Goal: Information Seeking & Learning: Learn about a topic

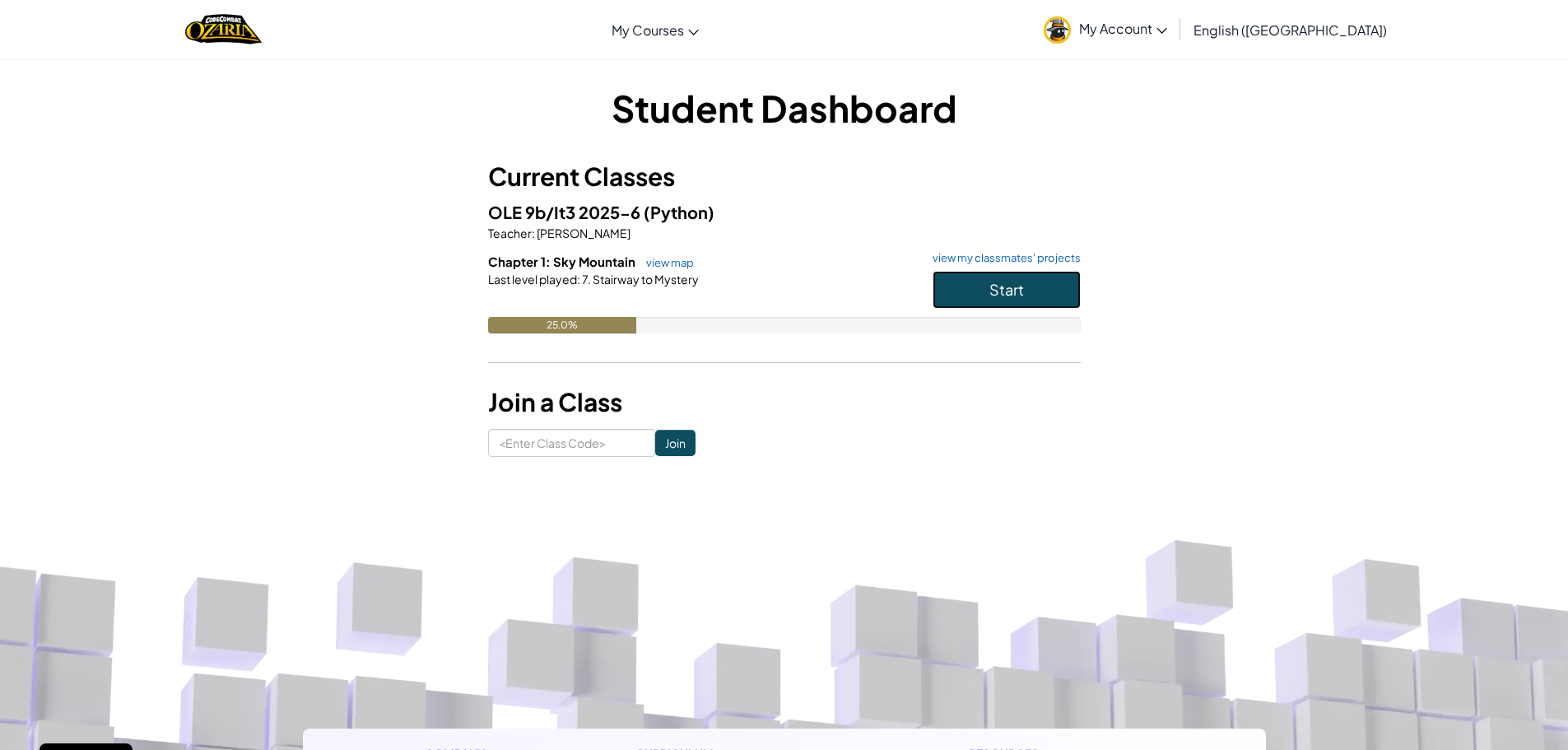
click at [965, 299] on button "Start" at bounding box center [1006, 289] width 148 height 38
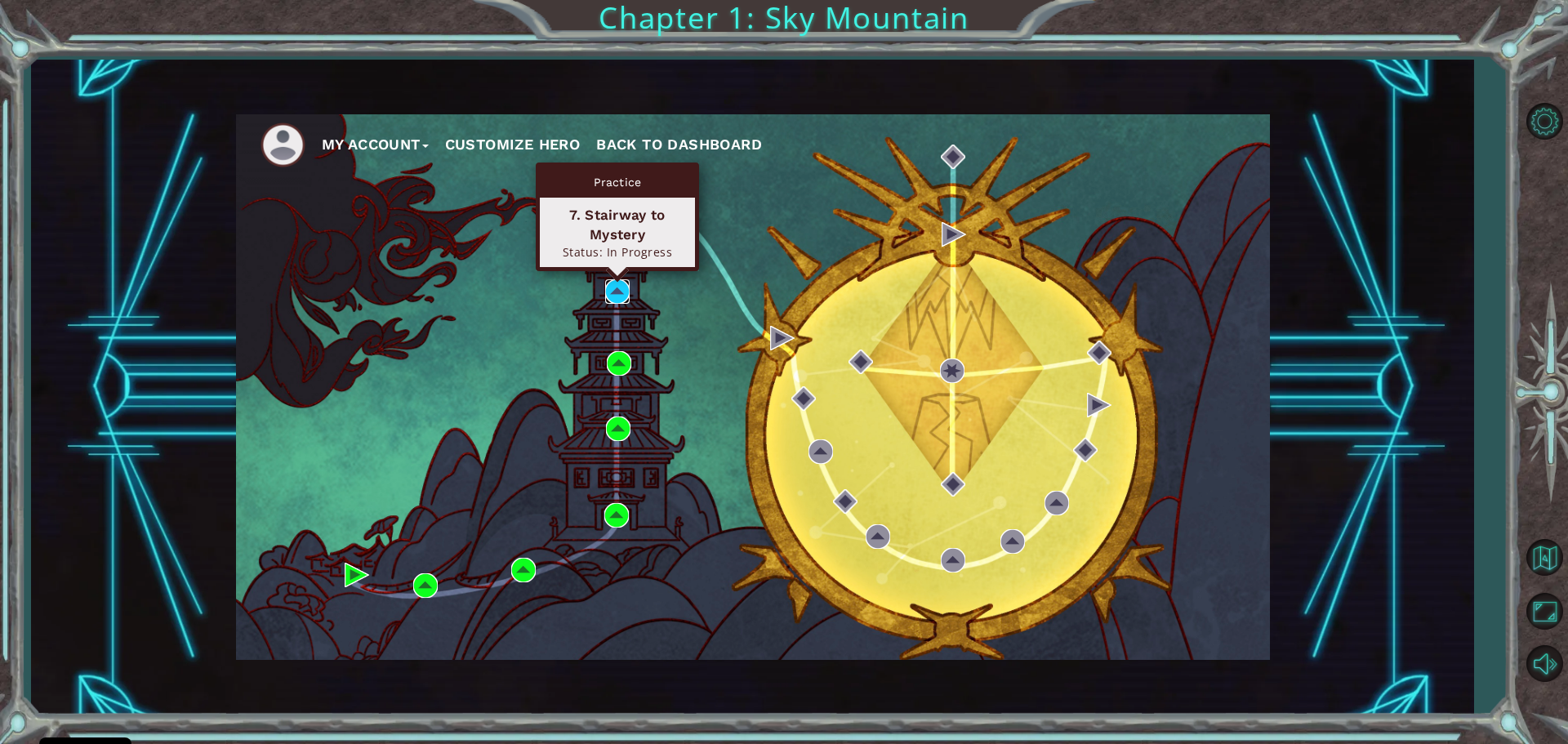
click at [618, 294] on img at bounding box center [617, 291] width 25 height 25
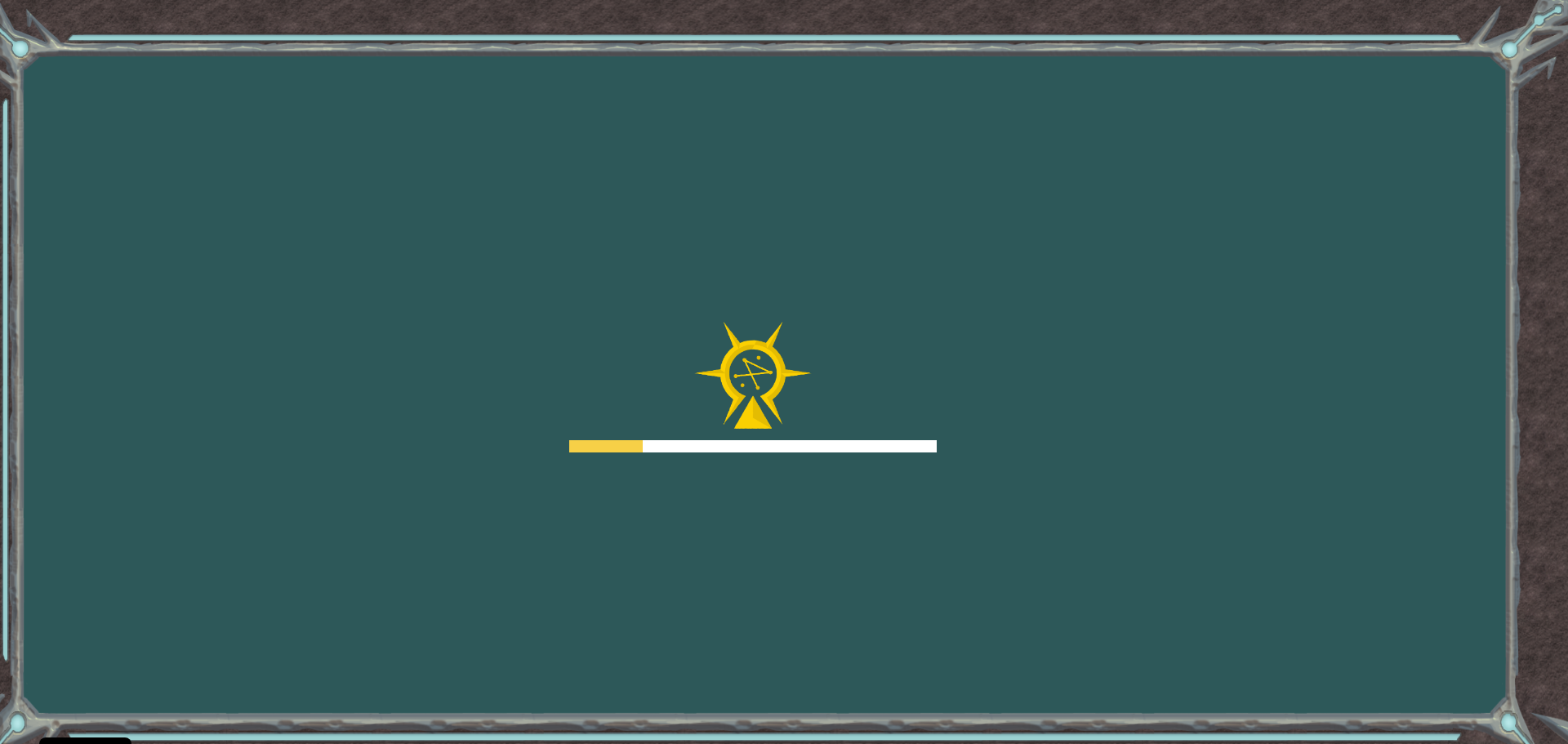
drag, startPoint x: 611, startPoint y: 334, endPoint x: 681, endPoint y: 306, distance: 75.4
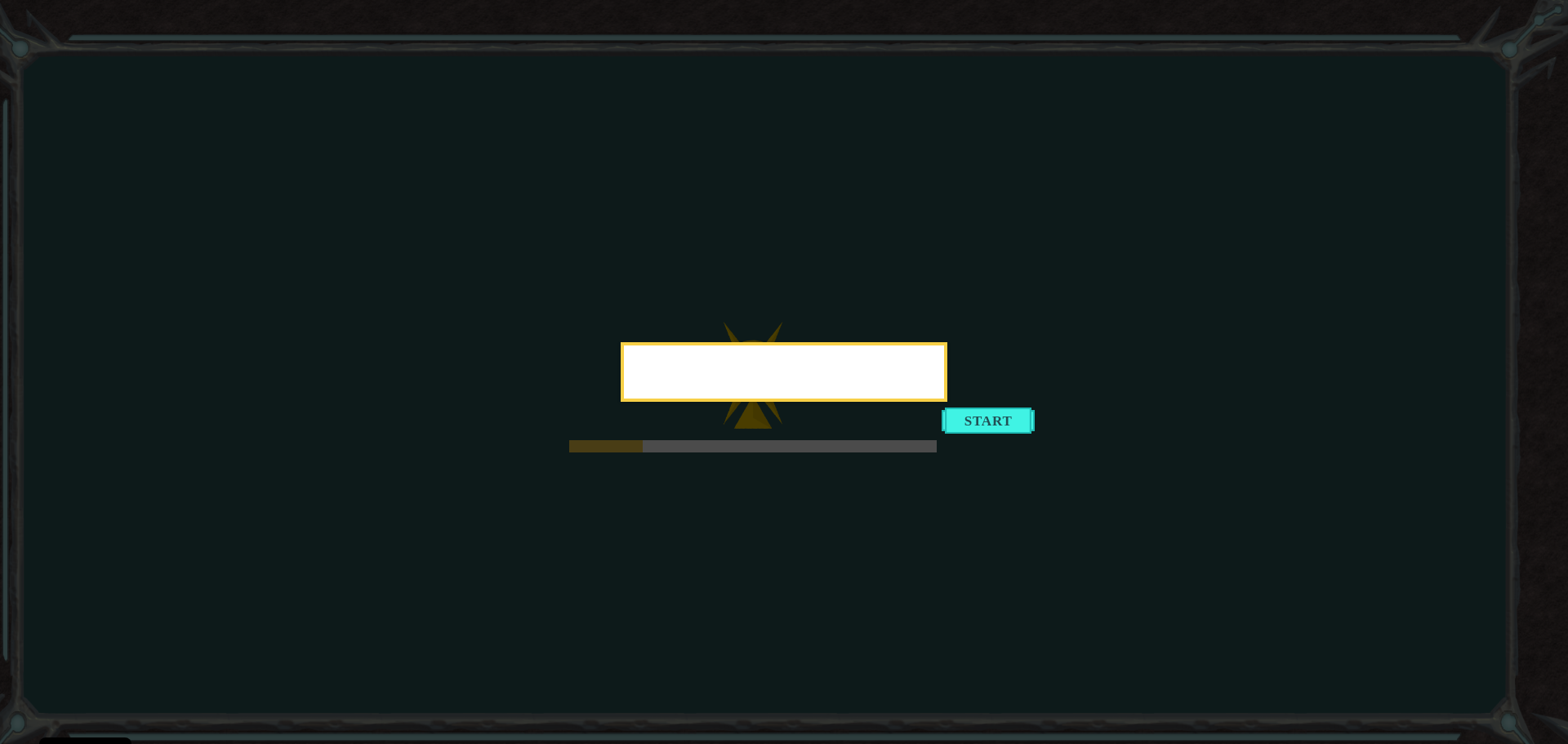
drag, startPoint x: 681, startPoint y: 306, endPoint x: 912, endPoint y: 256, distance: 236.3
click at [937, 237] on icon at bounding box center [784, 372] width 1568 height 744
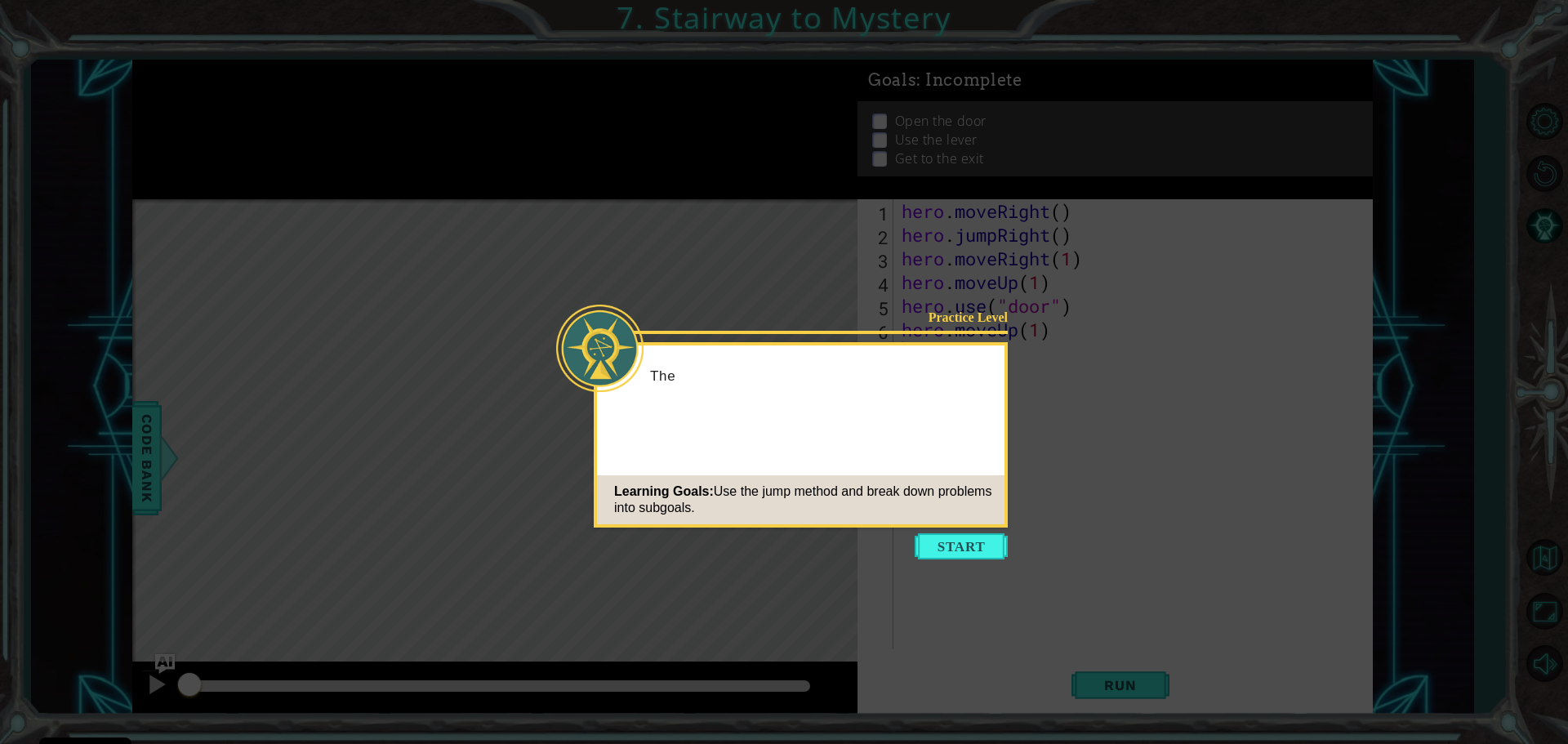
click at [996, 538] on button "Start" at bounding box center [960, 546] width 93 height 26
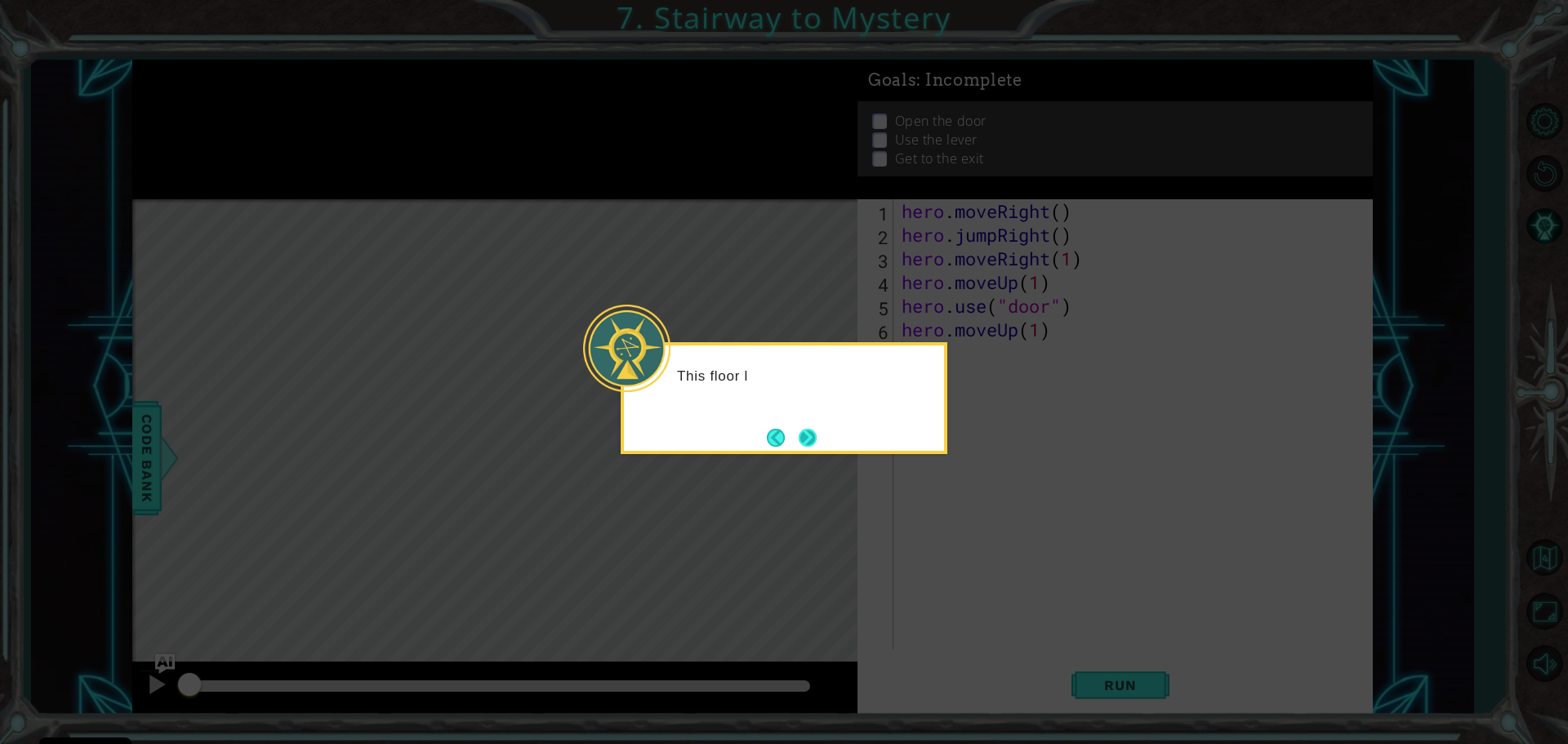
click at [798, 437] on button "Next" at bounding box center [807, 437] width 18 height 18
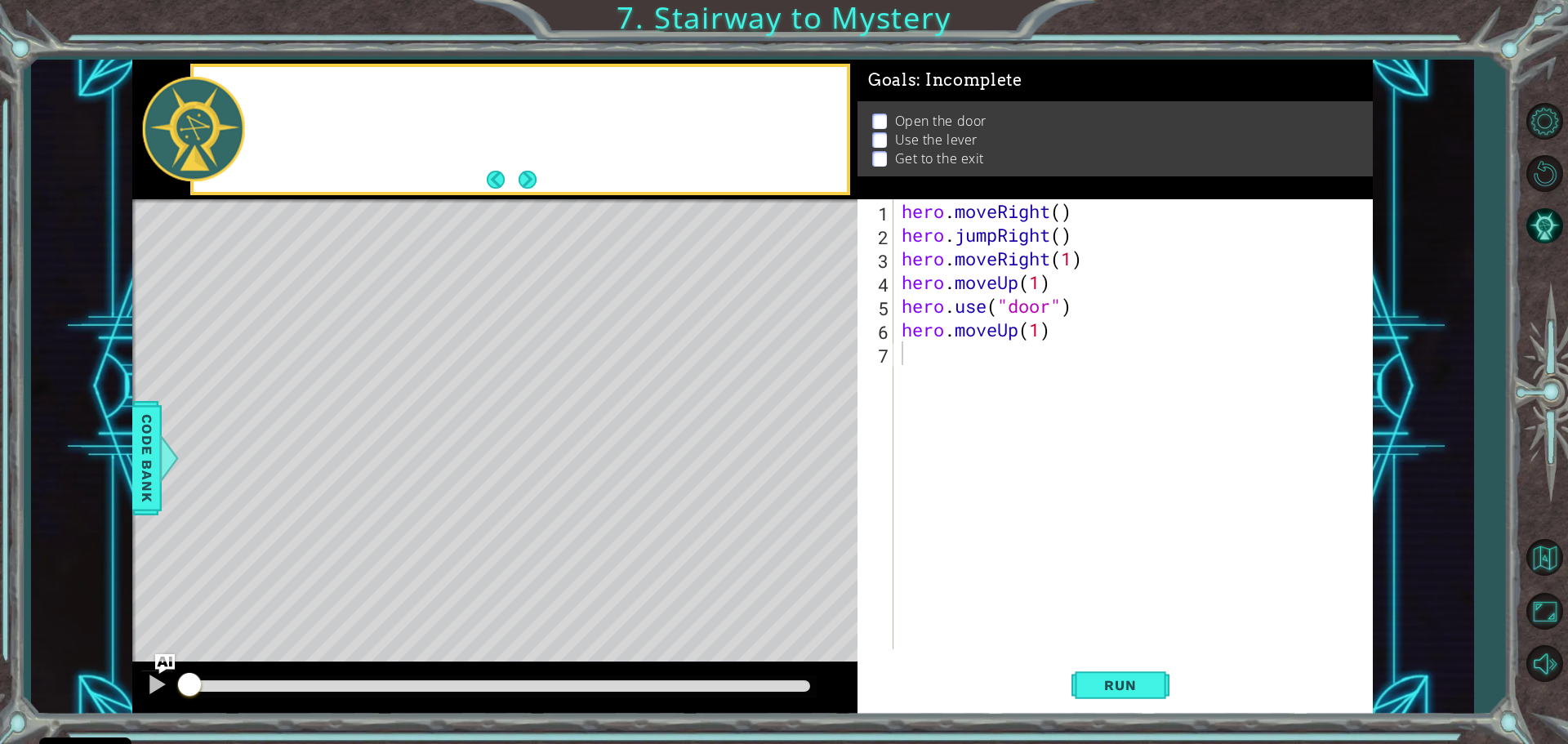
click at [796, 437] on div "Level Map" at bounding box center [509, 440] width 754 height 481
click at [1105, 670] on button "Run" at bounding box center [1120, 685] width 98 height 52
click at [1105, 693] on button "Run" at bounding box center [1120, 685] width 98 height 52
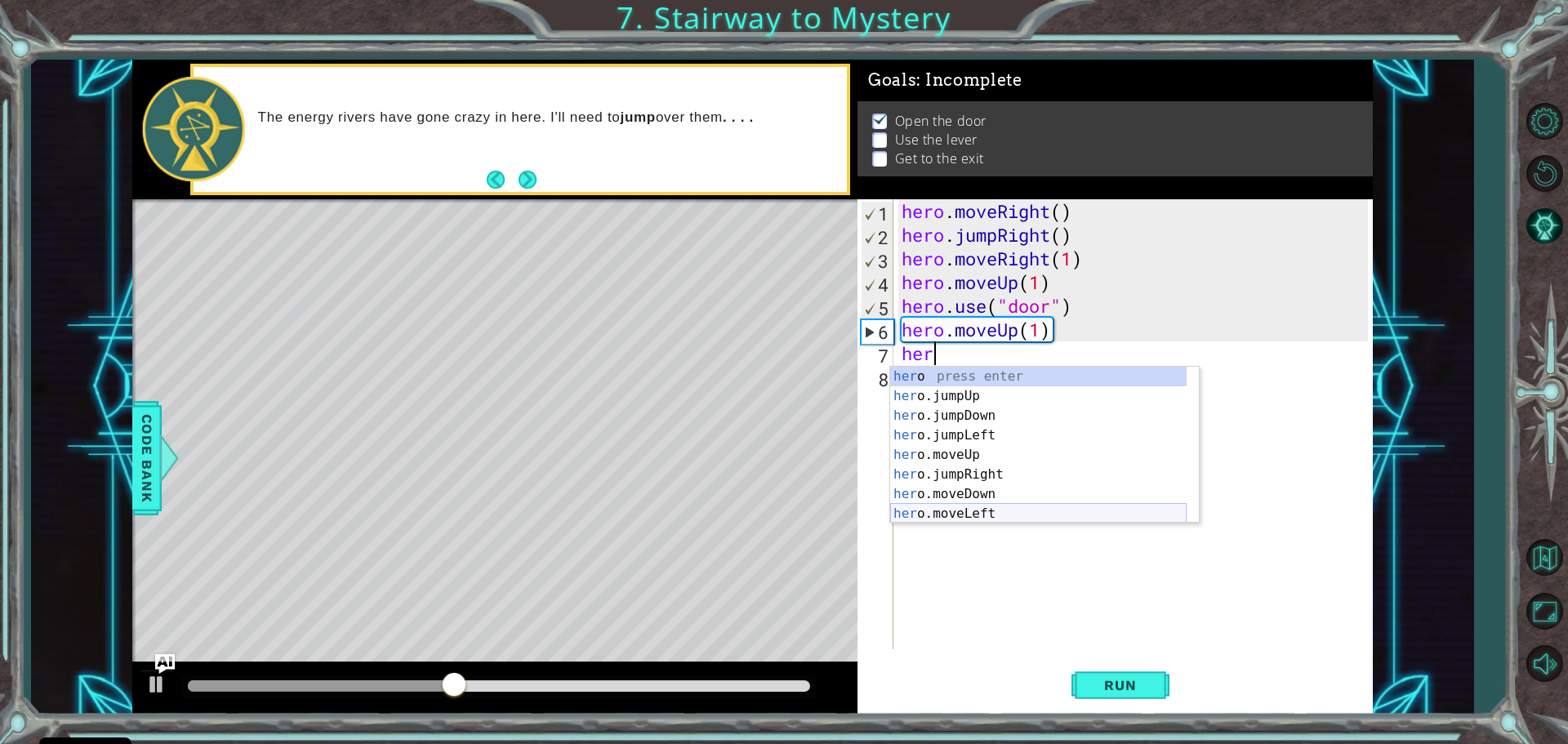
click at [974, 521] on div "her o press enter her o.jumpUp press enter her o.jumpDown press enter her o.jum…" at bounding box center [1038, 465] width 296 height 196
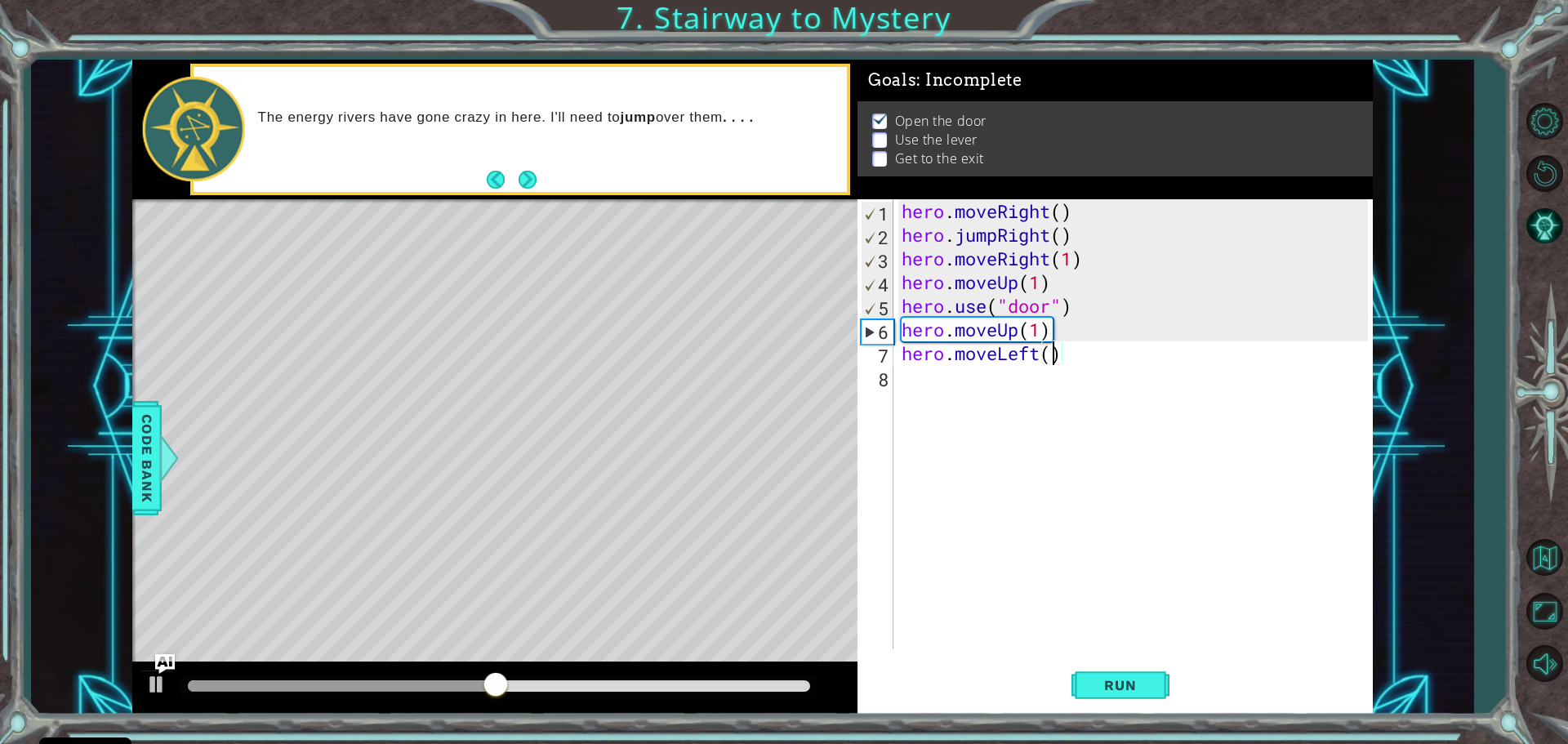
scroll to position [0, 7]
type textarea "hero.moveLeft(1)"
click at [980, 384] on div "hero . moveRight ( ) hero . jumpRight ( ) hero . moveRight ( 1 ) hero . moveUp …" at bounding box center [1137, 448] width 477 height 498
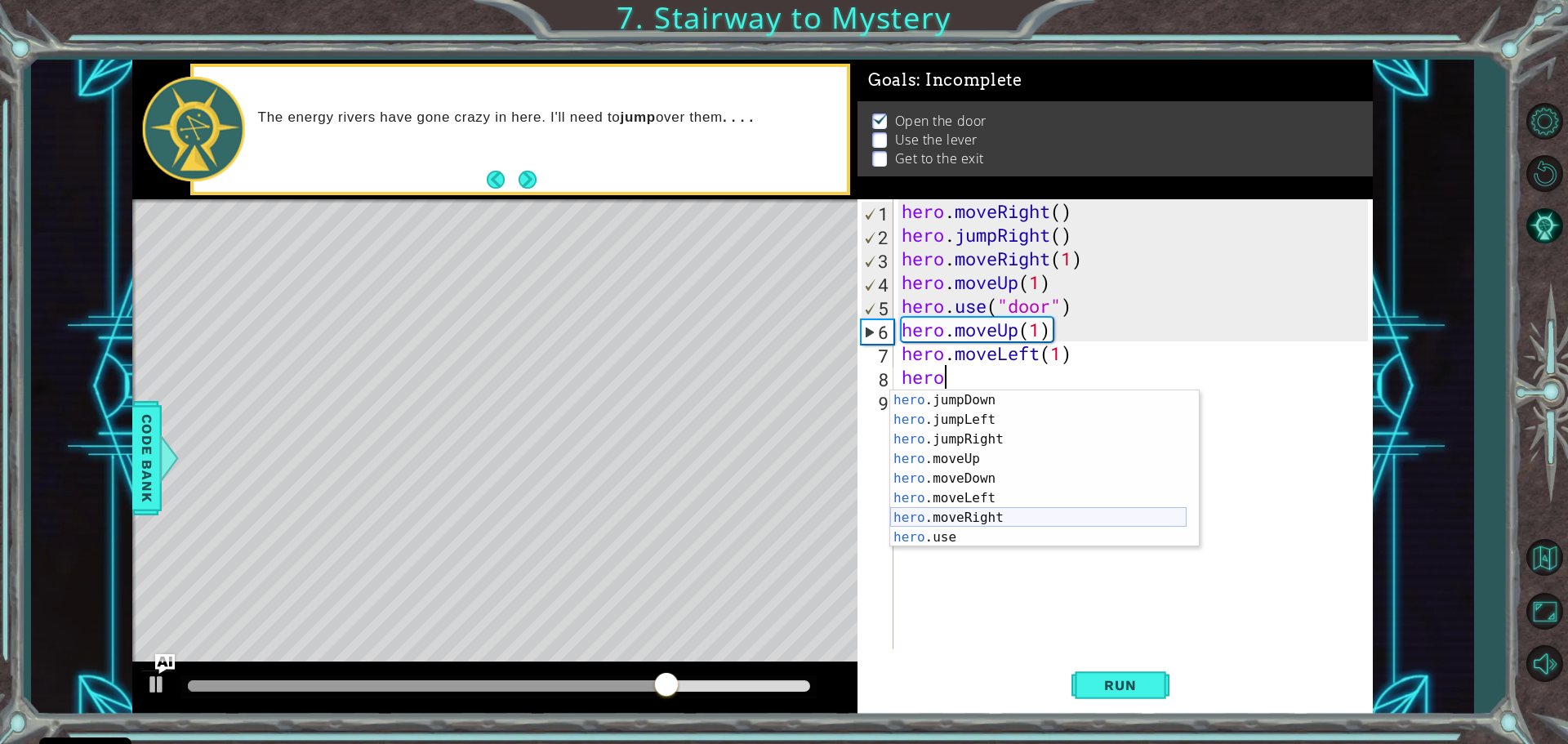
scroll to position [39, 0]
click at [988, 530] on div "hero .jumpDown press enter hero .jumpLeft press enter hero .jumpRight press ent…" at bounding box center [1038, 488] width 296 height 196
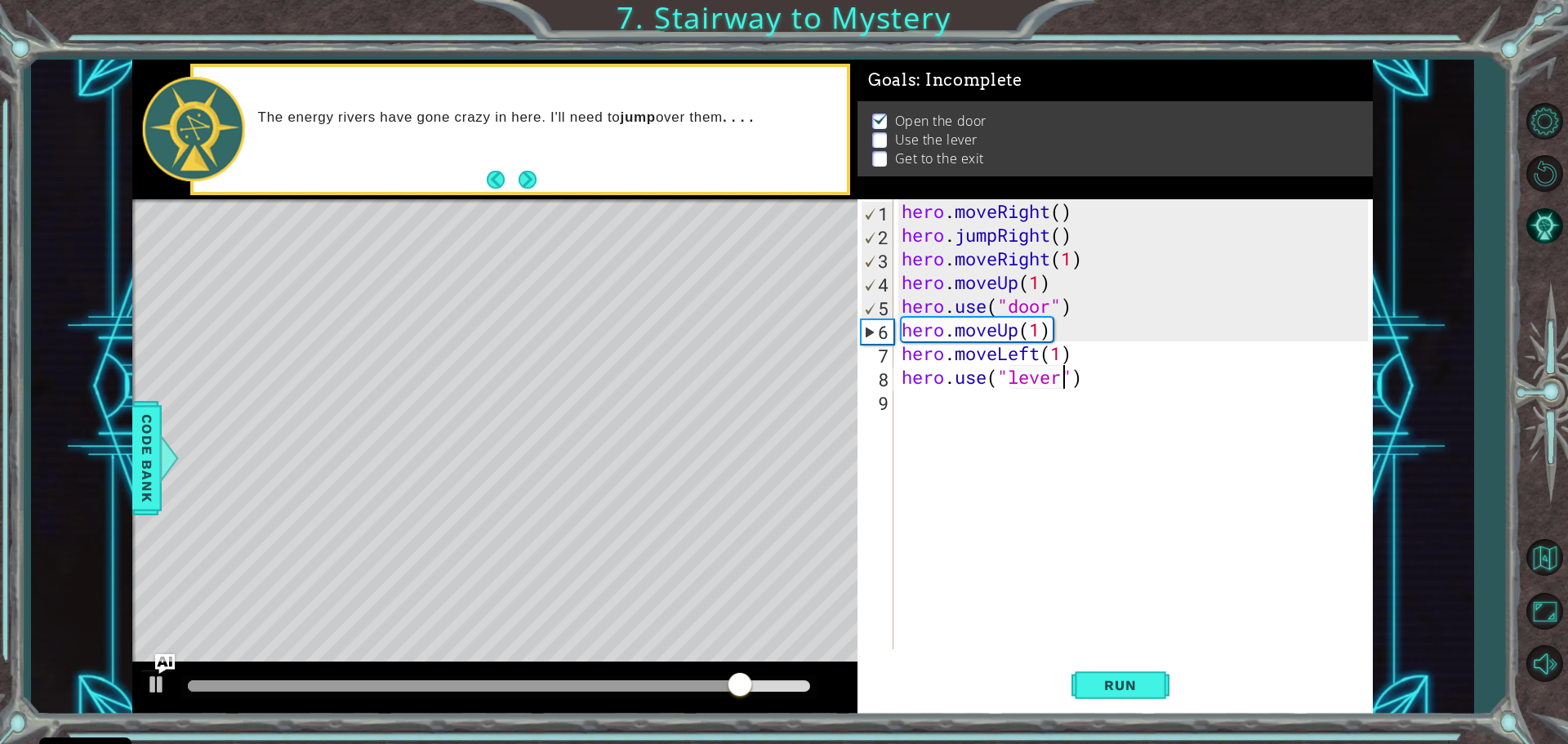
scroll to position [0, 8]
click at [1105, 692] on button "Run" at bounding box center [1120, 685] width 98 height 52
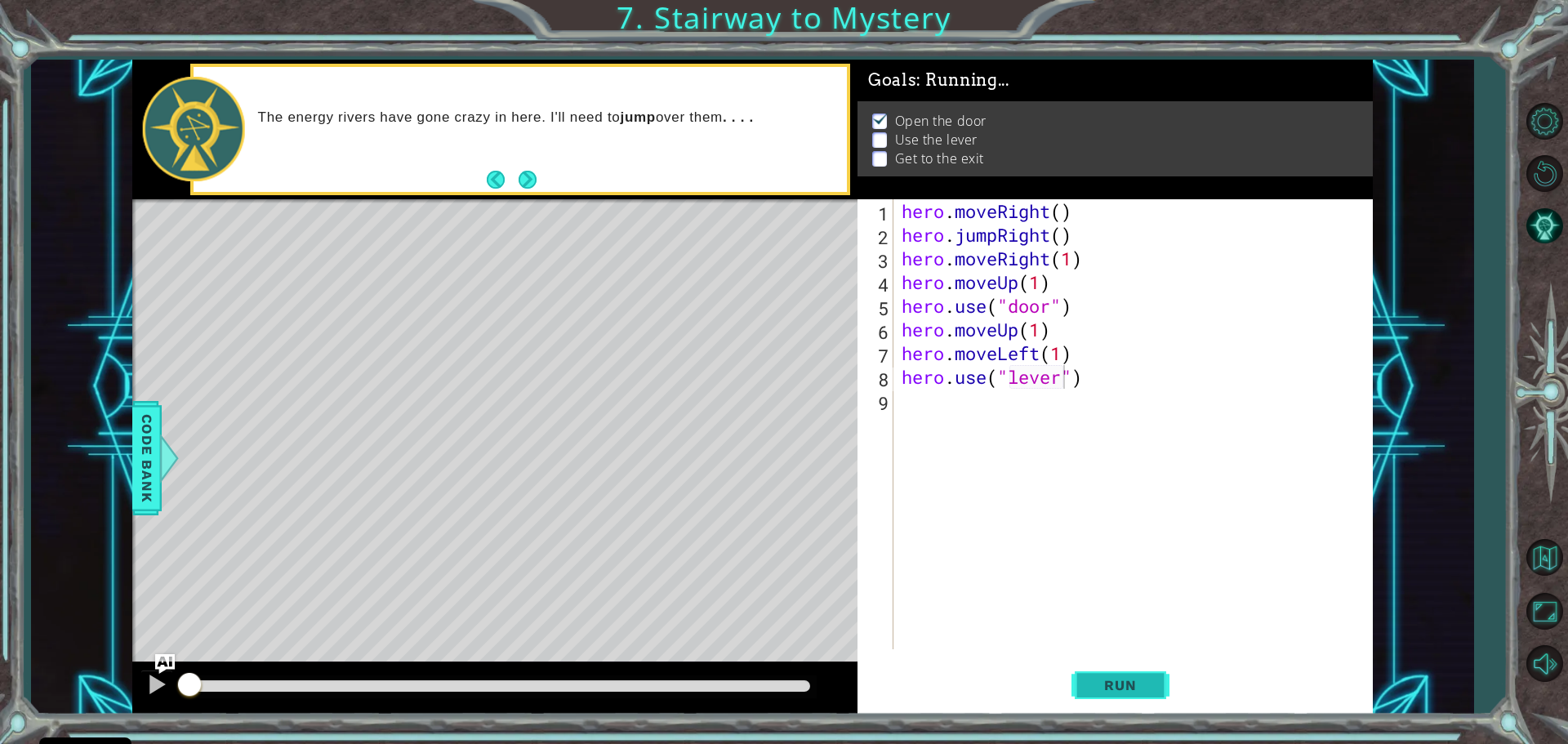
click at [1108, 692] on span "Run" at bounding box center [1119, 685] width 64 height 16
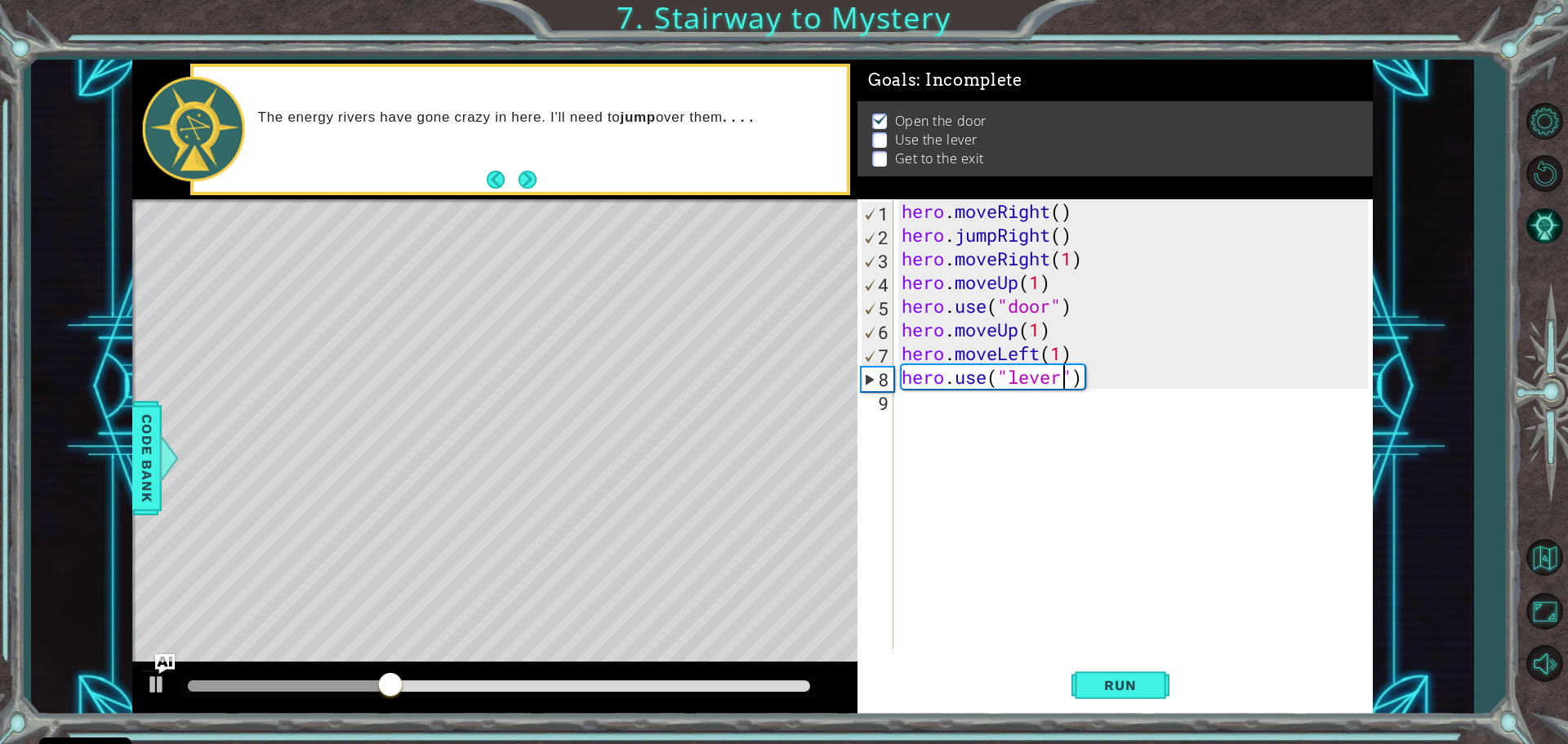
click at [1038, 332] on div "hero . moveRight ( ) hero . jumpRight ( ) hero . moveRight ( 1 ) hero . moveUp …" at bounding box center [1137, 448] width 477 height 498
type textarea "hero.moveUp(2)"
drag, startPoint x: 1071, startPoint y: 676, endPoint x: 1074, endPoint y: 668, distance: 8.5
click at [1073, 670] on button "Run" at bounding box center [1120, 685] width 98 height 52
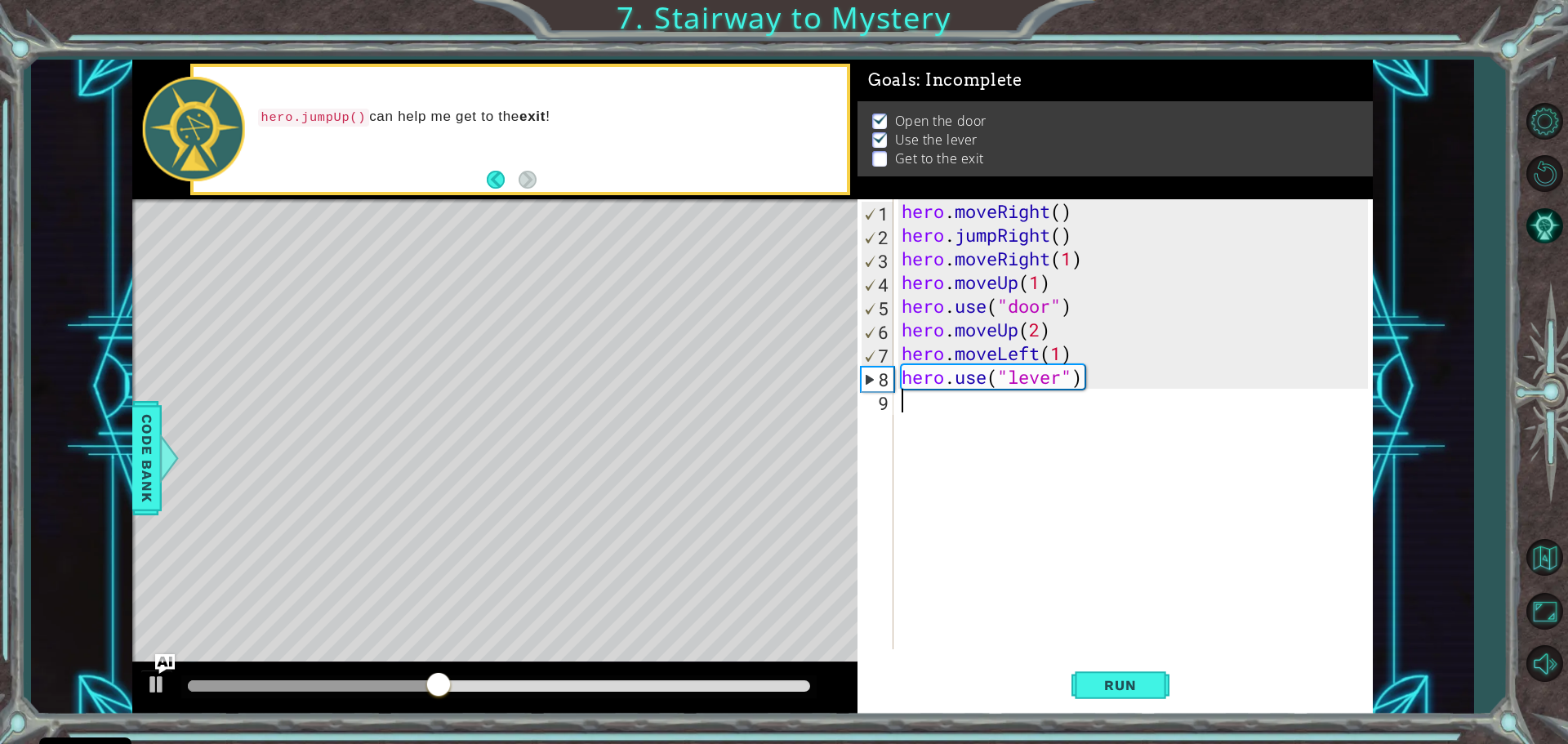
click at [952, 396] on div "hero . moveRight ( ) hero . jumpRight ( ) hero . moveRight ( 1 ) hero . moveUp …" at bounding box center [1137, 448] width 477 height 498
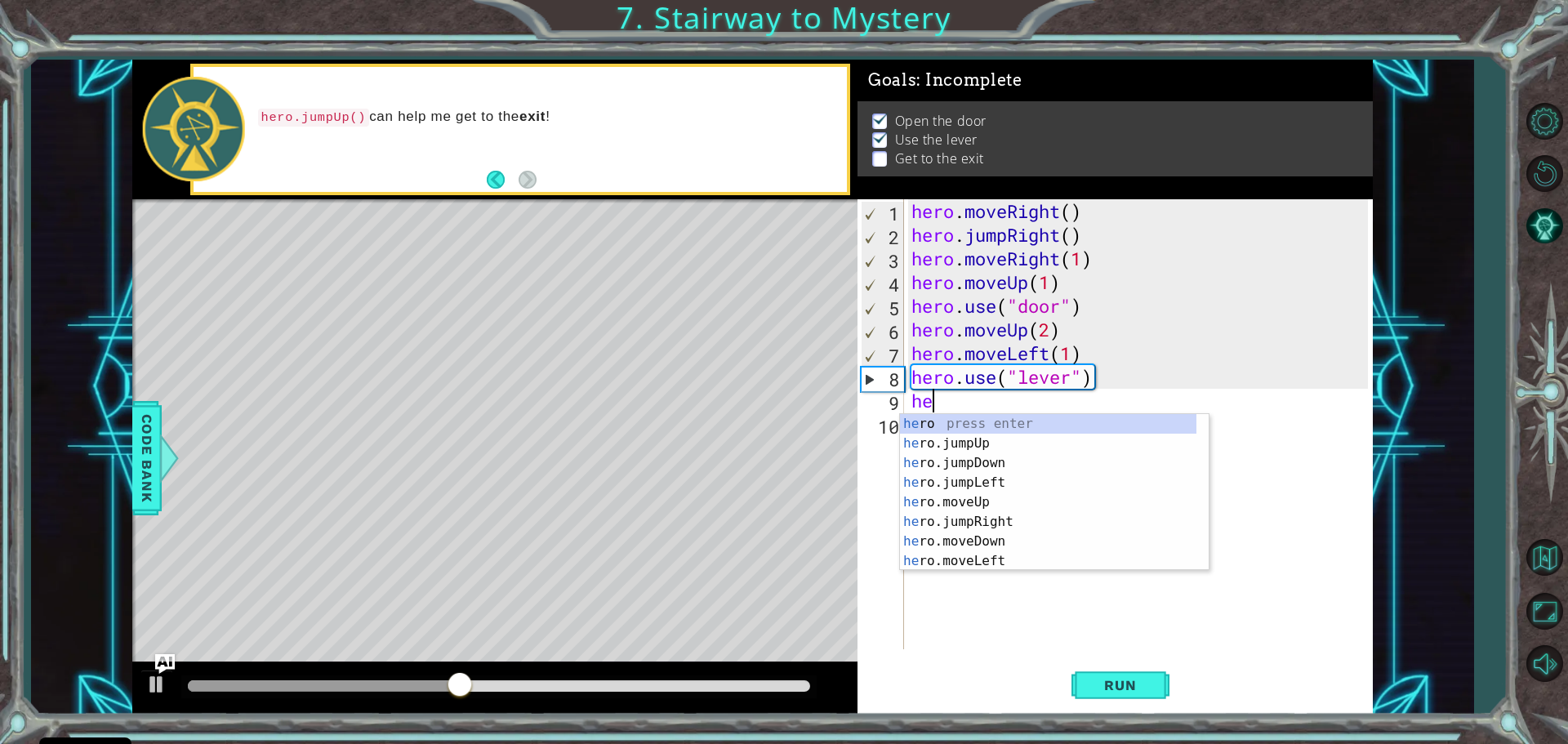
scroll to position [0, 0]
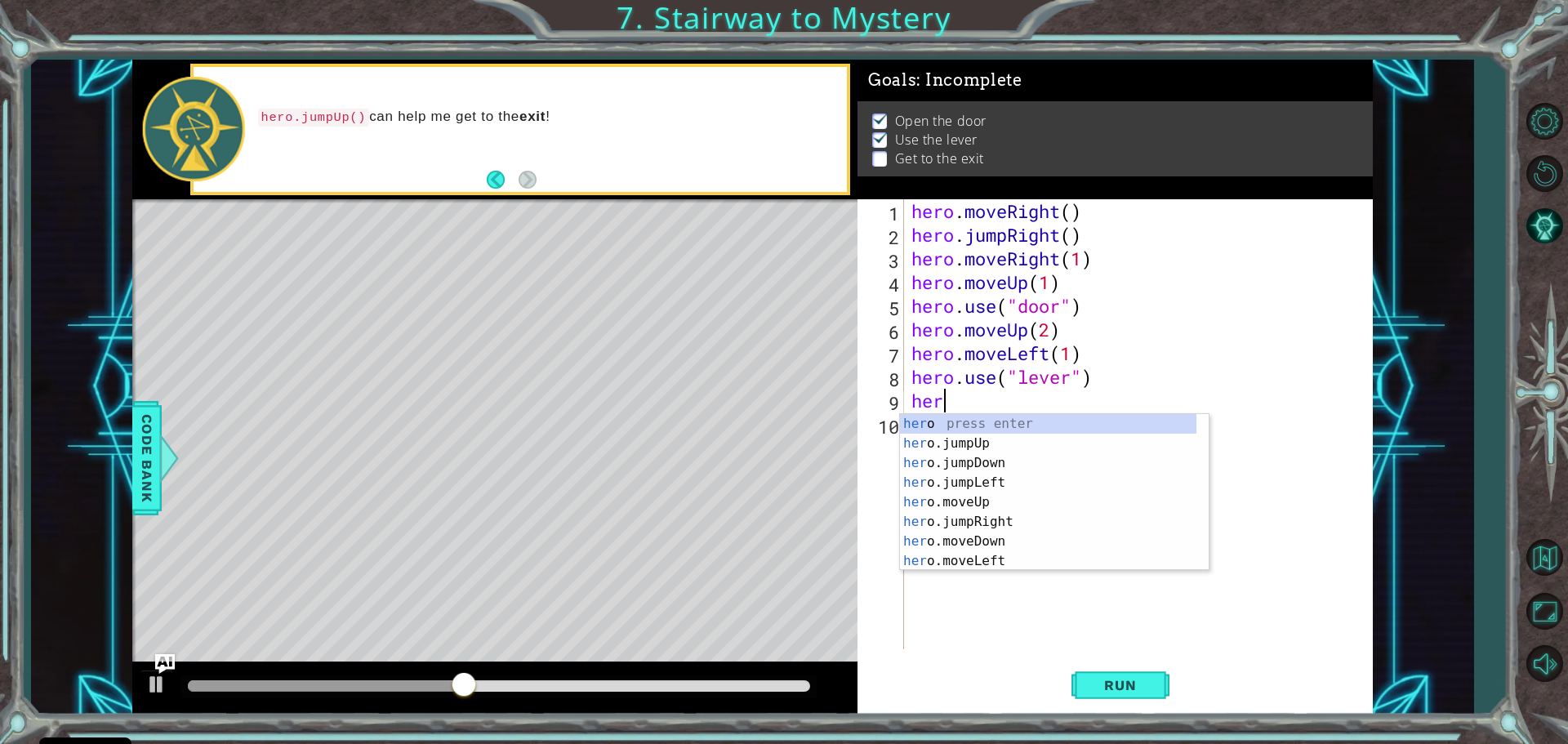
type textarea "hero"
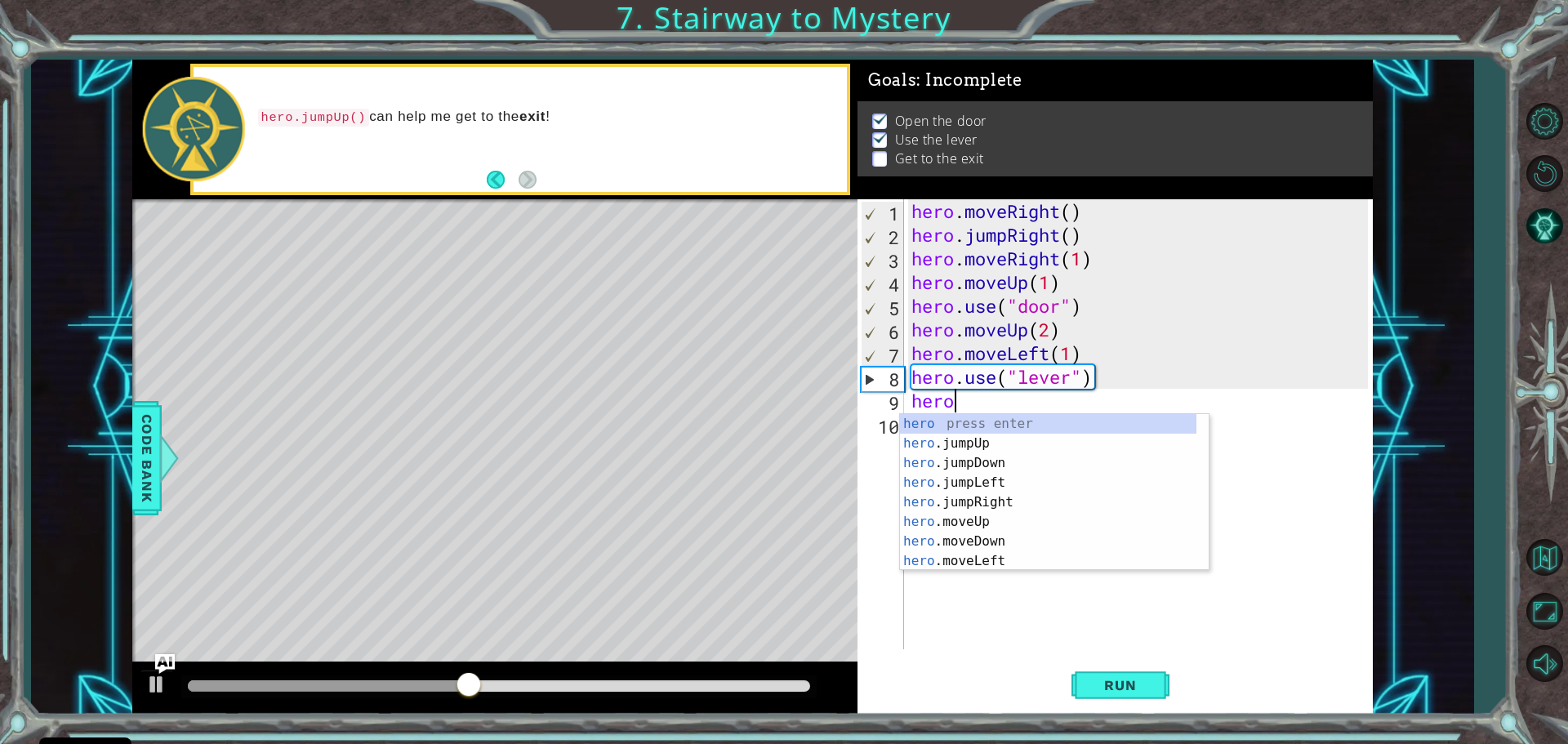
scroll to position [0, 1]
click at [979, 482] on div "hero press enter hero .jumpUp press enter hero .jumpDown press enter hero .jump…" at bounding box center [1048, 512] width 296 height 196
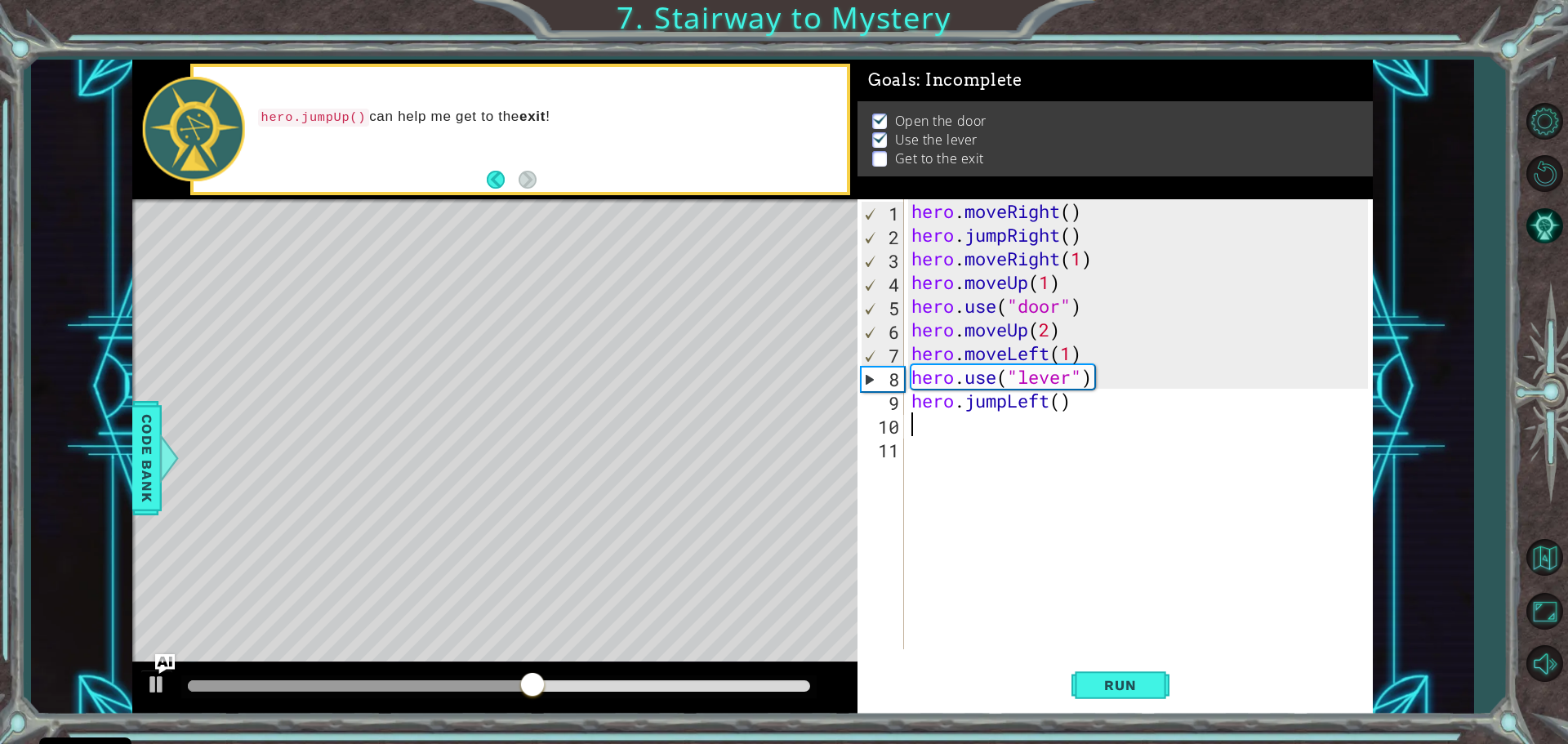
scroll to position [0, 0]
click at [1059, 401] on div "hero . moveRight ( ) hero . jumpRight ( ) hero . moveRight ( 1 ) hero . moveUp …" at bounding box center [1141, 448] width 468 height 498
type textarea "hero.jumpLeft(2)"
click at [1101, 687] on span "Run" at bounding box center [1119, 685] width 64 height 16
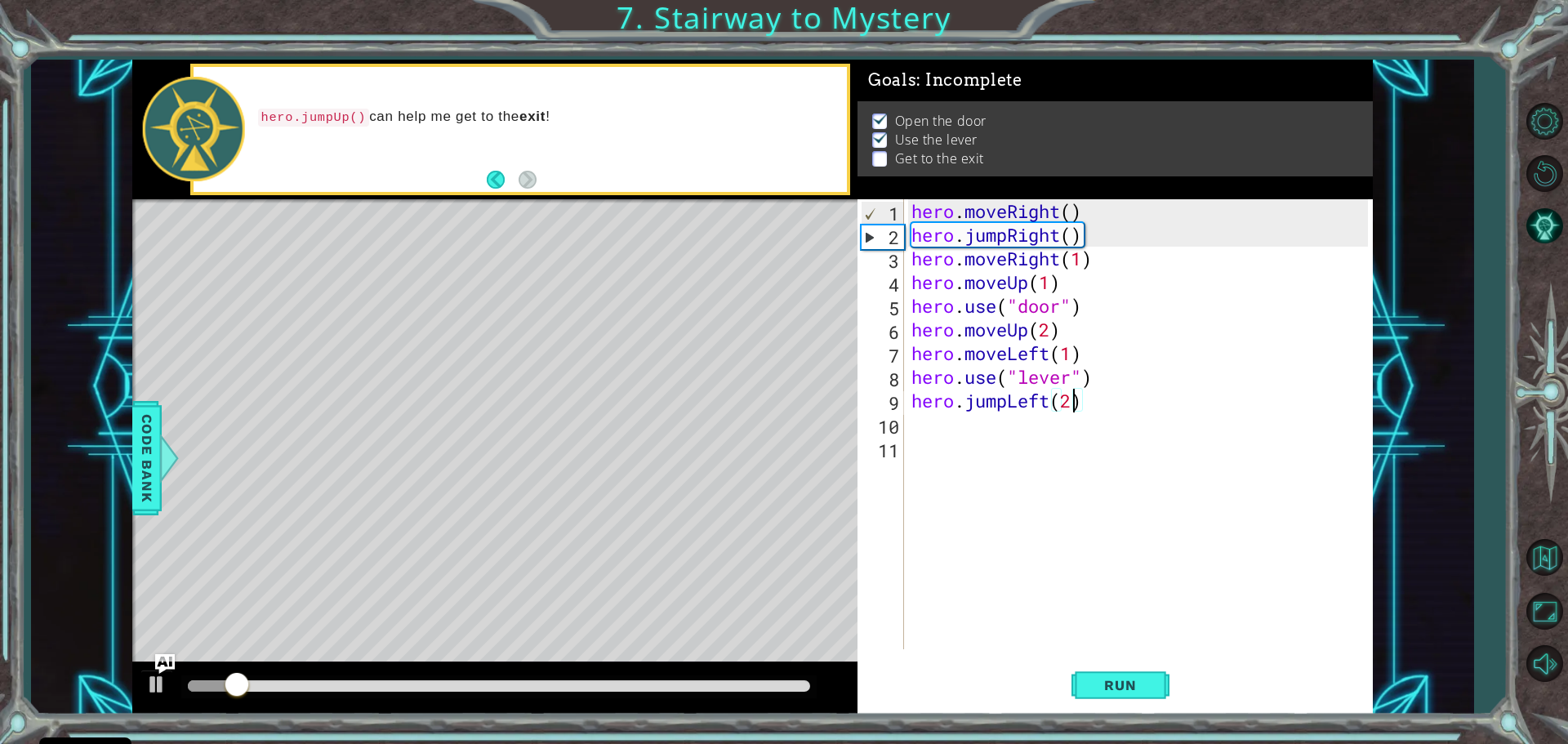
click at [951, 451] on div "hero . moveRight ( ) hero . jumpRight ( ) hero . moveRight ( 1 ) hero . moveUp …" at bounding box center [1141, 448] width 468 height 498
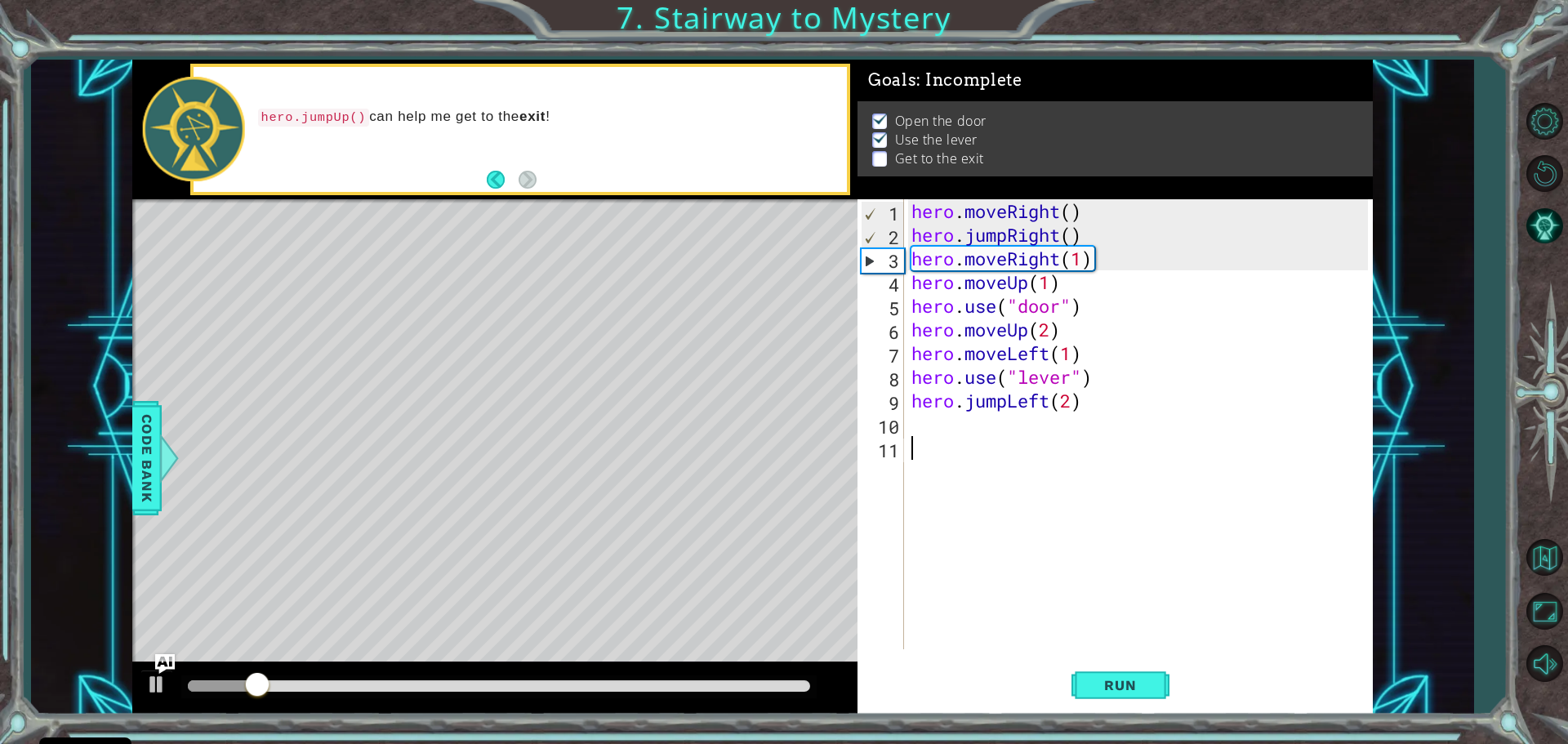
click at [991, 423] on div "hero . moveRight ( ) hero . jumpRight ( ) hero . moveRight ( 1 ) hero . moveUp …" at bounding box center [1141, 448] width 468 height 498
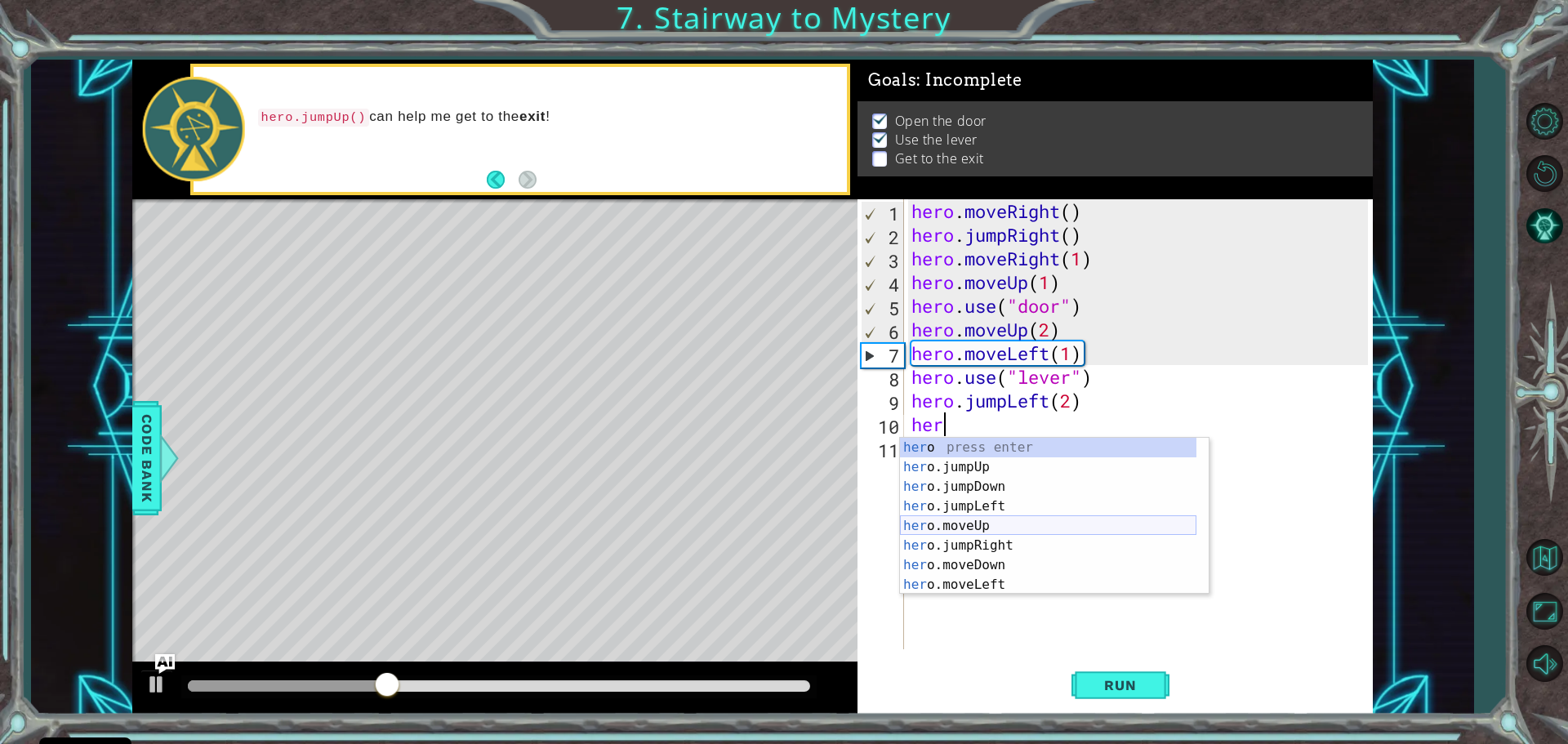
click at [983, 526] on div "her o press enter her o.jumpUp press enter her o.jumpDown press enter her o.jum…" at bounding box center [1048, 536] width 296 height 196
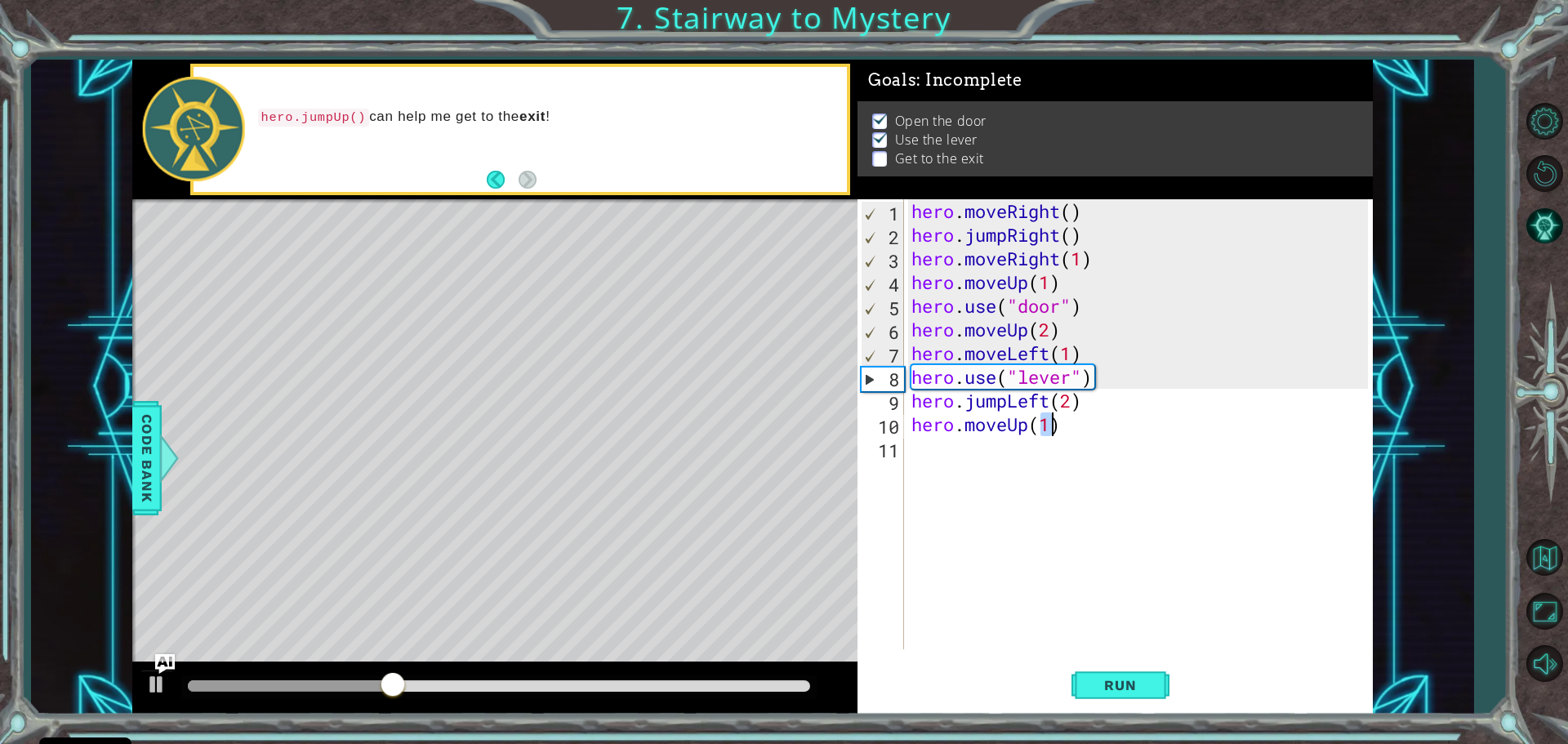
type textarea "hero.moveUp(1)"
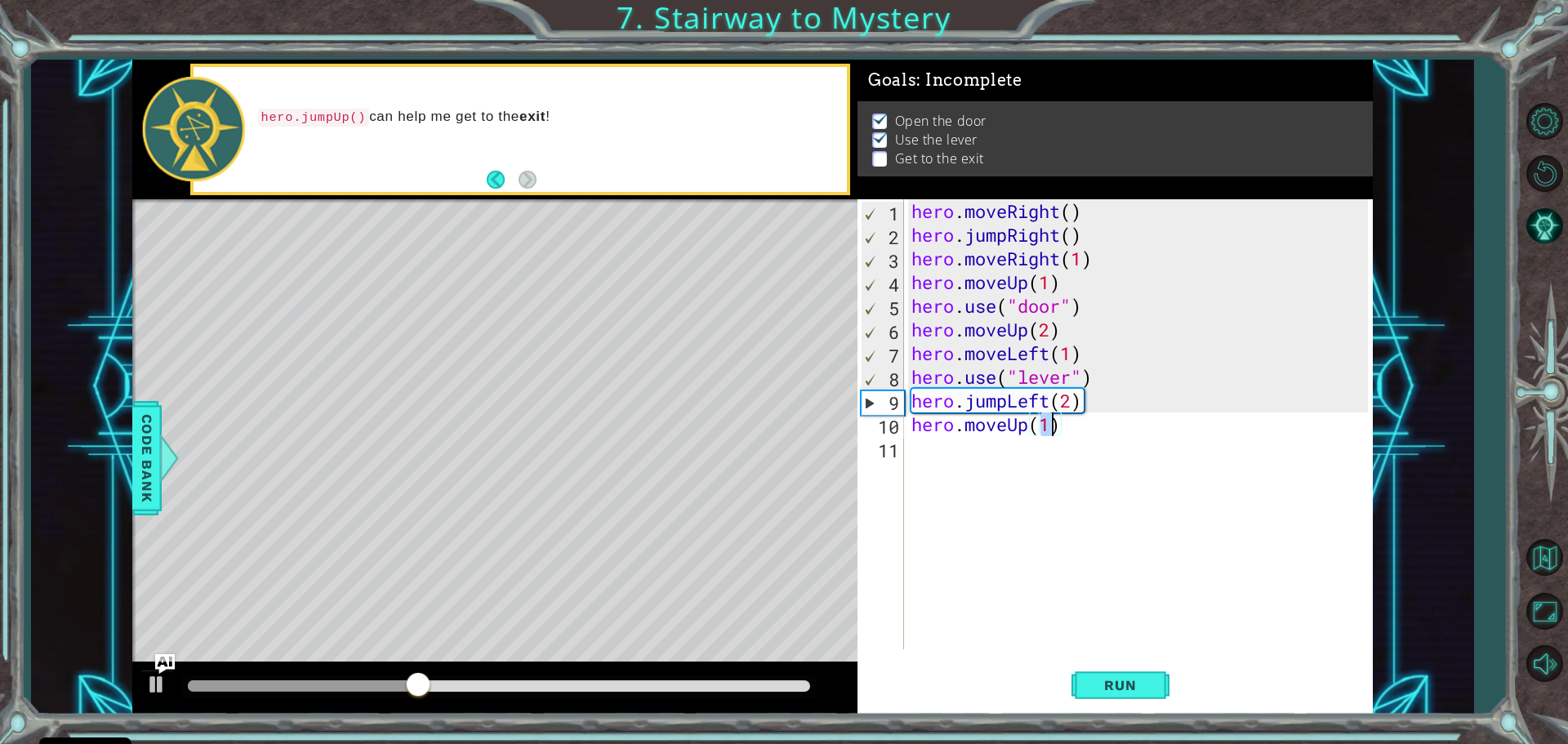
click at [981, 464] on div "hero . moveRight ( ) hero . jumpRight ( ) hero . moveRight ( 1 ) hero . moveUp …" at bounding box center [1141, 448] width 468 height 498
click at [1049, 396] on div "hero . moveRight ( ) hero . jumpRight ( ) hero . moveRight ( 1 ) hero . moveUp …" at bounding box center [1141, 448] width 468 height 498
click at [1001, 400] on div "hero . moveRight ( ) hero . jumpRight ( ) hero . moveRight ( 1 ) hero . moveUp …" at bounding box center [1141, 448] width 468 height 498
click at [1006, 401] on div "hero . moveRight ( ) hero . jumpRight ( ) hero . moveRight ( 1 ) hero . moveUp …" at bounding box center [1141, 448] width 468 height 498
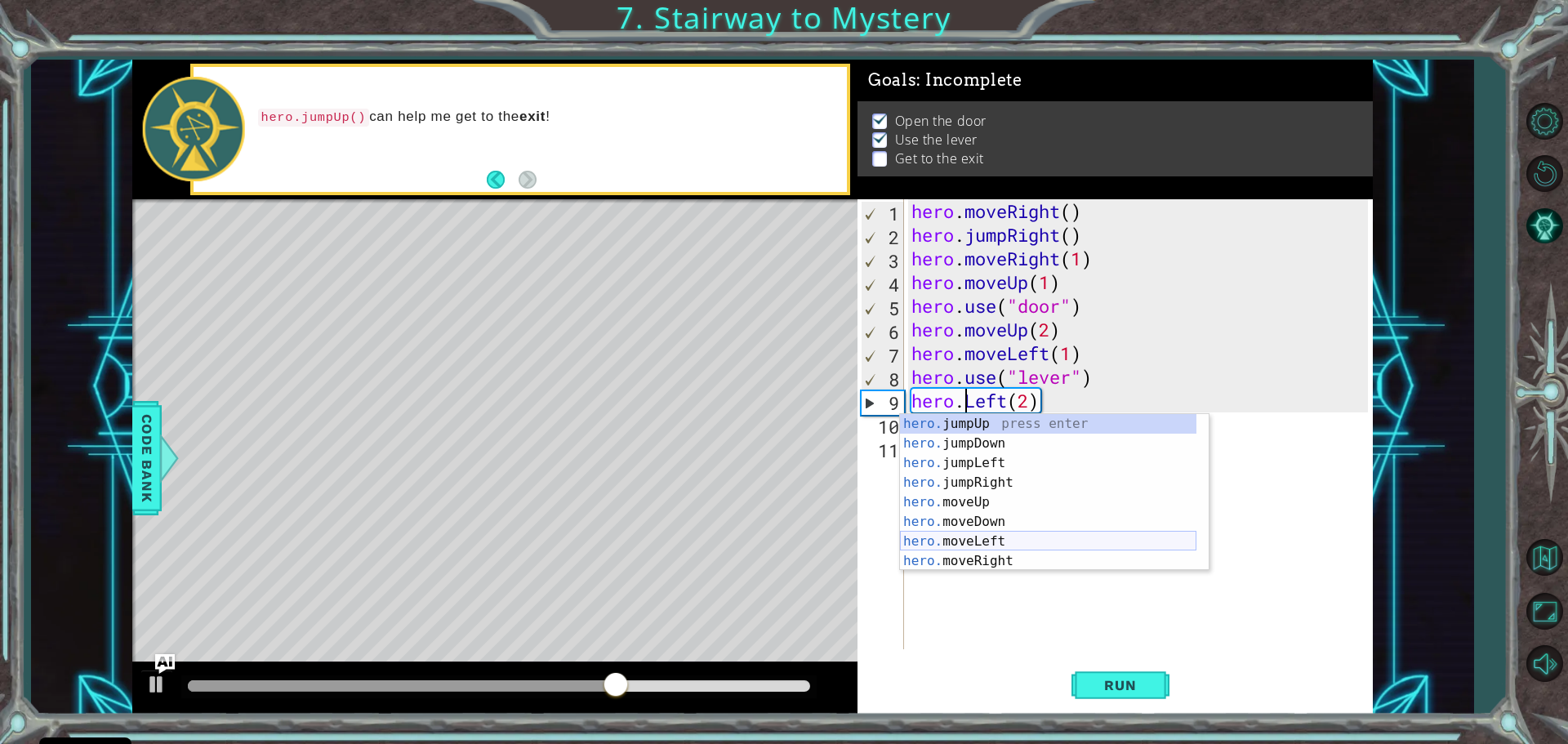
click at [1011, 538] on div "hero. jumpUp press enter hero. jumpDown press enter hero. jumpLeft press enter …" at bounding box center [1048, 512] width 296 height 196
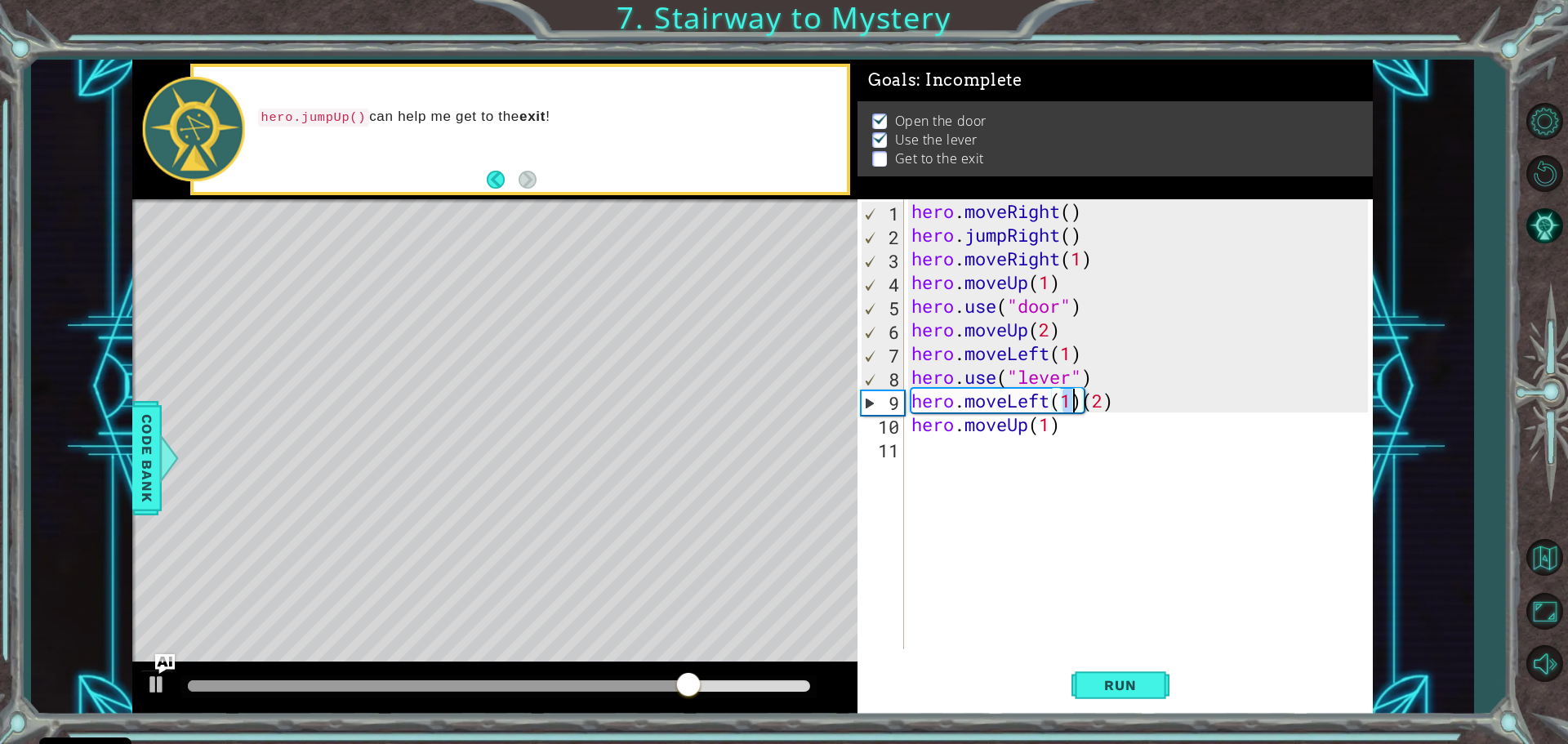
click at [1051, 429] on div "hero . moveRight ( ) hero . jumpRight ( ) hero . moveRight ( 1 ) hero . moveUp …" at bounding box center [1141, 448] width 468 height 498
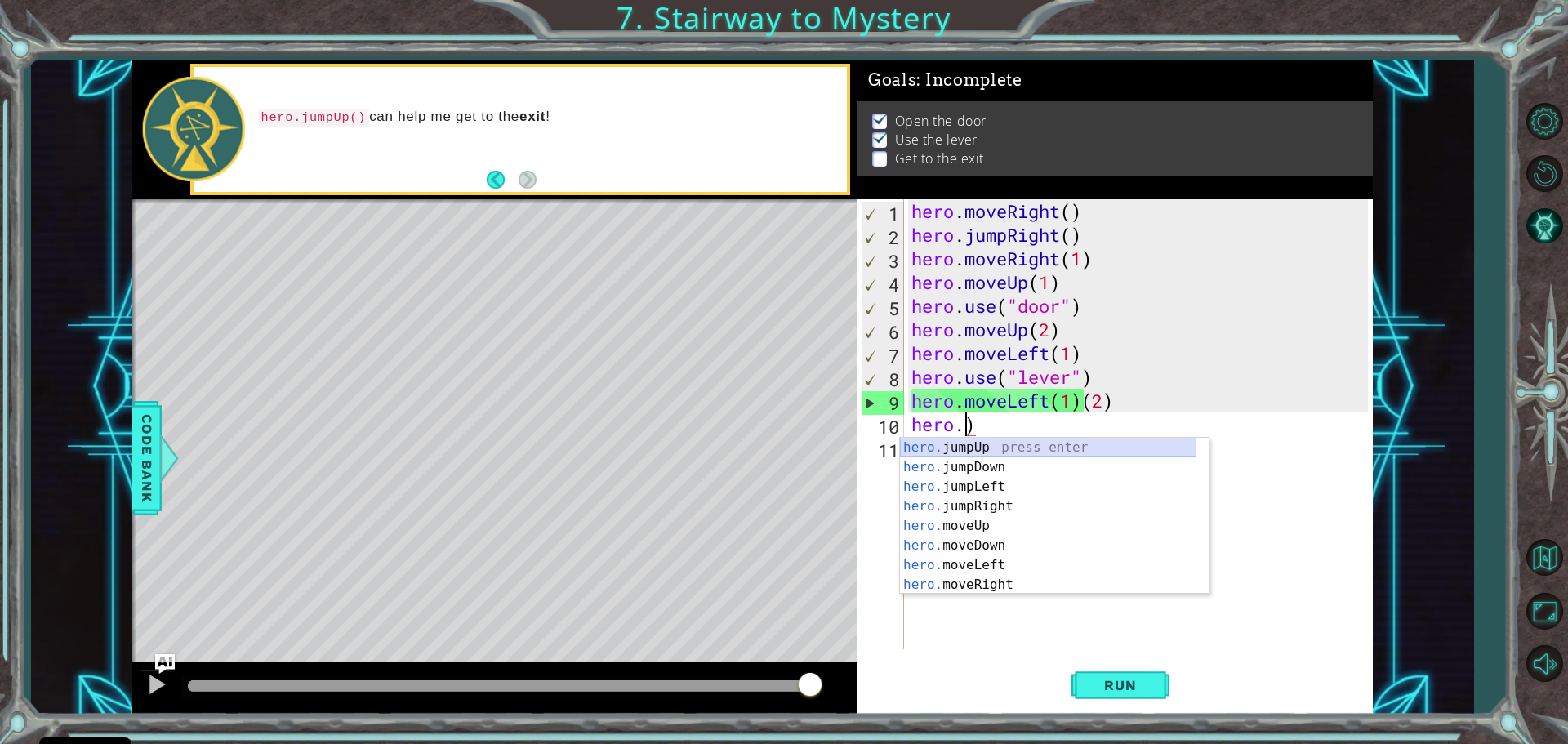
click at [1000, 442] on div "hero. jumpUp press enter hero. jumpDown press enter hero. jumpLeft press enter …" at bounding box center [1048, 536] width 296 height 196
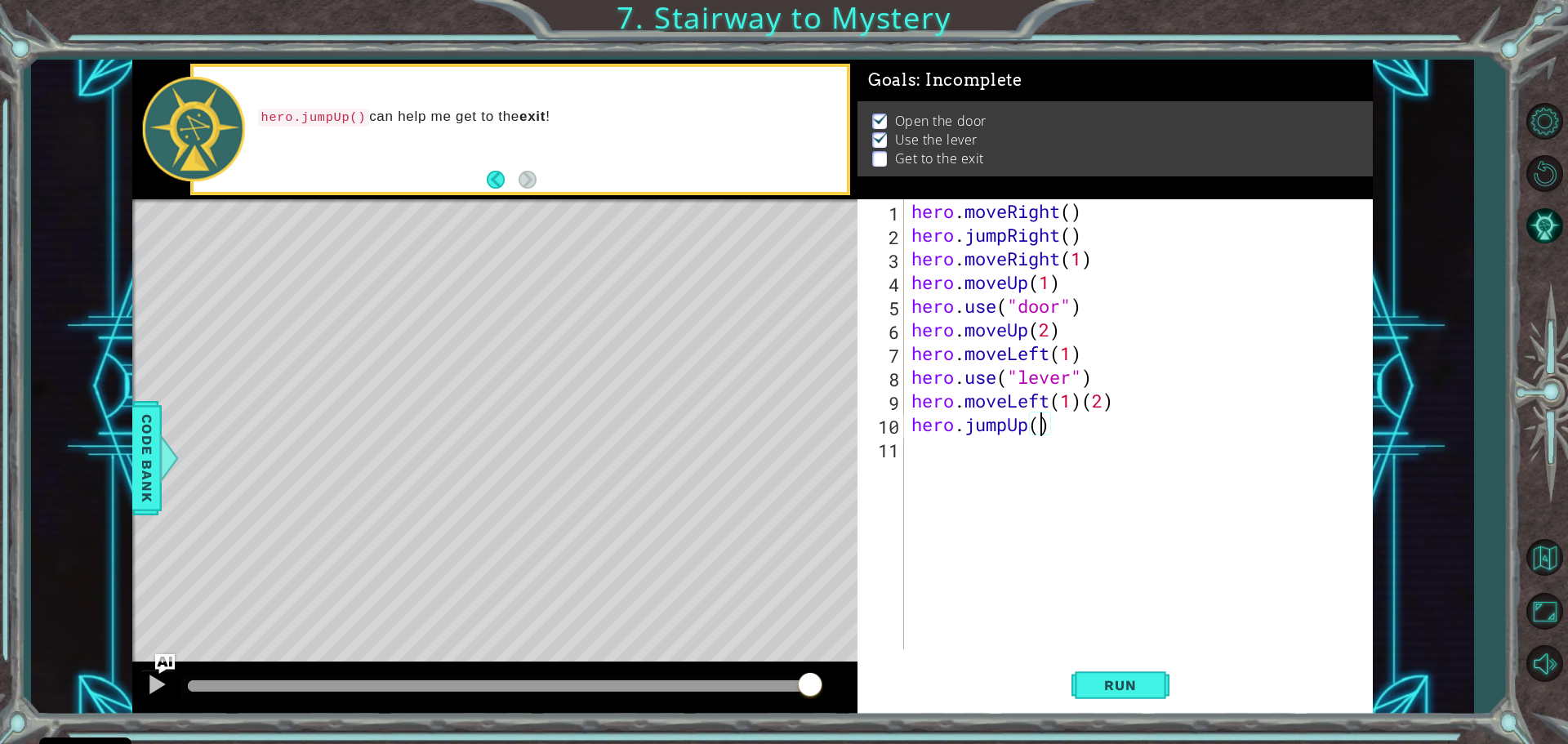
type textarea "hero.jumpUp(1)"
click at [999, 453] on div "hero . moveRight ( ) hero . jumpRight ( ) hero . moveRight ( 1 ) hero . moveUp …" at bounding box center [1141, 448] width 468 height 498
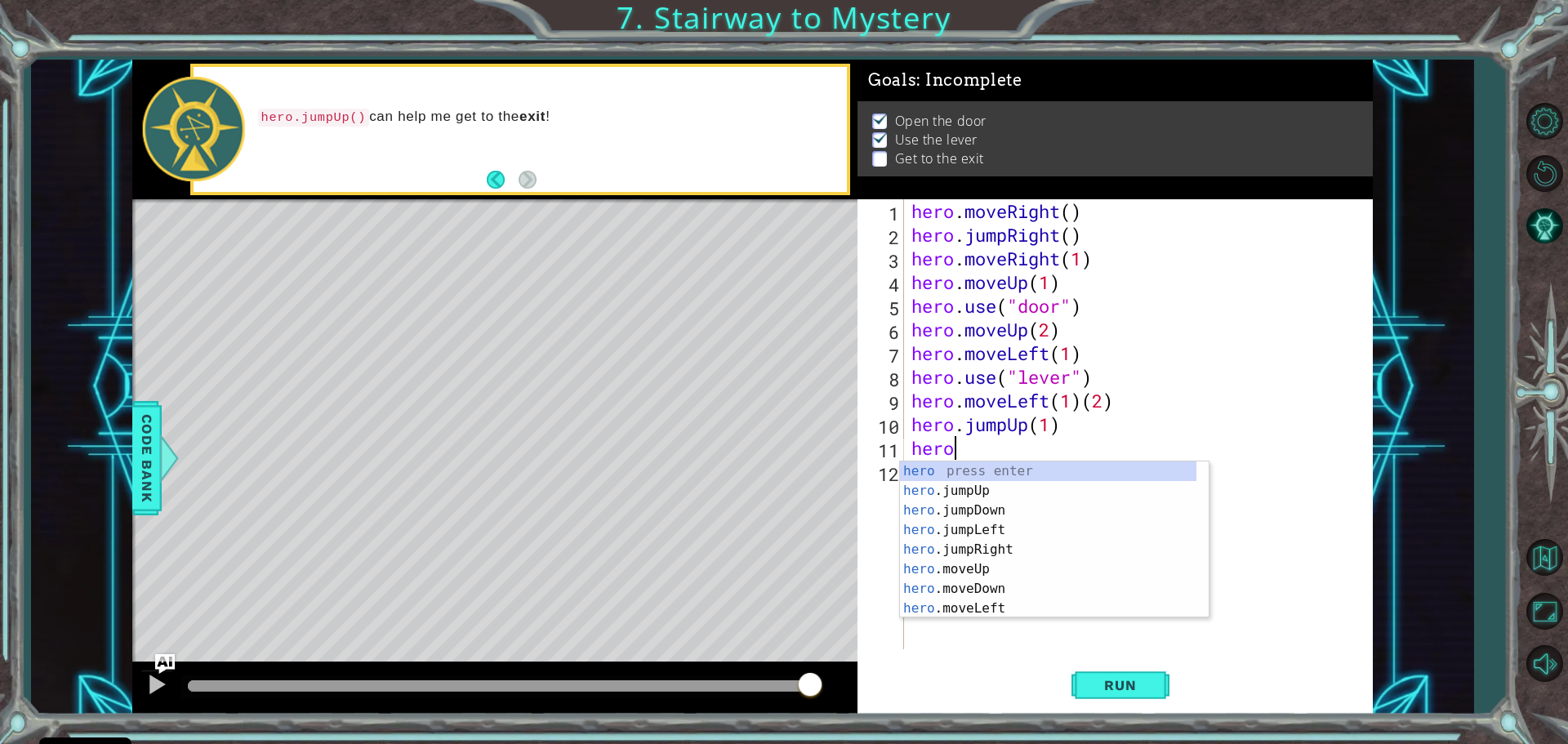
scroll to position [0, 1]
click at [1094, 684] on span "Run" at bounding box center [1119, 685] width 64 height 16
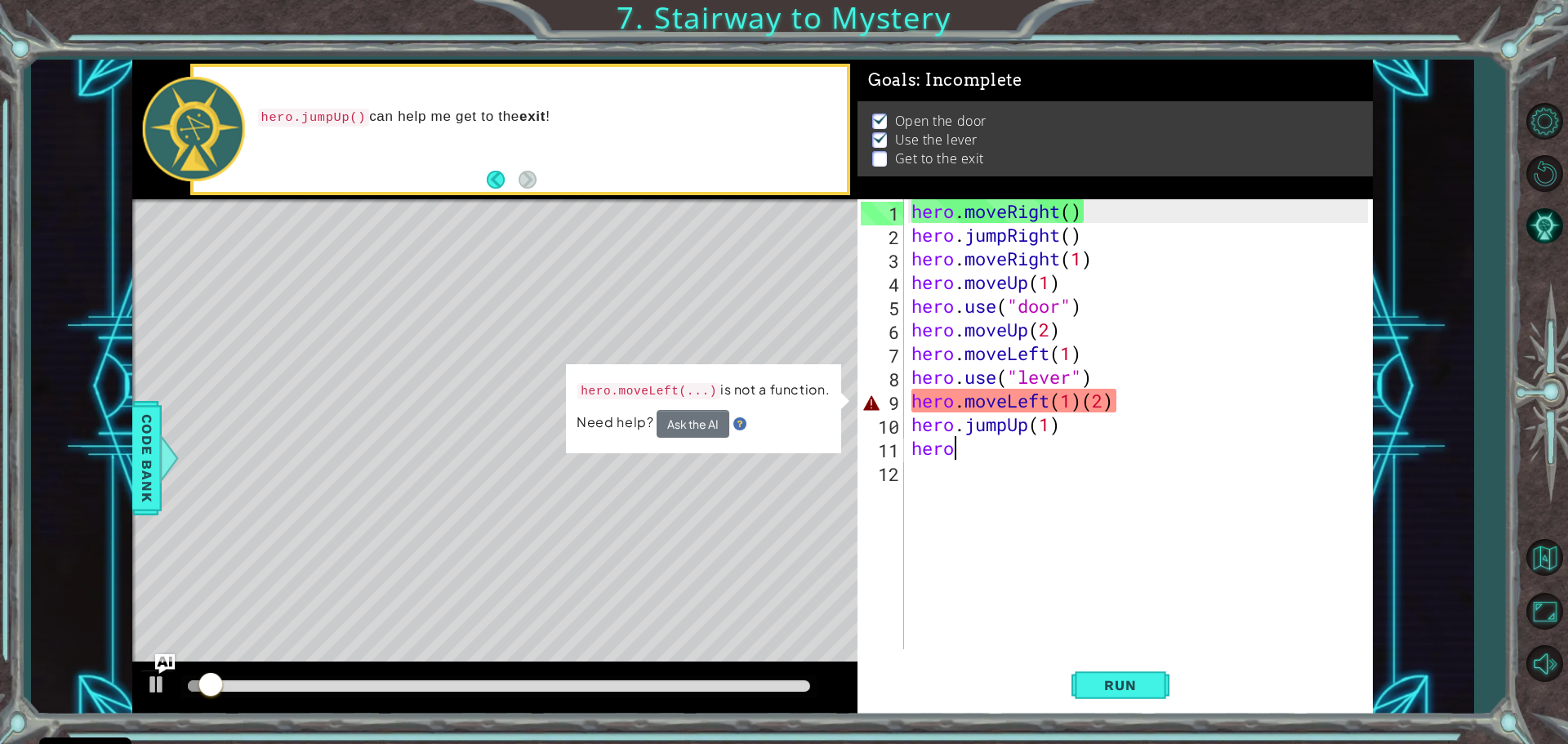
click at [1037, 401] on div "hero . moveRight ( ) hero . jumpRight ( ) hero . moveRight ( 1 ) hero . moveUp …" at bounding box center [1141, 448] width 468 height 498
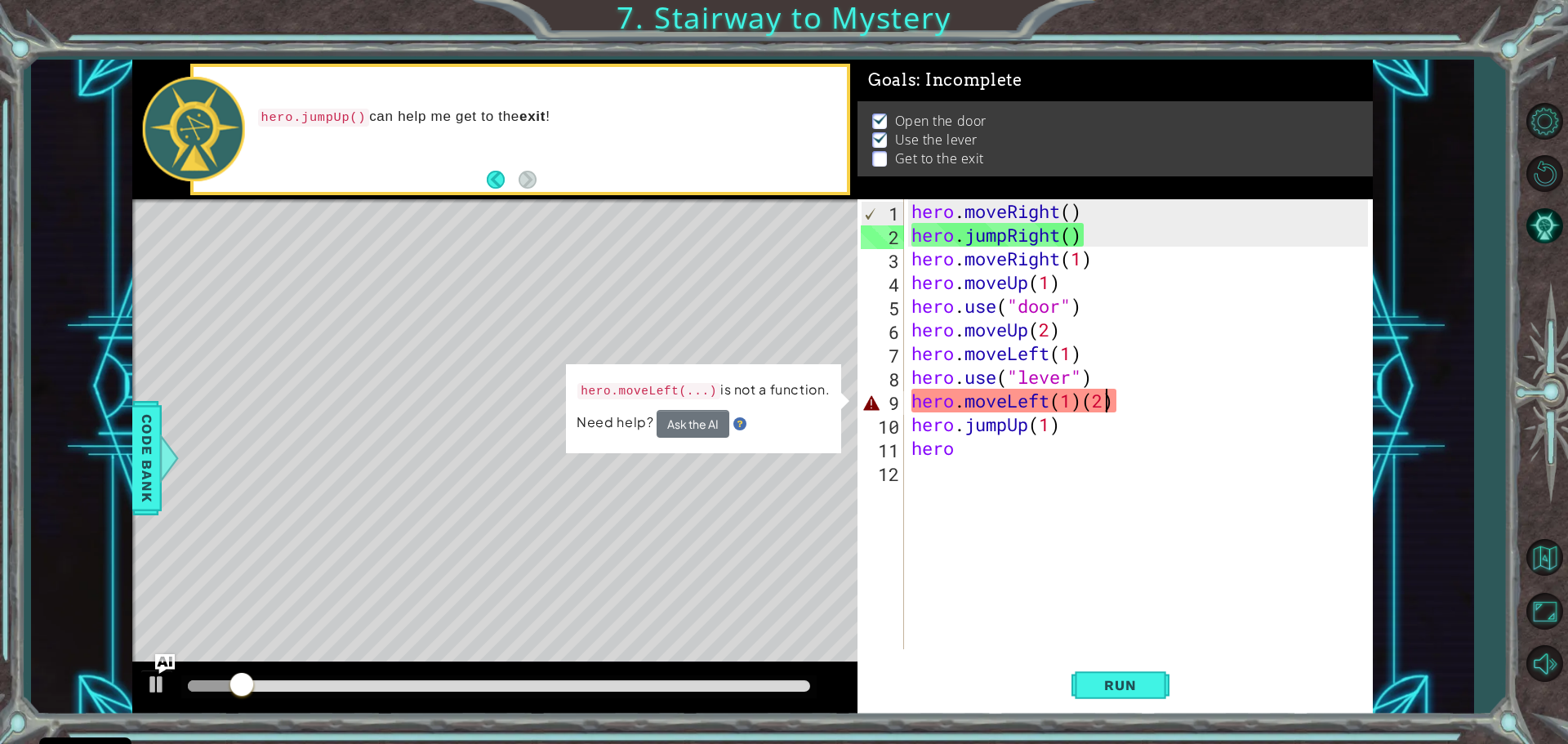
click at [1105, 397] on div "hero . moveRight ( ) hero . jumpRight ( ) hero . moveRight ( 1 ) hero . moveUp …" at bounding box center [1141, 448] width 468 height 498
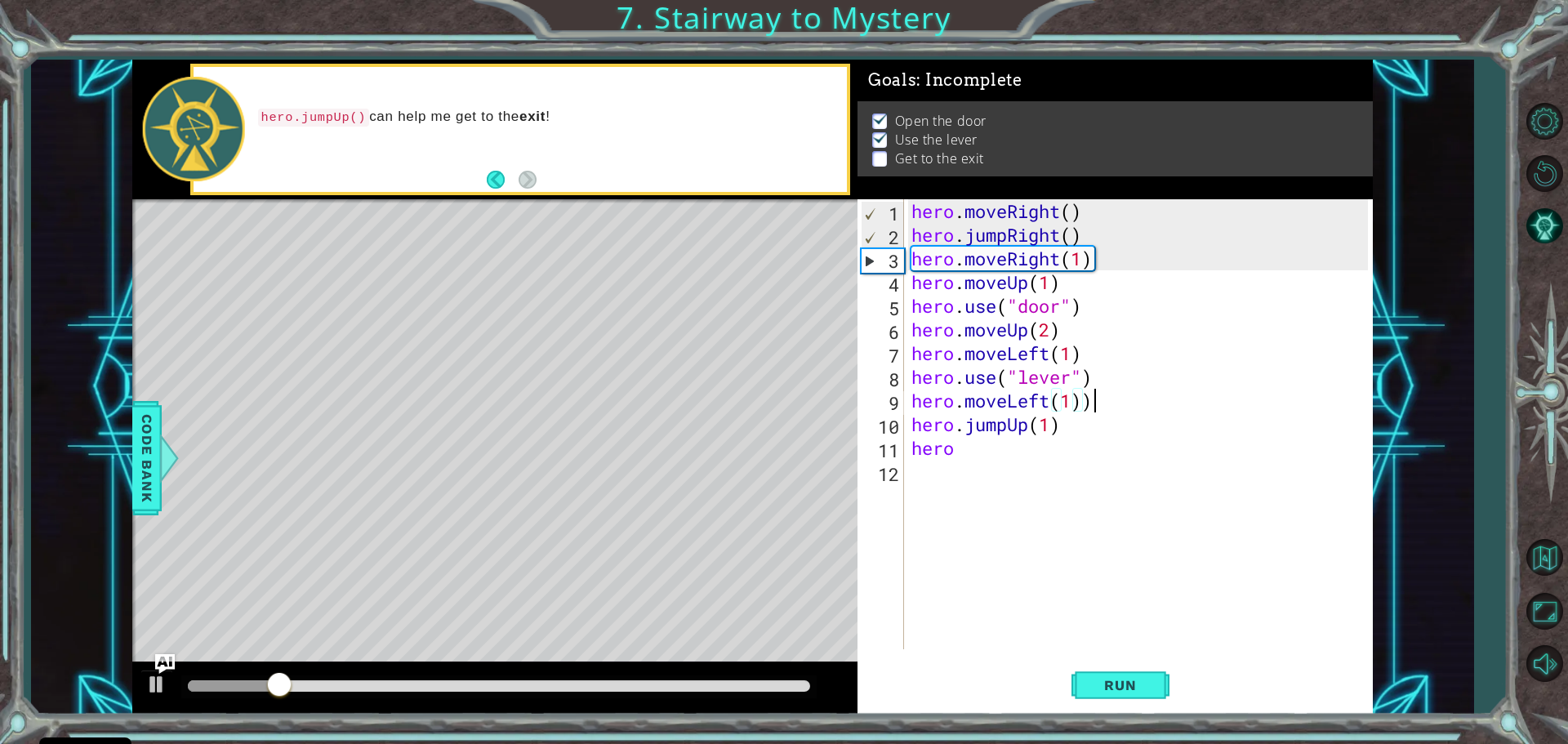
click at [1092, 406] on div "hero . moveRight ( ) hero . jumpRight ( ) hero . moveRight ( 1 ) hero . moveUp …" at bounding box center [1141, 448] width 468 height 498
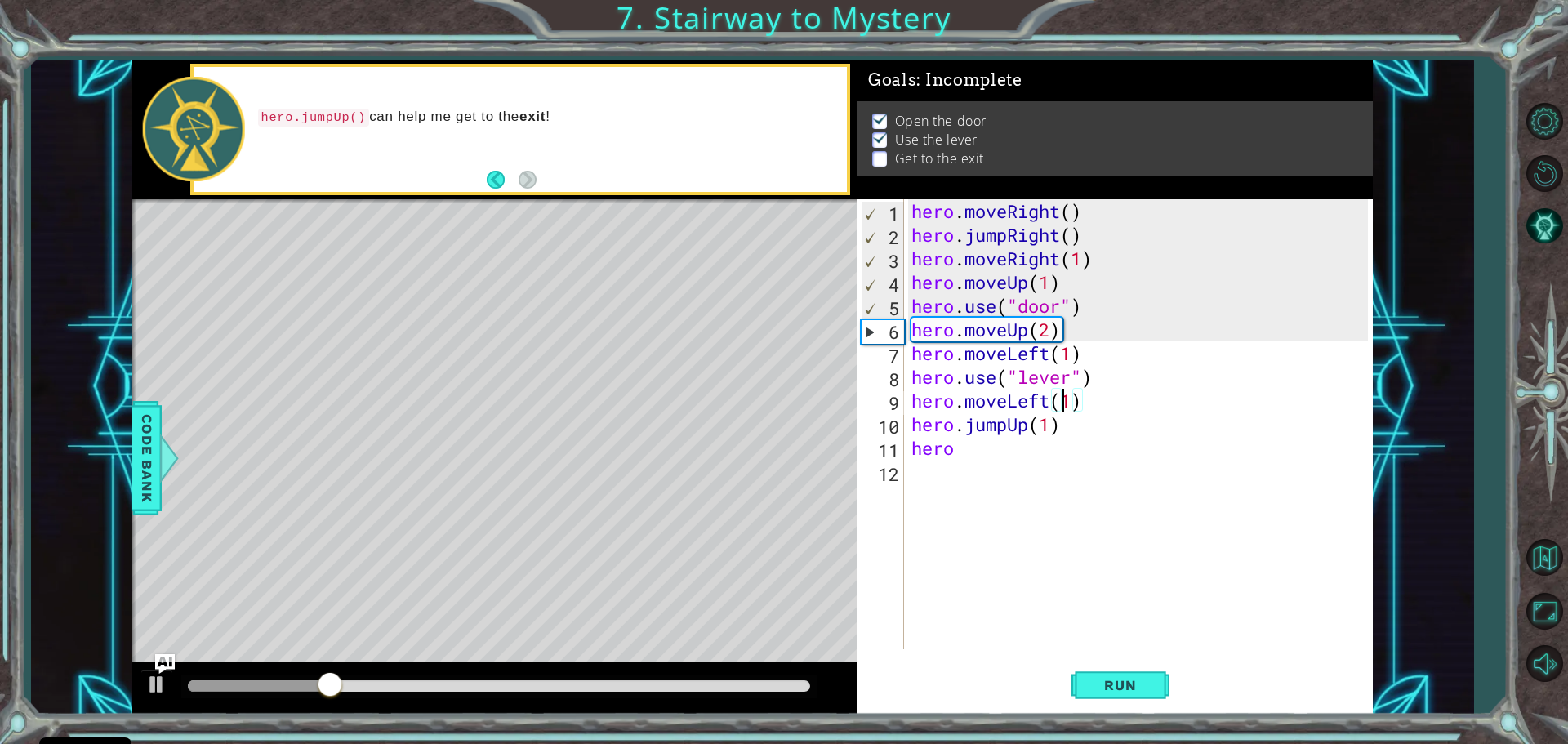
click at [1064, 400] on div "hero . moveRight ( ) hero . jumpRight ( ) hero . moveRight ( 1 ) hero . moveUp …" at bounding box center [1141, 448] width 468 height 498
click at [1072, 398] on div "hero . moveRight ( ) hero . jumpRight ( ) hero . moveRight ( 1 ) hero . moveUp …" at bounding box center [1141, 448] width 468 height 498
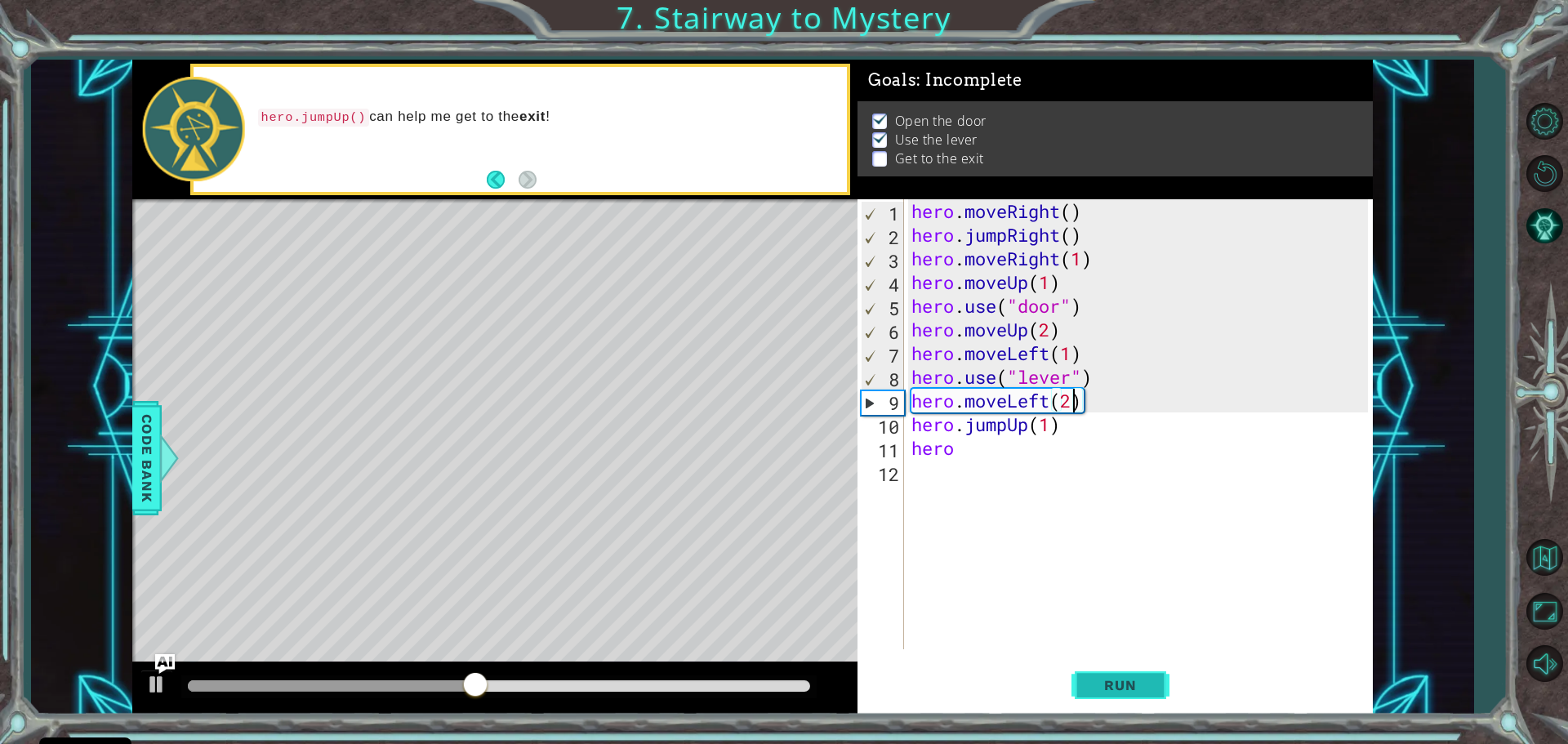
click at [1097, 676] on button "Run" at bounding box center [1120, 685] width 98 height 52
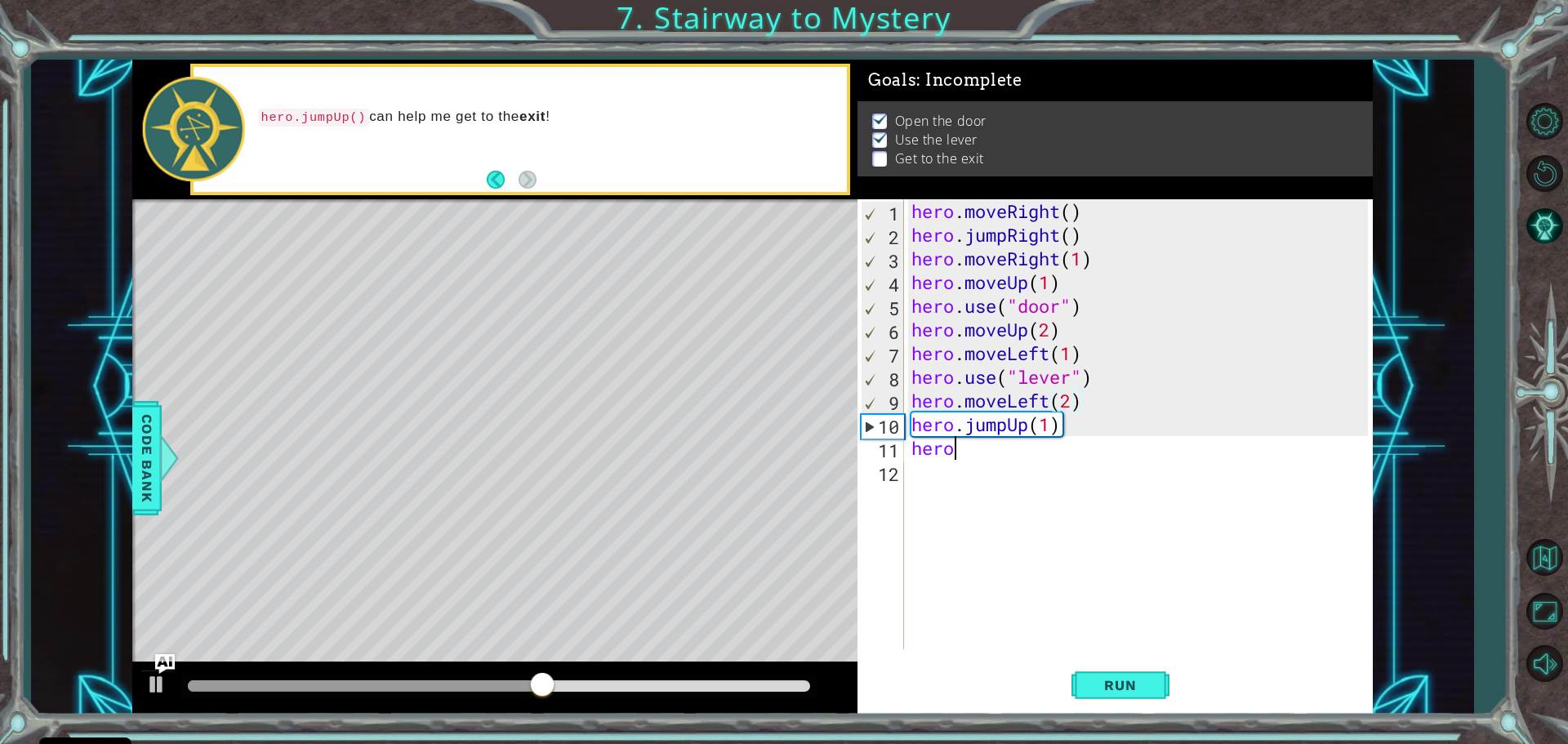
click at [980, 458] on div "hero . moveRight ( ) hero . jumpRight ( ) hero . moveRight ( 1 ) hero . moveUp …" at bounding box center [1141, 448] width 468 height 498
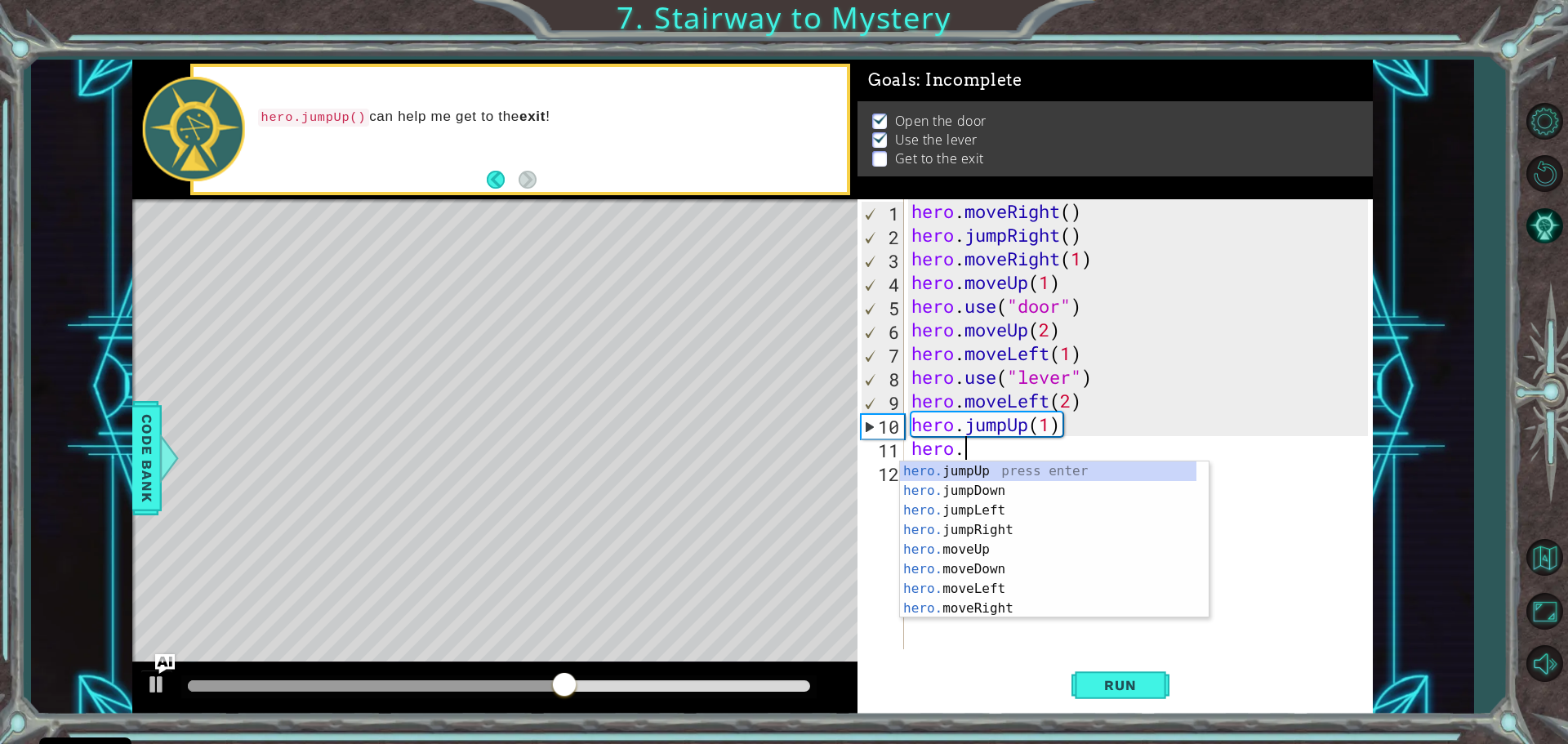
type textarea "hero."
click at [989, 521] on div "hero. jumpUp press enter hero. jumpDown press enter hero. jumpLeft press enter …" at bounding box center [1048, 559] width 296 height 196
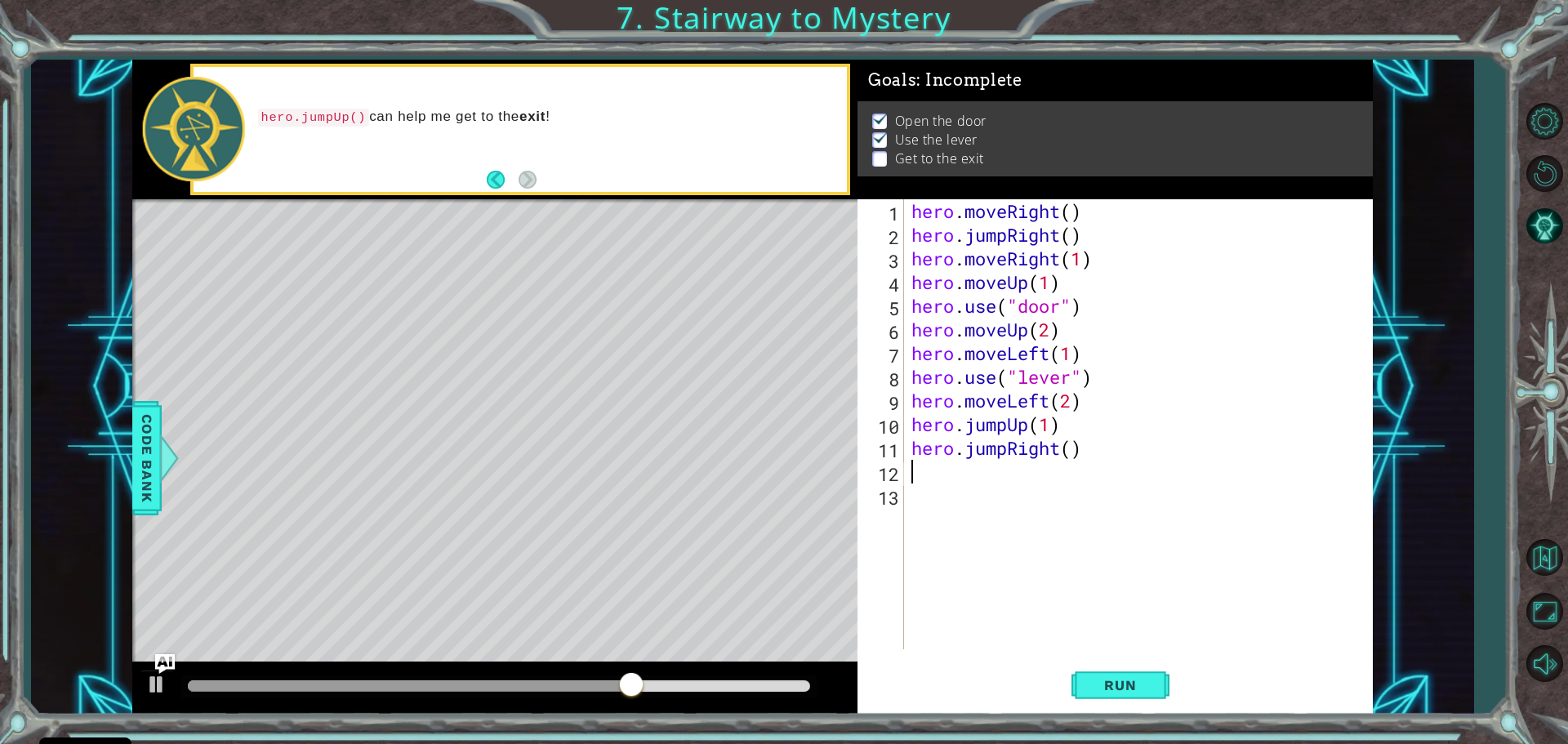
scroll to position [0, 0]
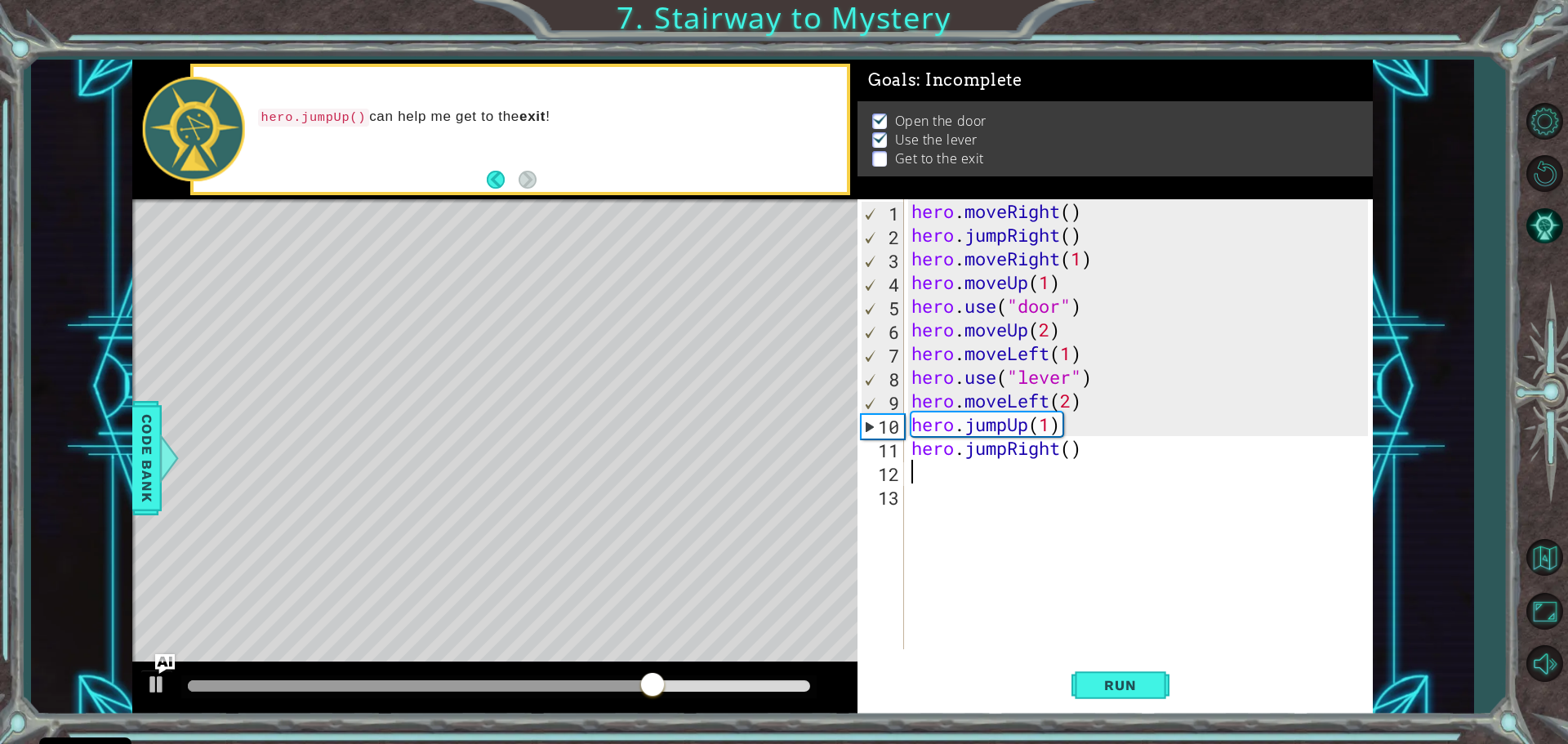
click at [1063, 453] on div "hero . moveRight ( ) hero . jumpRight ( ) hero . moveRight ( 1 ) hero . moveUp …" at bounding box center [1141, 448] width 468 height 498
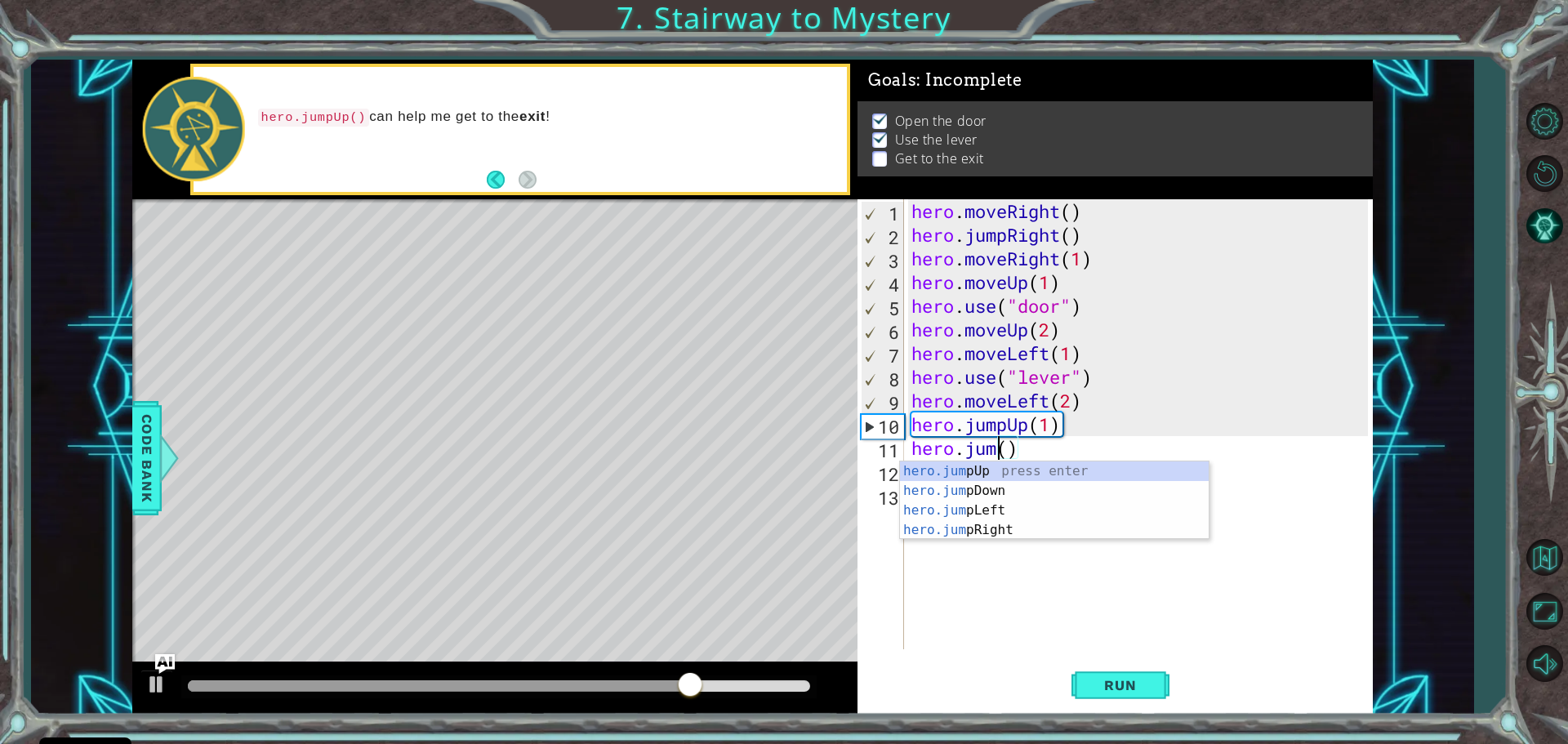
click at [1053, 453] on div "hero . moveRight ( ) hero . jumpRight ( ) hero . moveRight ( 1 ) hero . moveUp …" at bounding box center [1141, 448] width 468 height 498
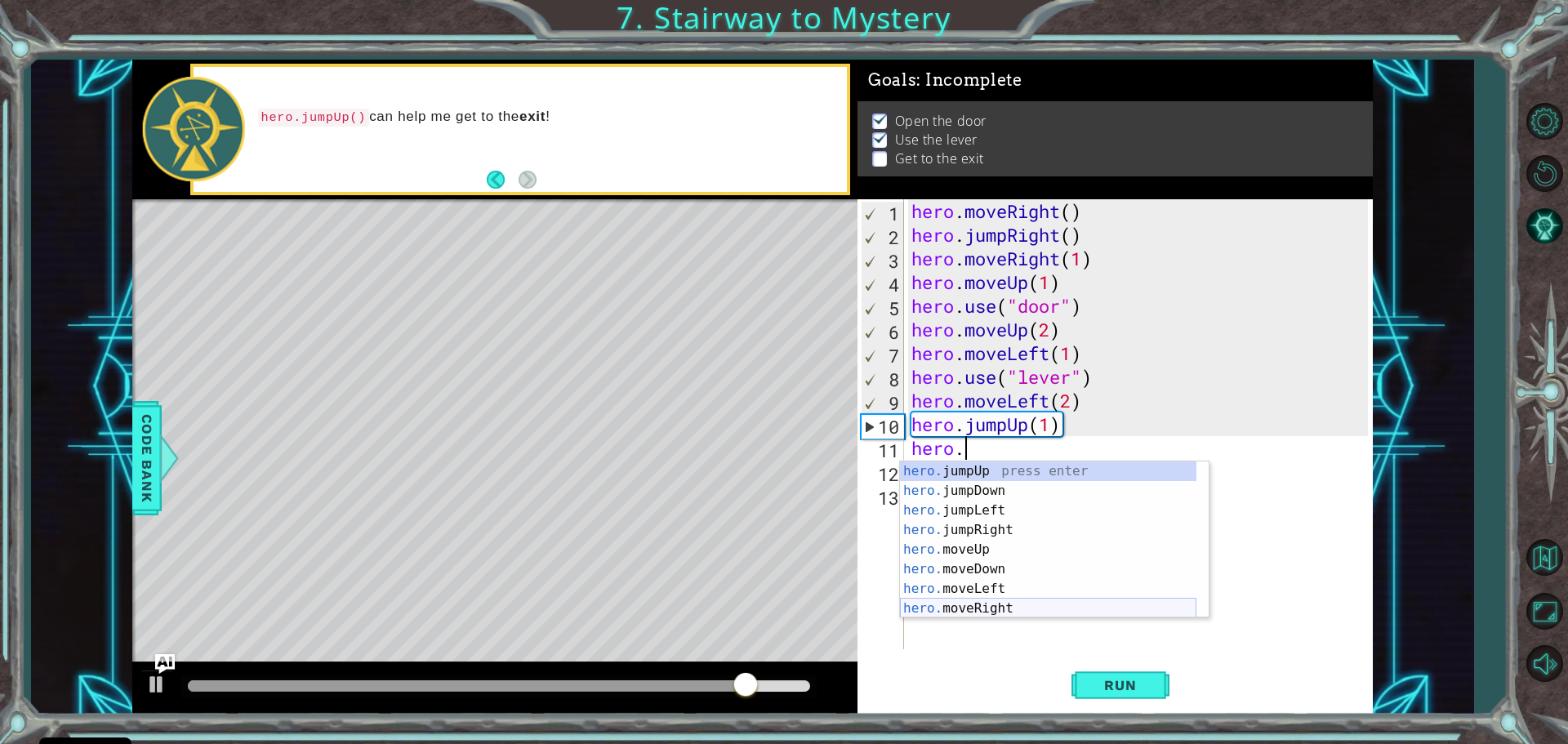
click at [1003, 599] on div "hero. jumpUp press enter hero. jumpDown press enter hero. jumpLeft press enter …" at bounding box center [1048, 559] width 296 height 196
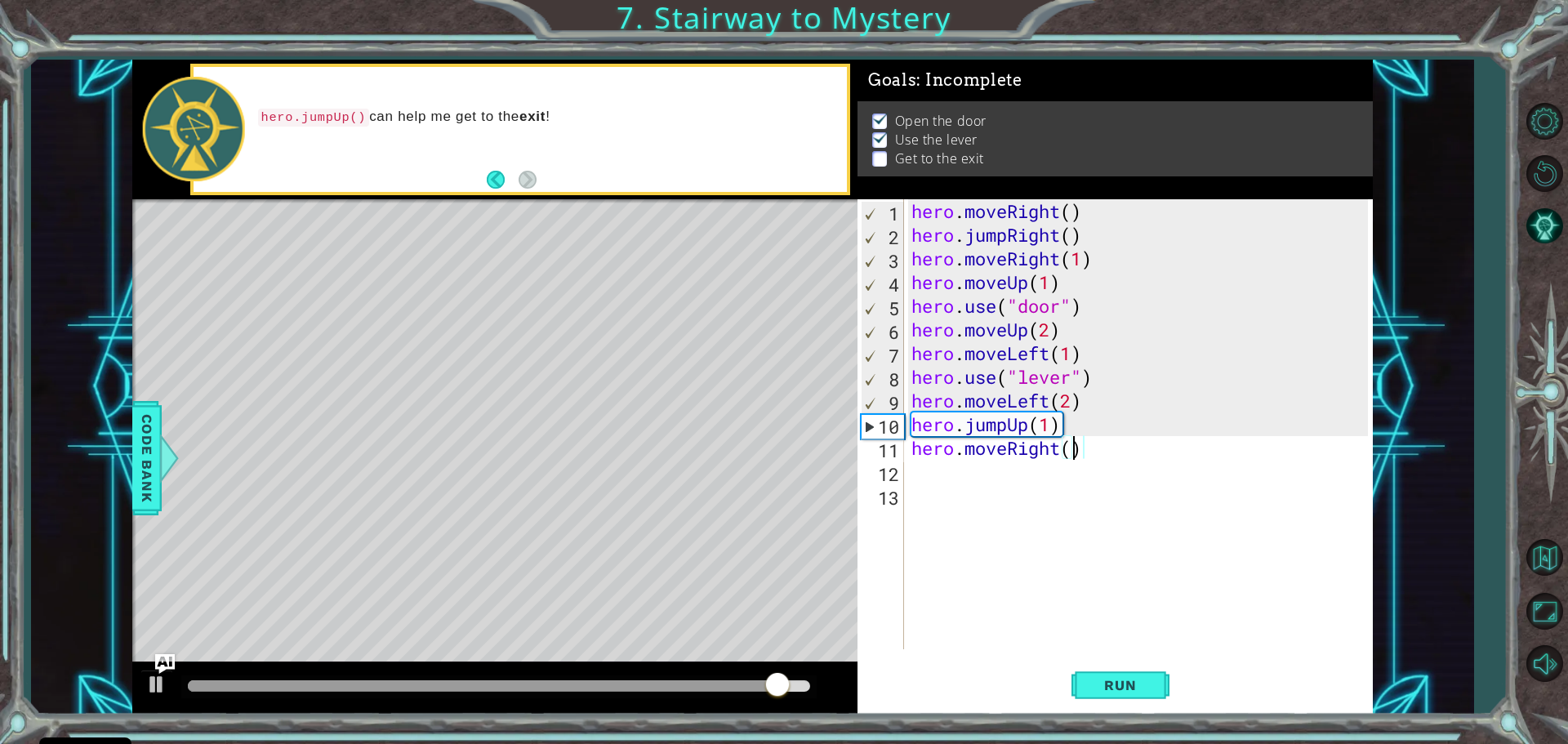
type textarea "hero.moveRight(2)"
click at [937, 468] on div "hero . moveRight ( ) hero . jumpRight ( ) hero . moveRight ( 1 ) hero . moveUp …" at bounding box center [1141, 448] width 468 height 498
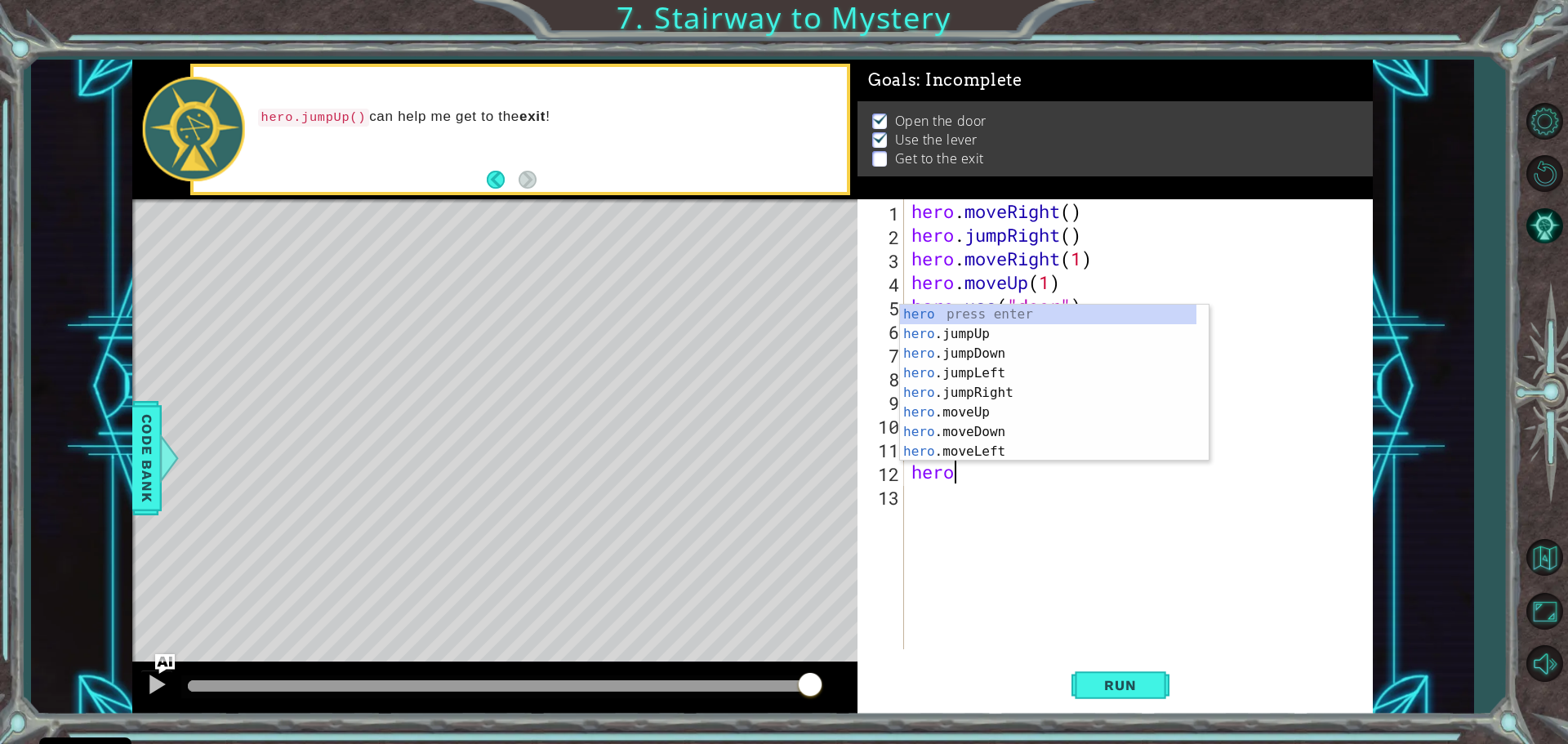
scroll to position [0, 1]
click at [997, 415] on div "hero press enter hero .jumpUp press enter hero .jumpDown press enter hero .jump…" at bounding box center [1048, 403] width 296 height 196
type textarea "hero.moveUp(1)"
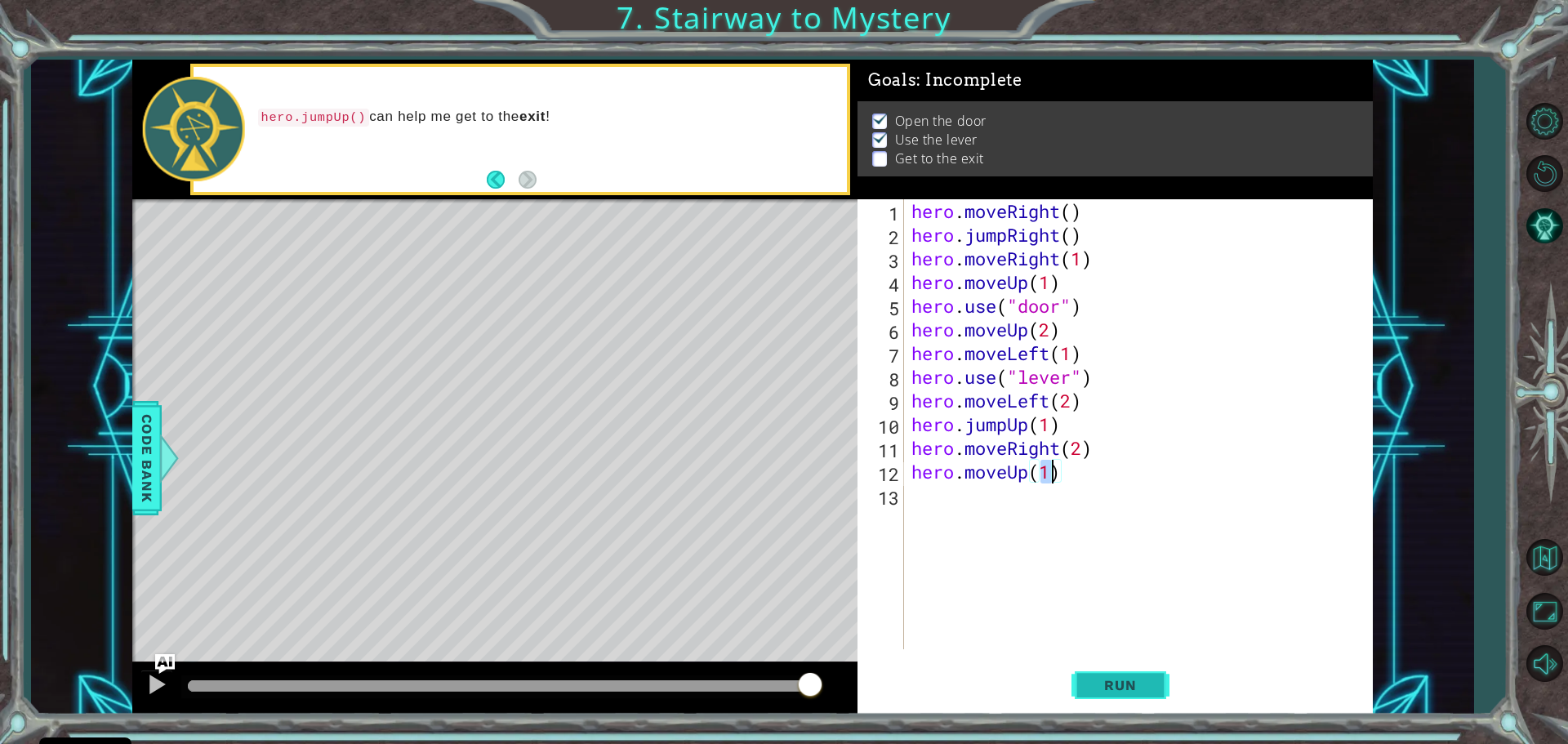
drag, startPoint x: 1109, startPoint y: 690, endPoint x: 1108, endPoint y: 681, distance: 9.1
click at [1108, 690] on span "Run" at bounding box center [1119, 685] width 64 height 16
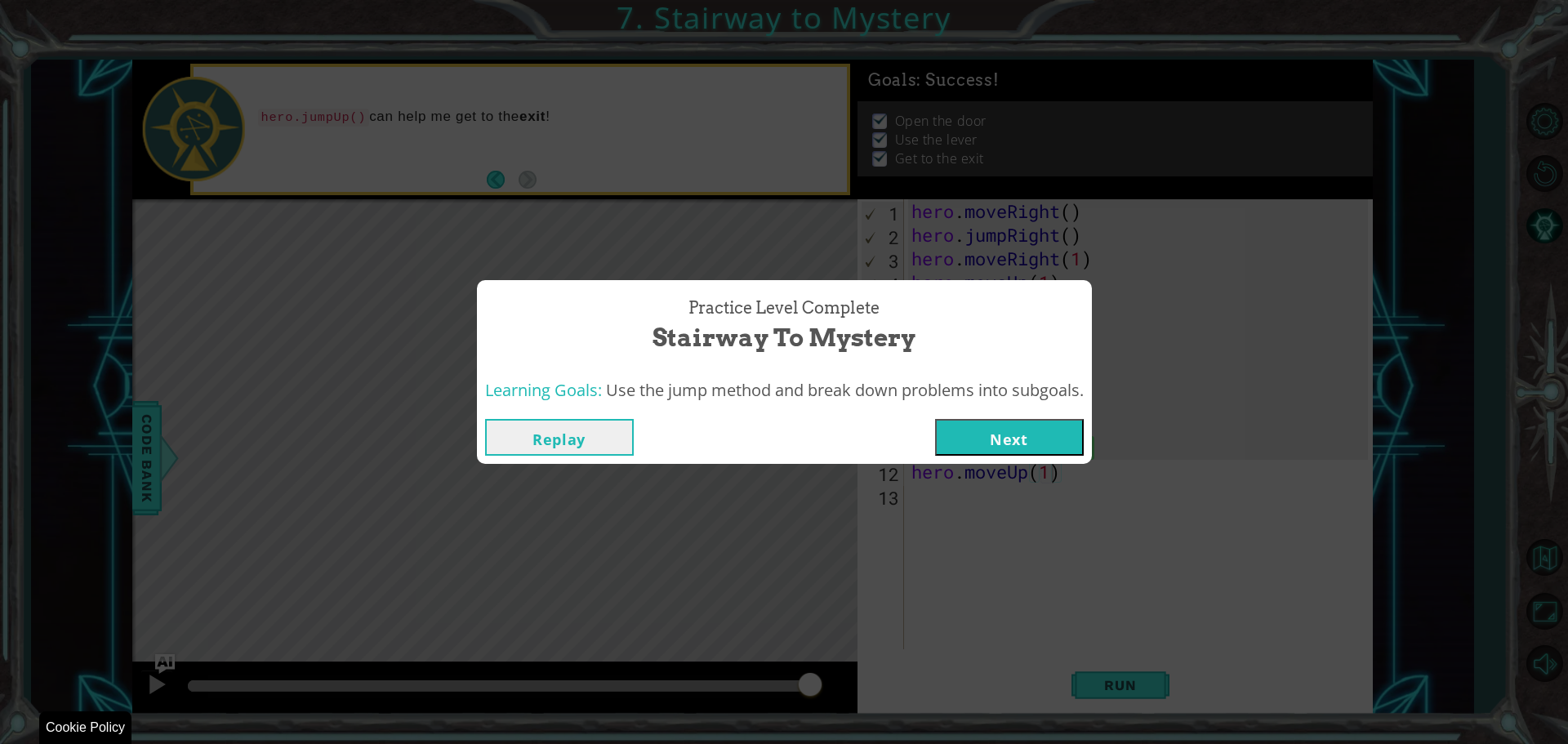
click at [1034, 665] on div "Practice Level Complete Stairway to Mystery Learning Goals: Use the jump method…" at bounding box center [784, 372] width 1568 height 744
click at [1045, 447] on button "Next" at bounding box center [1008, 437] width 149 height 36
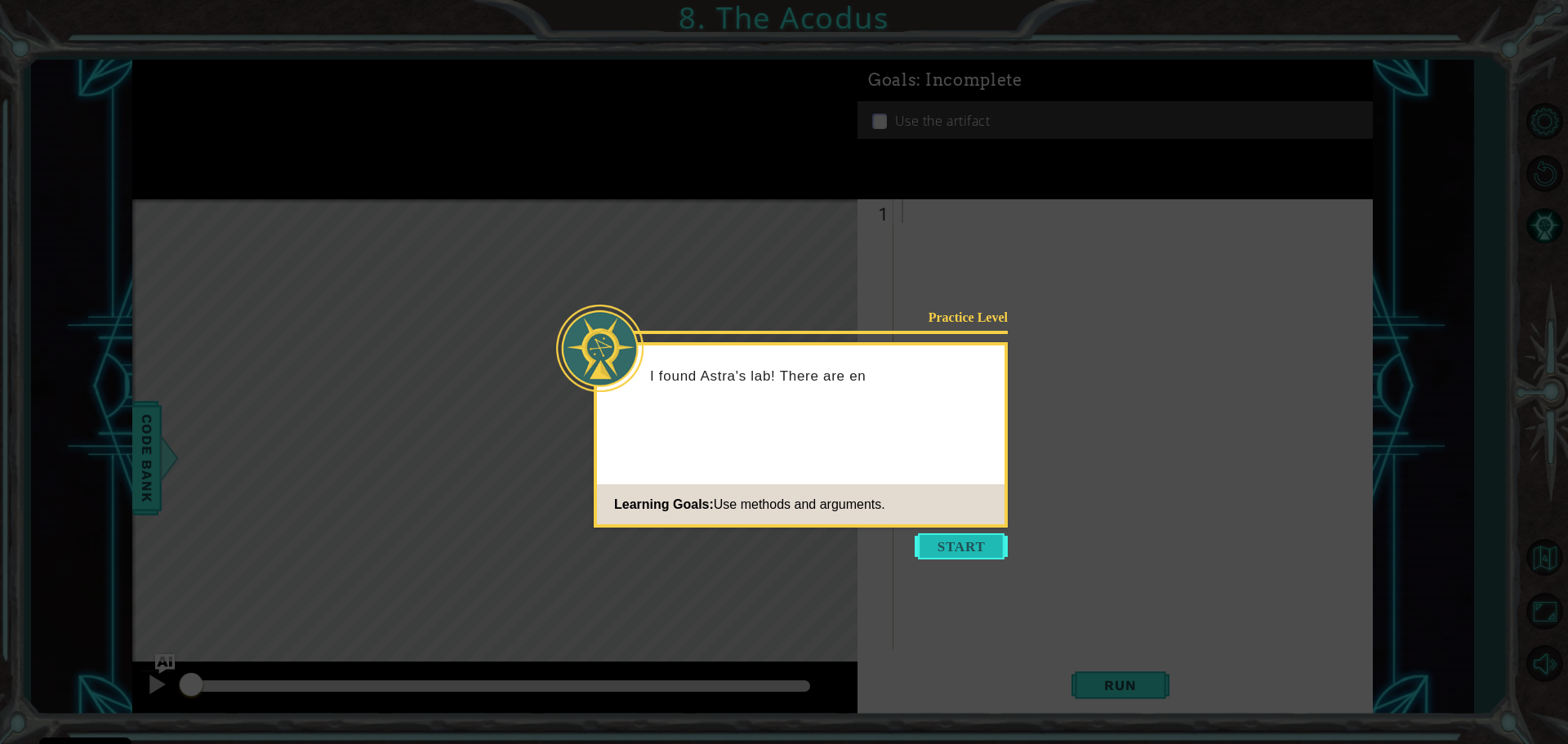
click at [944, 548] on button "Start" at bounding box center [960, 546] width 93 height 26
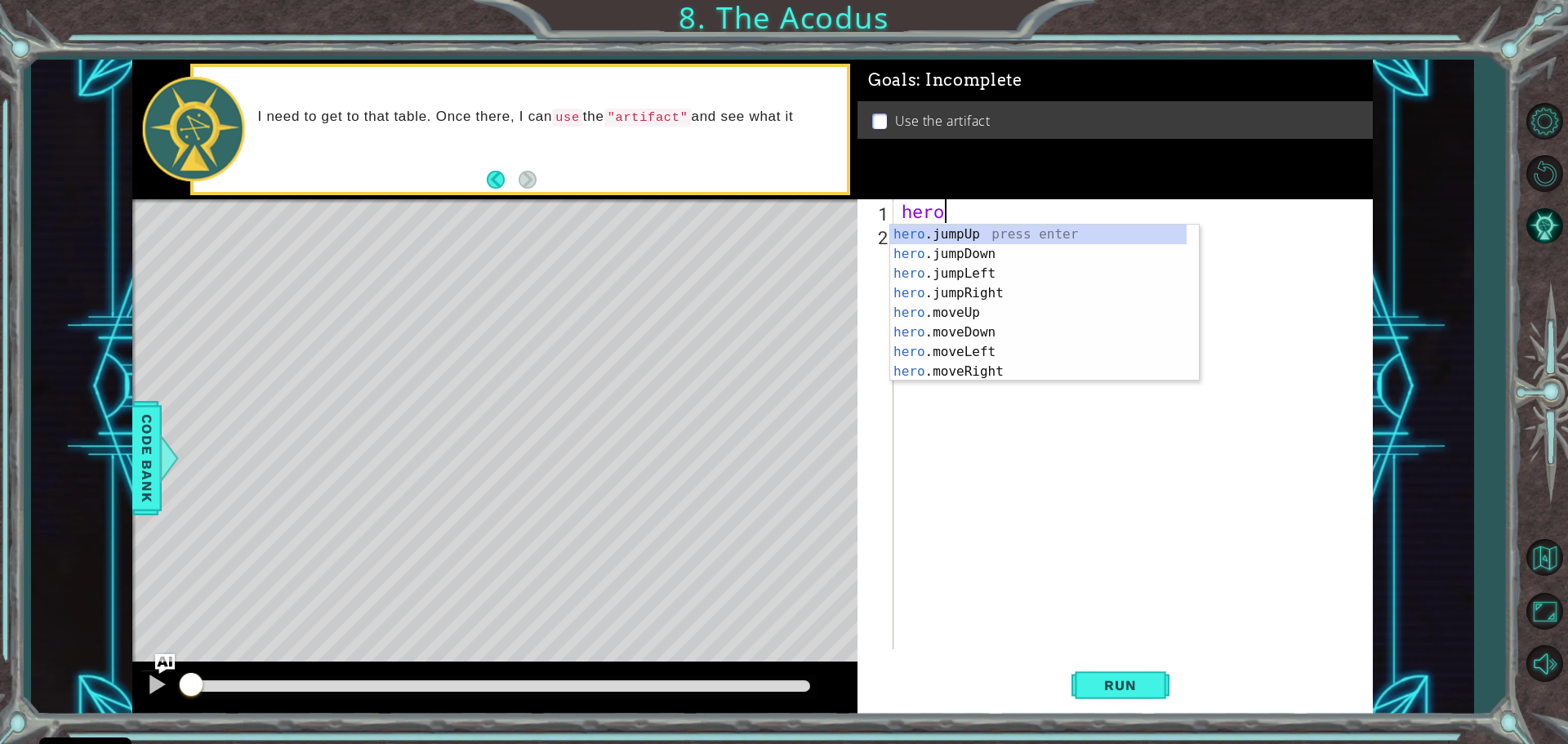
scroll to position [0, 1]
click at [1002, 313] on div "hero .jumpUp press enter hero .jumpDown press enter hero .jumpLeft press enter …" at bounding box center [1038, 322] width 296 height 196
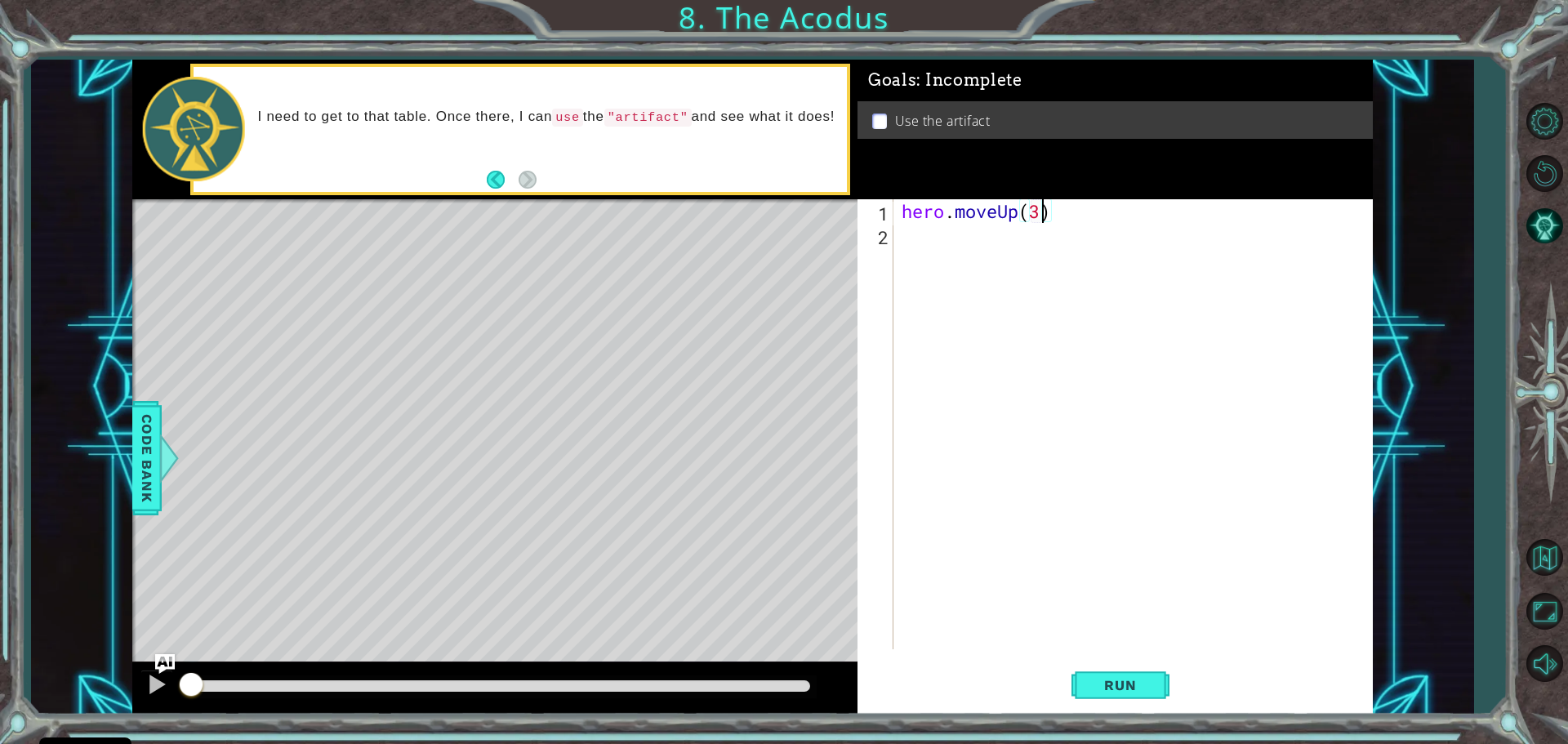
type textarea "hero.moveUp(3)"
click at [966, 251] on div "hero . moveUp ( 3 )" at bounding box center [1137, 448] width 477 height 498
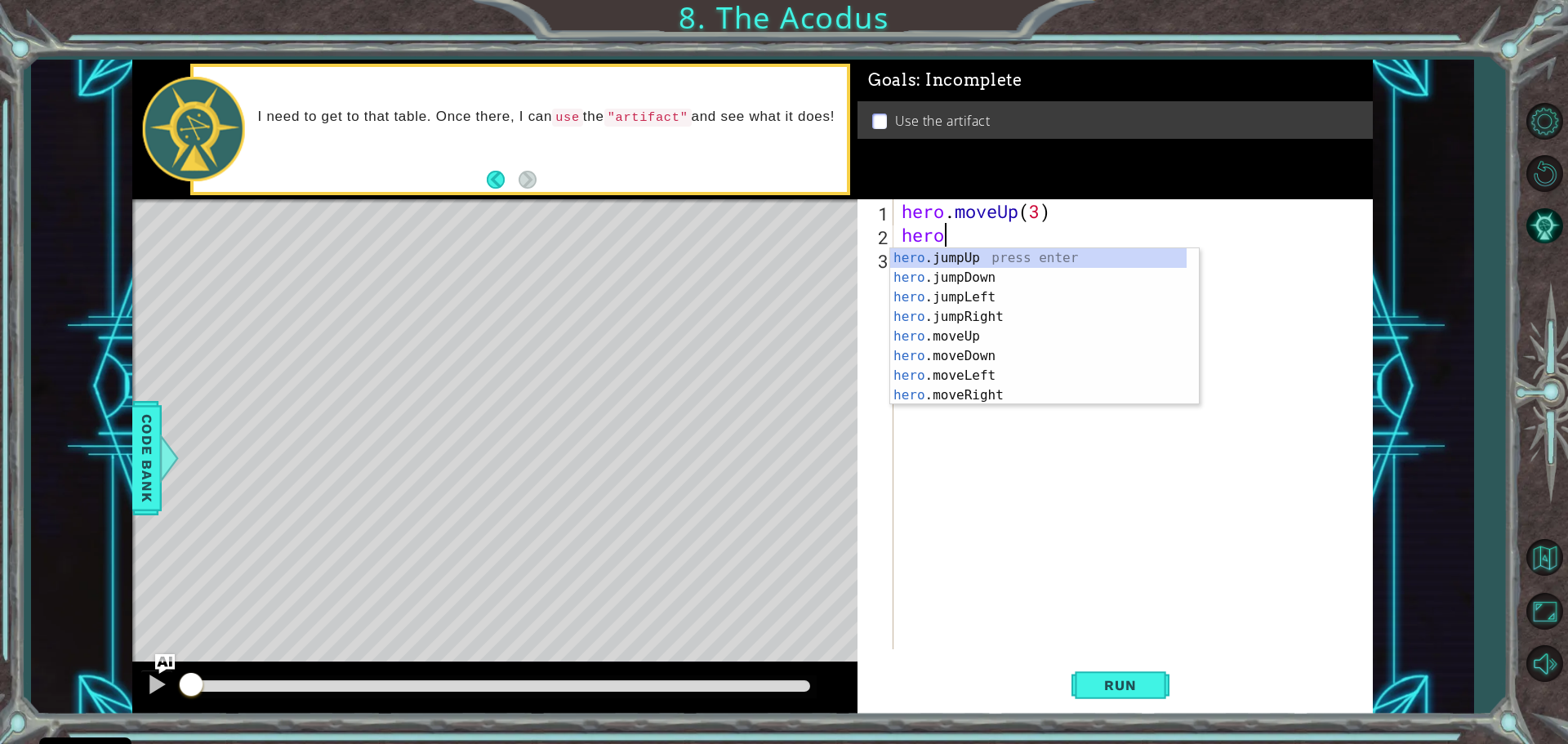
scroll to position [0, 1]
click at [988, 373] on div "hero .jumpUp press enter hero .jumpDown press enter hero .jumpLeft press enter …" at bounding box center [1038, 346] width 296 height 196
type textarea "hero.moveLeft(1)"
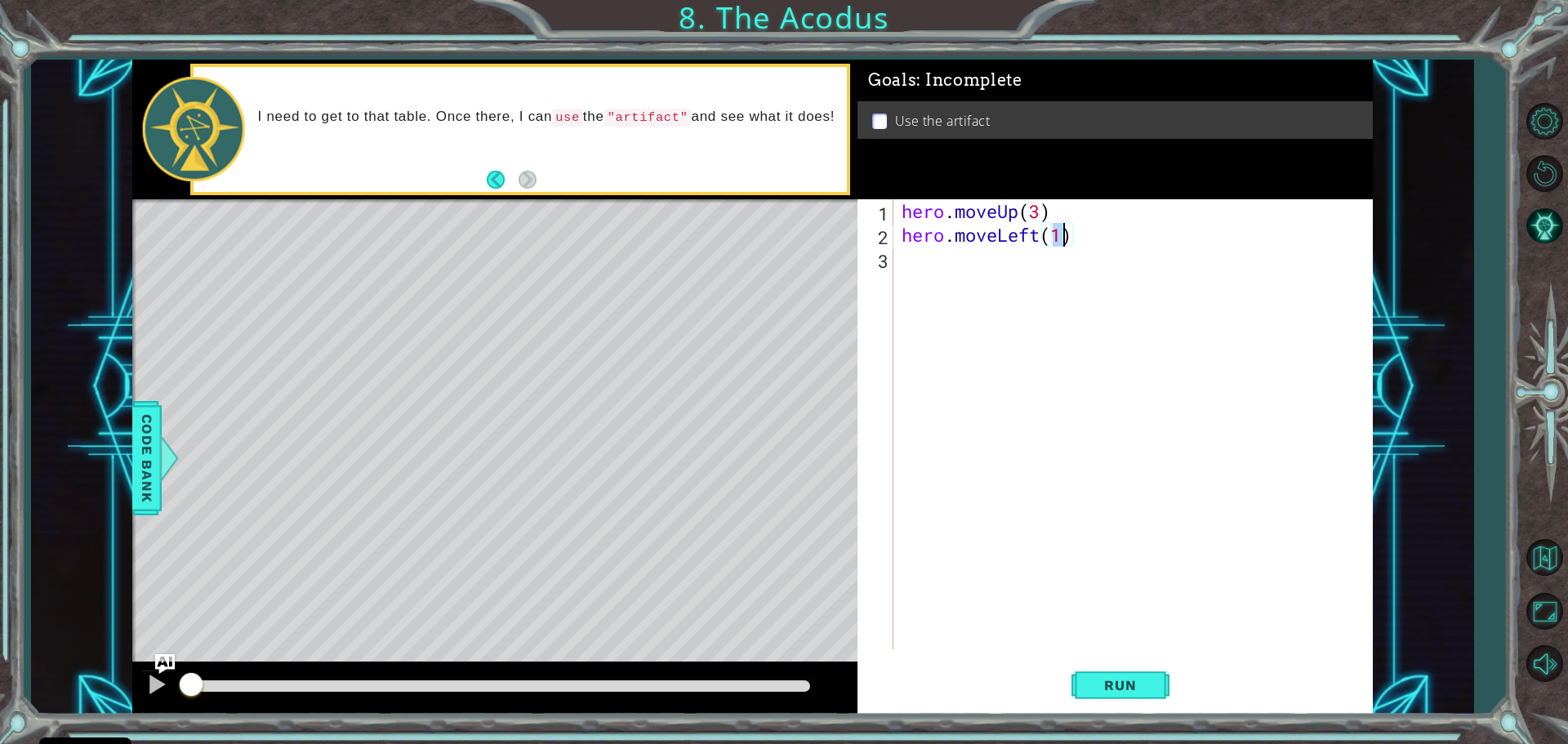
click at [958, 267] on div "hero . moveUp ( 3 ) hero . moveLeft ( 1 )" at bounding box center [1137, 448] width 477 height 498
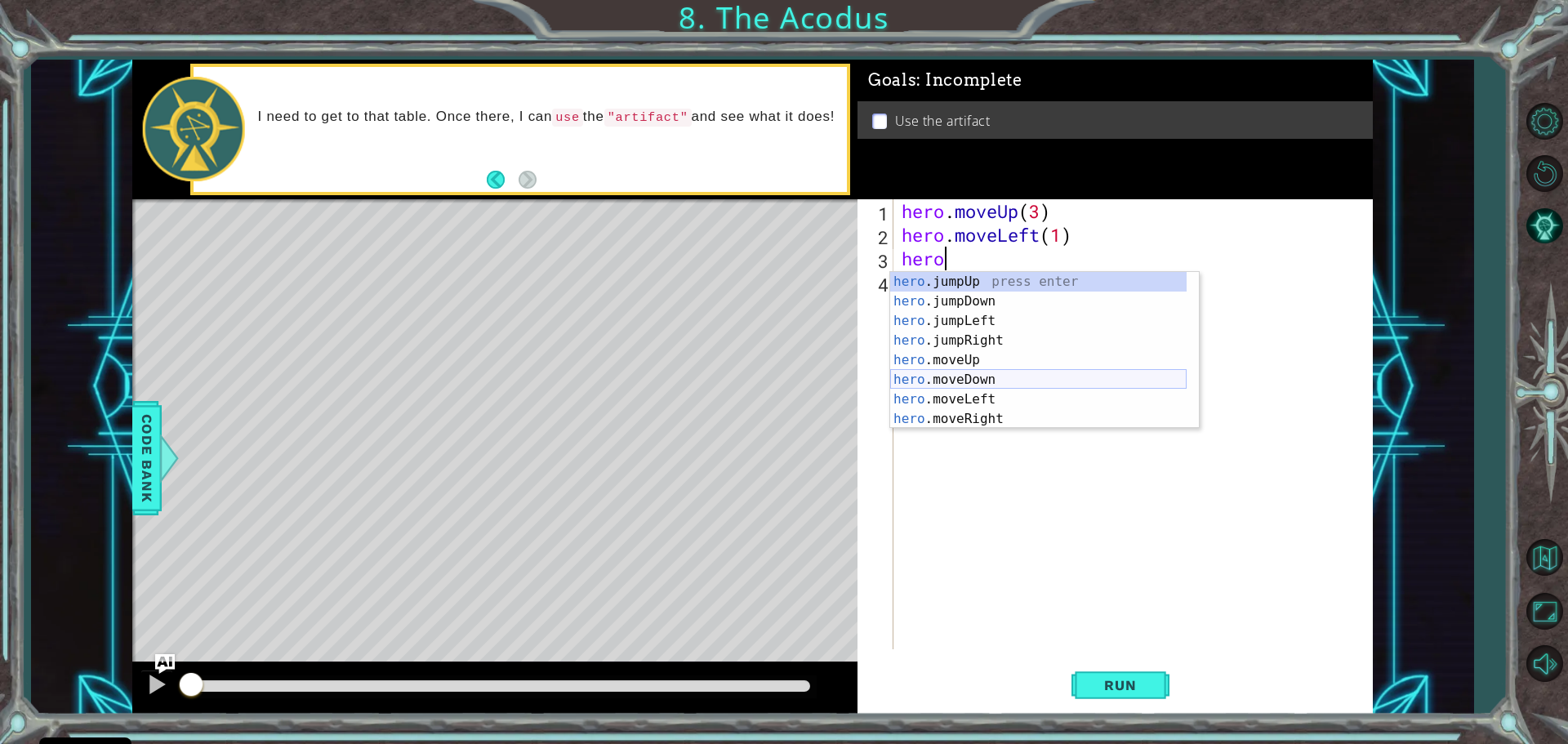
click at [986, 375] on div "hero .jumpUp press enter hero .jumpDown press enter hero .jumpLeft press enter …" at bounding box center [1038, 370] width 296 height 196
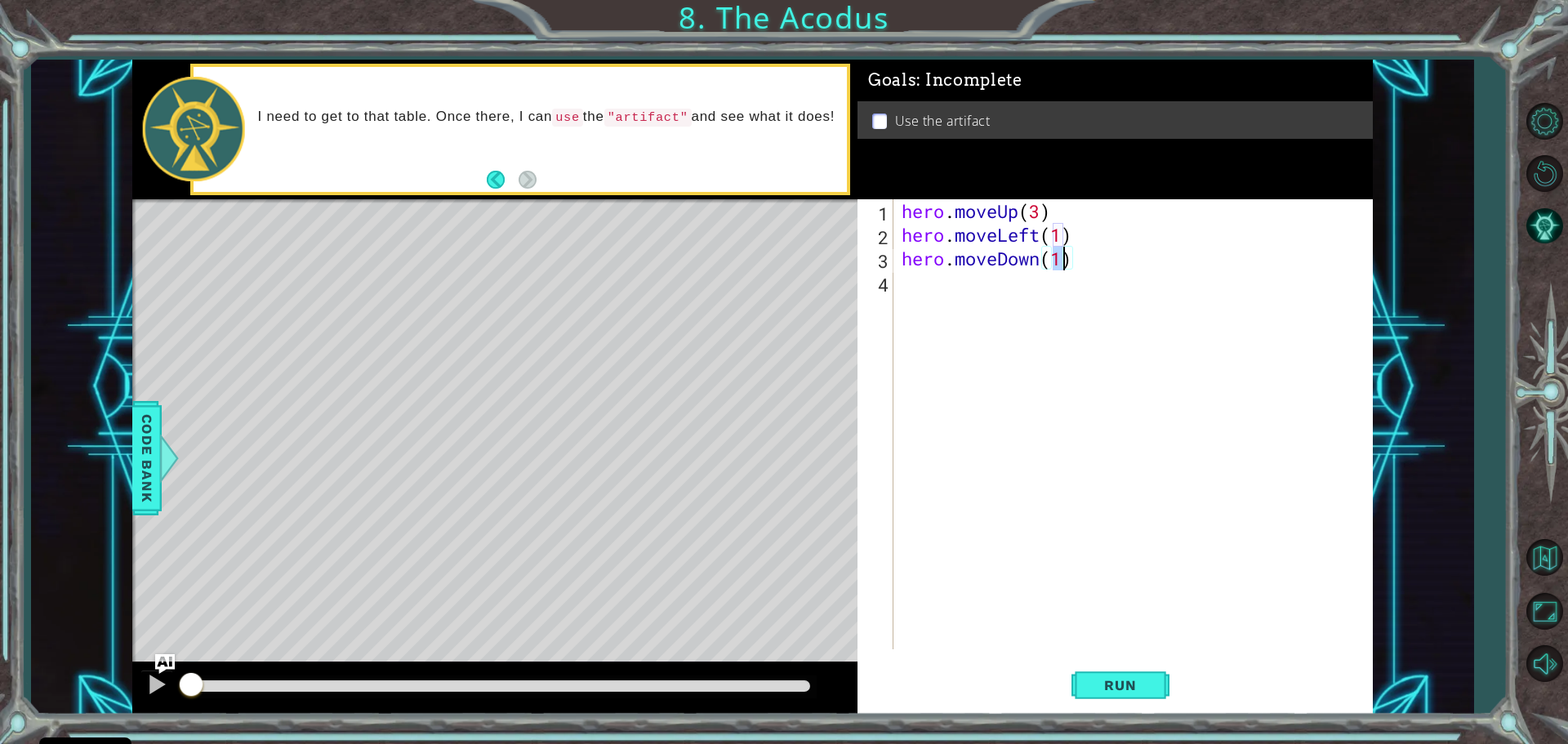
type textarea "hero.moveDown(3)"
click at [964, 290] on div "hero . moveUp ( 3 ) hero . moveLeft ( 1 ) hero . moveDown ( 3 )" at bounding box center [1137, 448] width 477 height 498
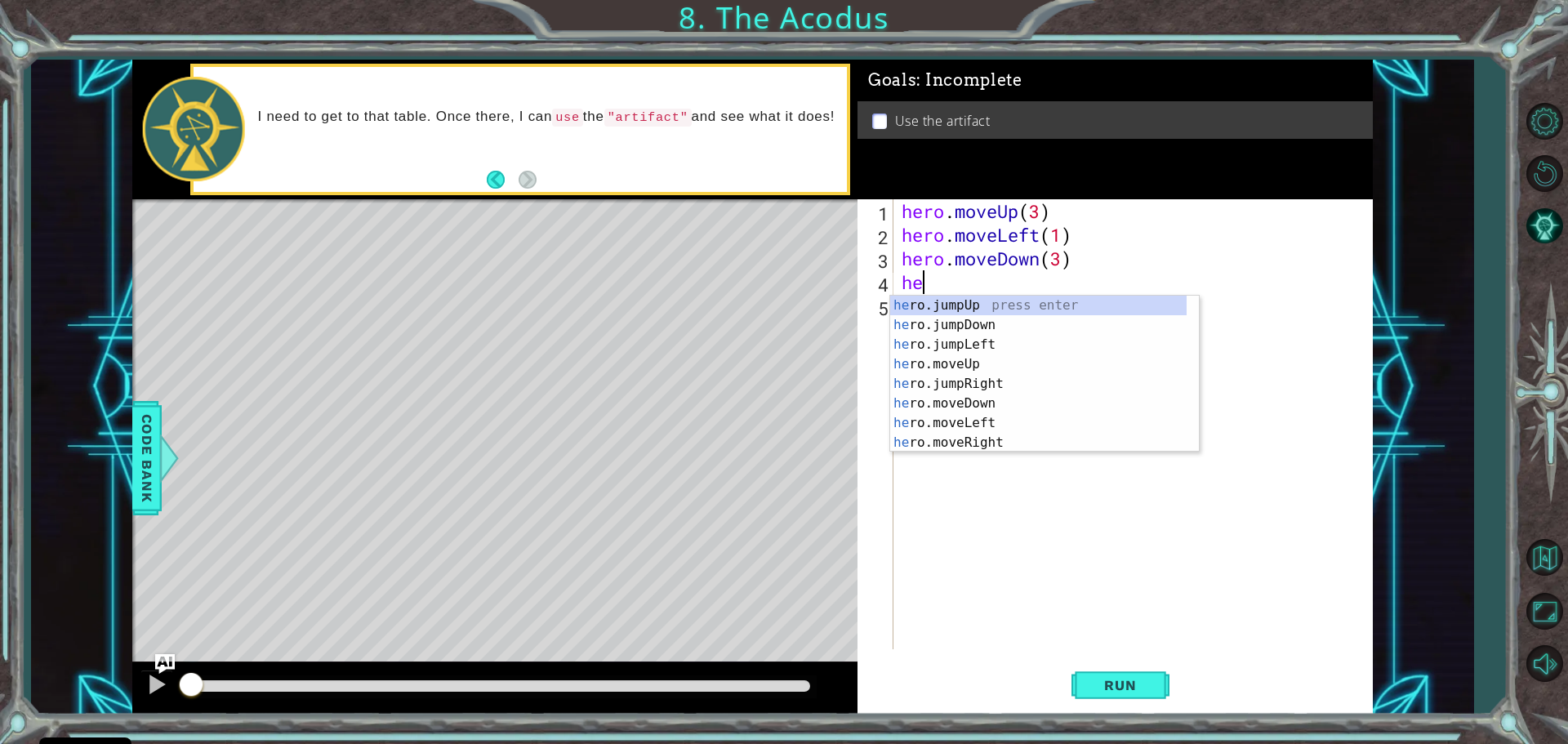
type textarea "hero"
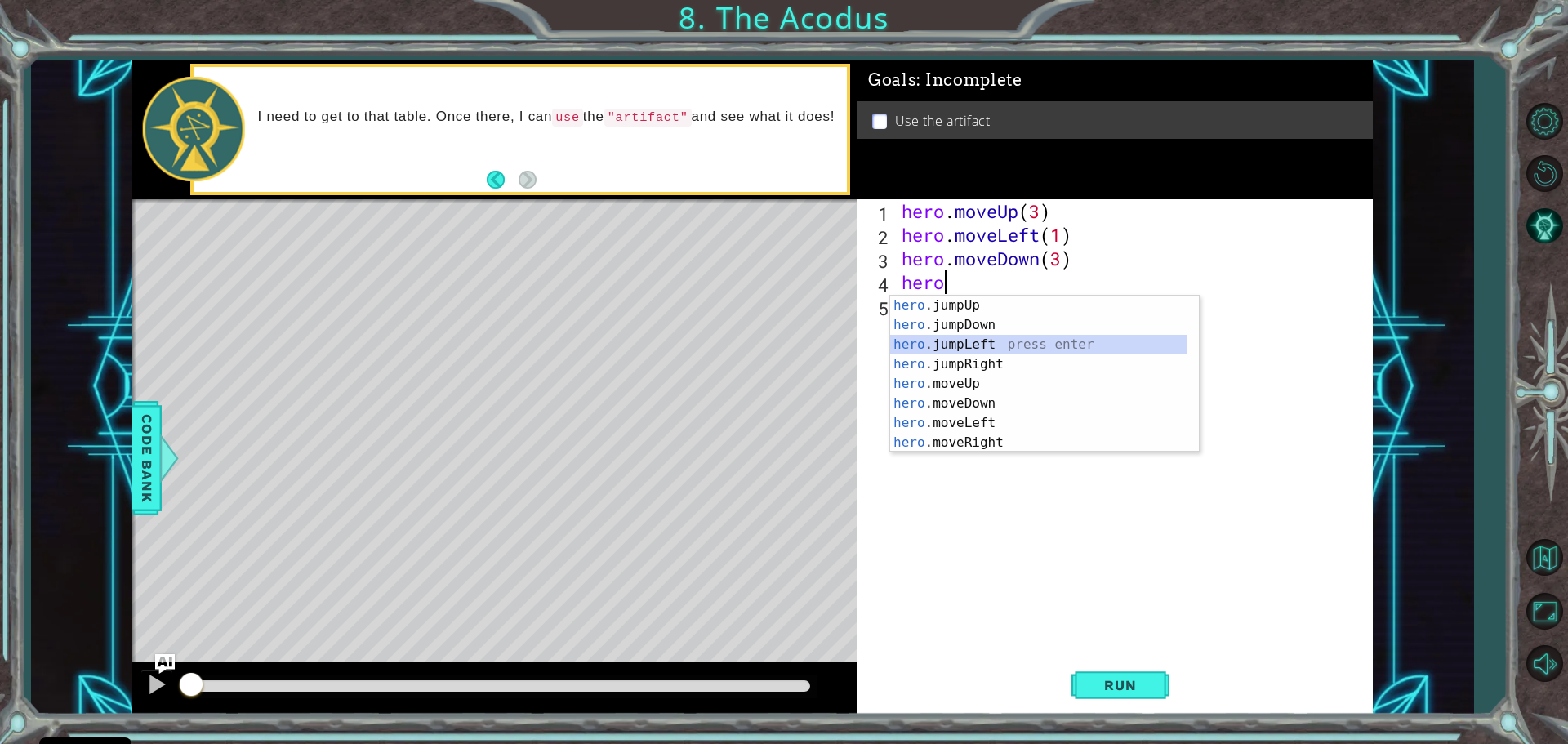
click at [993, 340] on div "hero .jumpUp press enter hero .jumpDown press enter hero .jumpLeft press enter …" at bounding box center [1038, 393] width 296 height 196
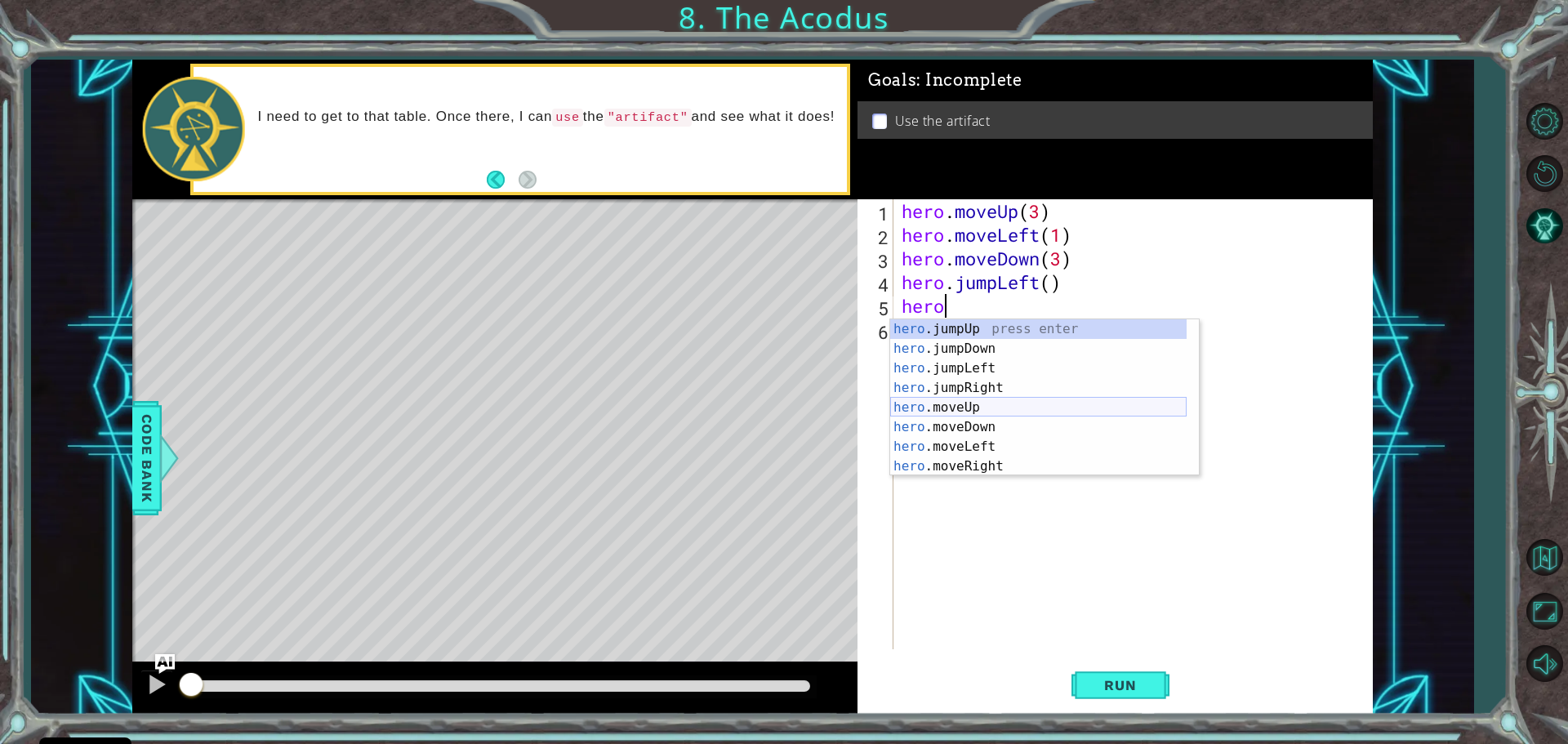
click at [1002, 405] on div "hero .jumpUp press enter hero .jumpDown press enter hero .jumpLeft press enter …" at bounding box center [1038, 417] width 296 height 196
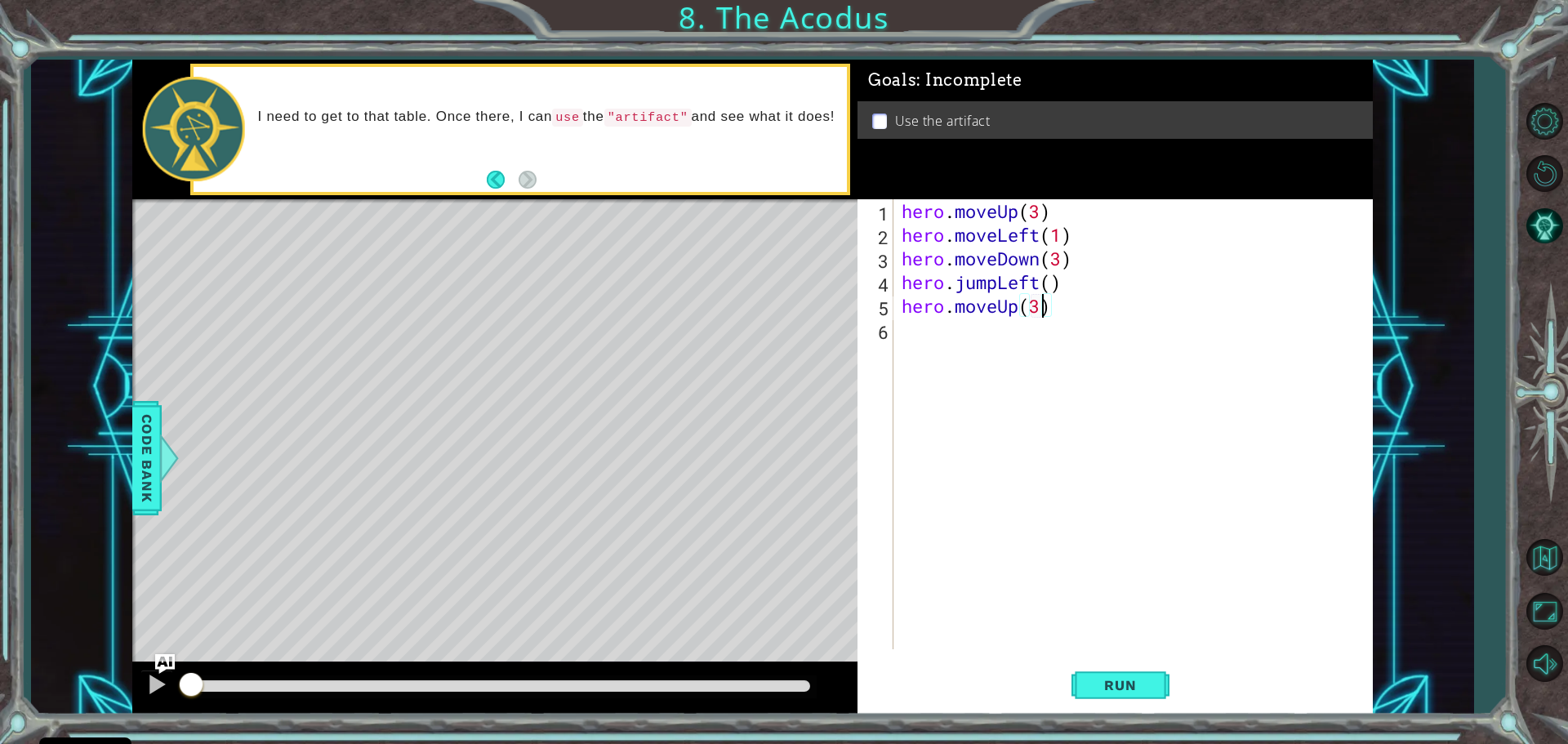
type textarea "hero.moveUp(3)"
drag, startPoint x: 961, startPoint y: 334, endPoint x: 939, endPoint y: 338, distance: 22.4
click at [961, 332] on div "hero . moveUp ( 3 ) hero . moveLeft ( 1 ) hero . moveDown ( 3 ) hero . jumpLeft…" at bounding box center [1137, 448] width 477 height 498
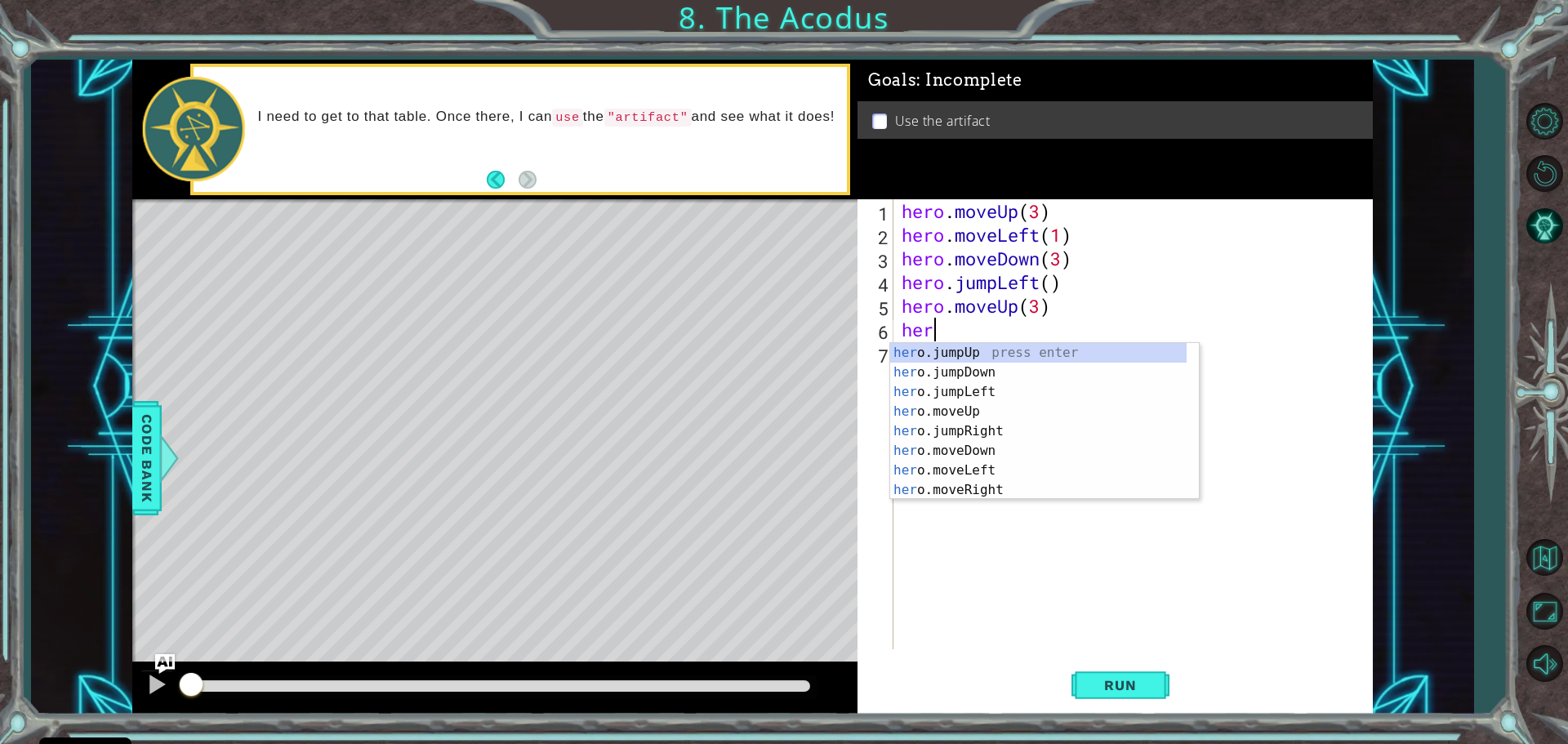
scroll to position [0, 1]
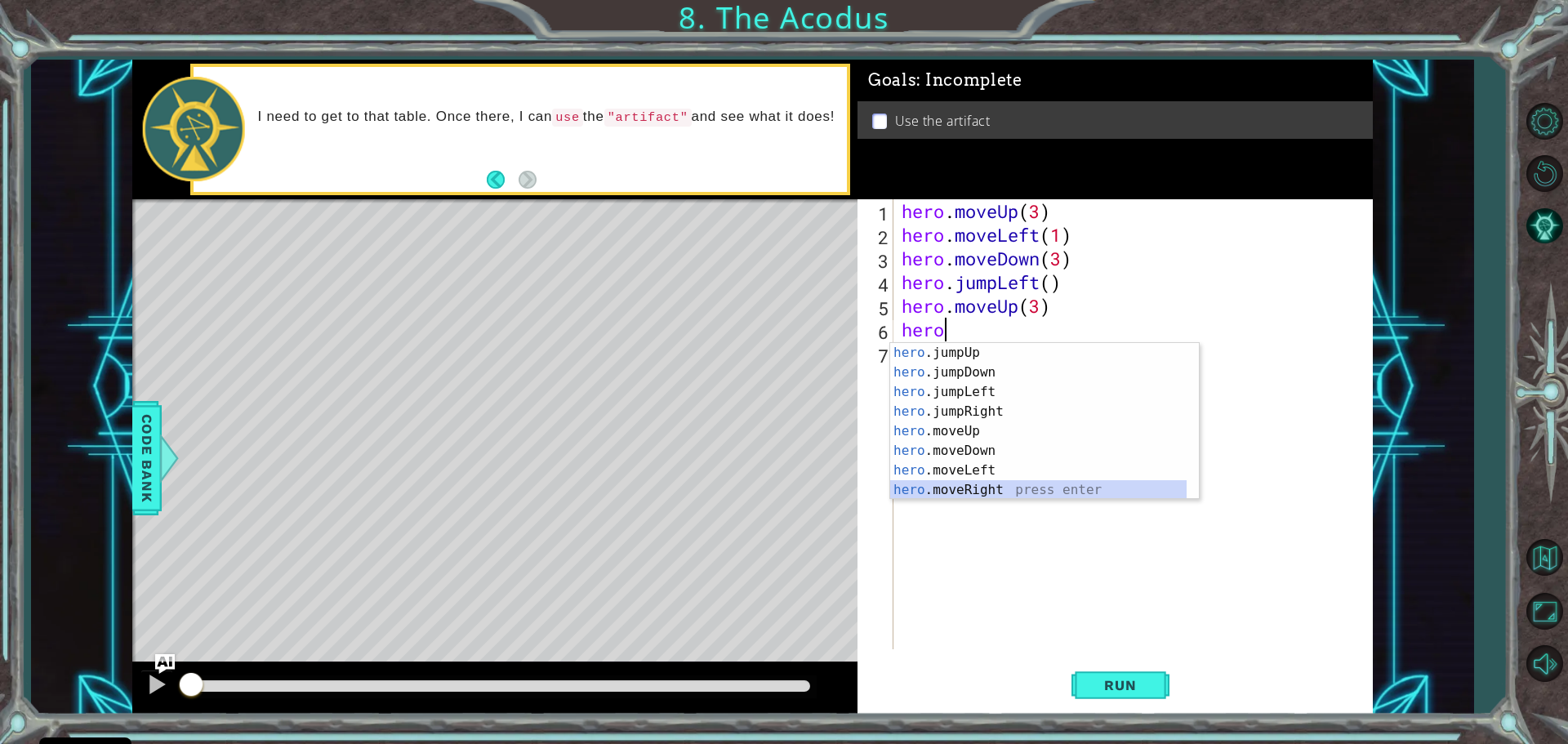
click at [980, 487] on div "hero .jumpUp press enter hero .jumpDown press enter hero .jumpLeft press enter …" at bounding box center [1038, 441] width 296 height 196
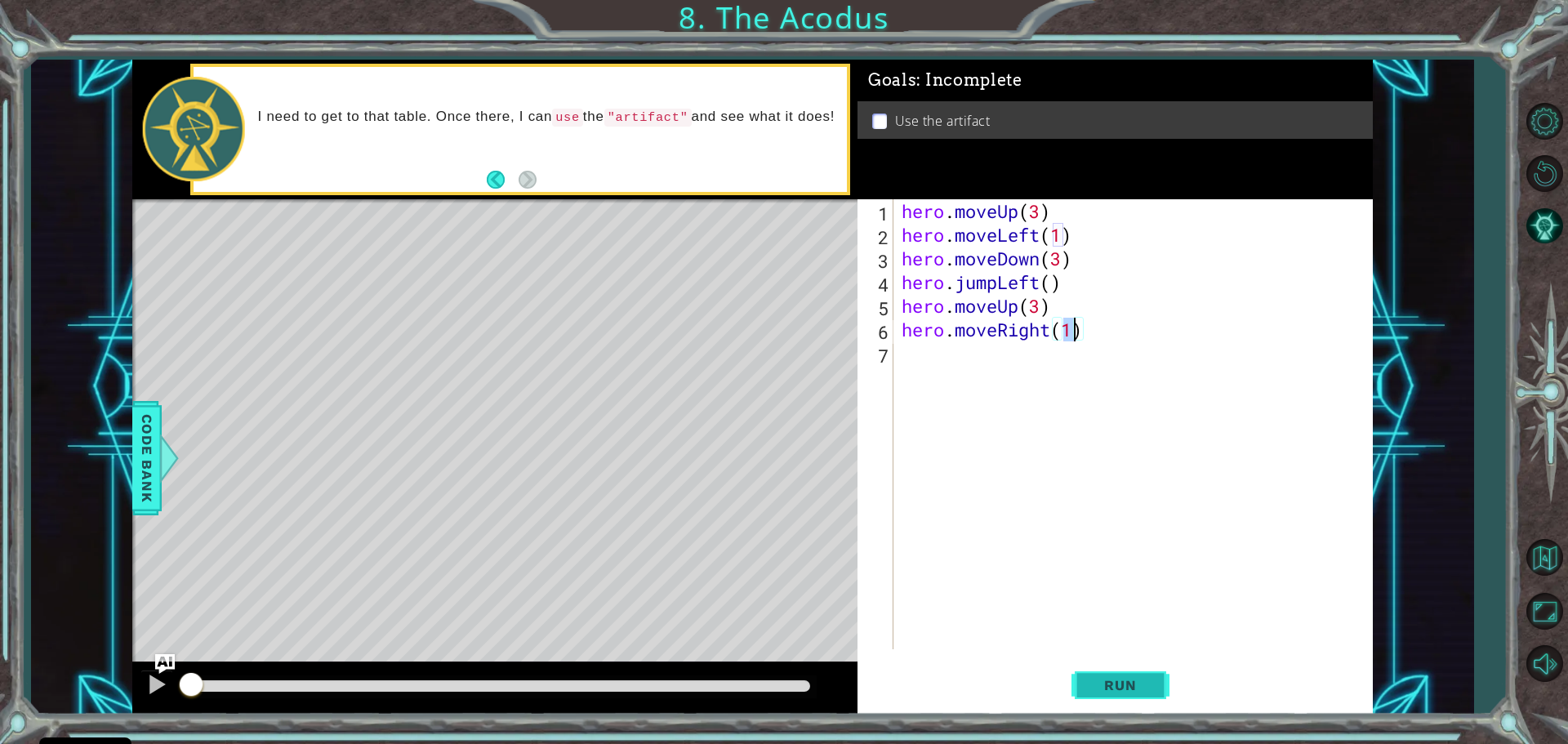
scroll to position [0, 8]
type textarea "hero.moveRight(1)"
click at [1115, 698] on button "Run" at bounding box center [1120, 685] width 98 height 52
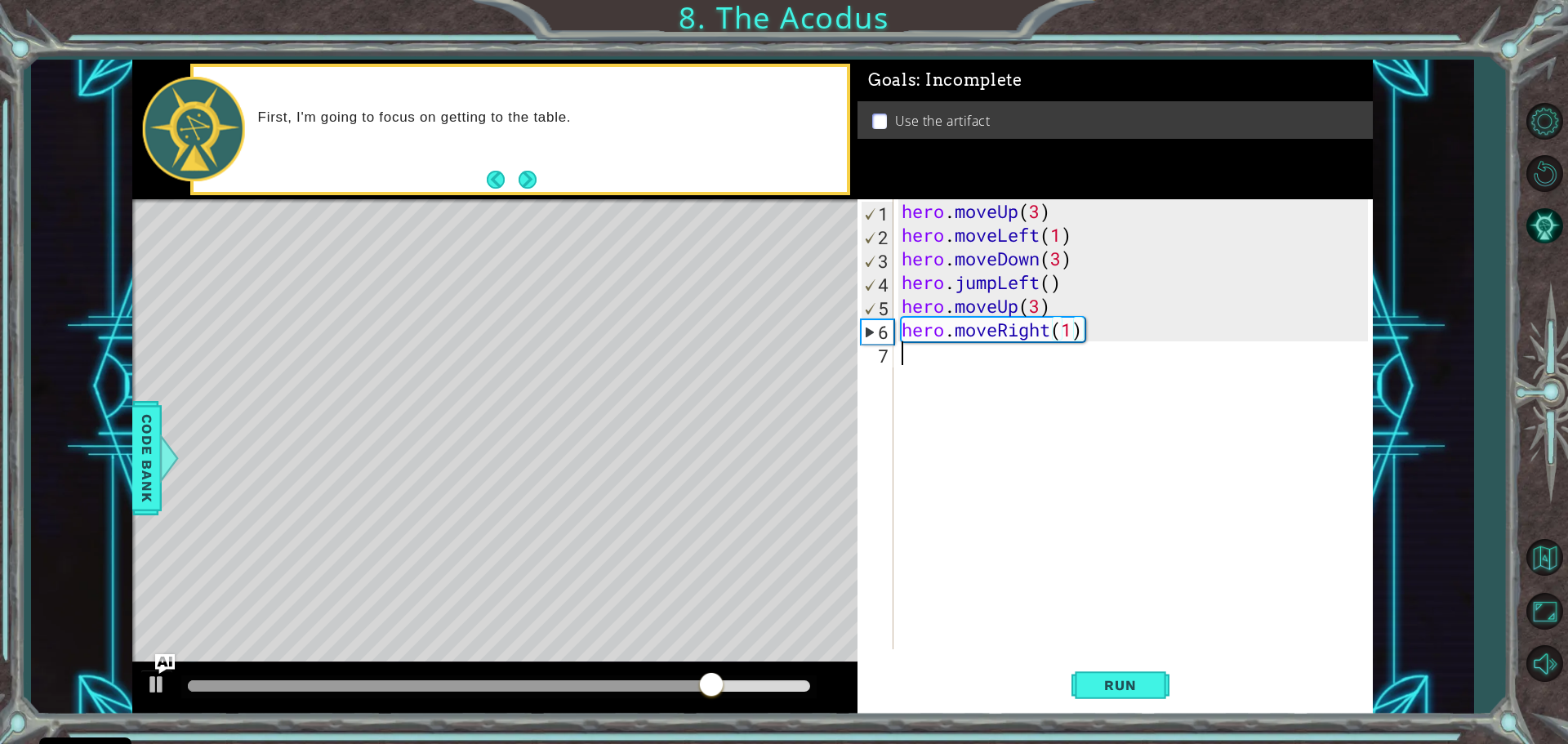
click at [1026, 356] on div "hero . moveUp ( 3 ) hero . moveLeft ( 1 ) hero . moveDown ( 3 ) hero . jumpLeft…" at bounding box center [1137, 448] width 477 height 498
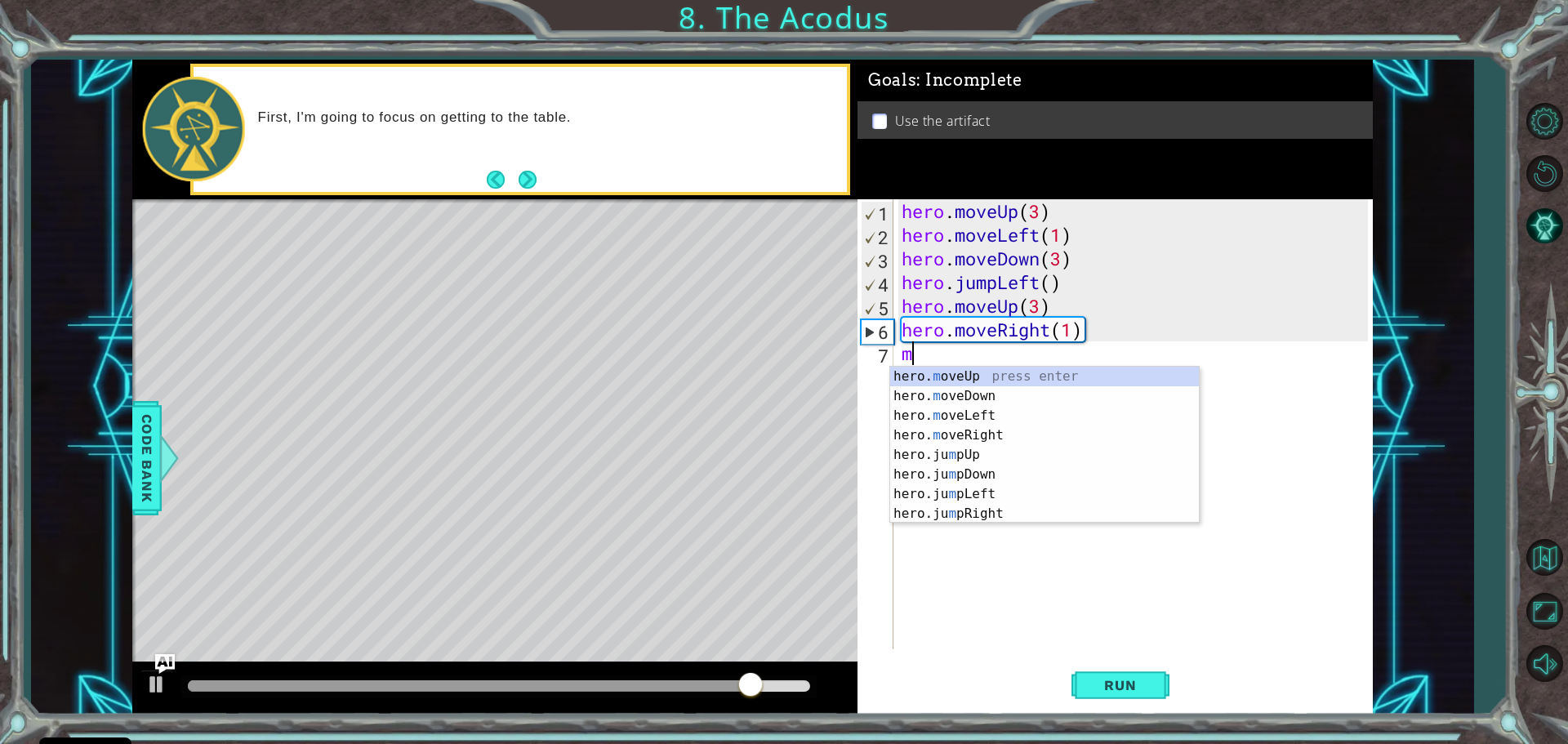
type textarea "m"
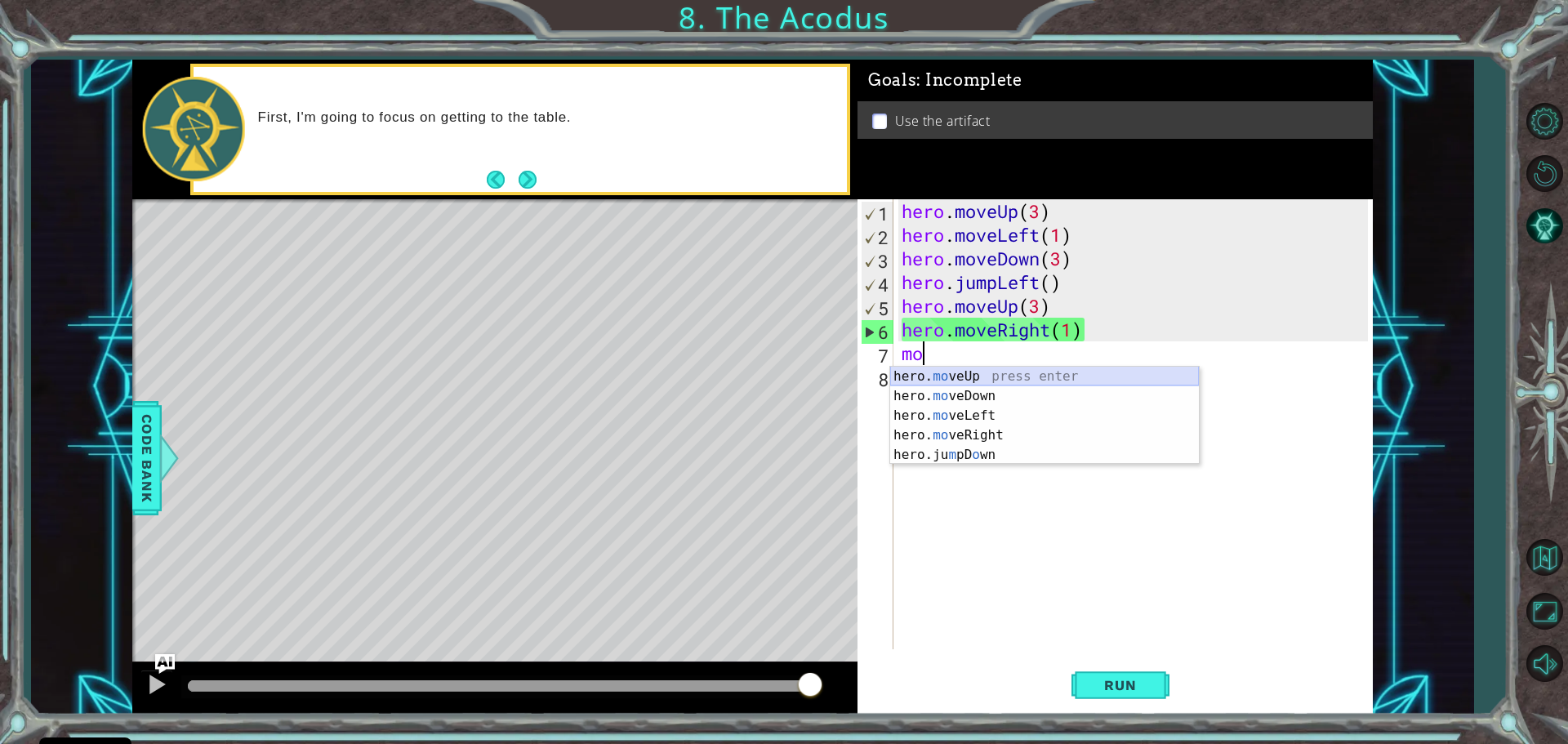
click at [1077, 377] on div "hero. mo veUp press enter hero. mo veDown press enter hero. mo veLeft press ent…" at bounding box center [1045, 435] width 309 height 137
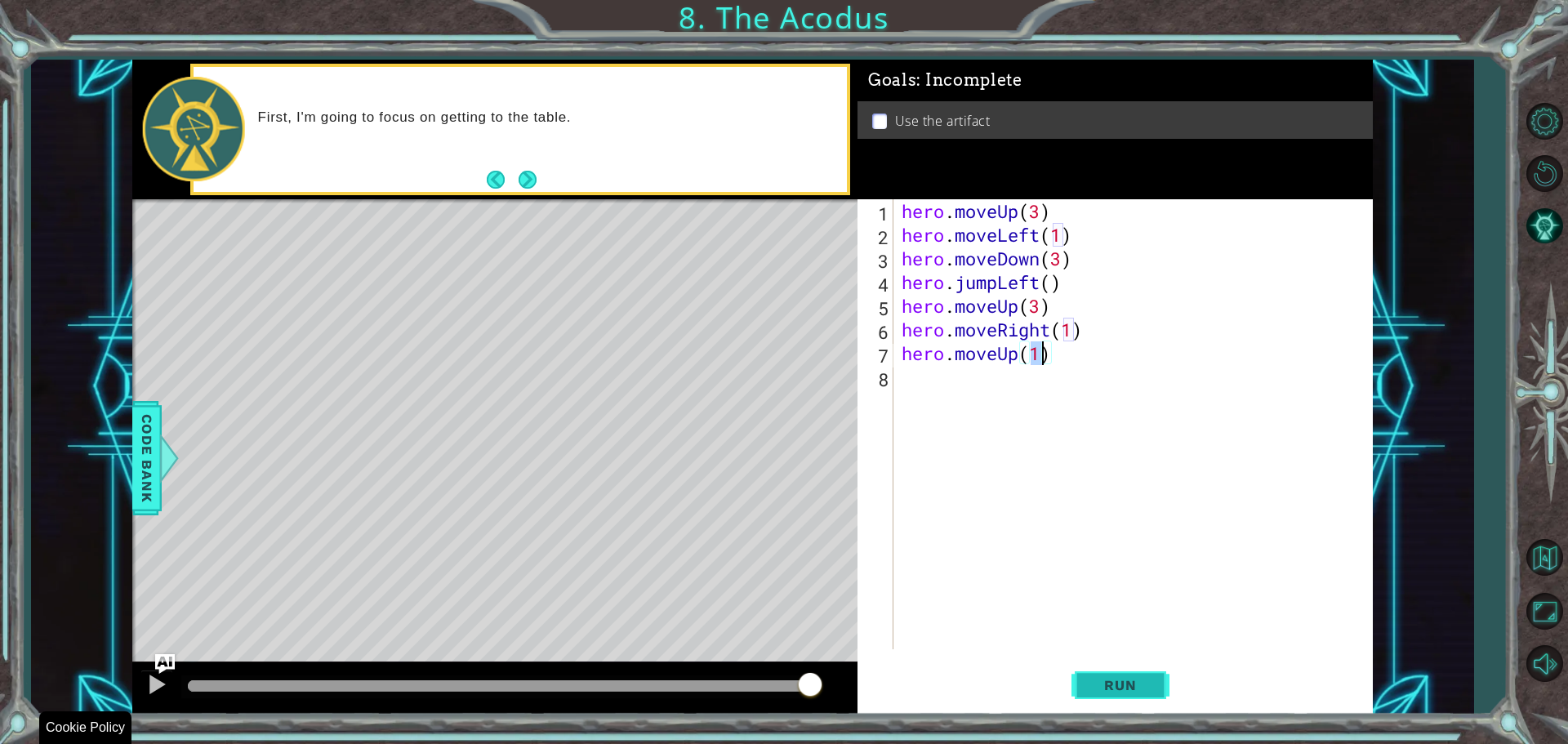
click at [1098, 687] on span "Run" at bounding box center [1119, 685] width 64 height 16
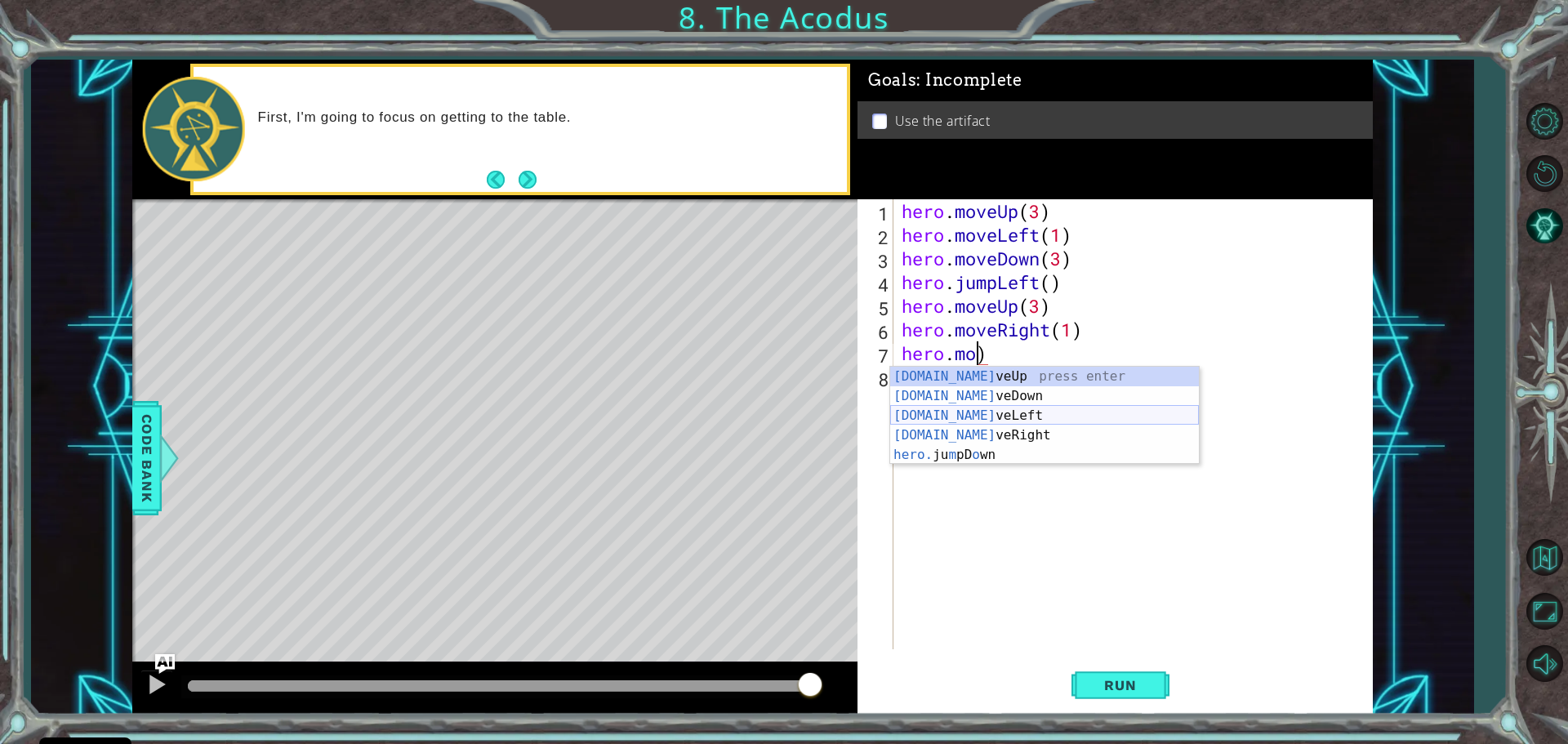
drag, startPoint x: 942, startPoint y: 418, endPoint x: 964, endPoint y: 444, distance: 34.1
click at [943, 418] on div "[DOMAIN_NAME] veUp press enter [DOMAIN_NAME] veDown press enter [DOMAIN_NAME] v…" at bounding box center [1045, 435] width 309 height 137
type textarea "hero.moveLeft(1)"
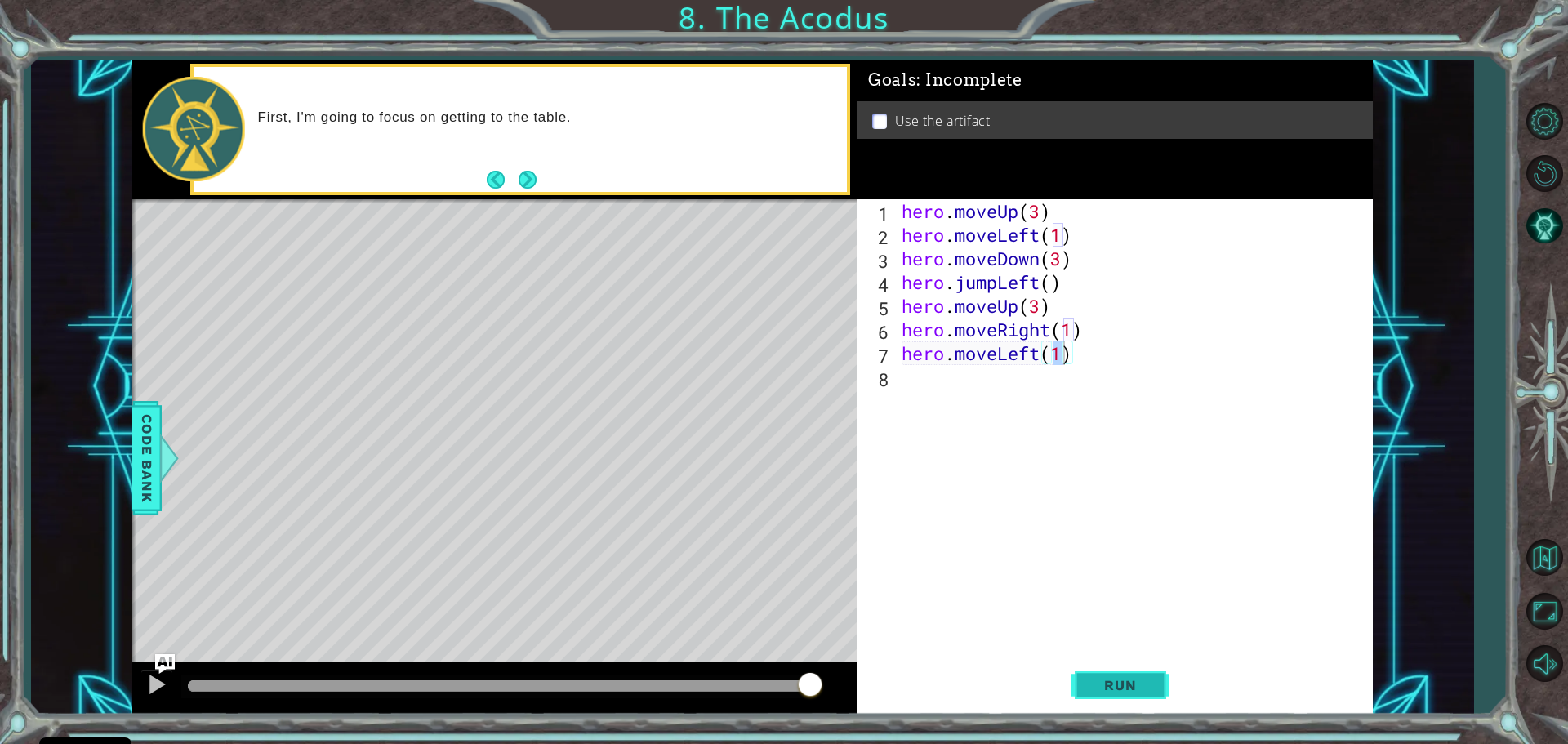
click at [1143, 693] on button "Run" at bounding box center [1120, 685] width 98 height 52
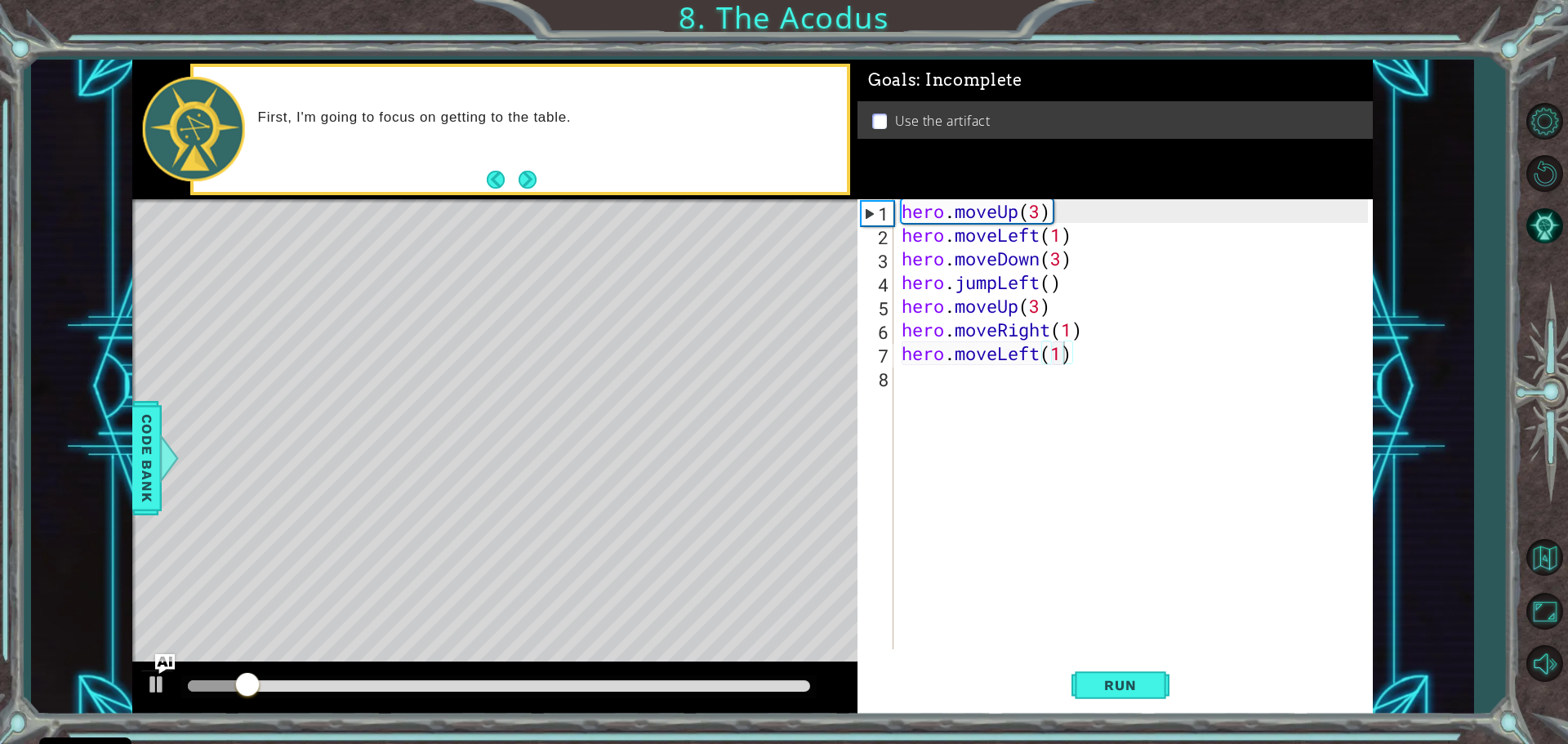
click at [888, 115] on li "Use the artifact" at bounding box center [1118, 122] width 491 height 19
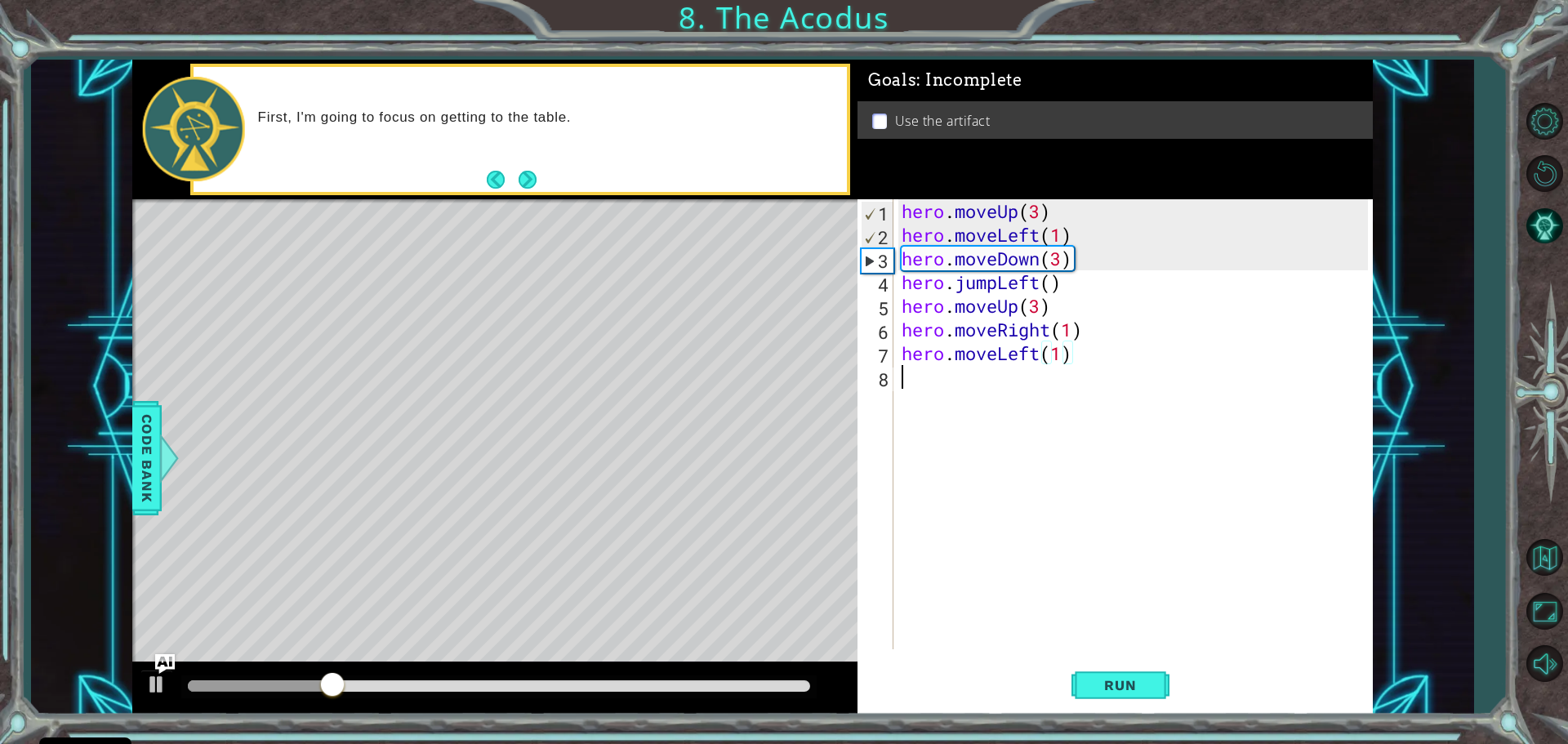
click at [972, 380] on div "hero . moveUp ( 3 ) hero . moveLeft ( 1 ) hero . moveDown ( 3 ) hero . jumpLeft…" at bounding box center [1137, 448] width 477 height 498
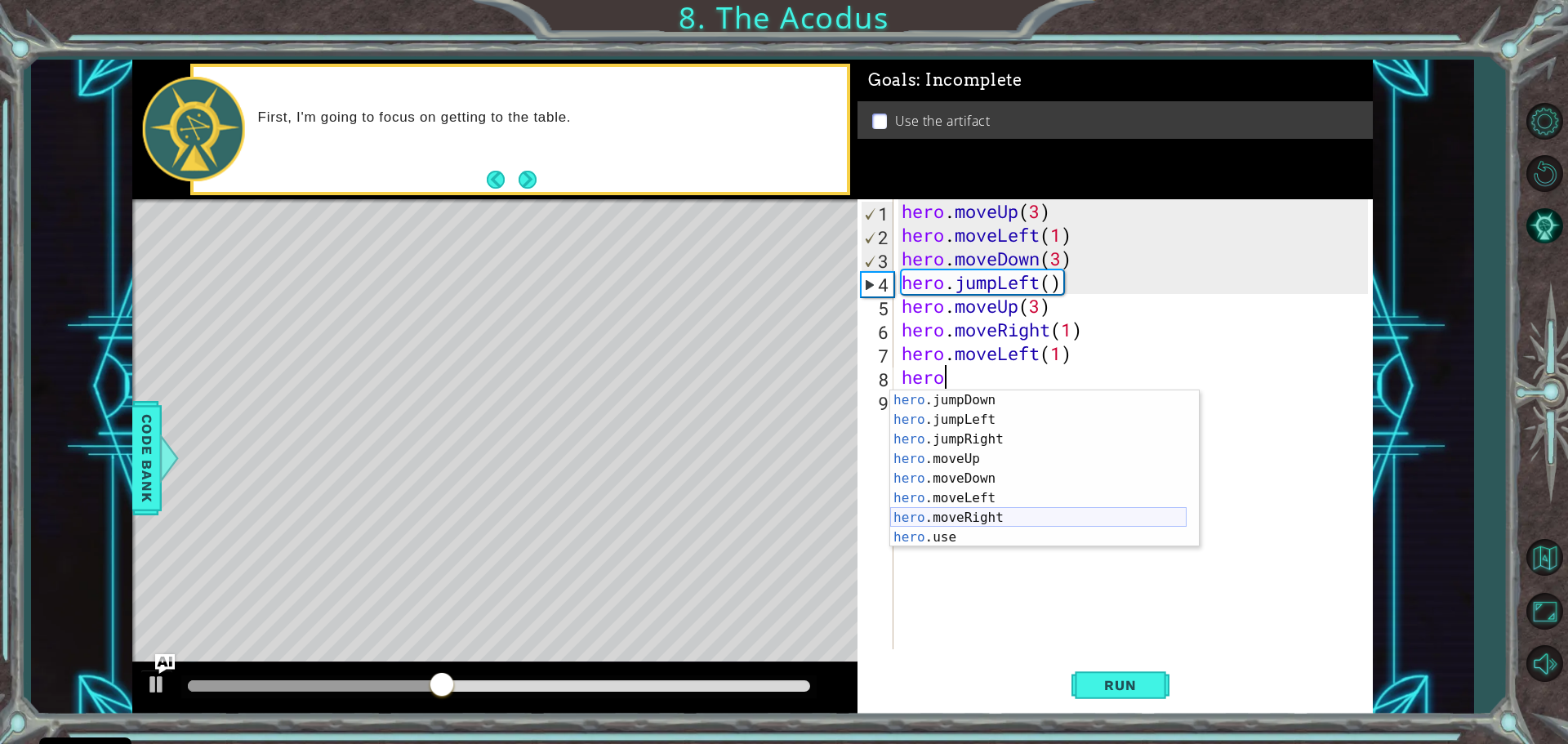
scroll to position [19, 0]
click at [1006, 531] on div "hero .jumpDown press enter hero .jumpLeft press enter hero .jumpRight press ent…" at bounding box center [1038, 488] width 296 height 196
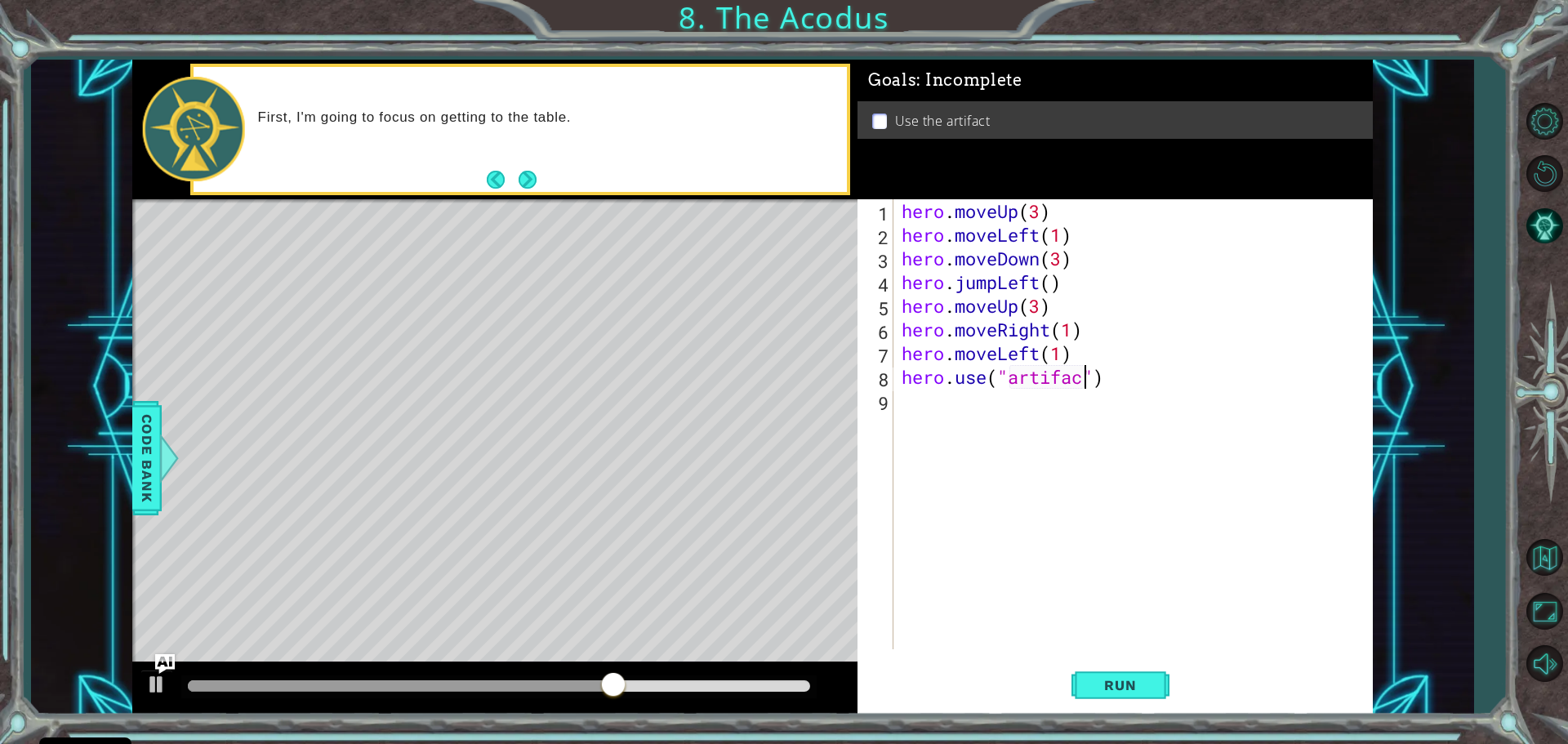
scroll to position [0, 9]
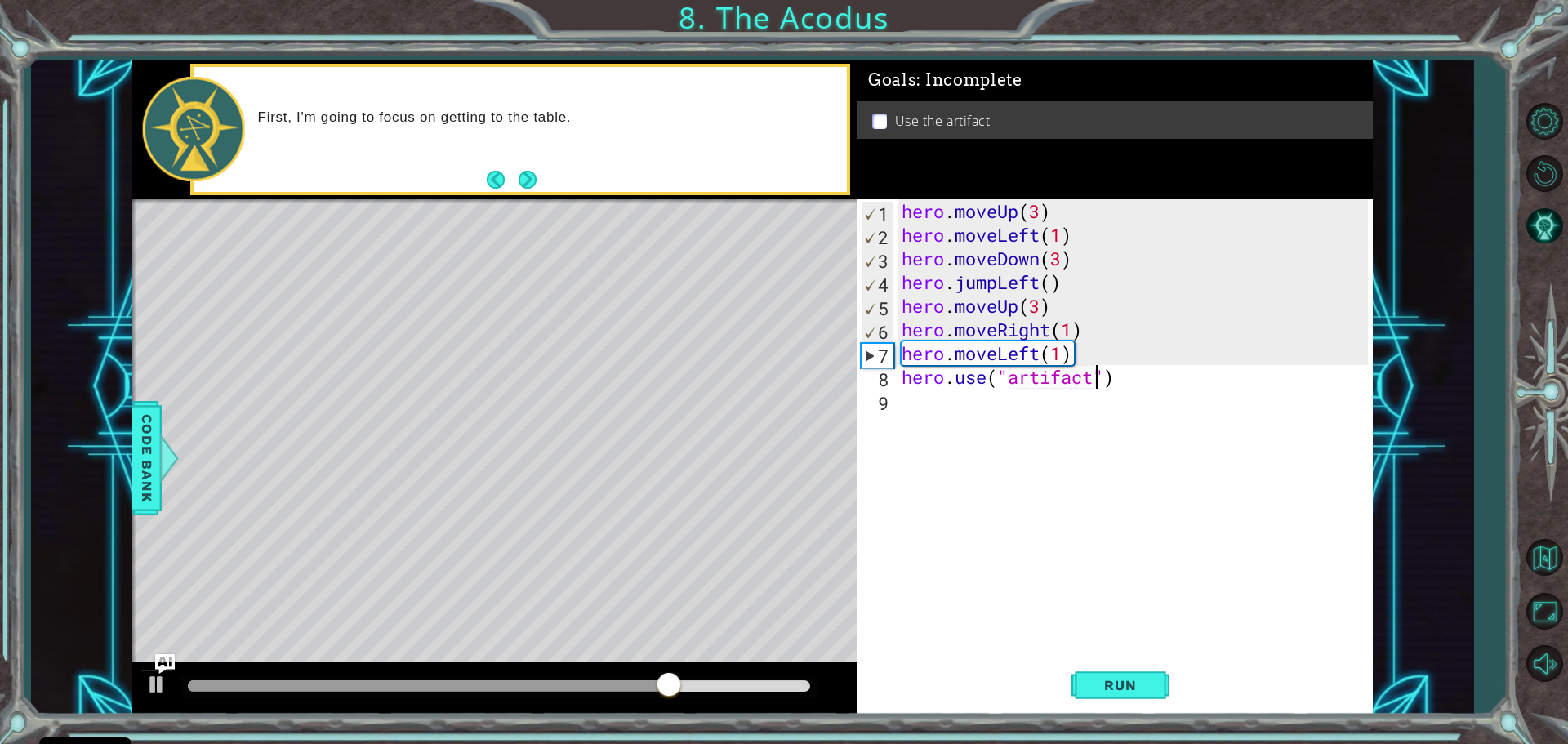
click at [1061, 356] on div "hero . moveUp ( 3 ) hero . moveLeft ( 1 ) hero . moveDown ( 3 ) hero . jumpLeft…" at bounding box center [1137, 448] width 477 height 498
click at [1072, 356] on div "hero . moveUp ( 3 ) hero . moveLeft ( 1 ) hero . moveDown ( 3 ) hero . jumpLeft…" at bounding box center [1137, 448] width 477 height 498
type textarea "h"
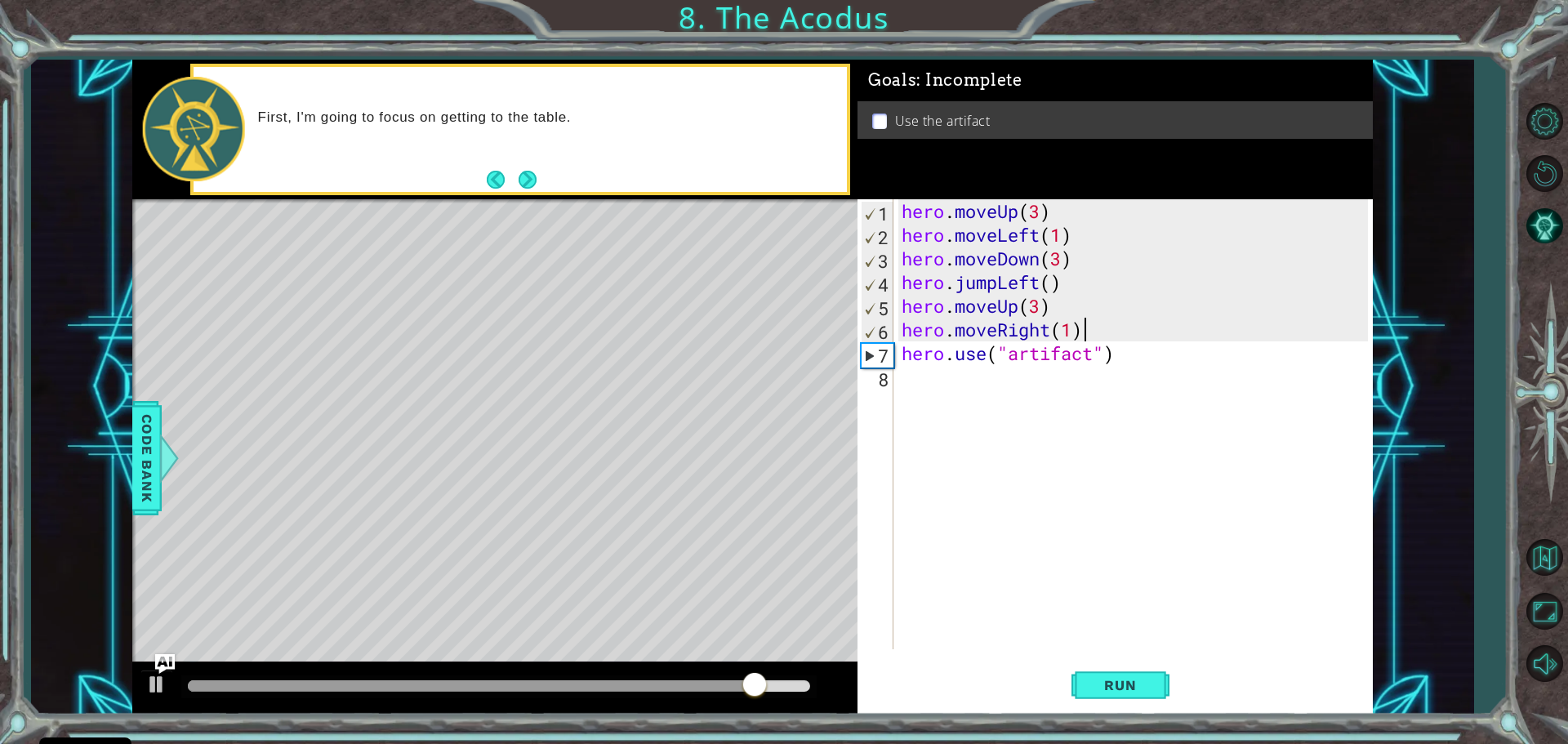
scroll to position [0, 0]
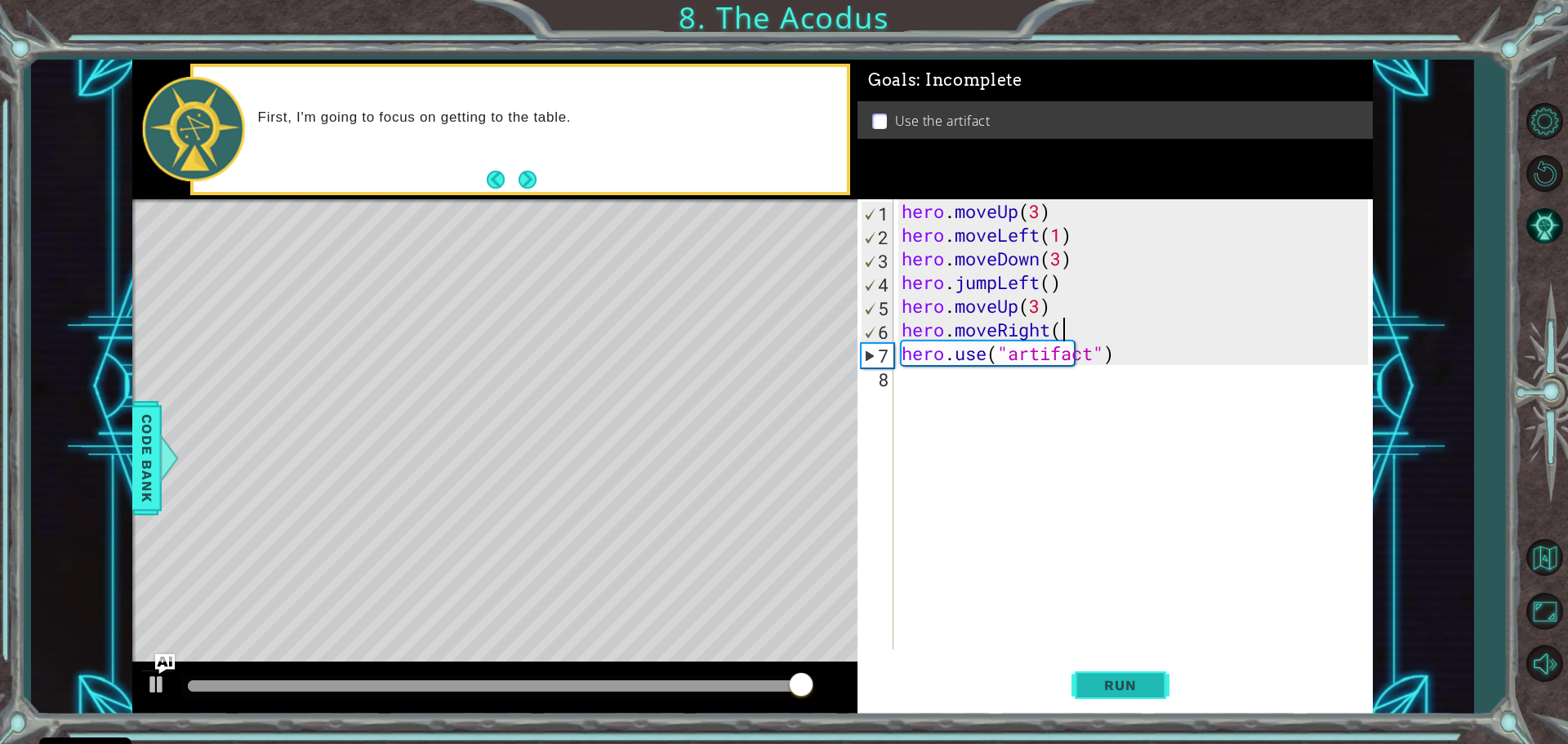
type textarea "hero.moveRight("
click at [1078, 331] on div "hero . moveUp ( 3 ) hero . moveLeft ( 1 ) hero . moveDown ( 3 ) hero . jumpLeft…" at bounding box center [1137, 448] width 477 height 498
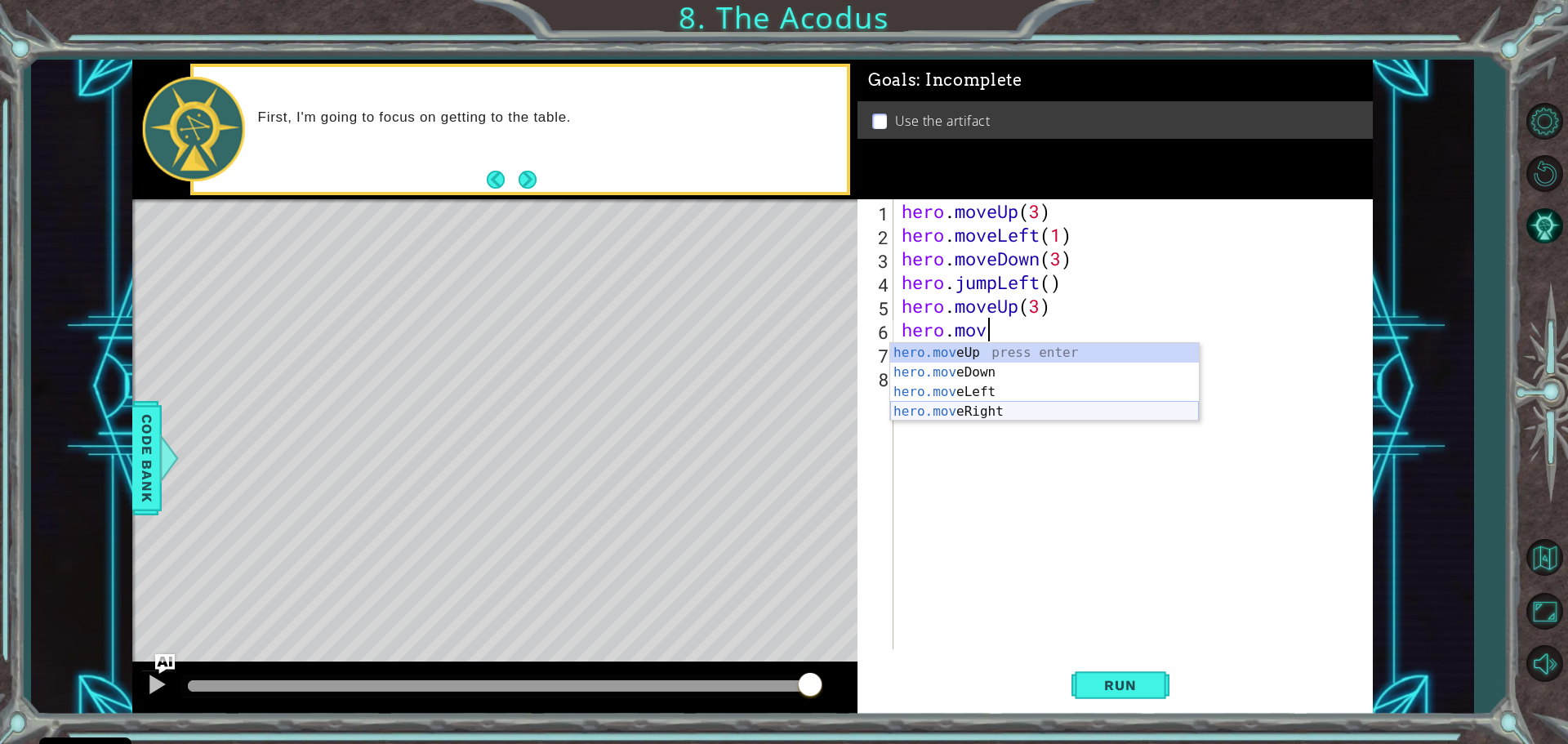
click at [1026, 411] on div "hero.mov eUp press enter hero.mov eDown press enter hero.mov eLeft press enter …" at bounding box center [1045, 402] width 309 height 118
type textarea "hero.moveRight(1)"
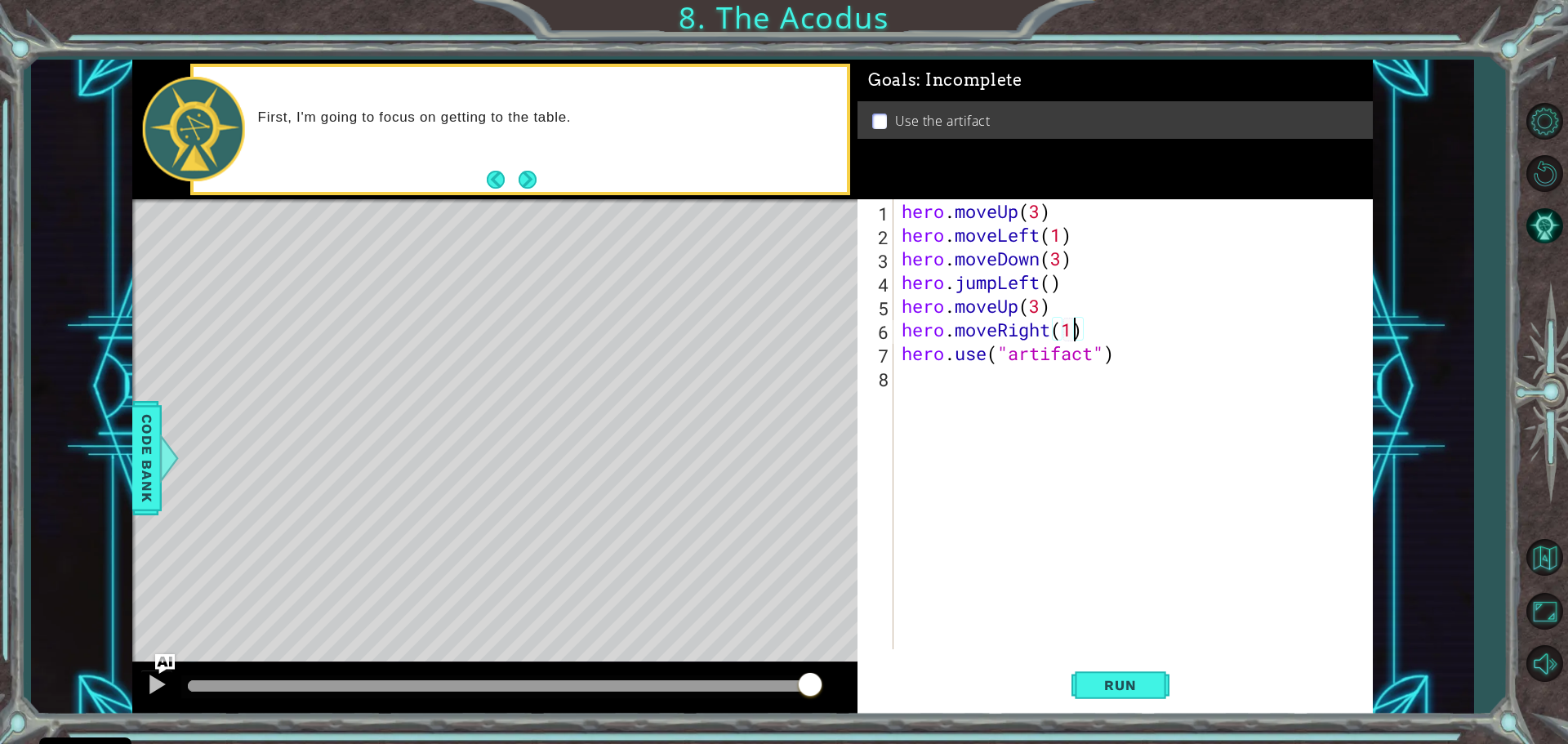
scroll to position [0, 8]
click at [1120, 693] on button "Run" at bounding box center [1120, 685] width 98 height 52
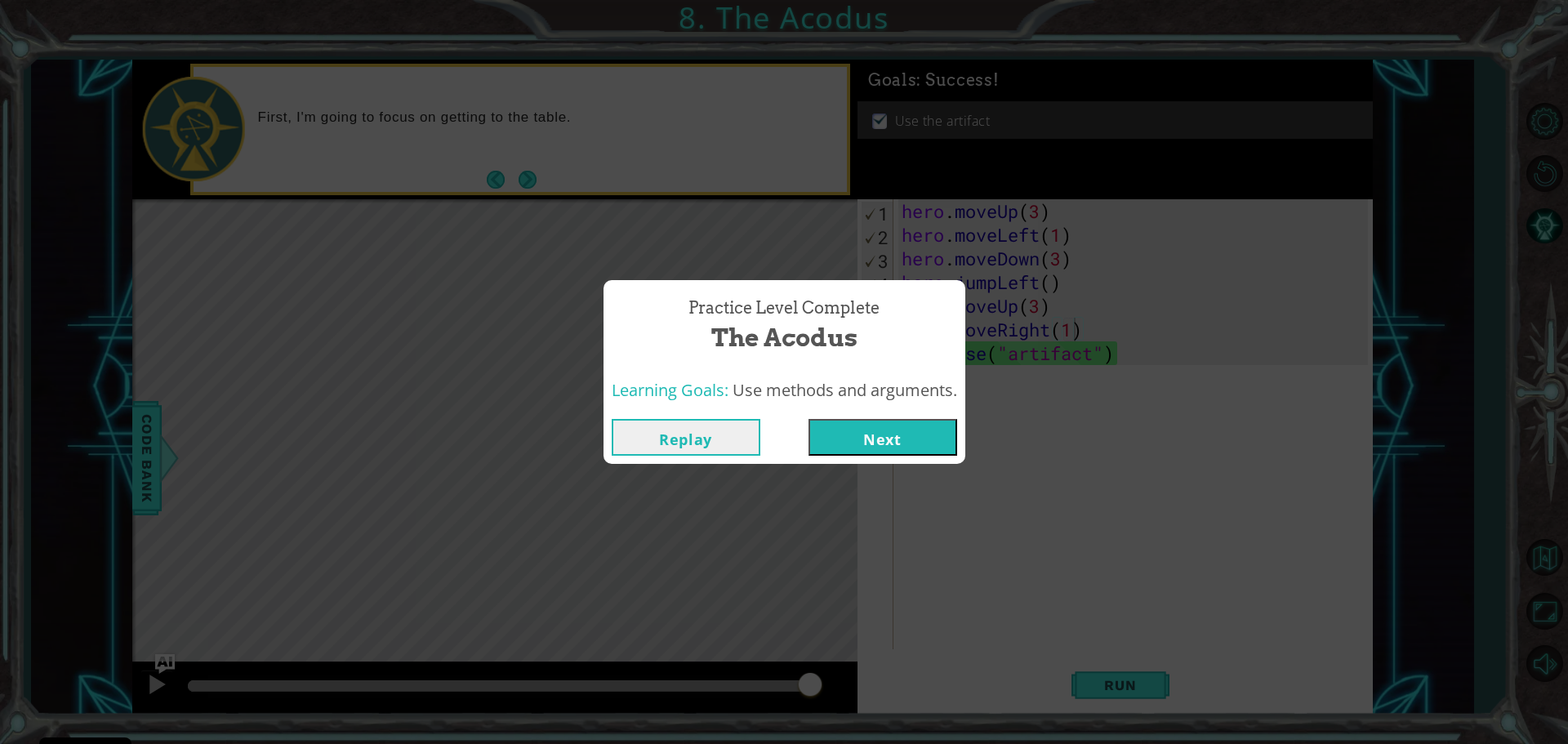
drag, startPoint x: 865, startPoint y: 459, endPoint x: 875, endPoint y: 439, distance: 22.4
click at [865, 456] on div "Replay Next" at bounding box center [784, 437] width 361 height 53
click at [876, 438] on button "Next" at bounding box center [882, 437] width 149 height 36
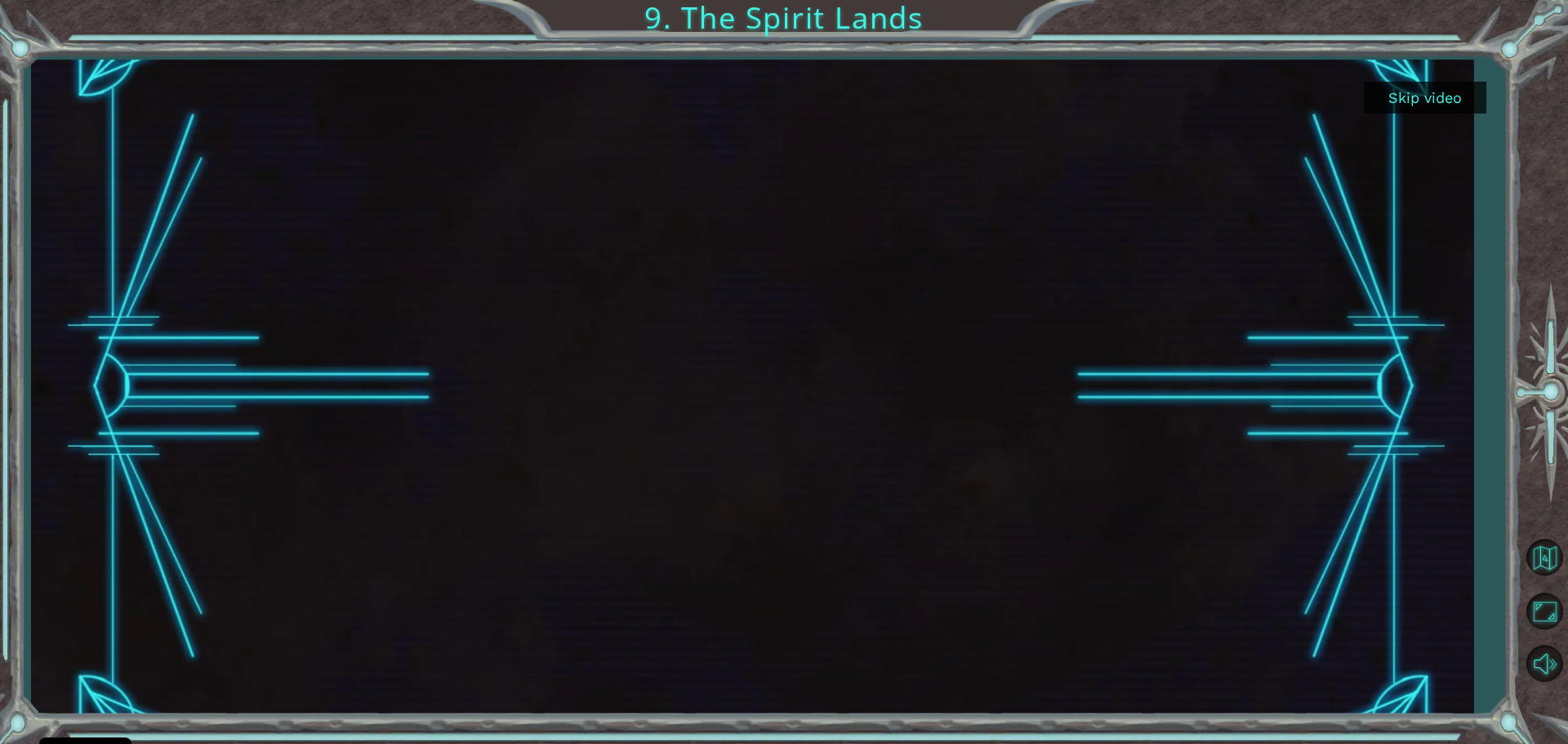
click at [1446, 91] on button "Skip video" at bounding box center [1425, 97] width 123 height 32
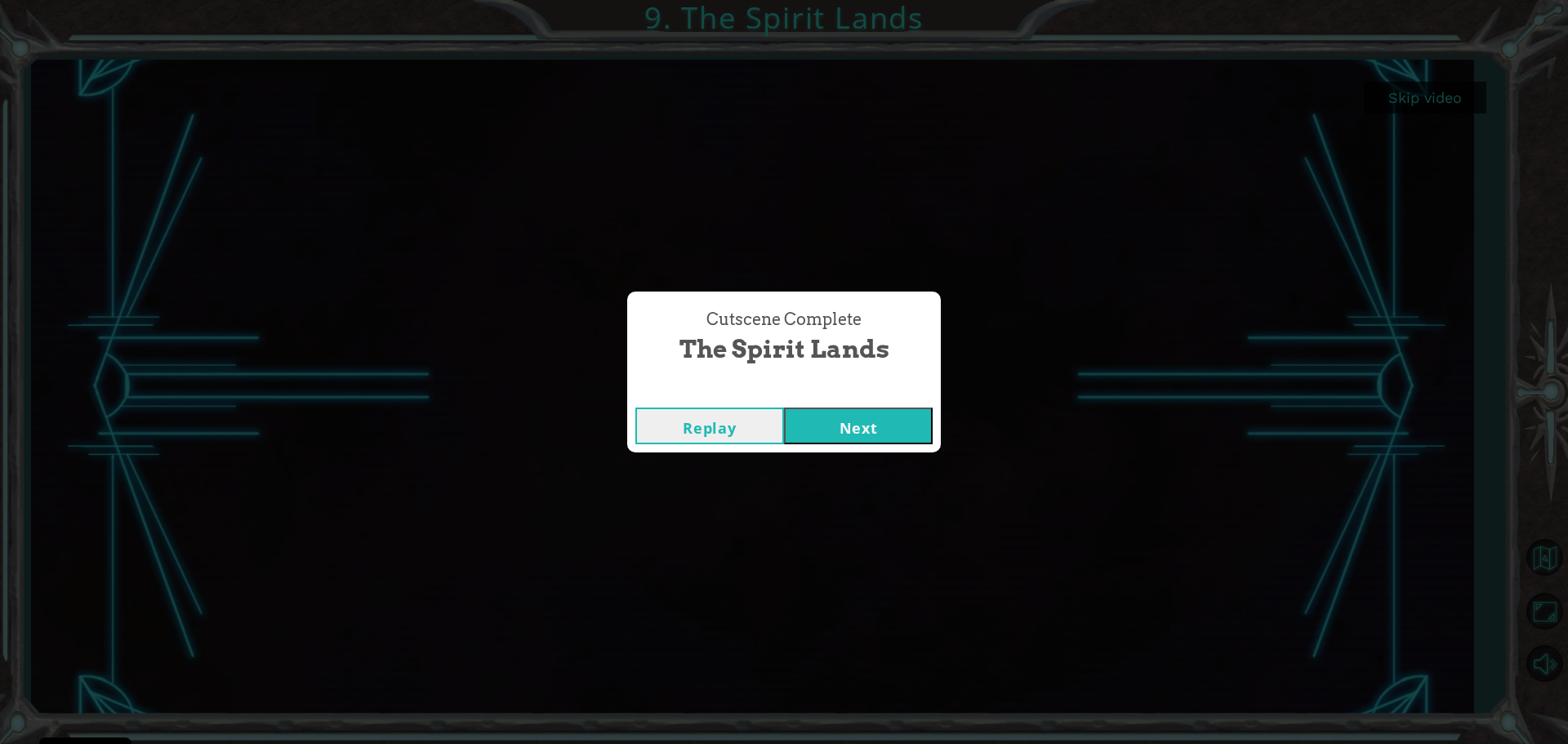
click at [903, 432] on button "Next" at bounding box center [858, 426] width 149 height 36
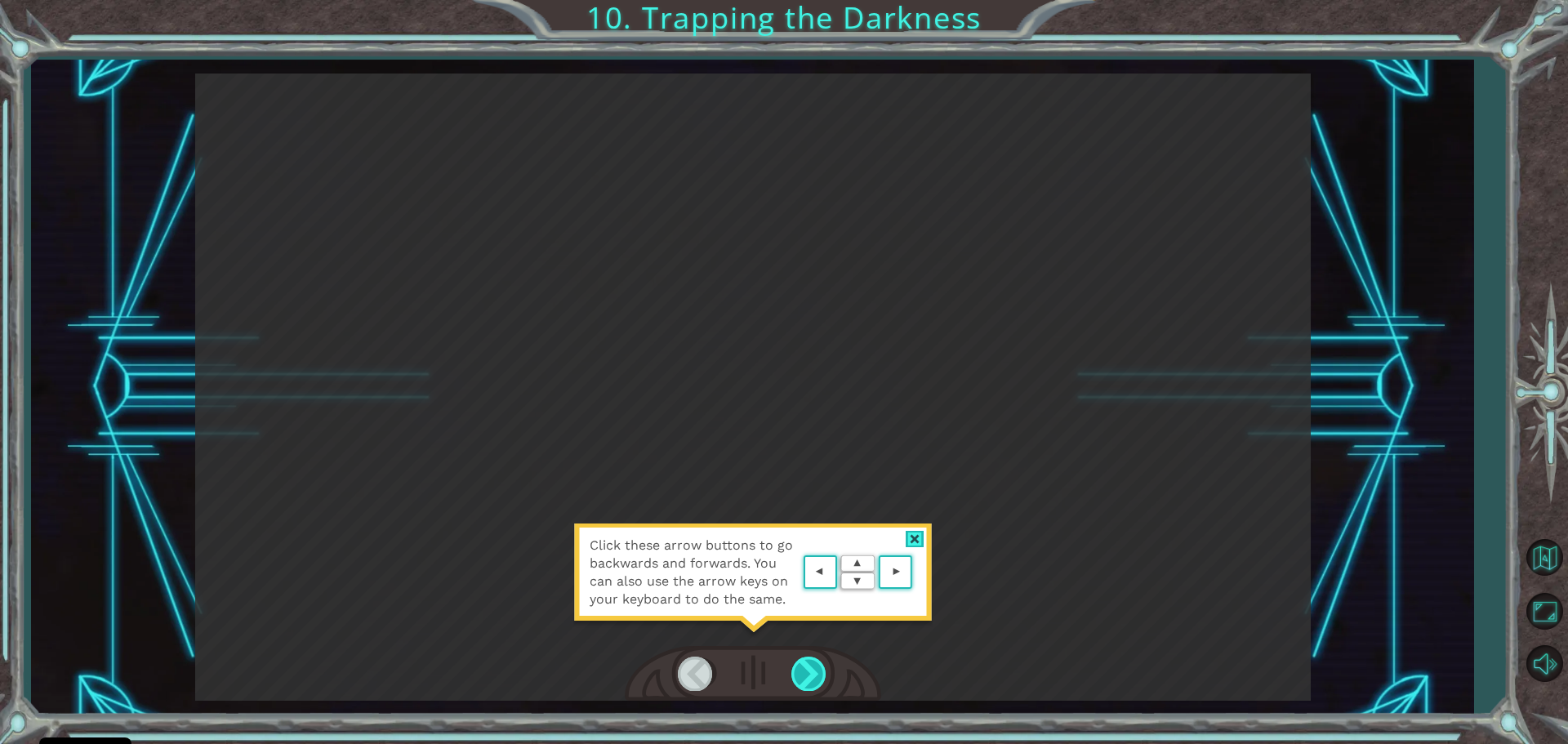
click at [811, 664] on div at bounding box center [810, 673] width 36 height 34
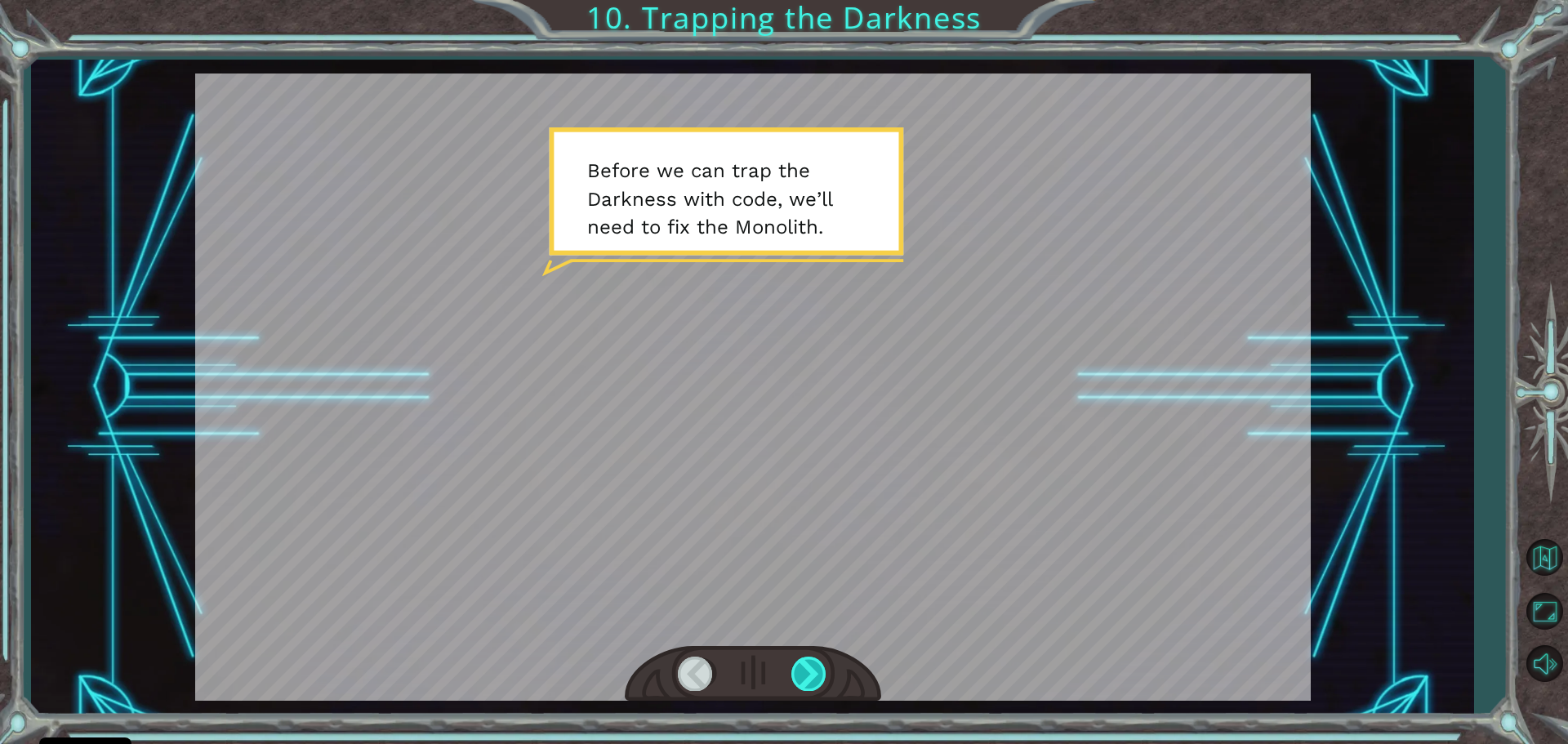
click at [818, 659] on div at bounding box center [753, 674] width 257 height 57
click at [818, 662] on div at bounding box center [810, 673] width 36 height 34
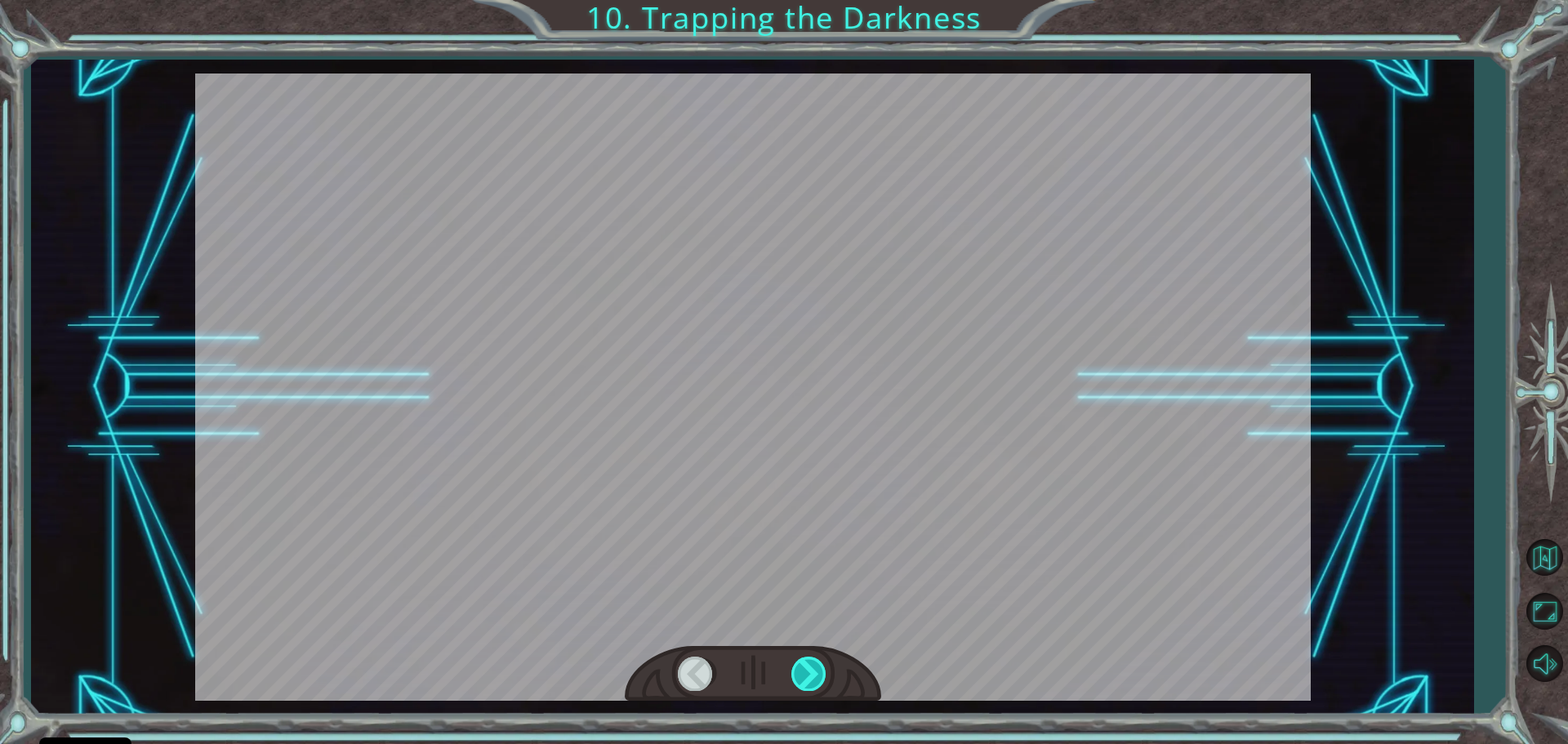
click at [818, 662] on div at bounding box center [810, 673] width 36 height 34
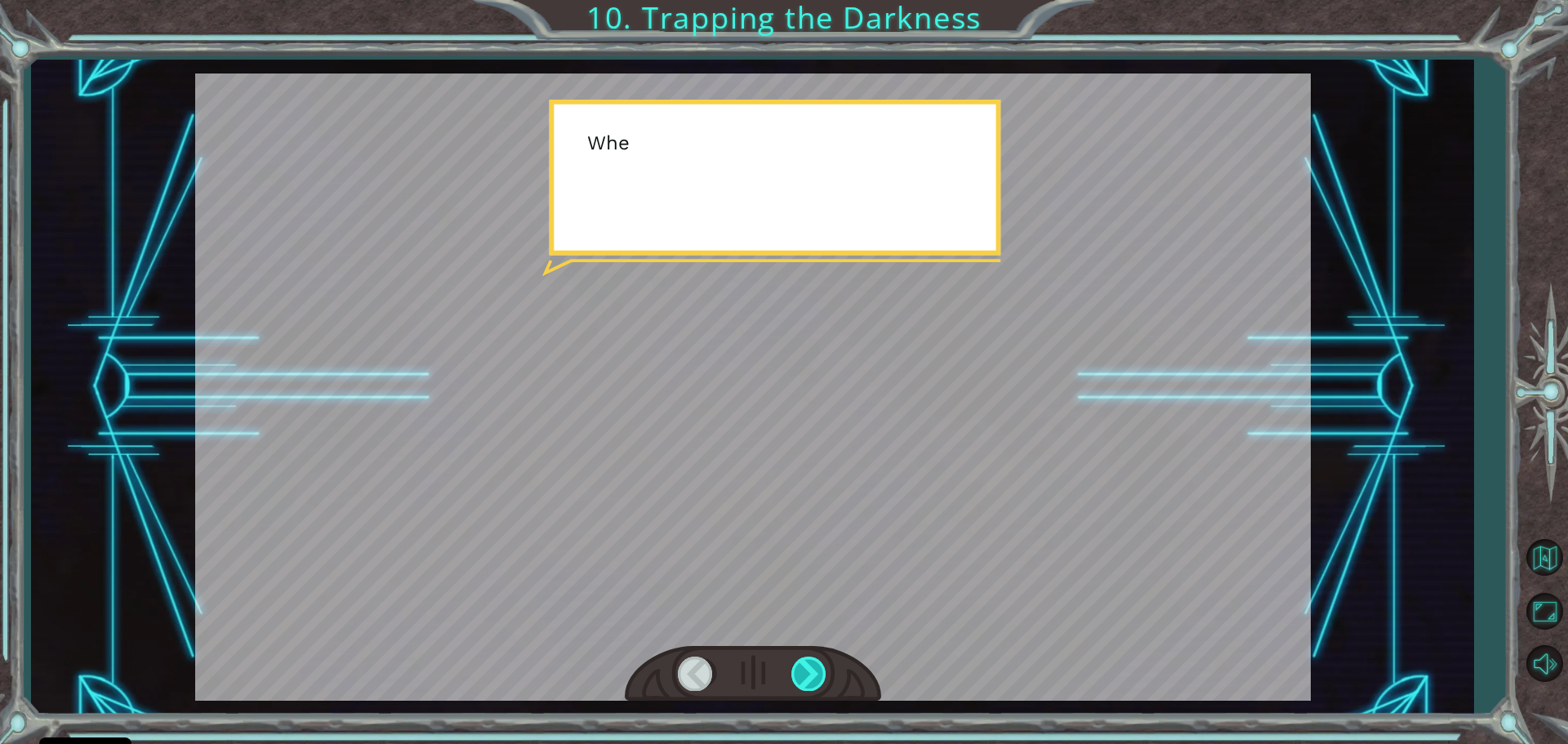
click at [818, 662] on div at bounding box center [810, 673] width 36 height 34
click at [818, 664] on div at bounding box center [810, 673] width 36 height 34
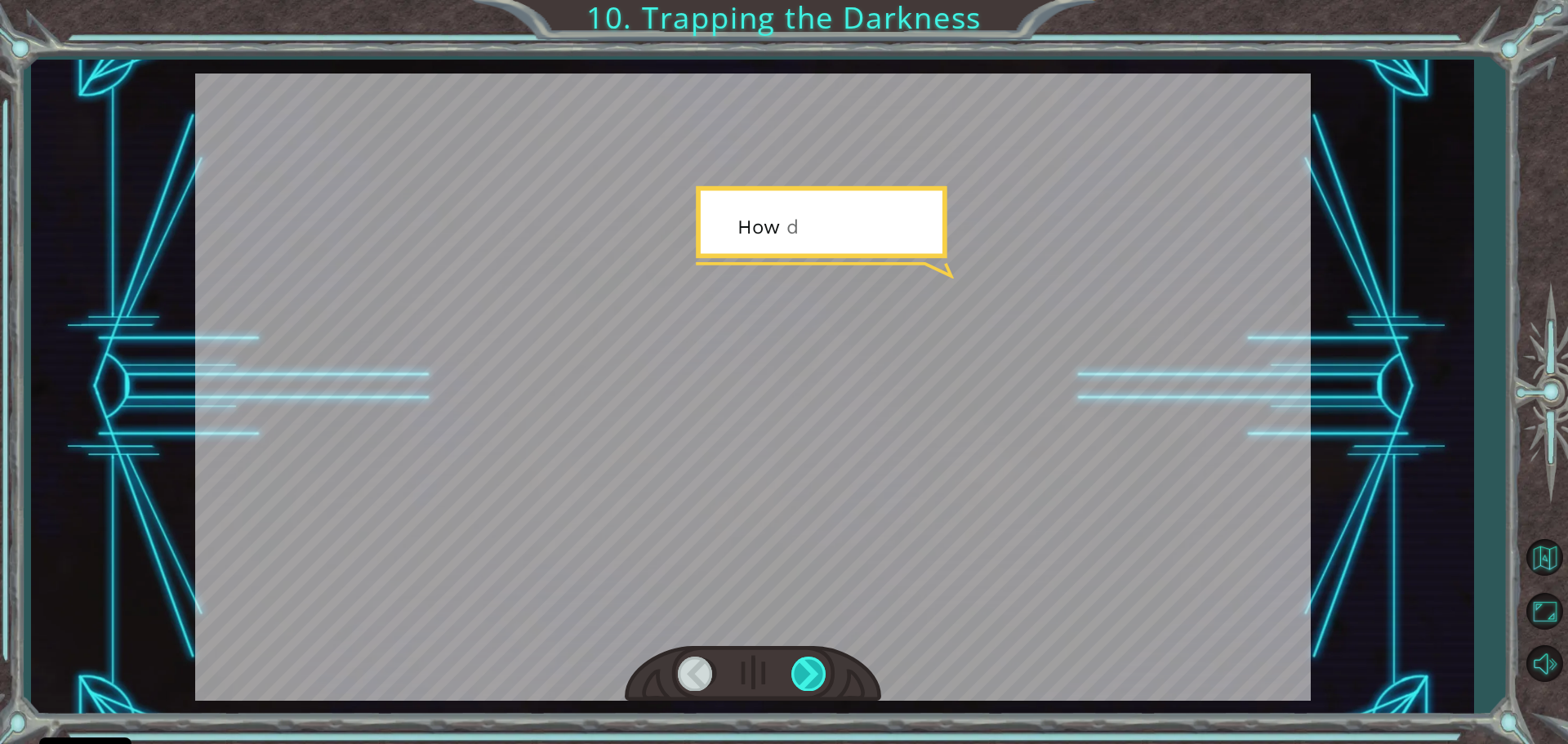
click at [817, 664] on div at bounding box center [810, 673] width 36 height 34
click at [816, 663] on div at bounding box center [810, 673] width 36 height 34
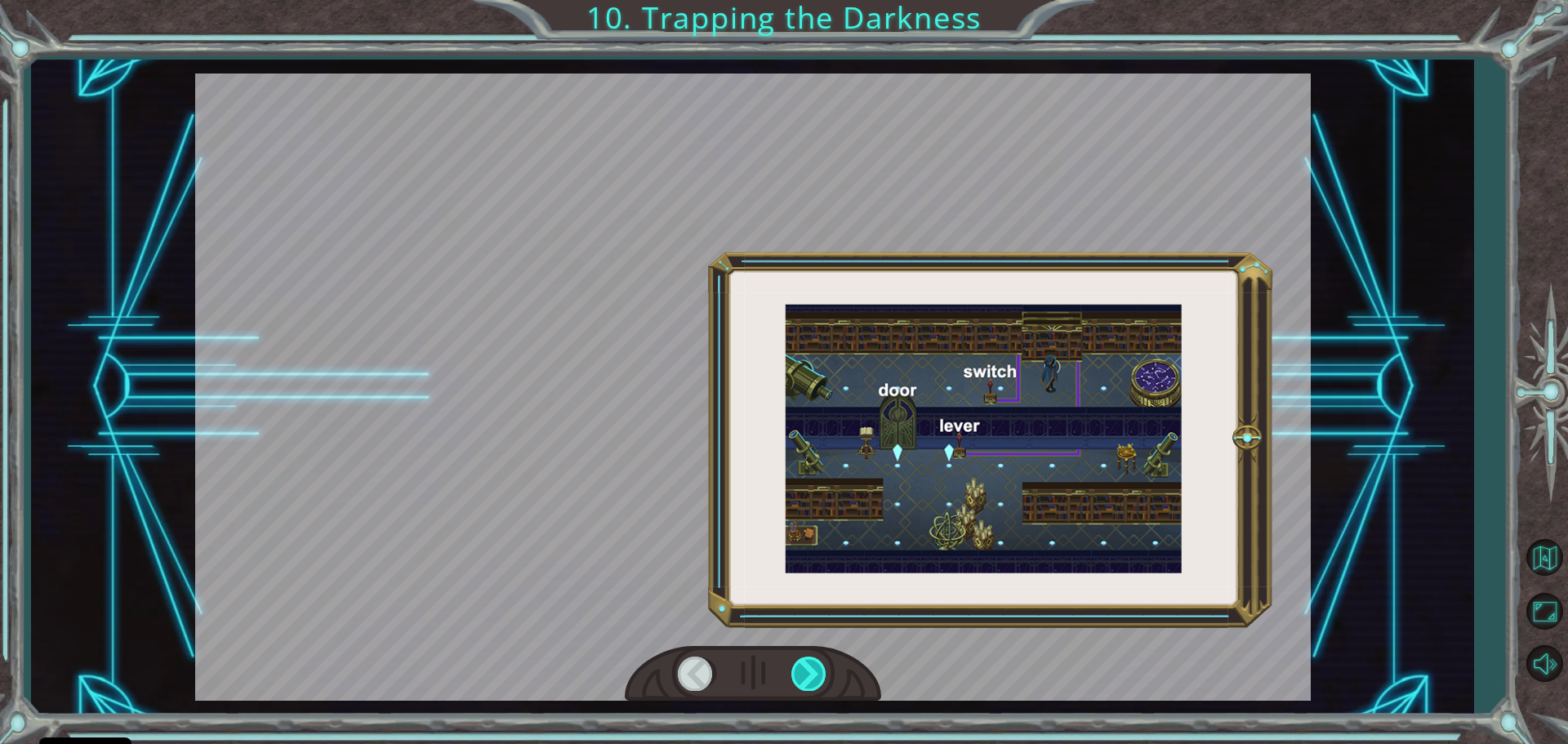
click at [814, 664] on div at bounding box center [810, 673] width 36 height 34
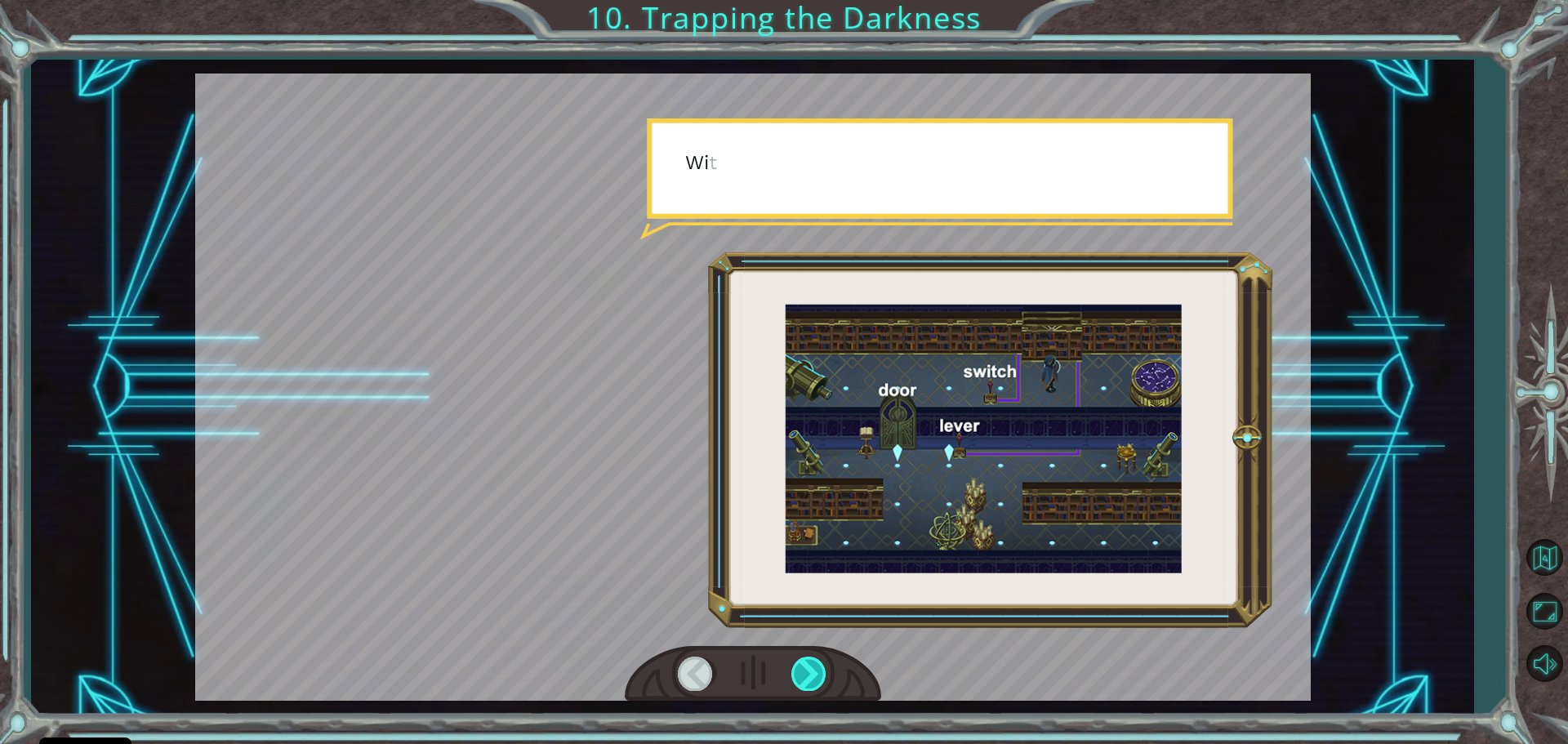
click at [814, 664] on div at bounding box center [810, 673] width 36 height 34
click at [814, 663] on div at bounding box center [810, 673] width 36 height 34
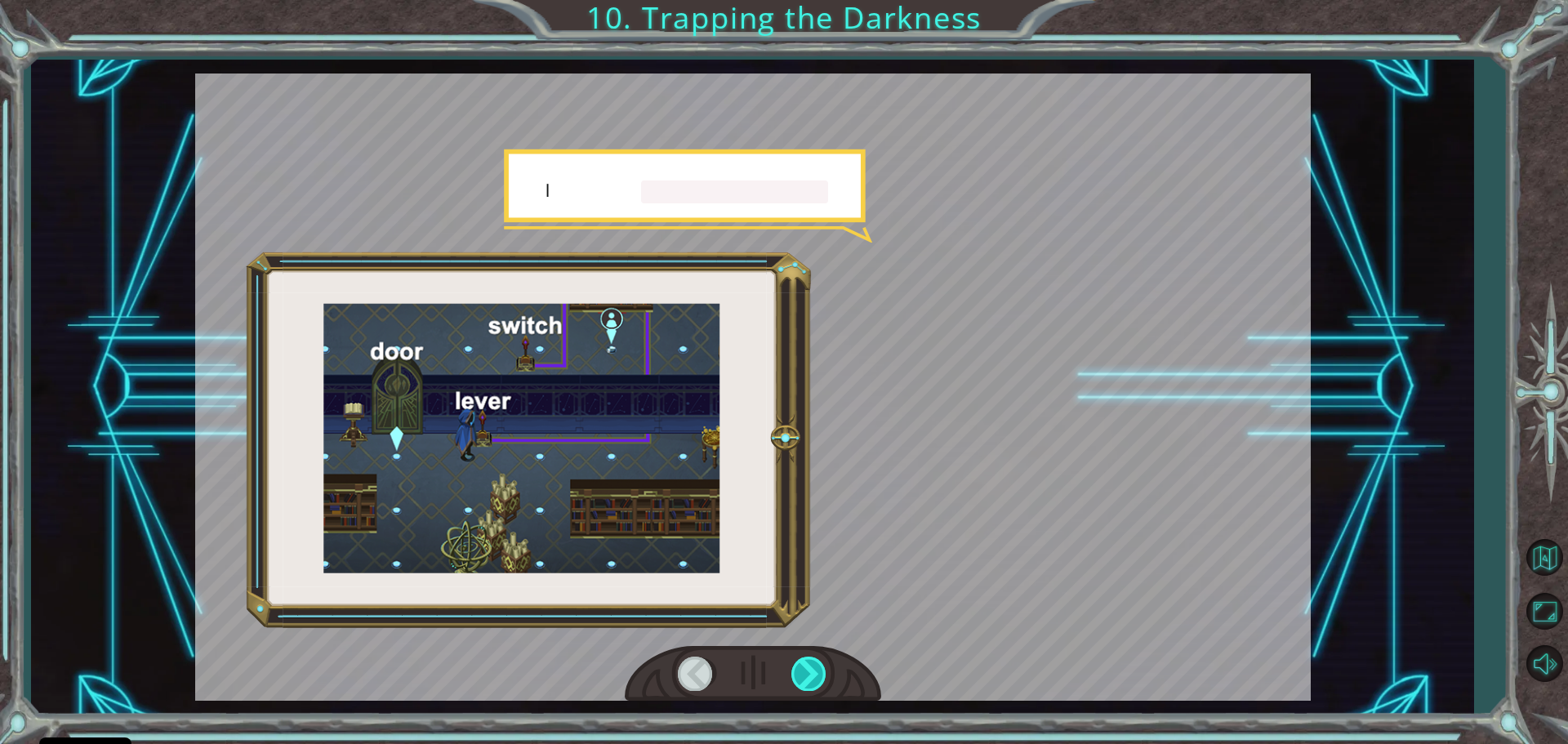
click at [813, 663] on div at bounding box center [810, 673] width 36 height 34
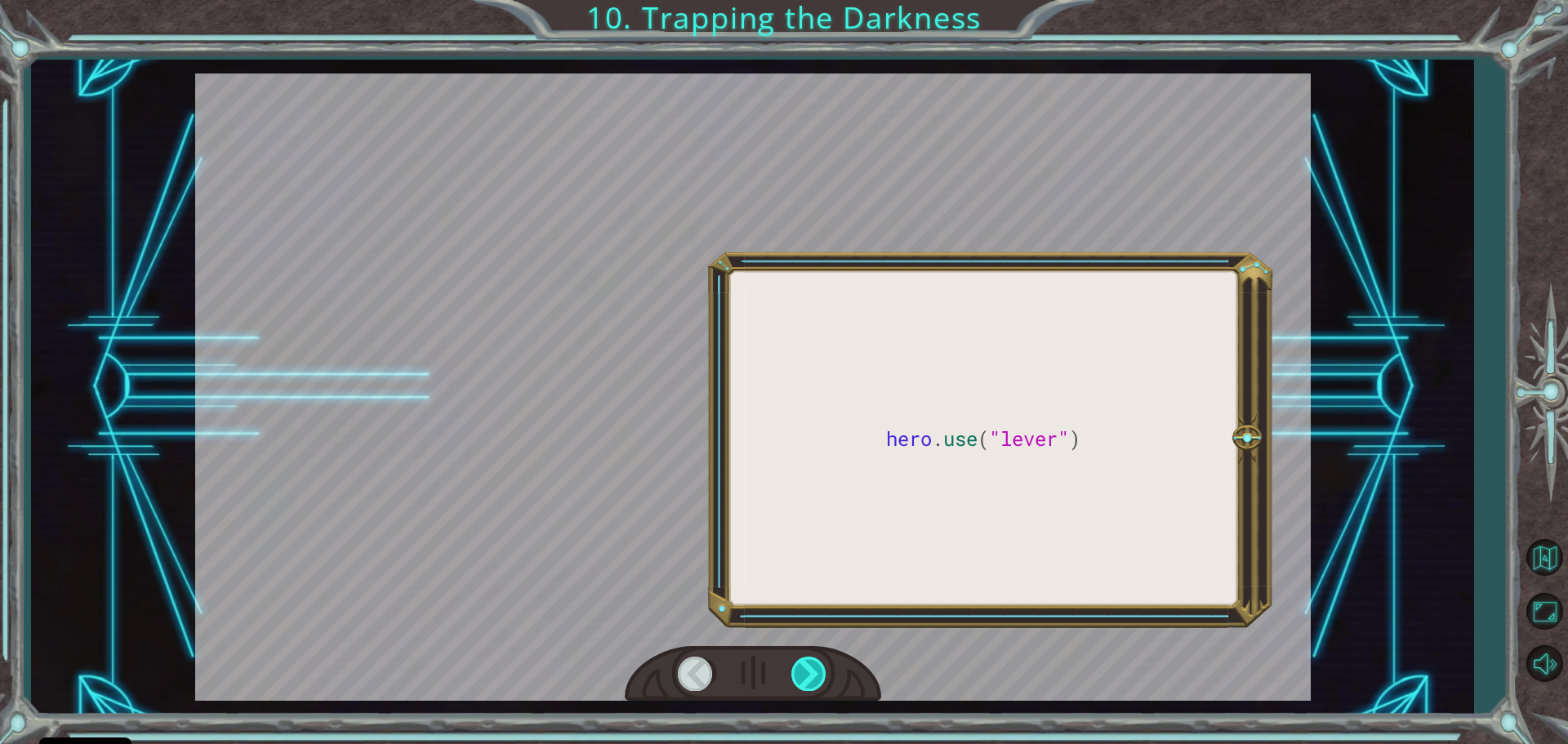
click at [814, 669] on div at bounding box center [810, 673] width 36 height 34
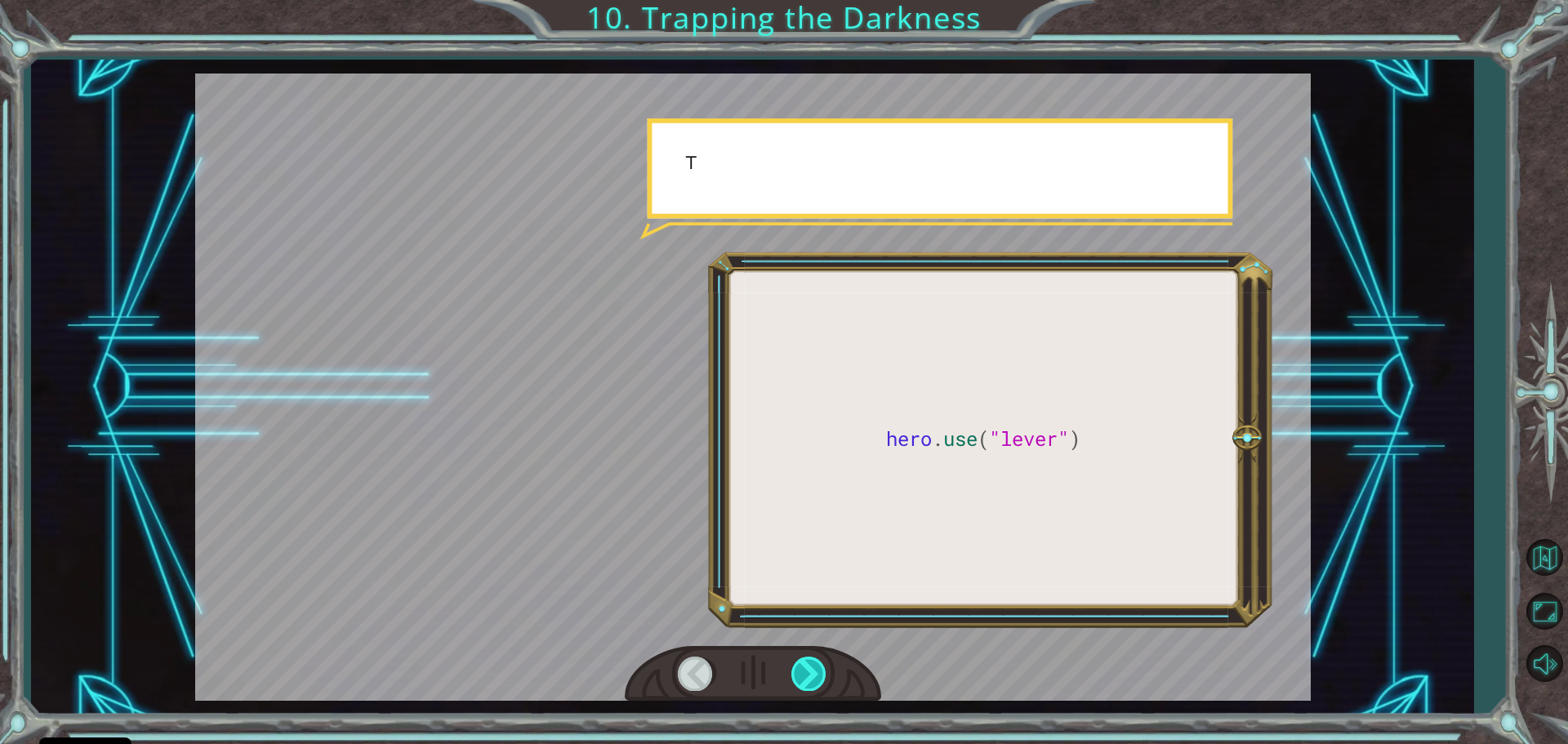
click at [814, 669] on div at bounding box center [810, 673] width 36 height 34
click at [814, 667] on div at bounding box center [810, 673] width 36 height 34
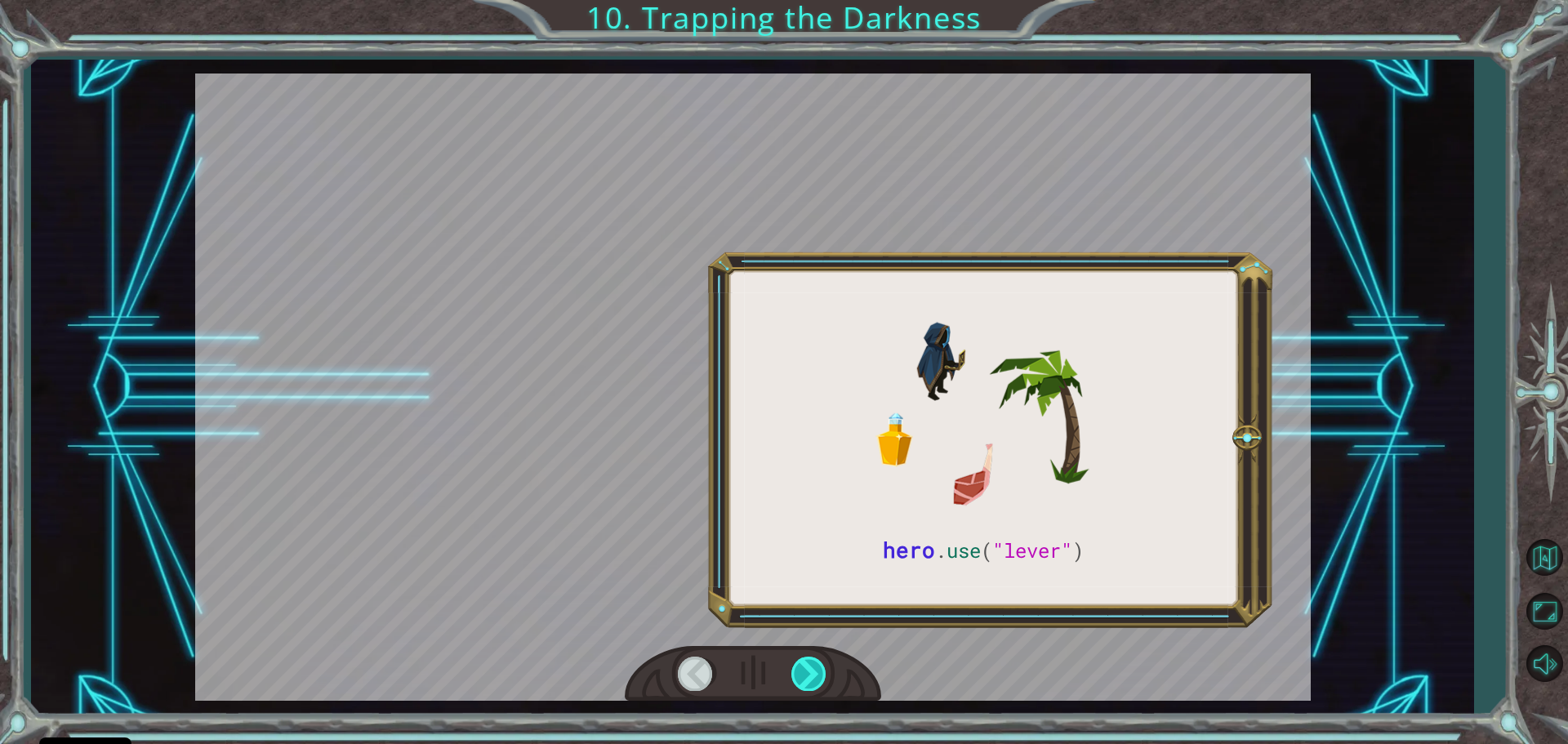
click at [814, 667] on div at bounding box center [810, 673] width 36 height 34
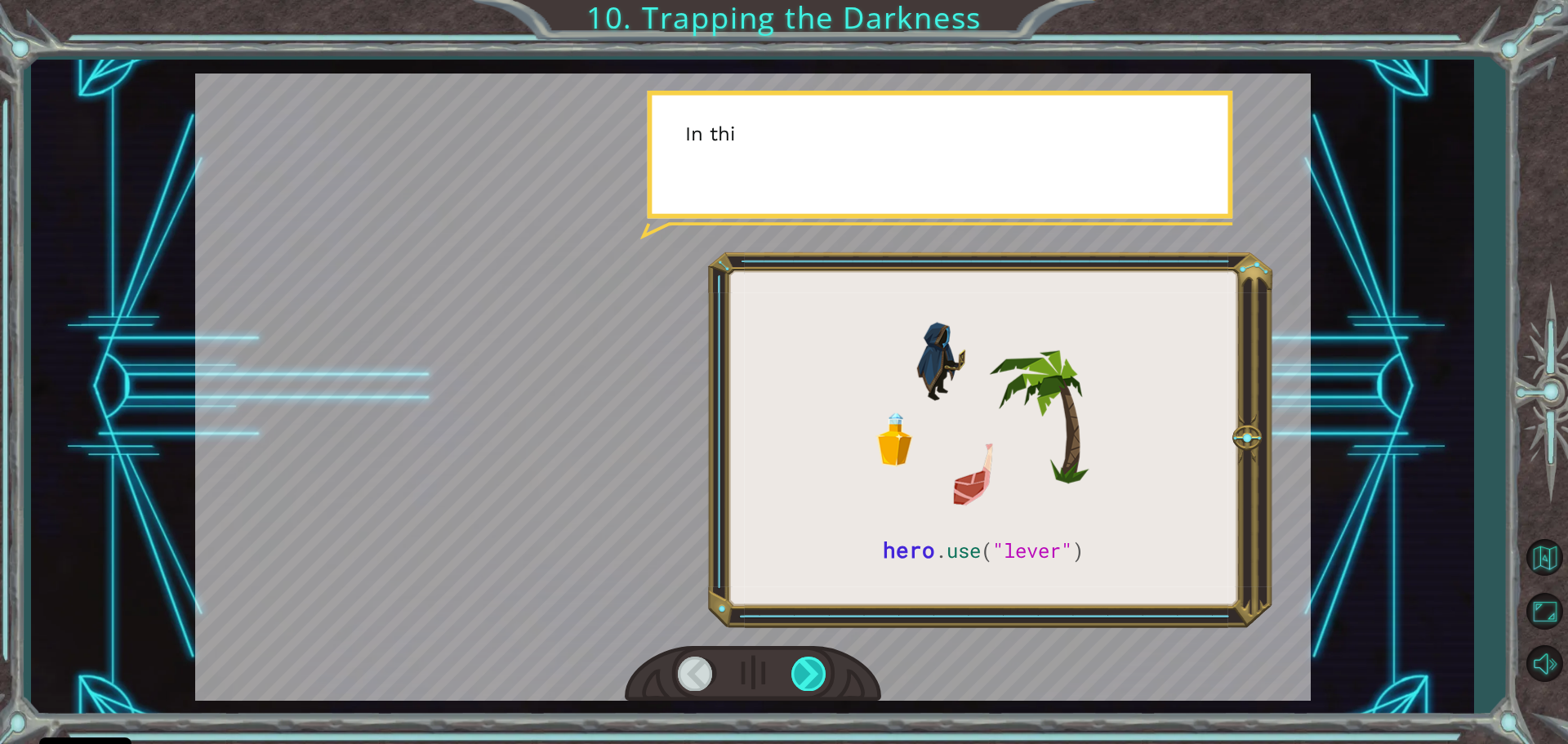
click at [814, 664] on div at bounding box center [810, 673] width 36 height 34
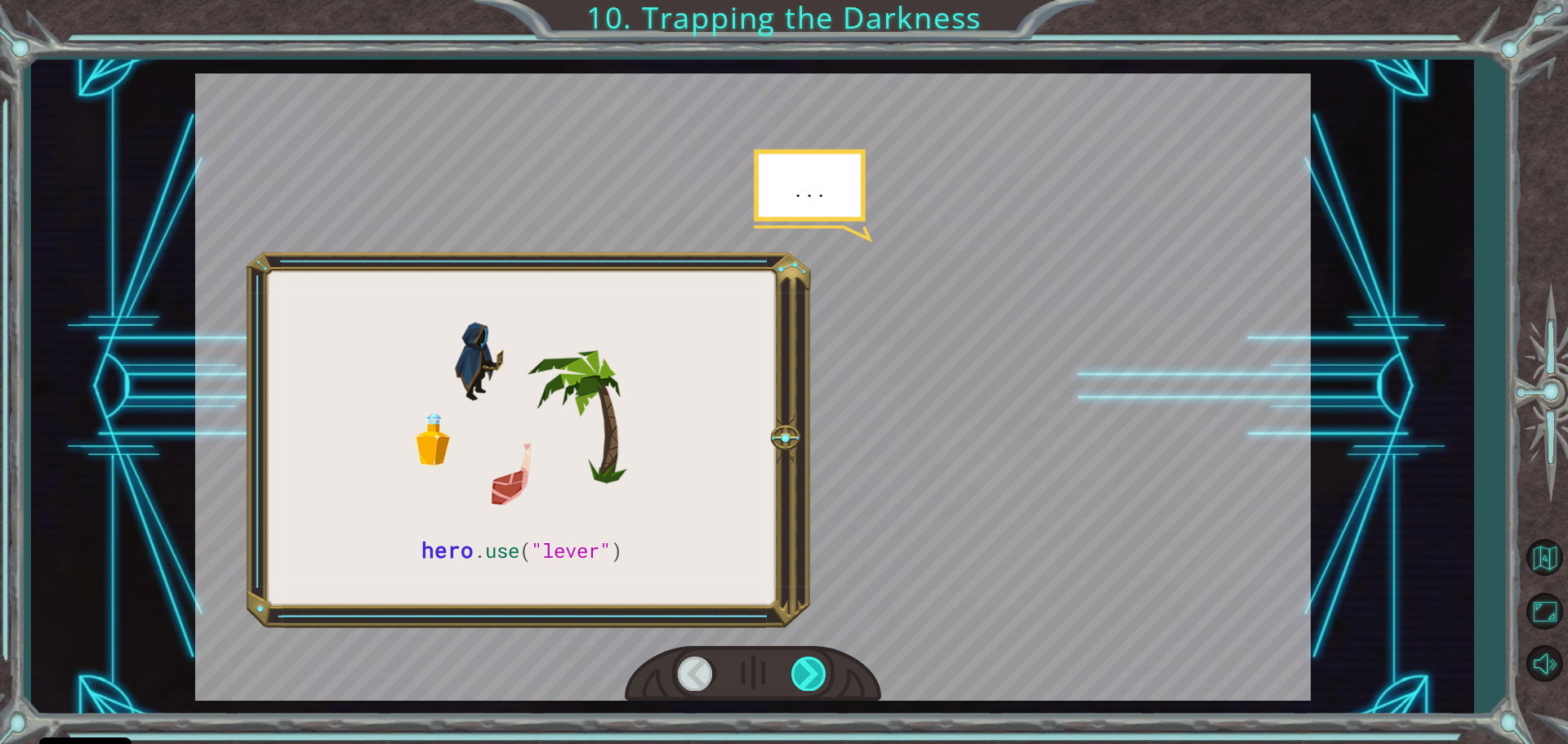
click at [814, 663] on div at bounding box center [810, 673] width 36 height 34
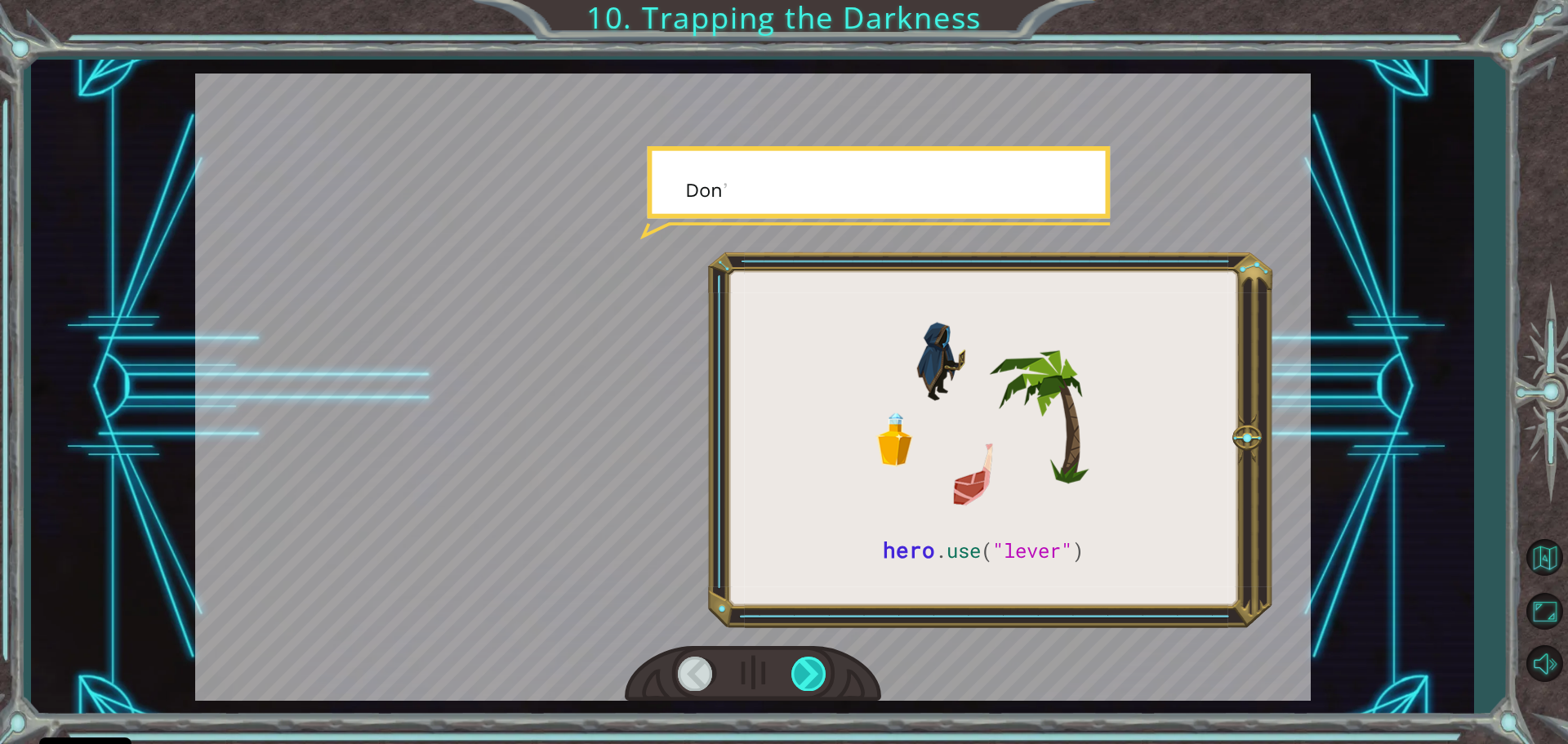
click at [814, 662] on div at bounding box center [810, 673] width 36 height 34
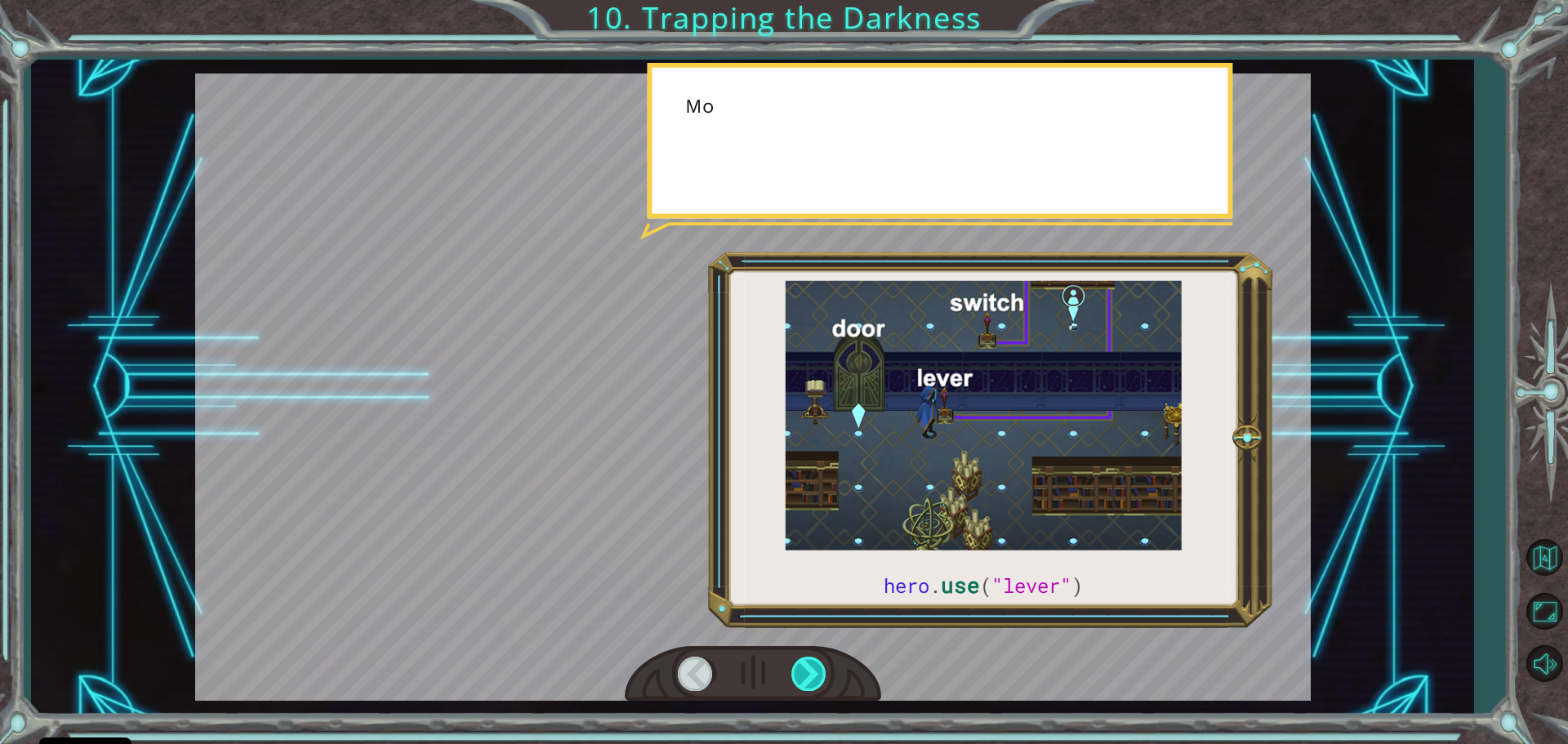
click at [814, 662] on div at bounding box center [810, 673] width 36 height 34
click at [814, 659] on div at bounding box center [810, 673] width 36 height 34
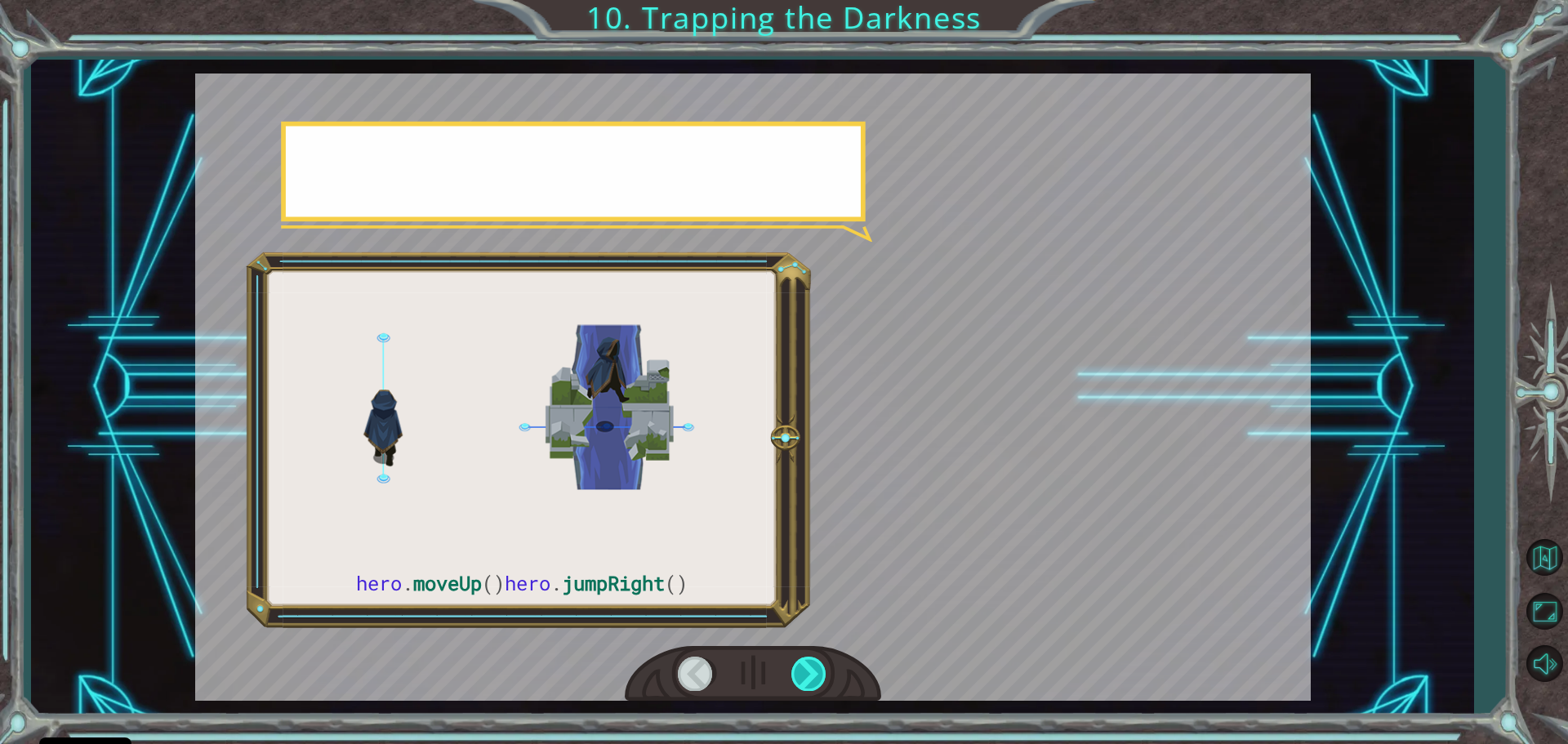
click at [814, 659] on div at bounding box center [810, 673] width 36 height 34
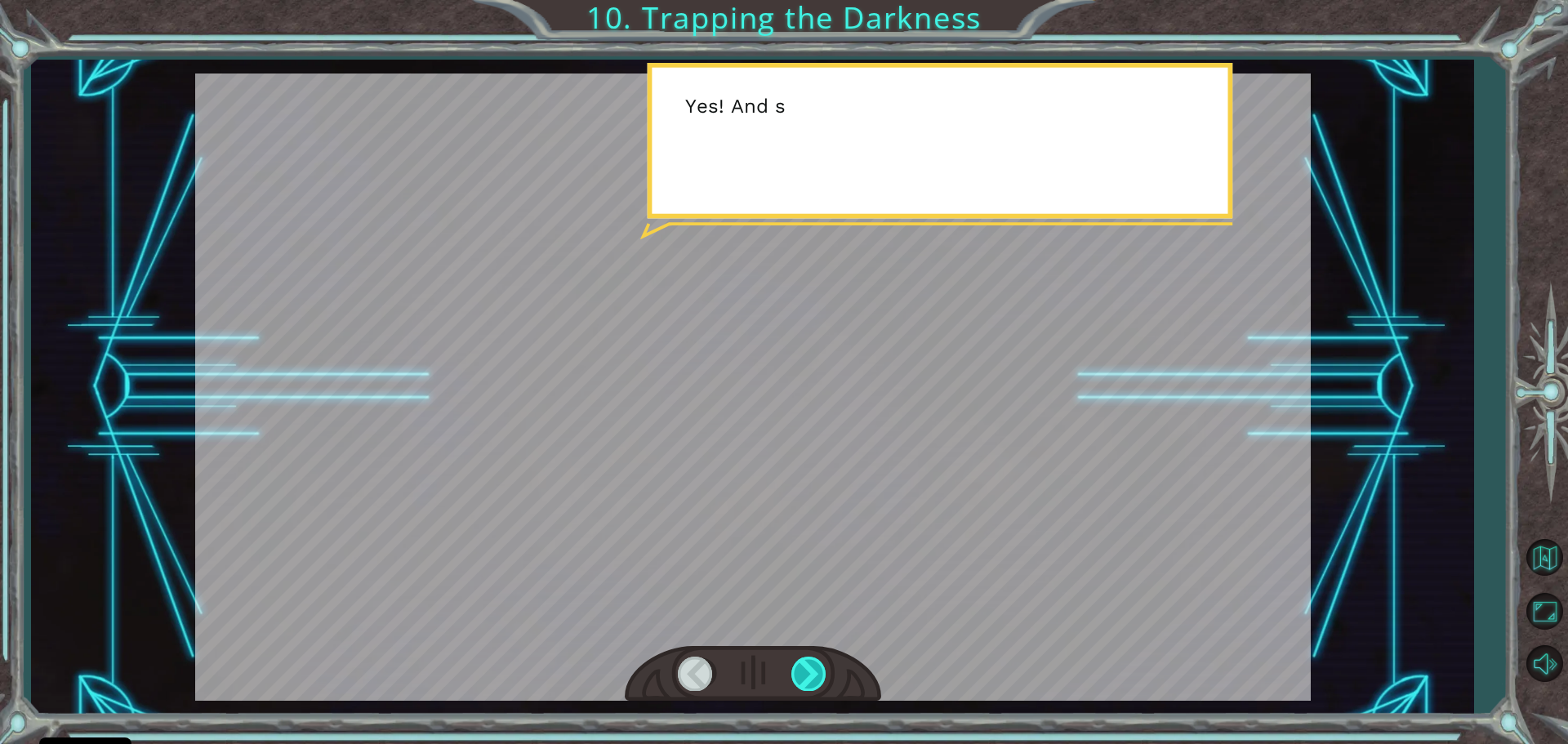
click at [814, 659] on div at bounding box center [810, 673] width 36 height 34
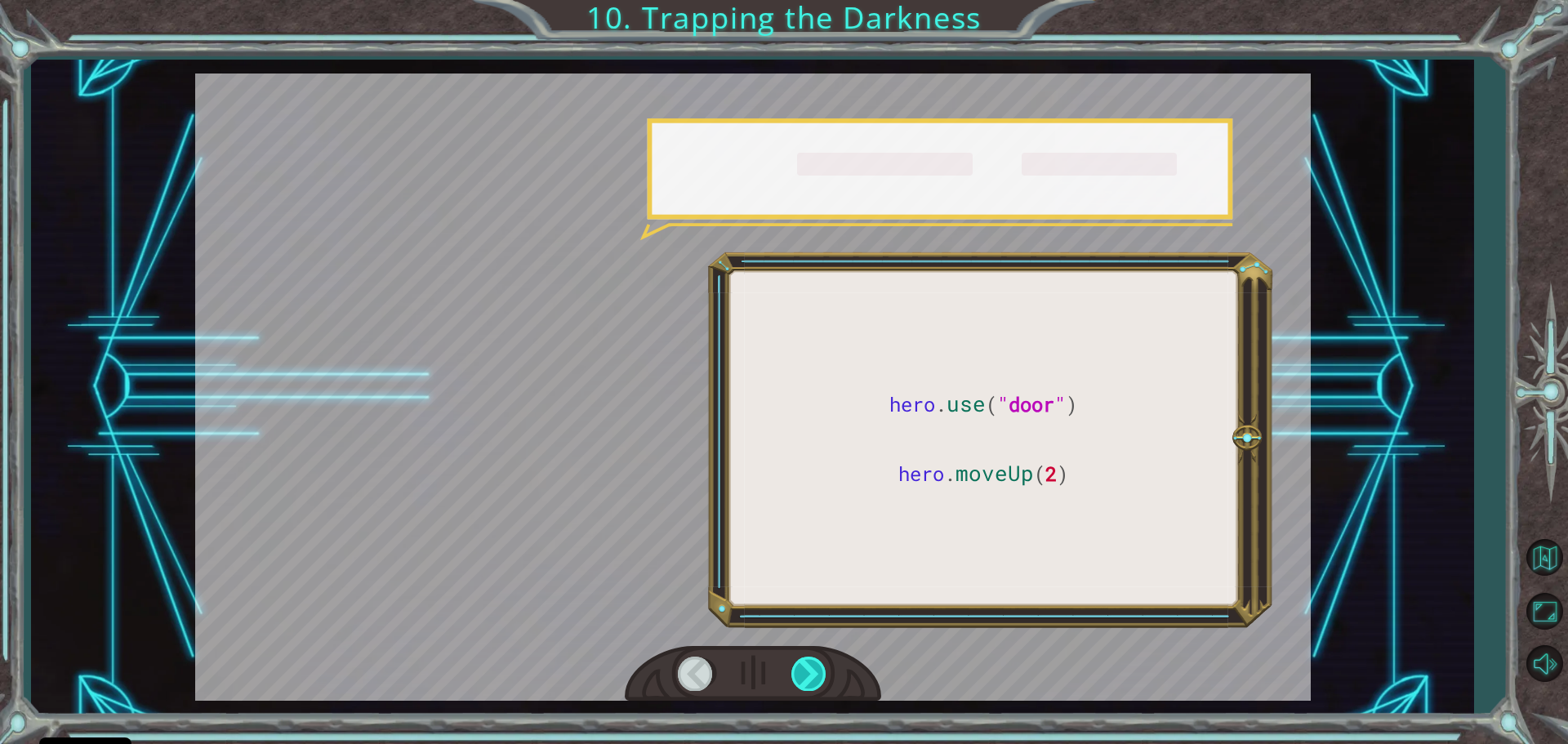
click at [814, 659] on div at bounding box center [810, 673] width 36 height 34
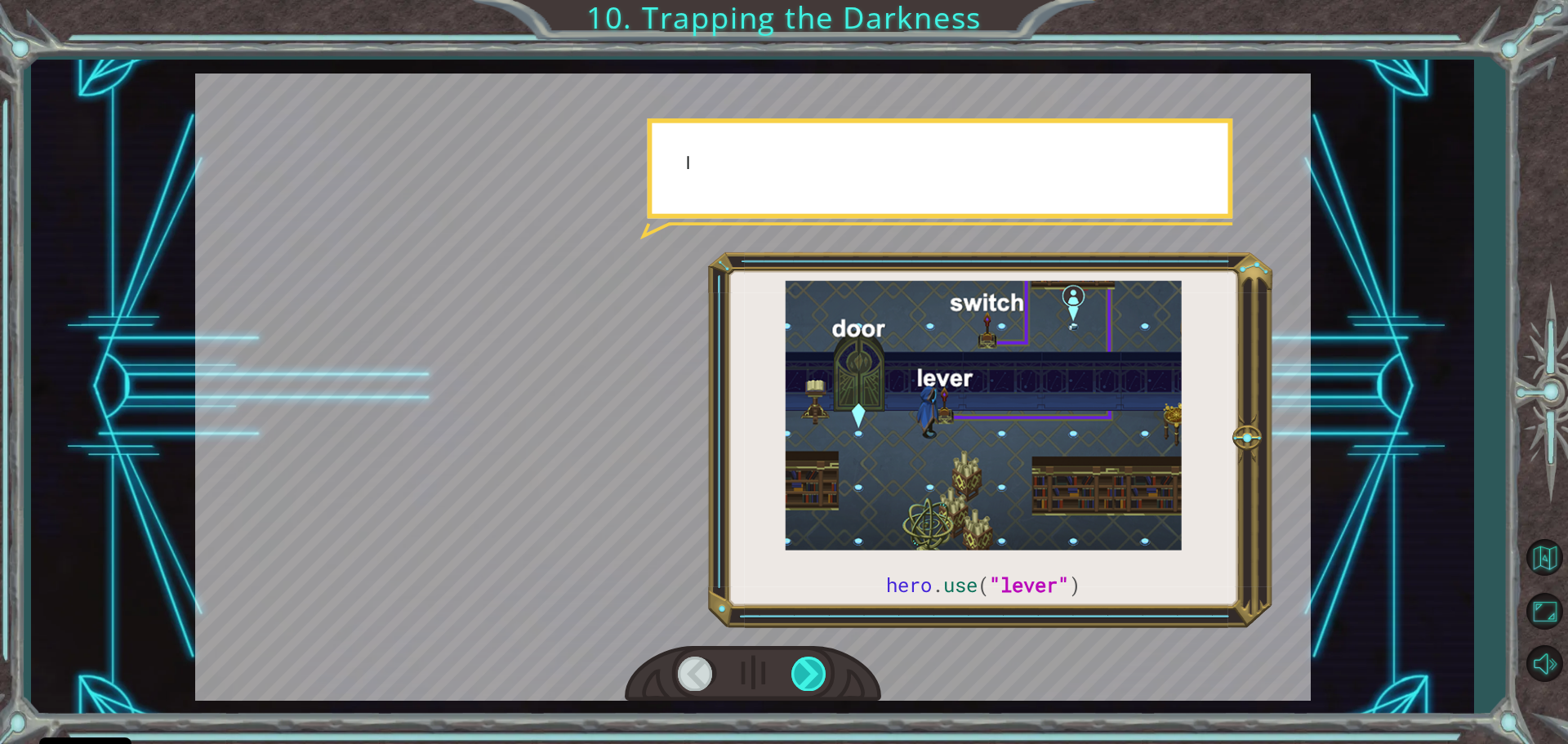
click at [814, 659] on div at bounding box center [810, 673] width 36 height 34
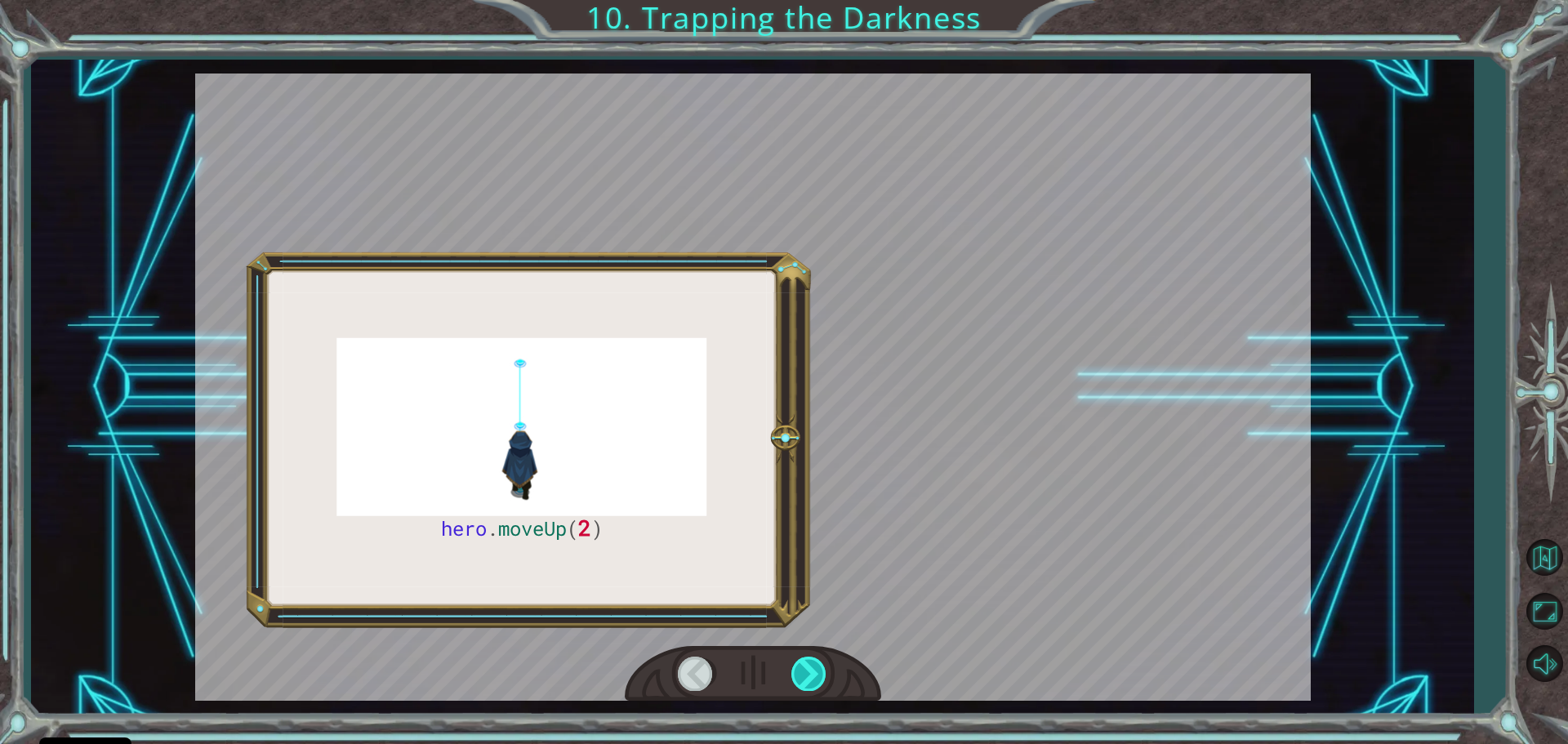
click at [814, 659] on div at bounding box center [810, 673] width 36 height 34
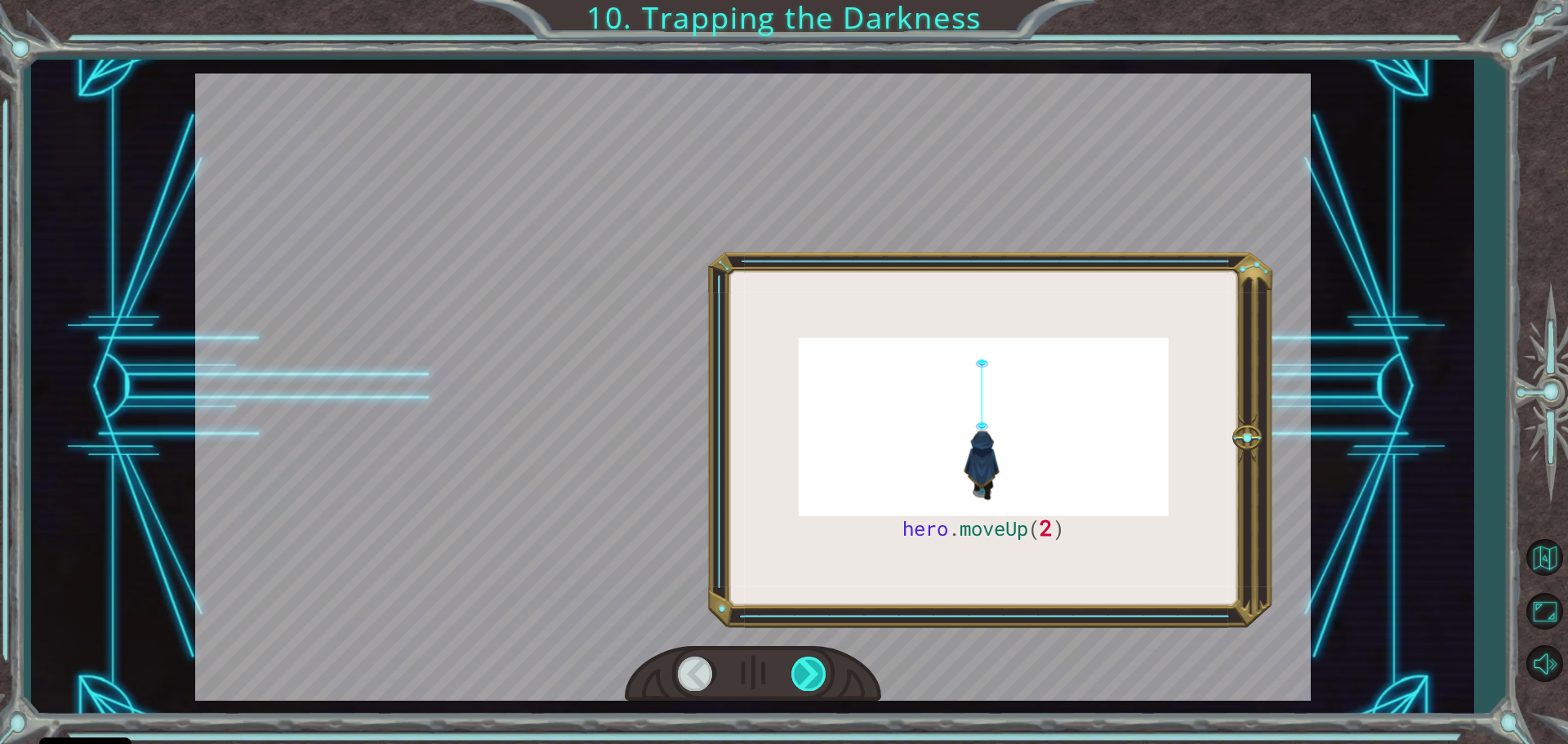
click at [814, 659] on div at bounding box center [810, 673] width 36 height 34
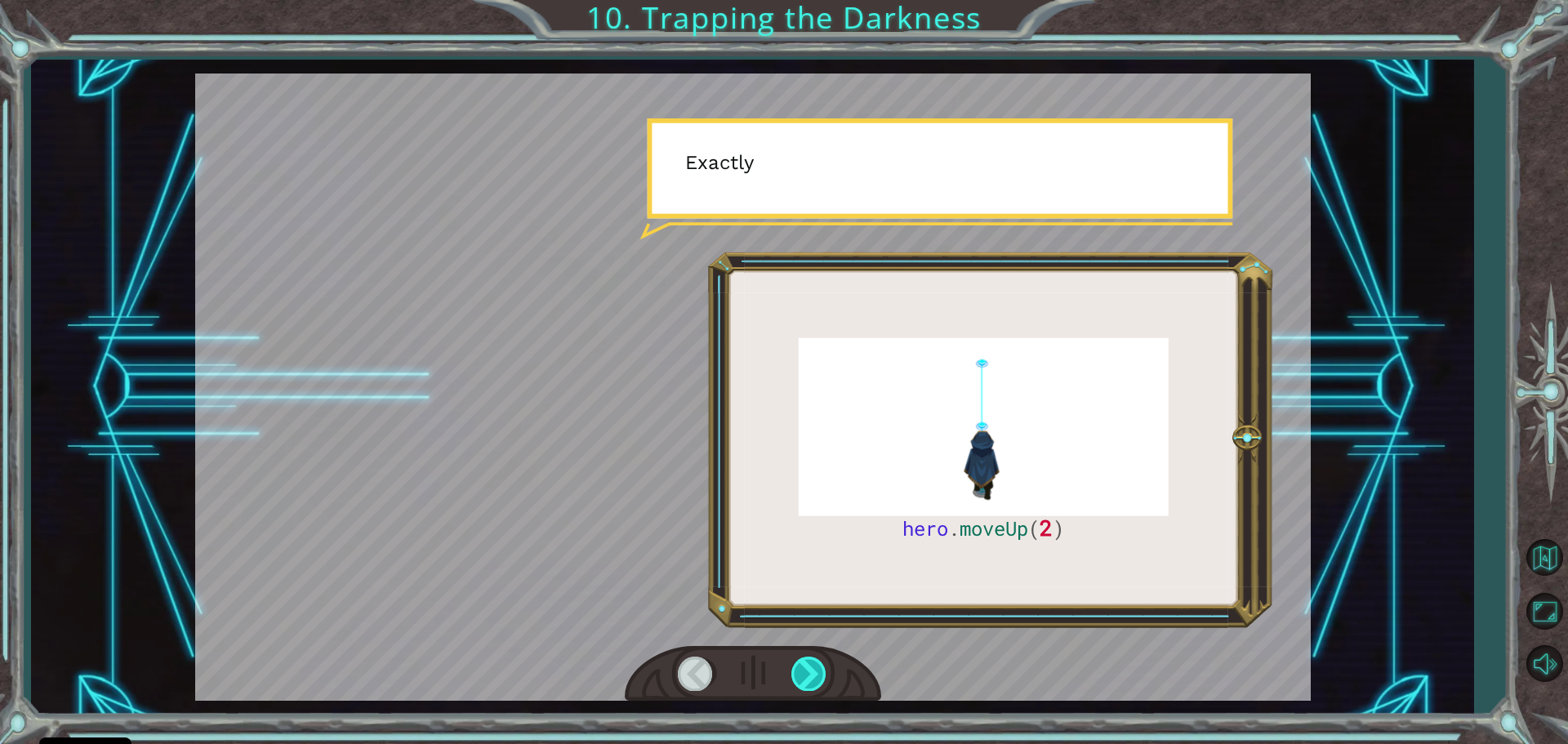
click at [814, 659] on div at bounding box center [810, 673] width 36 height 34
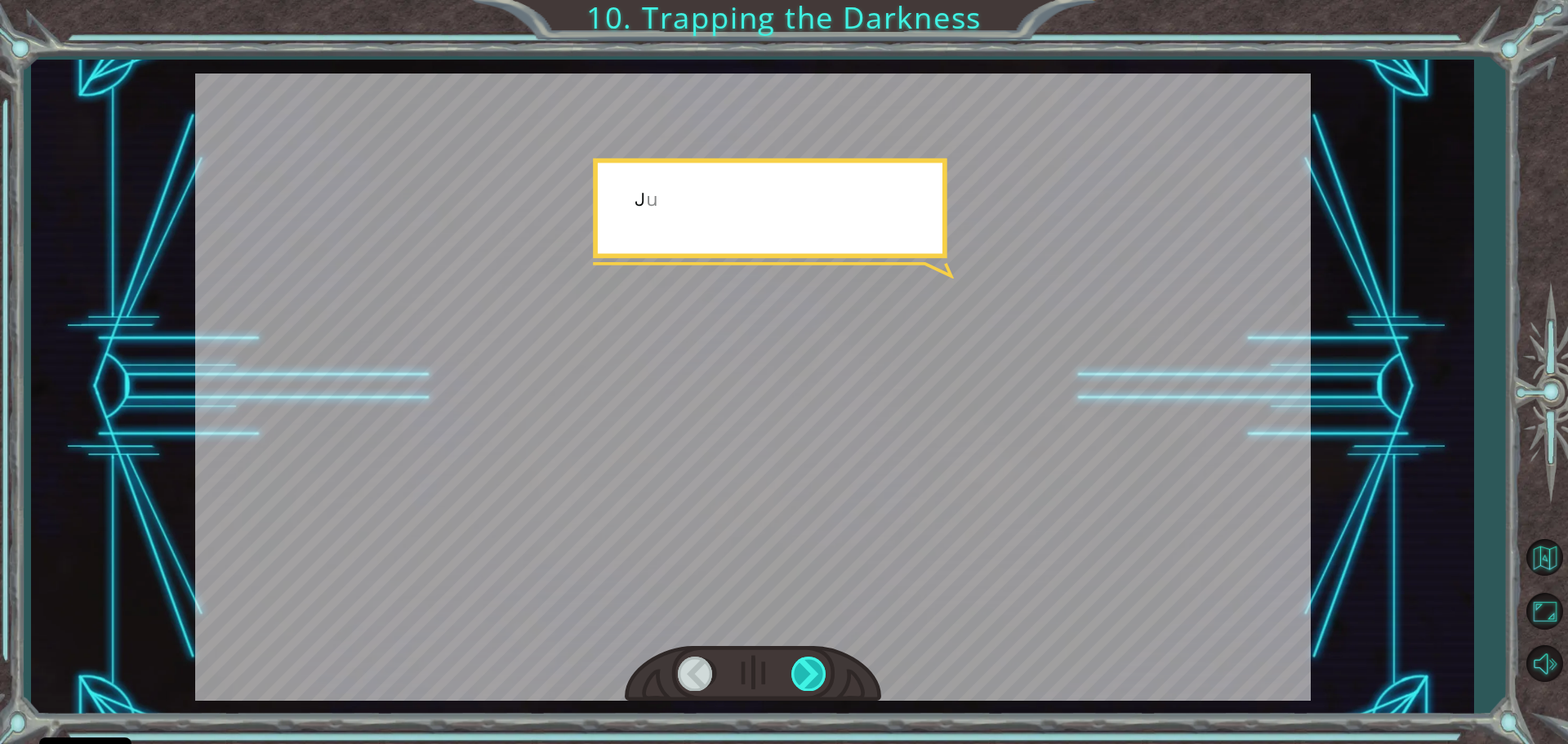
click at [814, 659] on div at bounding box center [810, 673] width 36 height 34
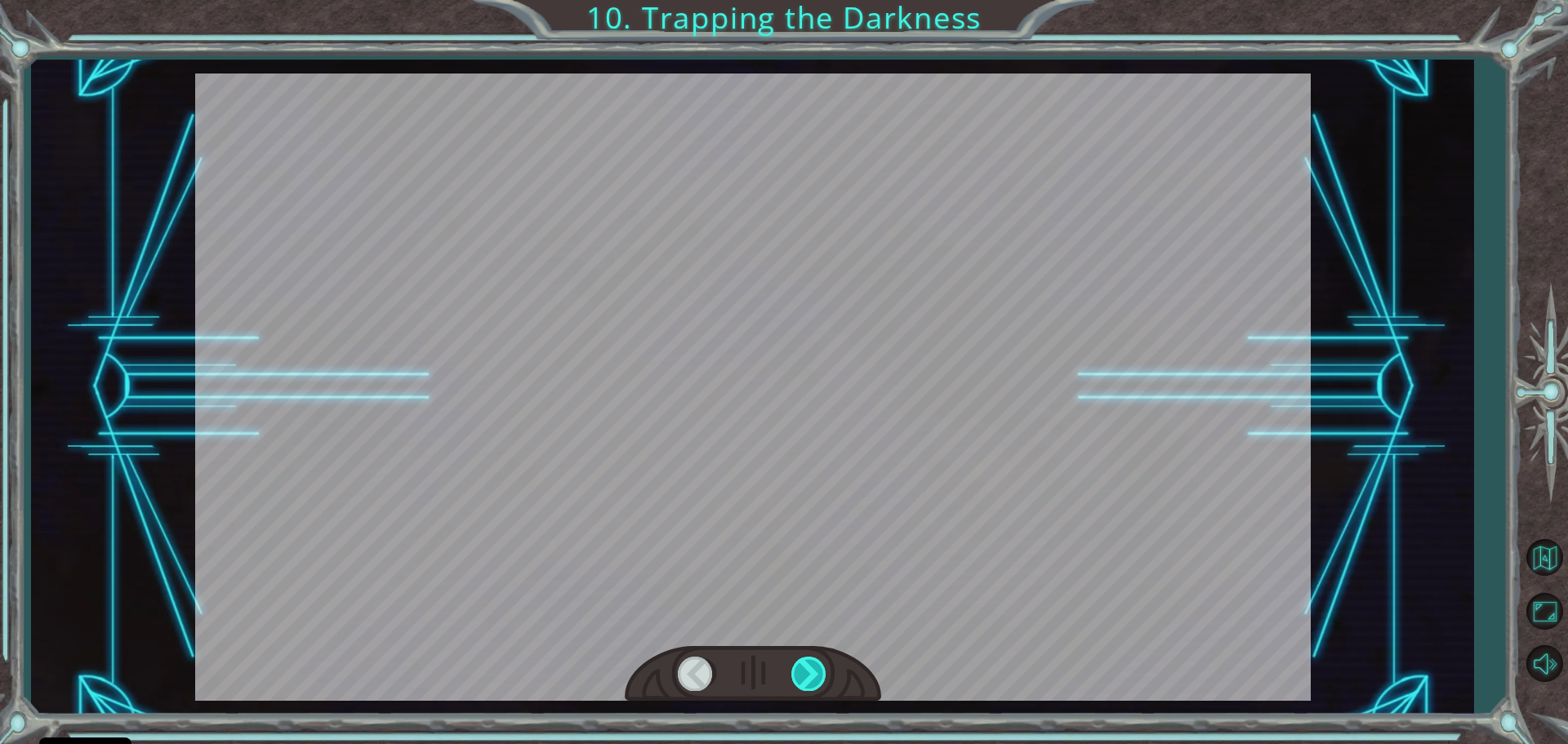
click at [814, 659] on div at bounding box center [810, 673] width 36 height 34
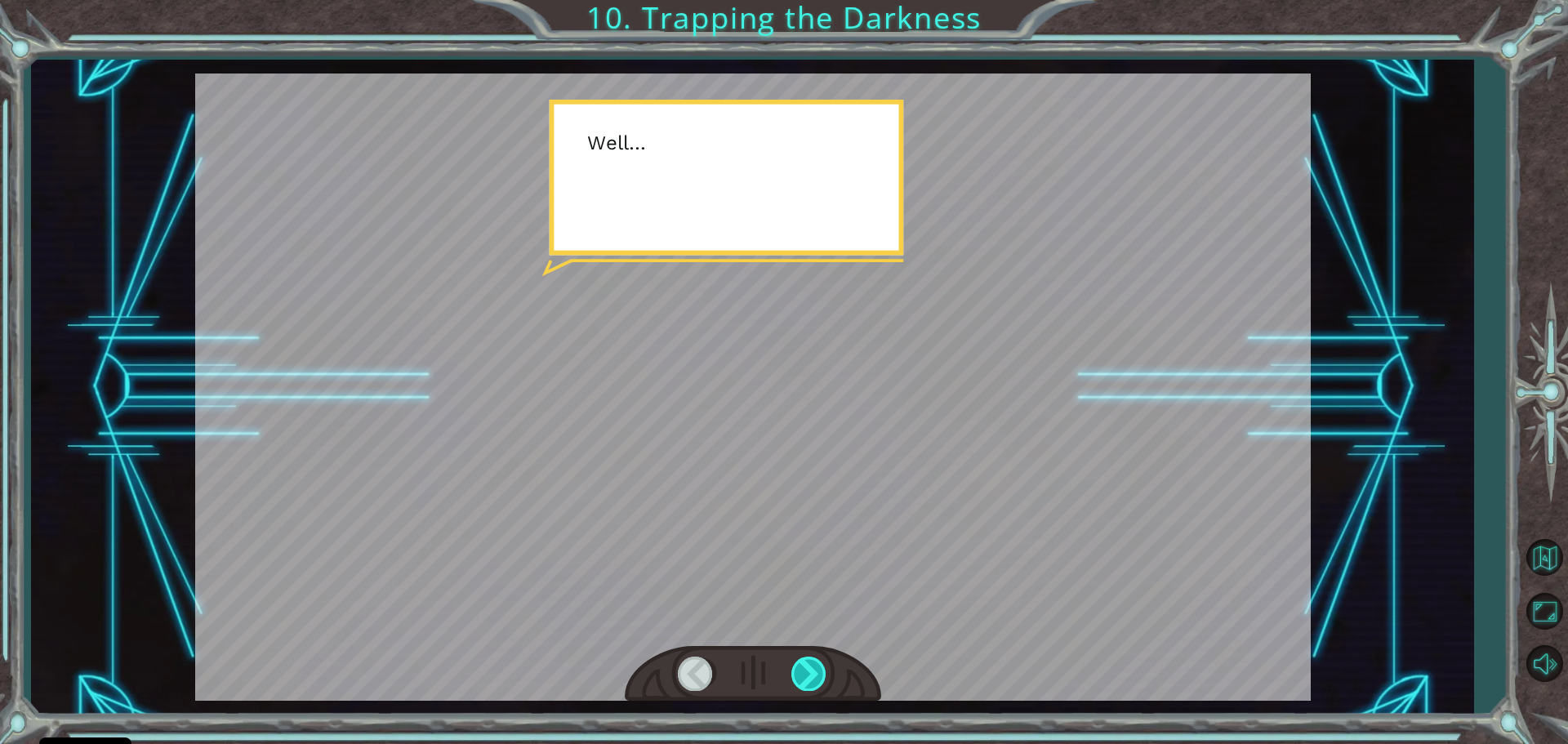
click at [814, 659] on div at bounding box center [810, 673] width 36 height 34
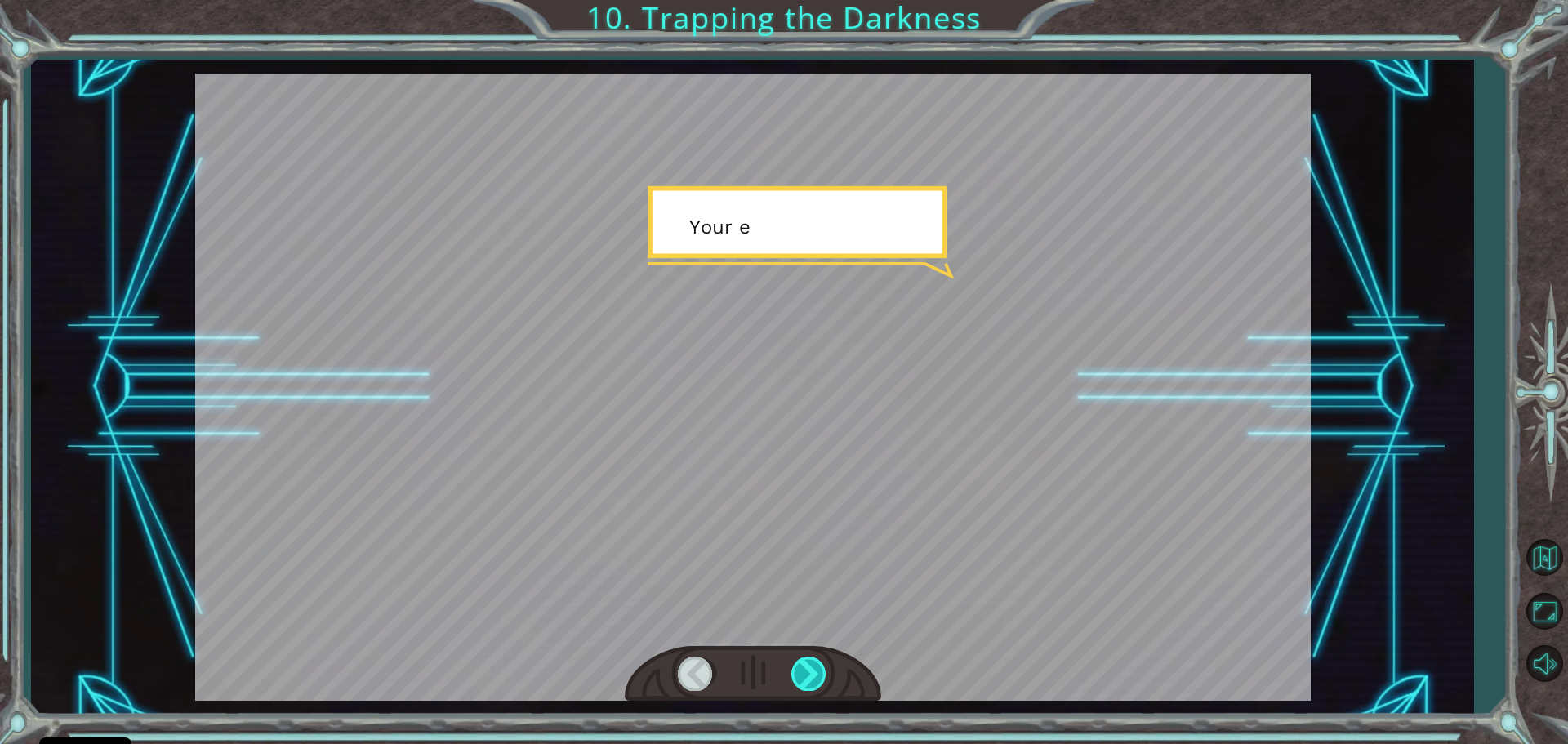
click at [814, 659] on div at bounding box center [810, 673] width 36 height 34
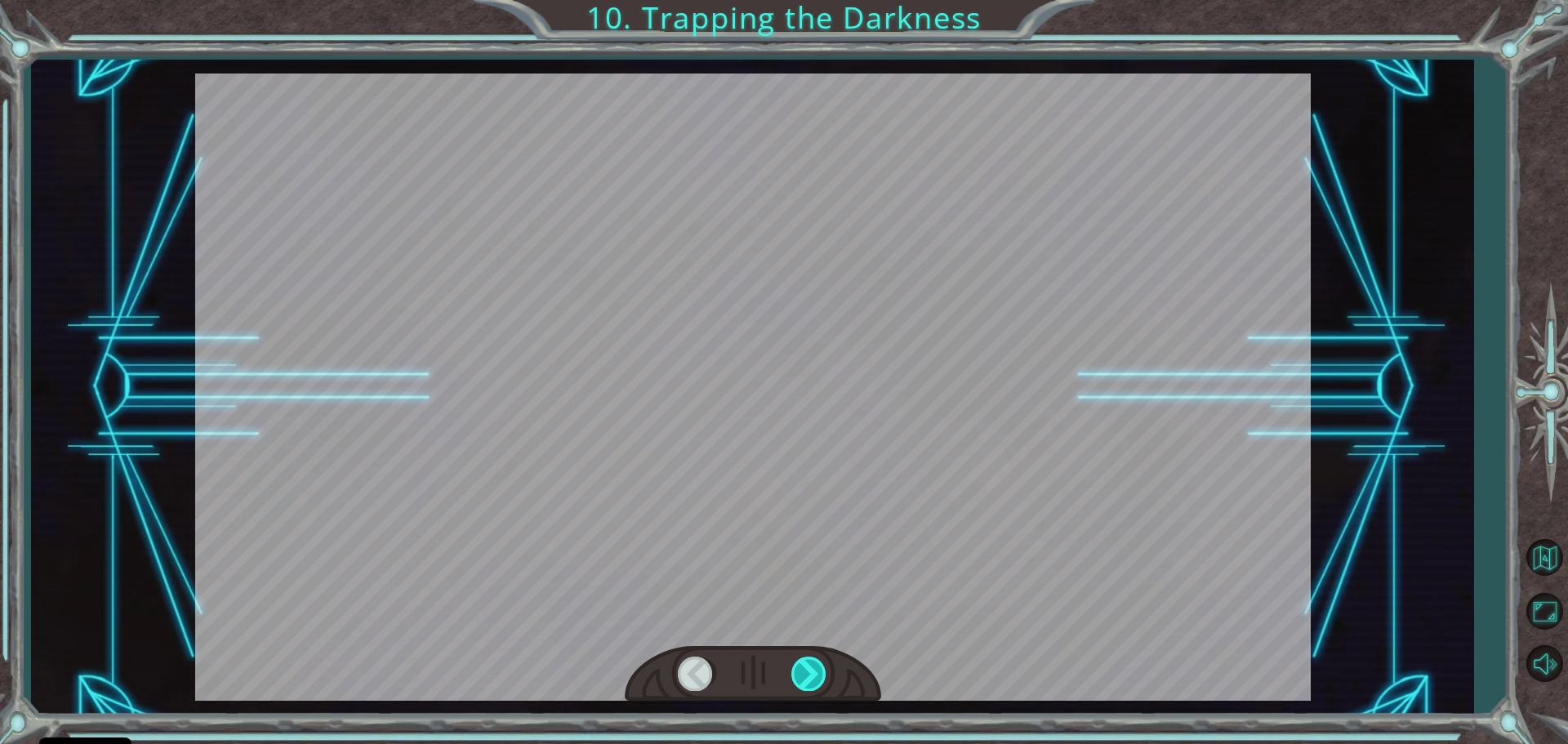
click at [814, 659] on div at bounding box center [810, 673] width 36 height 34
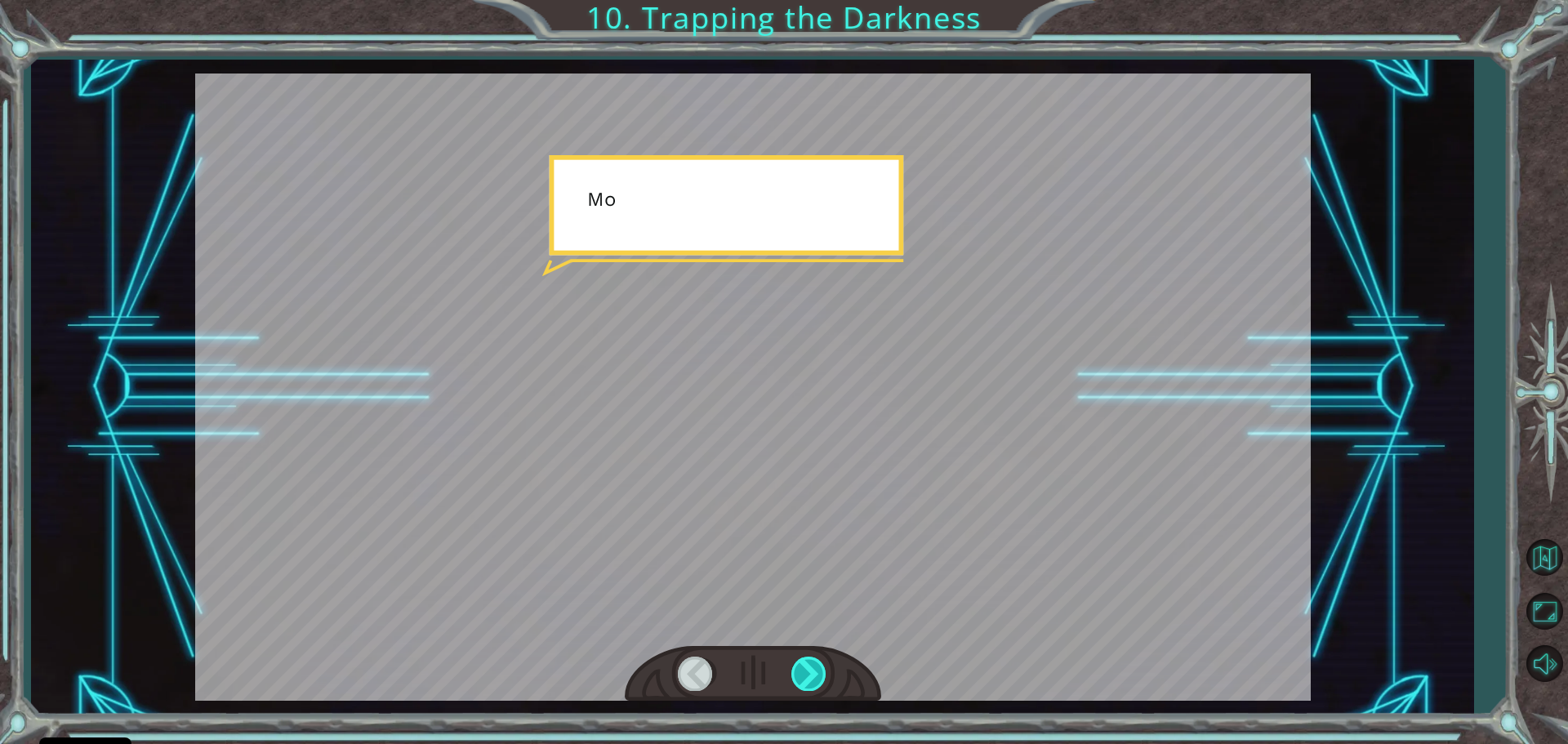
click at [814, 659] on div at bounding box center [810, 673] width 36 height 34
click at [813, 654] on div at bounding box center [753, 674] width 257 height 57
click at [813, 647] on div at bounding box center [753, 674] width 257 height 57
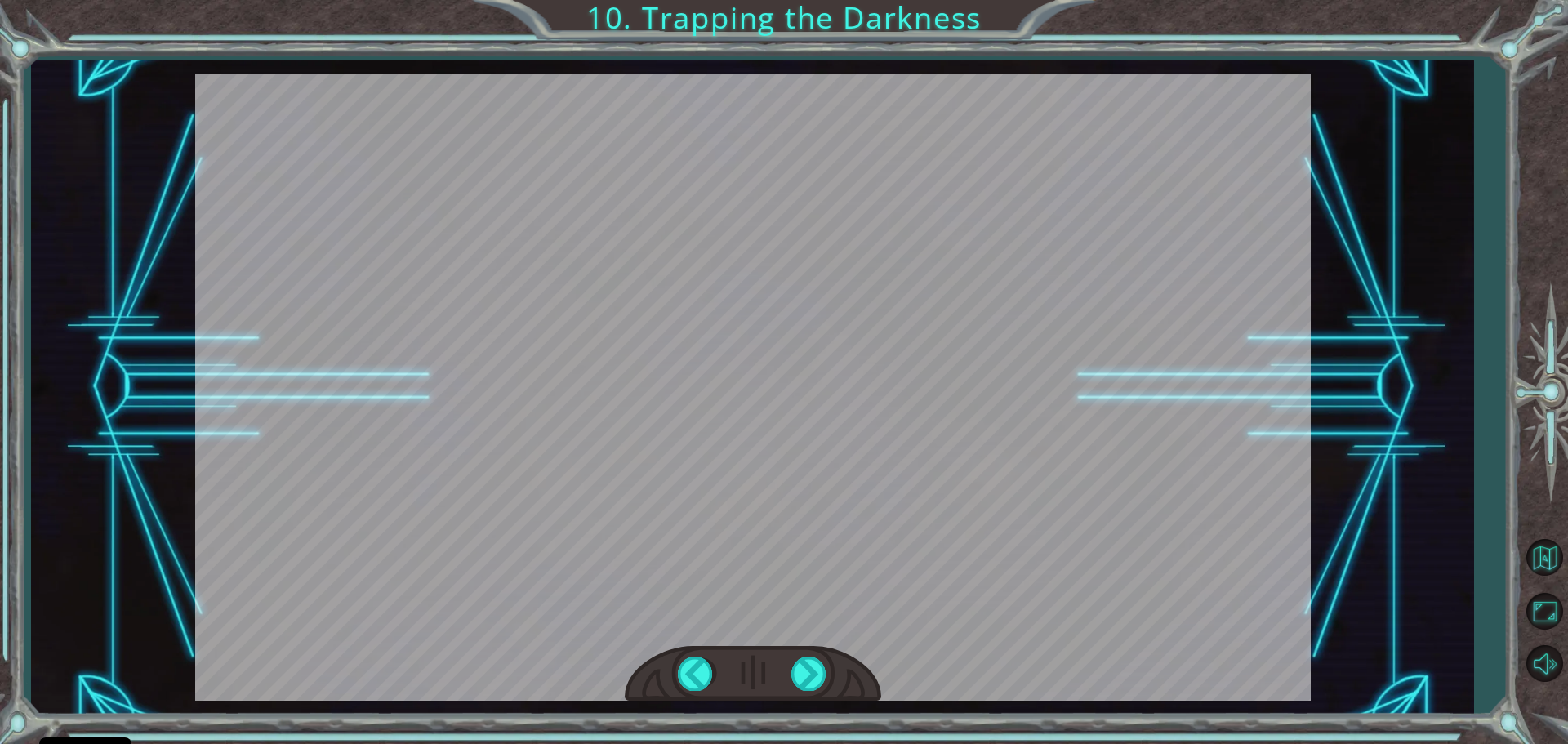
click at [813, 646] on div at bounding box center [753, 674] width 257 height 57
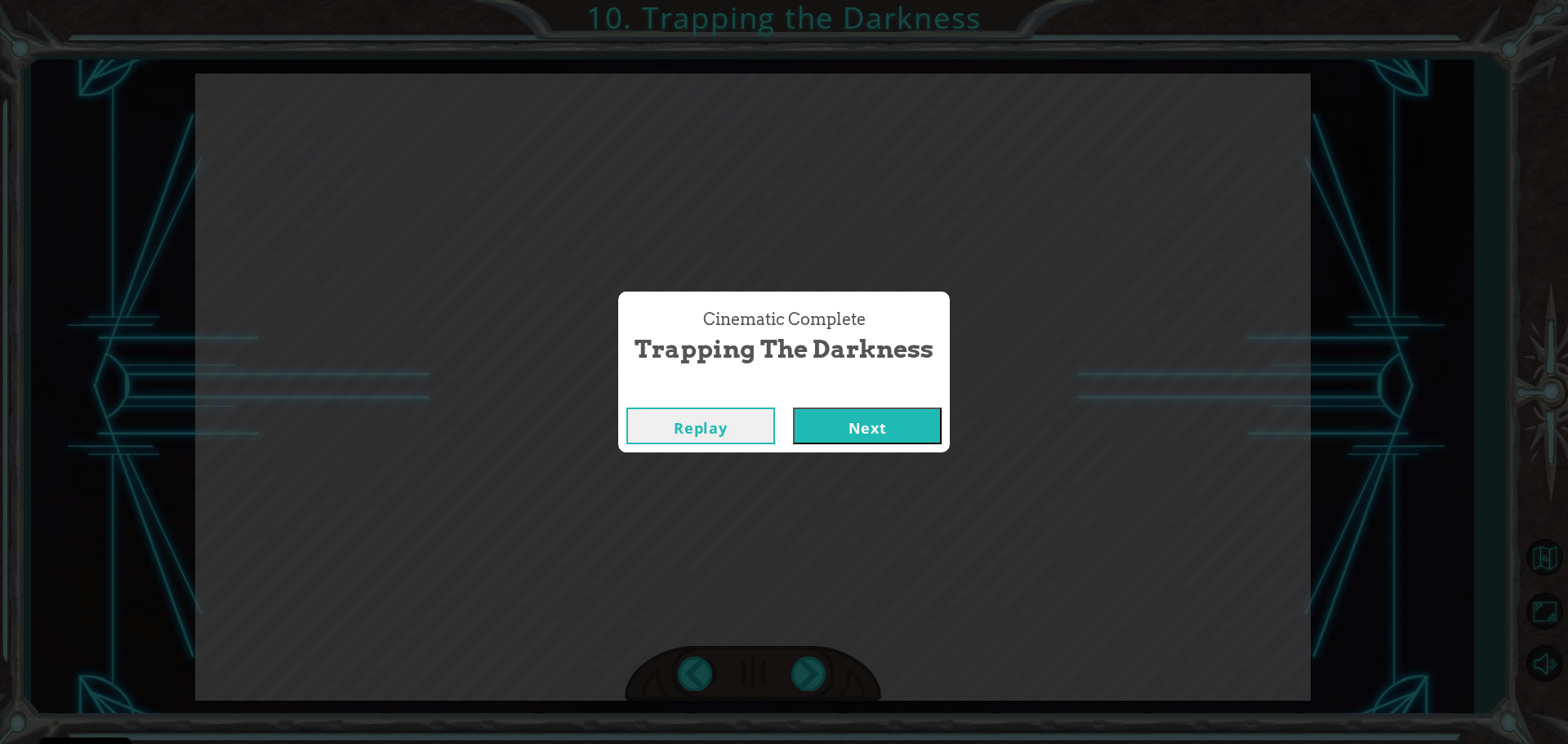
click at [807, 661] on div "Cinematic Complete Trapping the Darkness Replay Next" at bounding box center [784, 372] width 1568 height 744
click at [904, 434] on button "Next" at bounding box center [866, 426] width 149 height 36
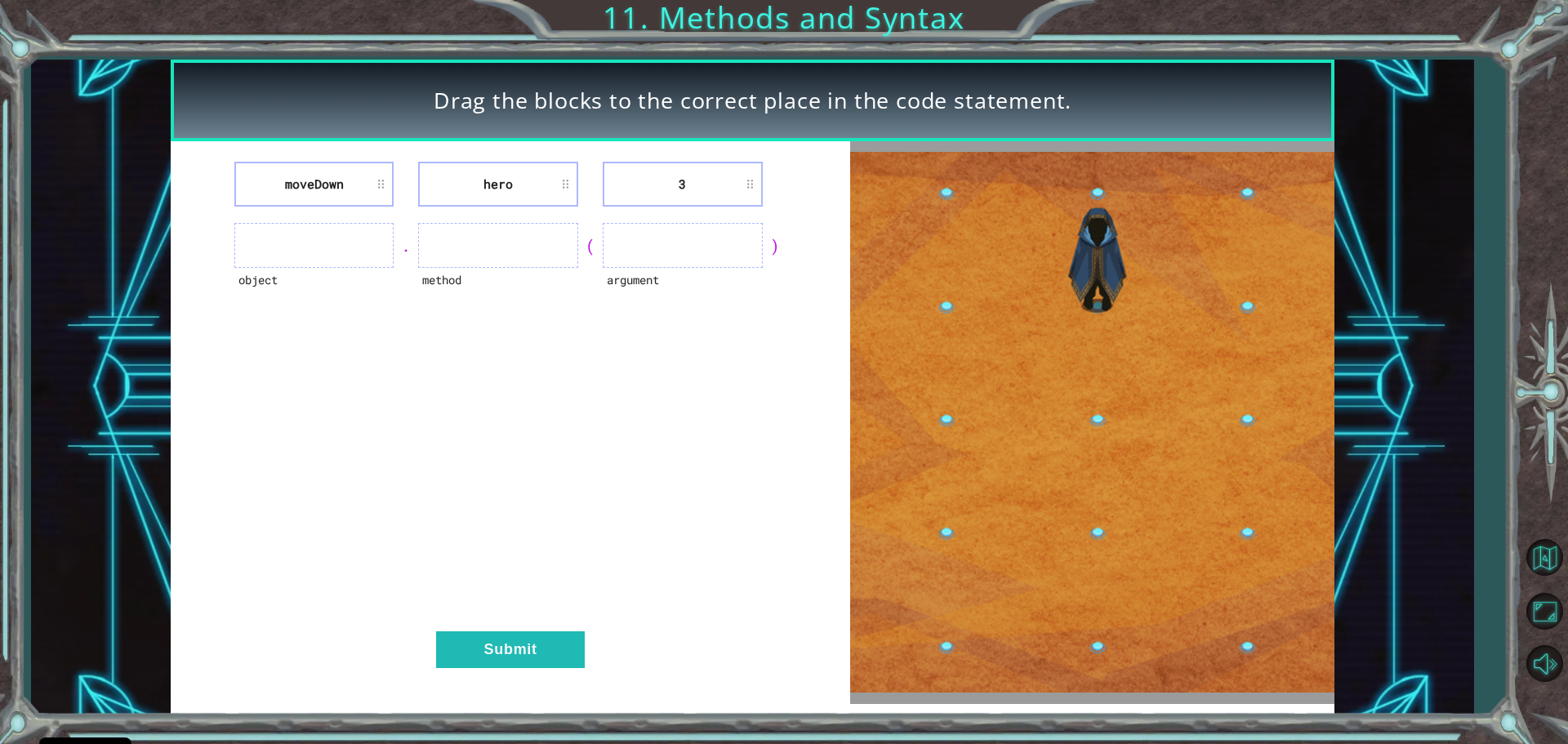
click at [808, 151] on div "moveDown hero 3 object . method ( argument ) Submit" at bounding box center [510, 422] width 680 height 563
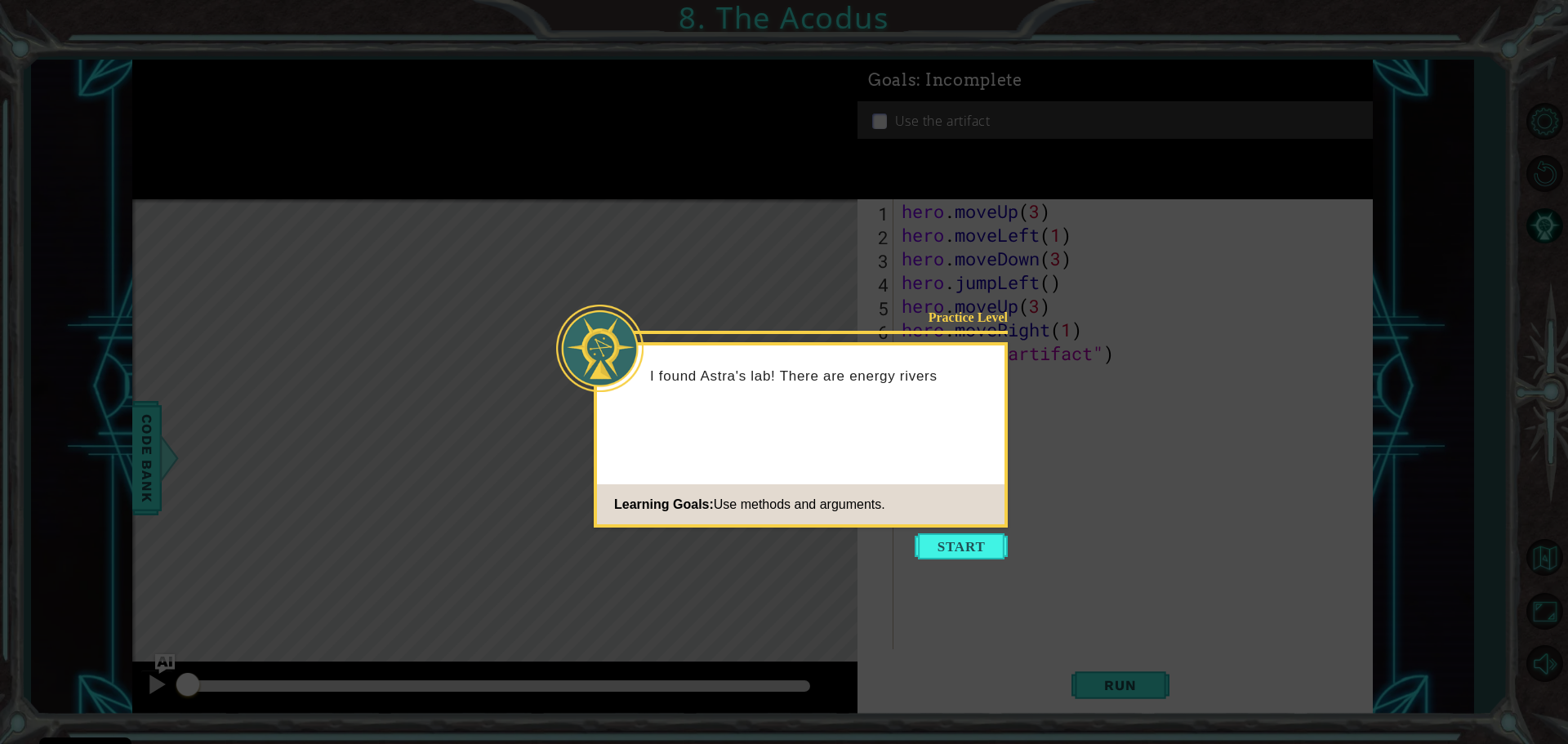
click at [979, 546] on button "Start" at bounding box center [960, 546] width 93 height 26
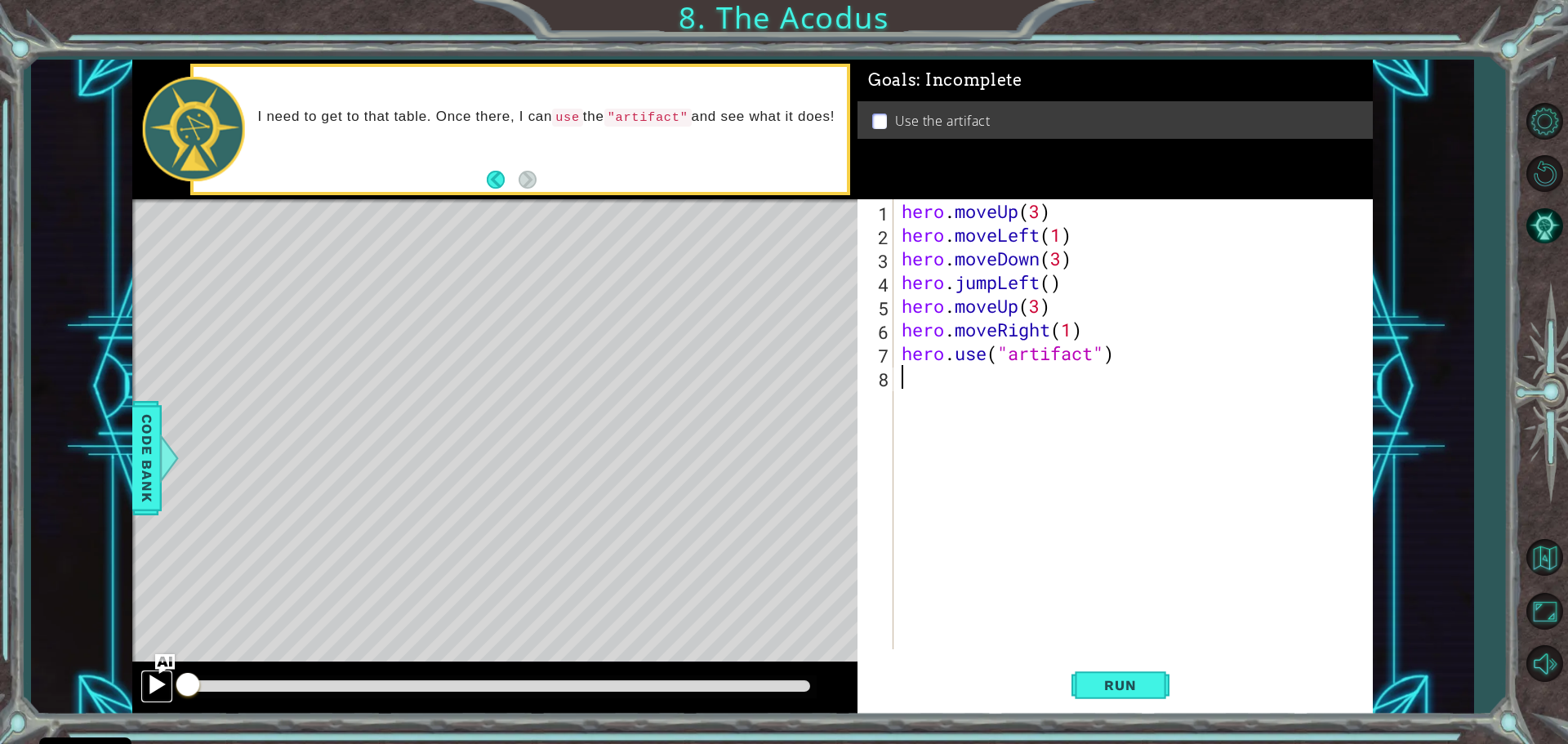
click at [151, 688] on div at bounding box center [156, 685] width 21 height 21
drag, startPoint x: 256, startPoint y: 683, endPoint x: 830, endPoint y: 703, distance: 574.3
click at [838, 701] on div at bounding box center [495, 688] width 726 height 53
click at [1134, 693] on button "Run" at bounding box center [1120, 685] width 98 height 52
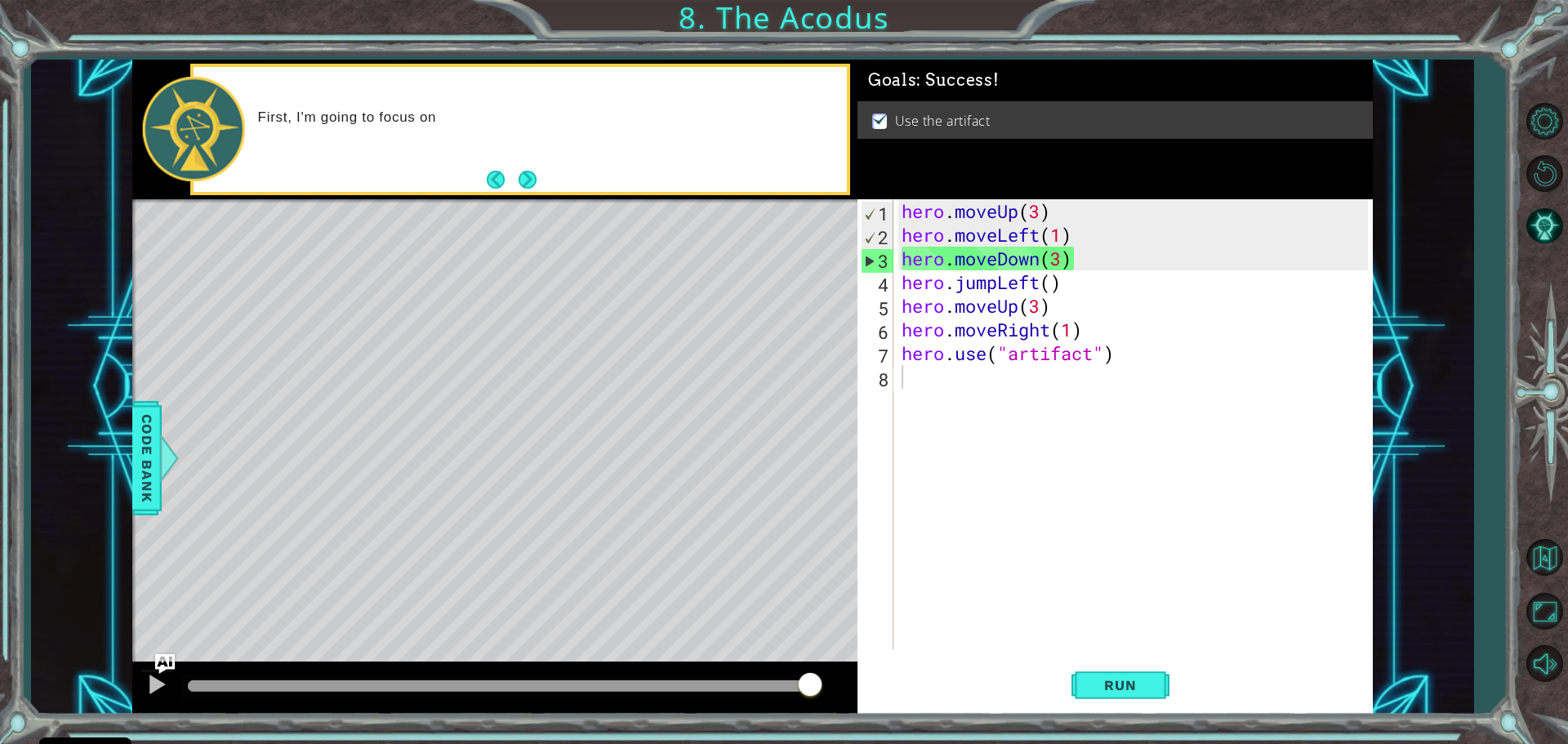
drag, startPoint x: 411, startPoint y: 709, endPoint x: 1110, endPoint y: 763, distance: 701.1
click at [1110, 743] on html "Cookie Policy CodeCombat uses a few essential and non-essential cookies. Privac…" at bounding box center [784, 372] width 1568 height 744
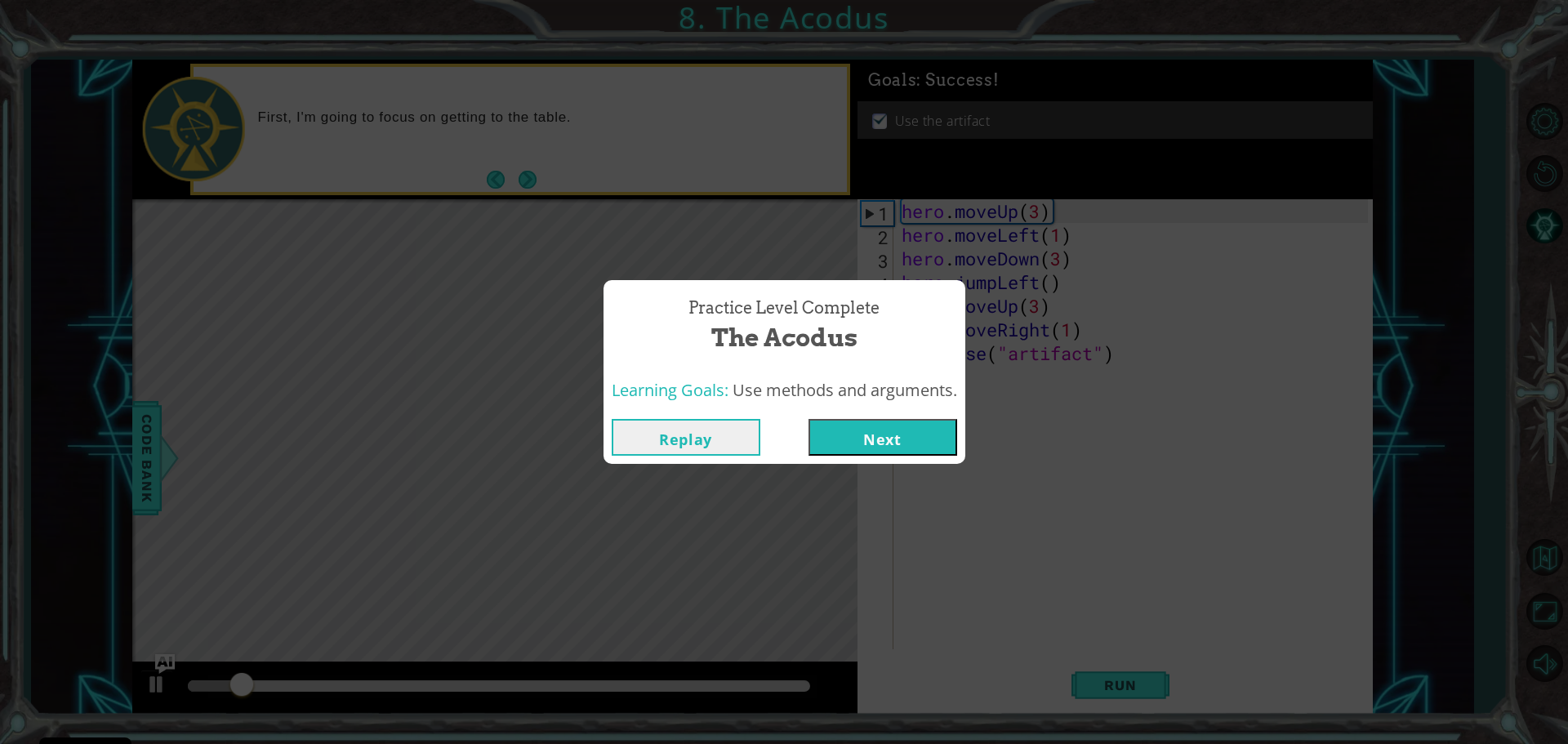
click at [736, 434] on button "Replay" at bounding box center [685, 437] width 149 height 36
drag, startPoint x: 303, startPoint y: 686, endPoint x: 619, endPoint y: 430, distance: 406.7
click at [606, 434] on body "Cookie Policy CodeCombat uses a few essential and non-essential cookies. Privac…" at bounding box center [784, 372] width 1568 height 744
click at [673, 447] on button "Replay" at bounding box center [685, 437] width 149 height 36
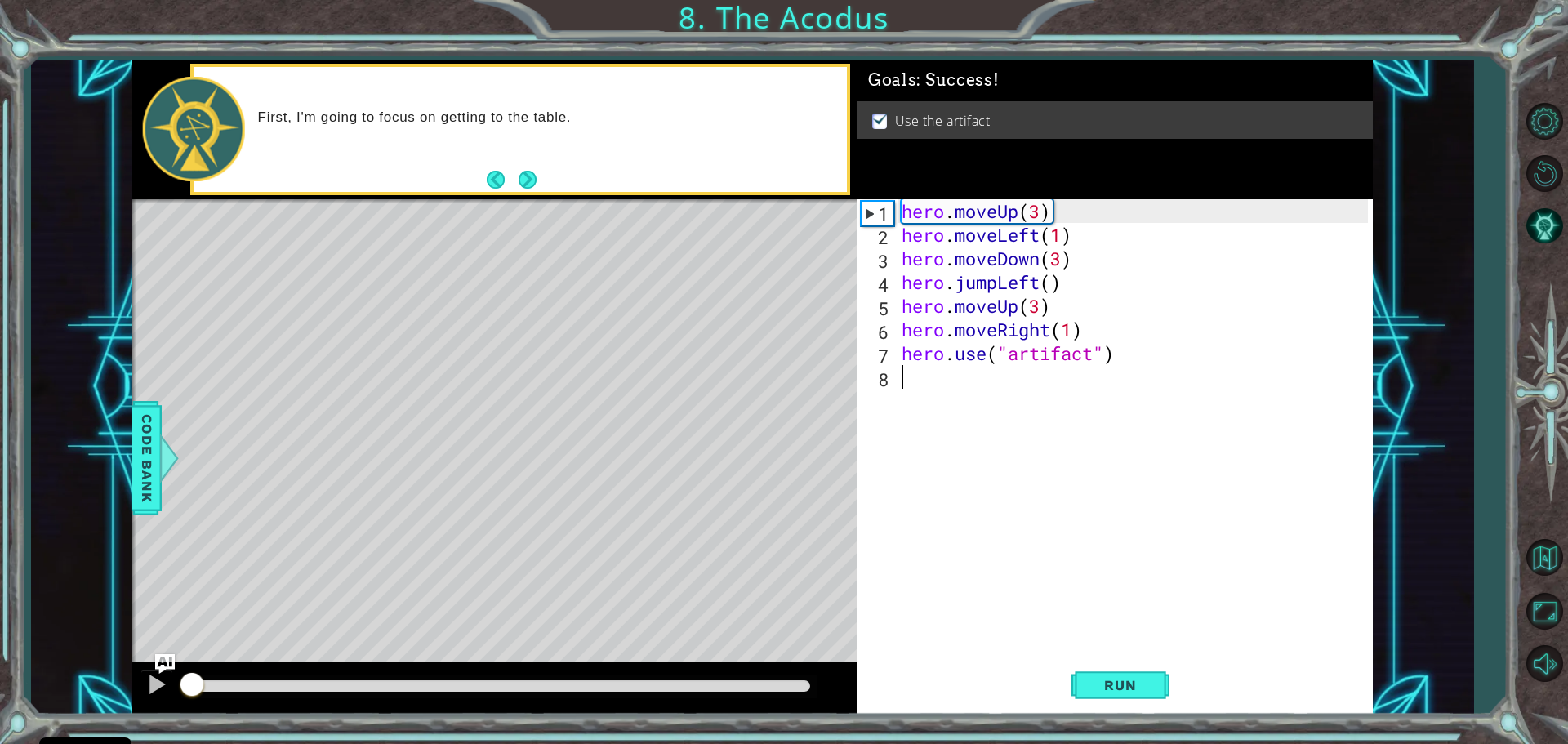
drag, startPoint x: 682, startPoint y: 676, endPoint x: 1551, endPoint y: 724, distance: 870.3
click at [1553, 743] on html "Cookie Policy CodeCombat uses a few essential and non-essential cookies. Privac…" at bounding box center [784, 372] width 1568 height 744
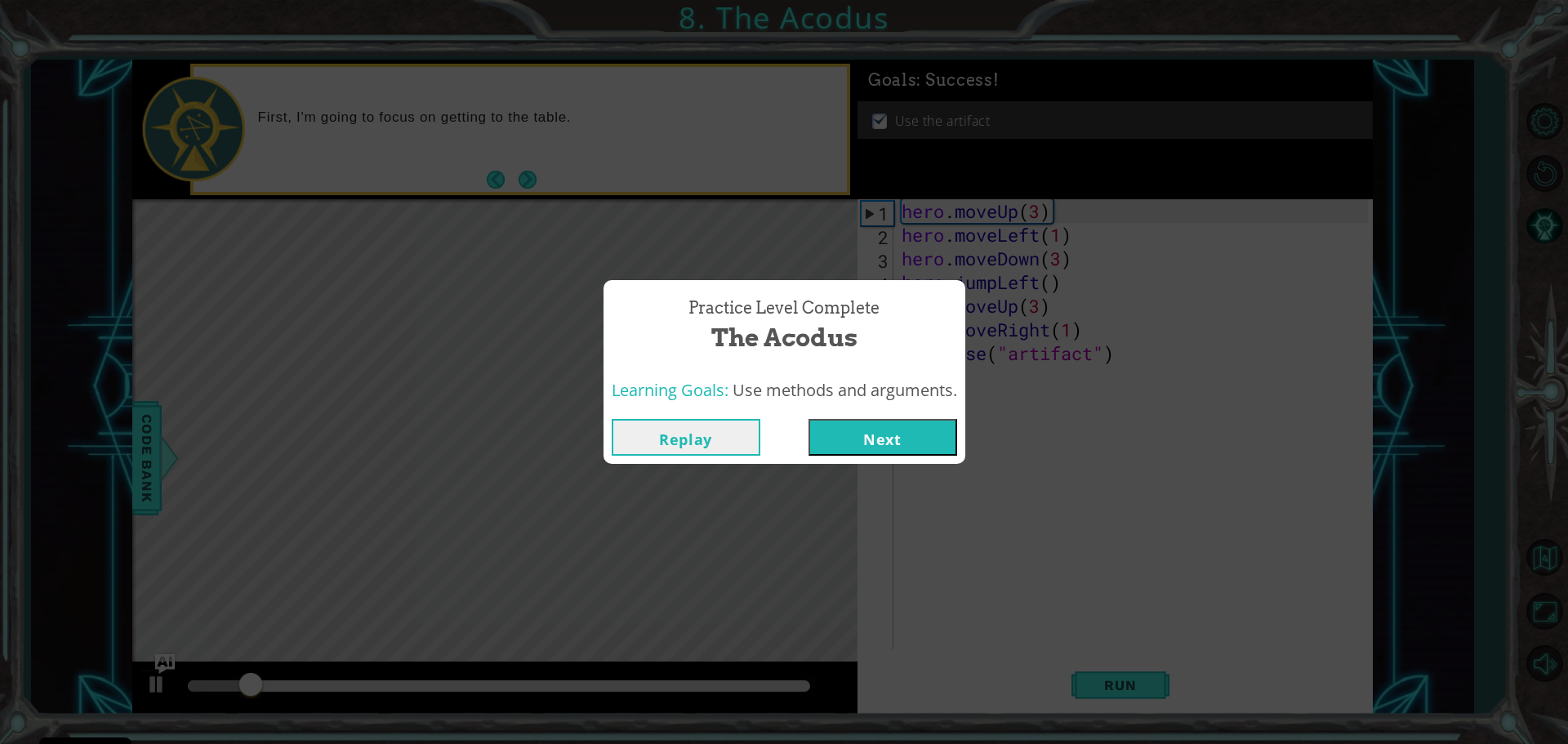
click at [636, 437] on button "Replay" at bounding box center [685, 437] width 149 height 36
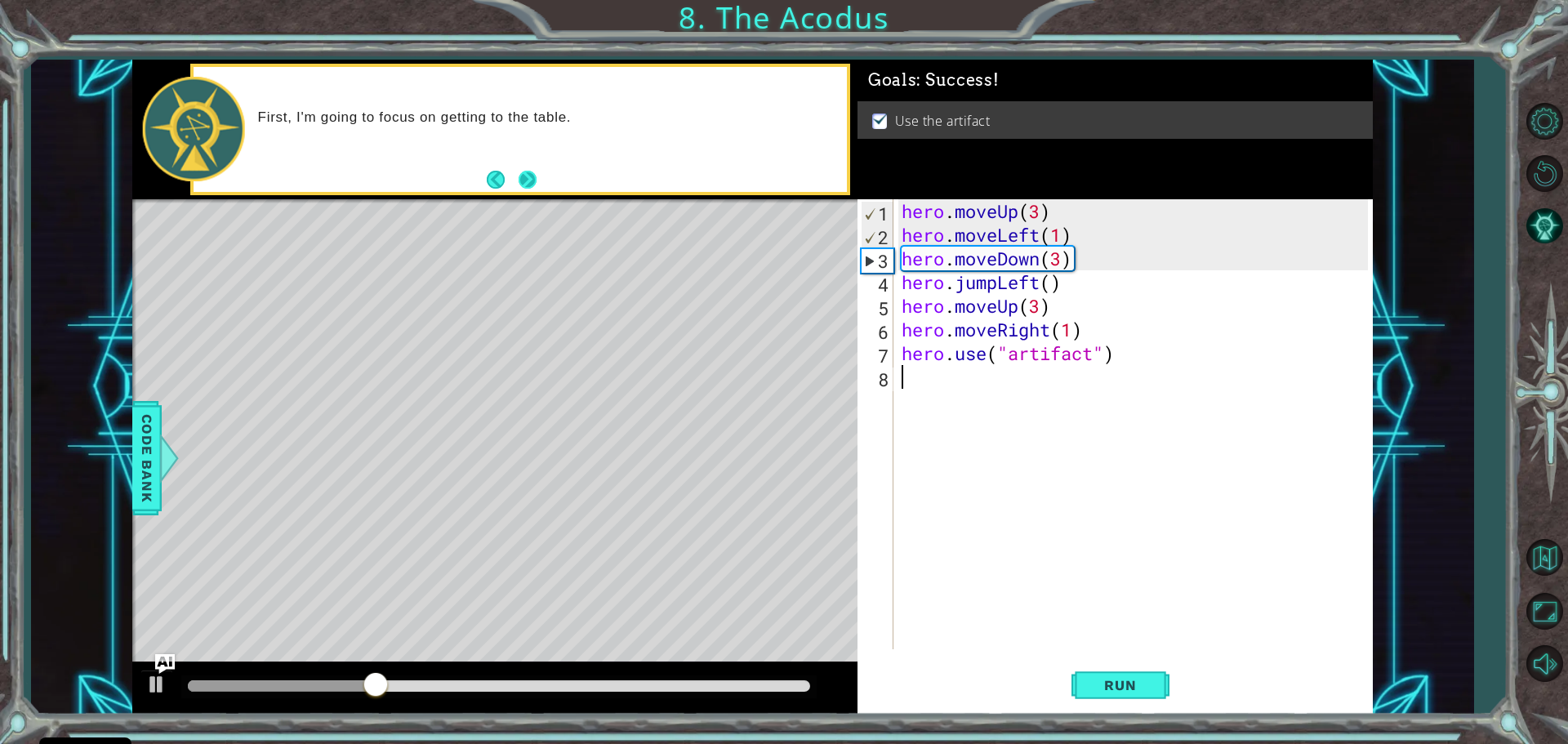
click at [537, 176] on button "Next" at bounding box center [527, 179] width 18 height 18
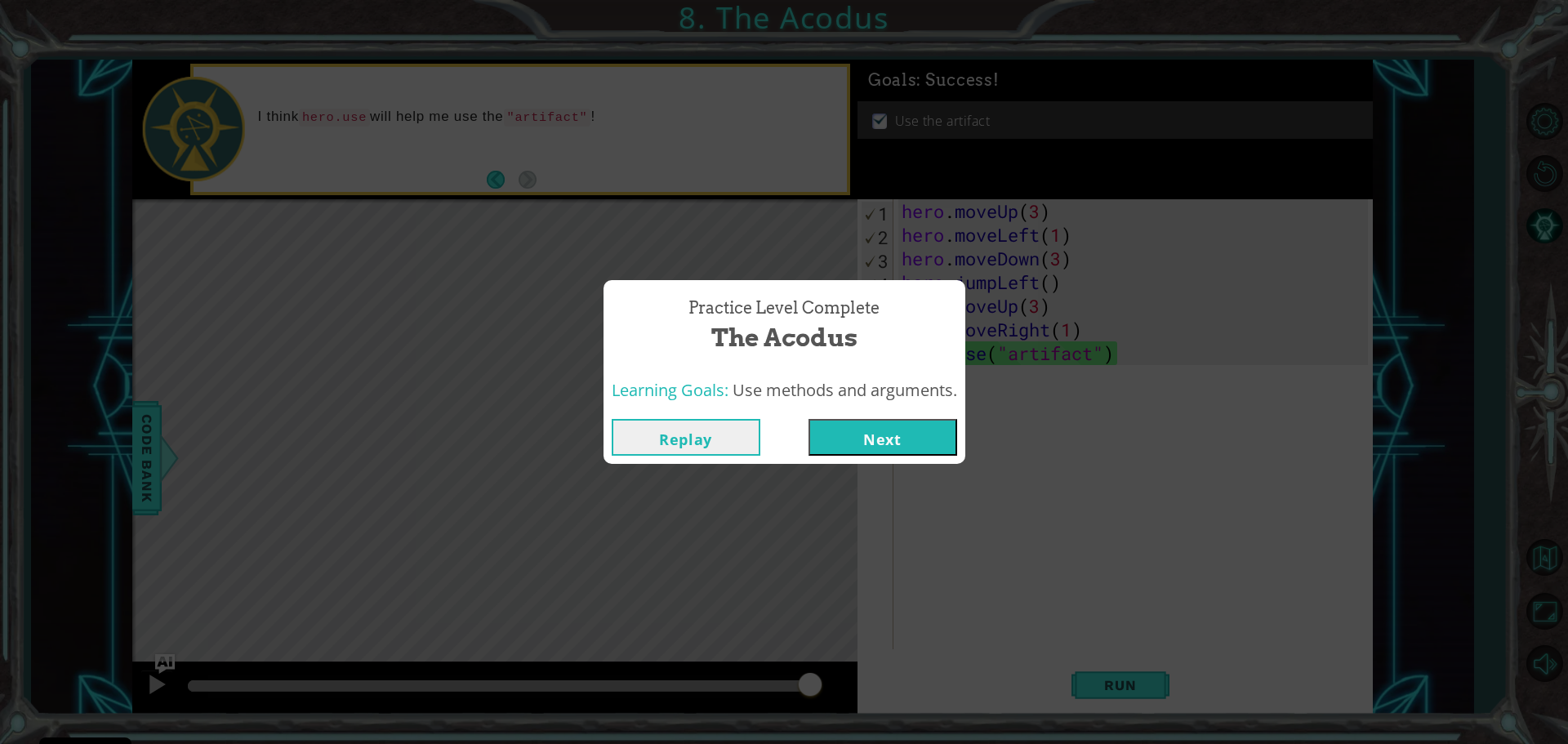
drag, startPoint x: 527, startPoint y: 691, endPoint x: 1038, endPoint y: 704, distance: 511.2
click at [1037, 707] on body "Cookie Policy CodeCombat uses a few essential and non-essential cookies. Privac…" at bounding box center [784, 372] width 1568 height 744
click at [921, 422] on button "Next" at bounding box center [882, 437] width 149 height 36
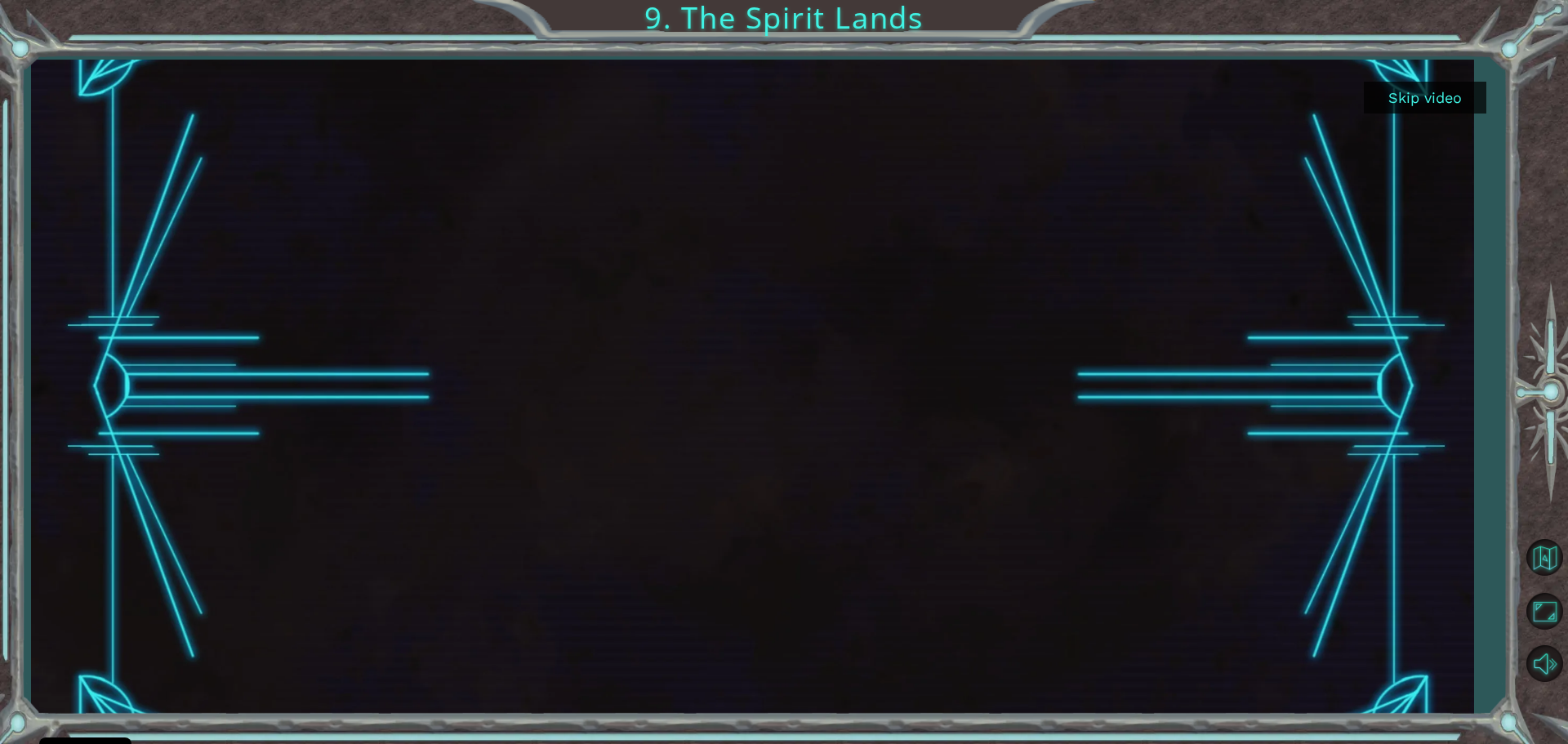
click at [1476, 124] on div "Skip video 9. The Spirit Lands" at bounding box center [784, 372] width 1568 height 744
click at [1470, 97] on button "Skip video" at bounding box center [1425, 97] width 123 height 32
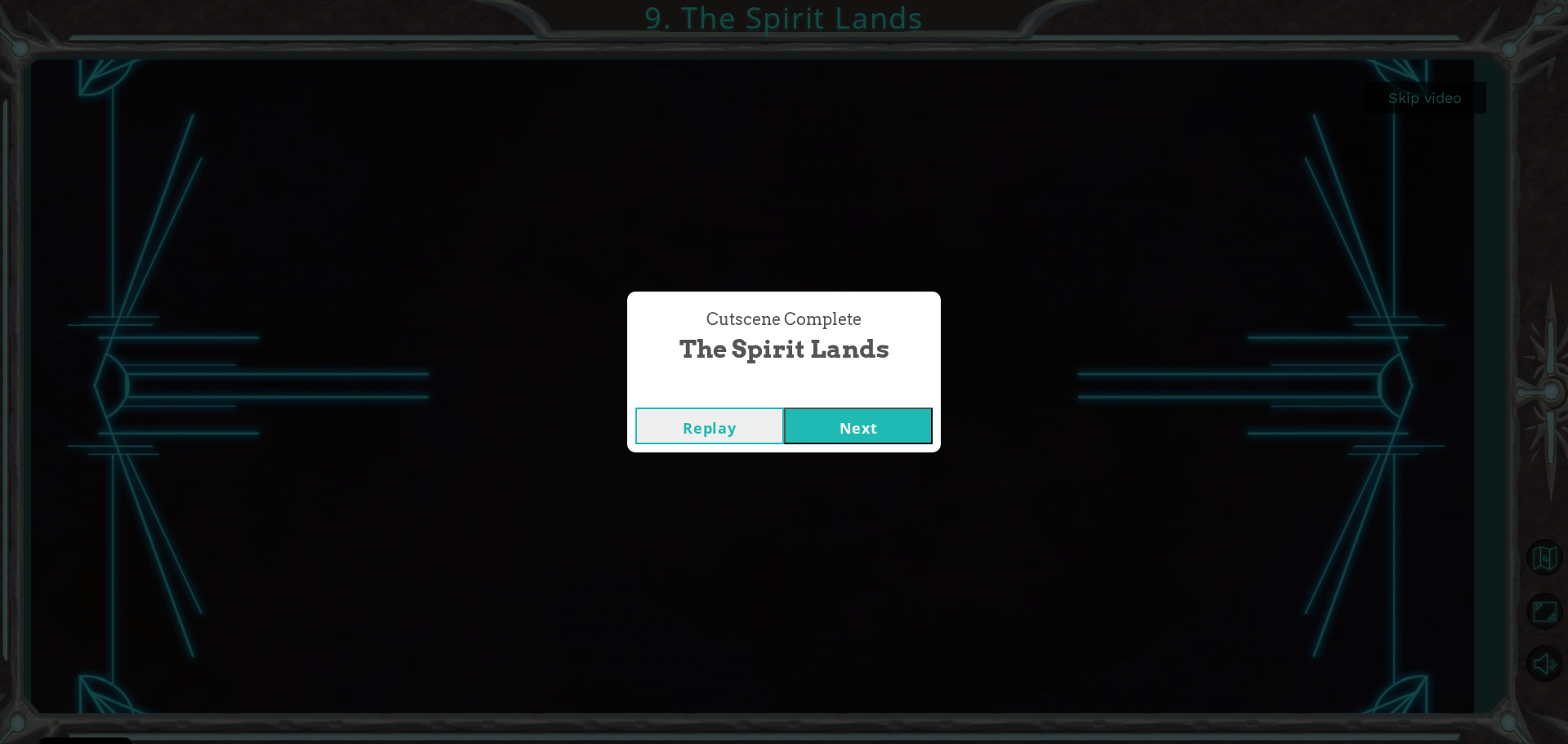
click at [910, 416] on button "Next" at bounding box center [858, 426] width 149 height 36
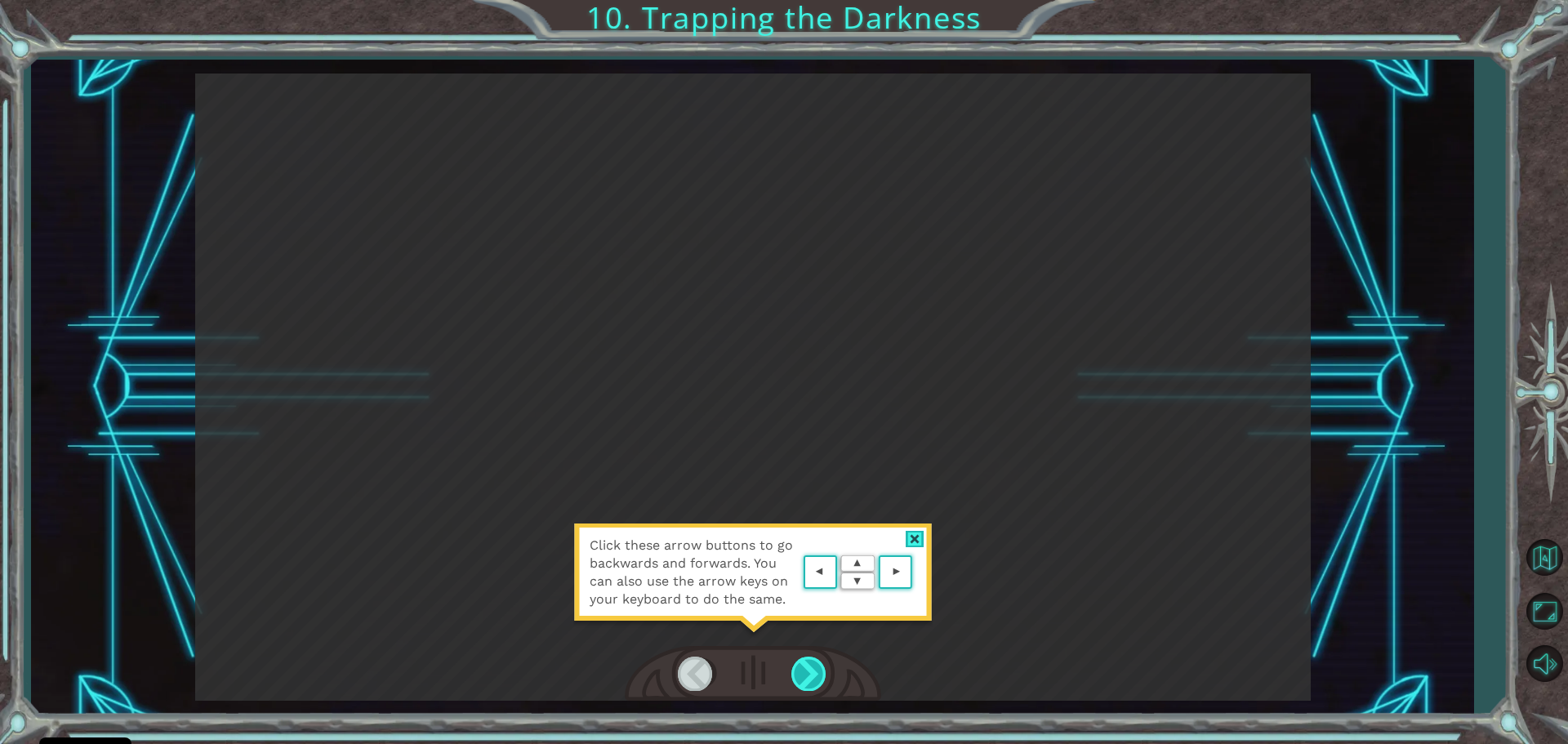
click at [803, 663] on div at bounding box center [810, 673] width 36 height 34
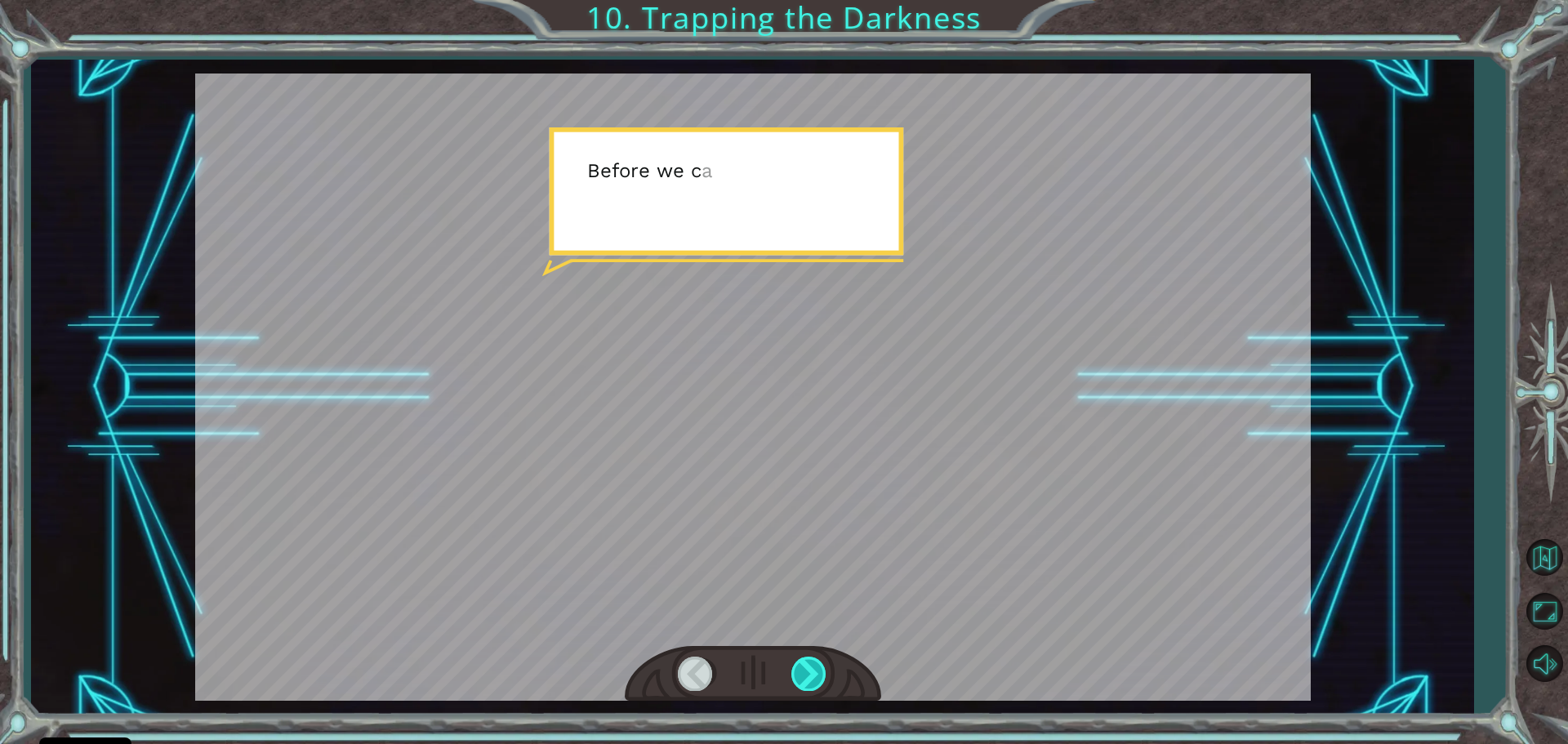
click at [805, 662] on div at bounding box center [810, 673] width 36 height 34
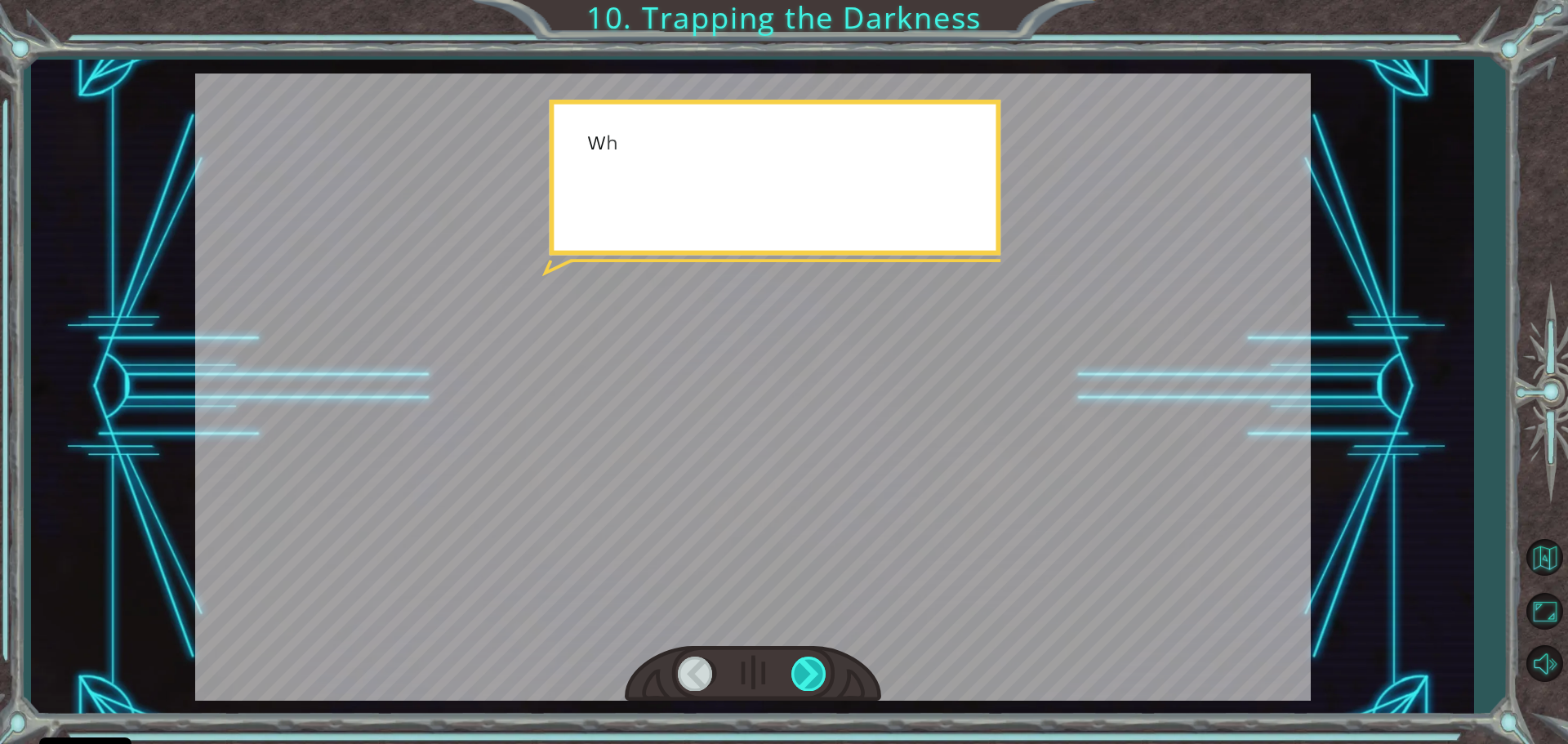
click at [806, 663] on div at bounding box center [810, 673] width 36 height 34
click at [805, 663] on div at bounding box center [810, 673] width 36 height 34
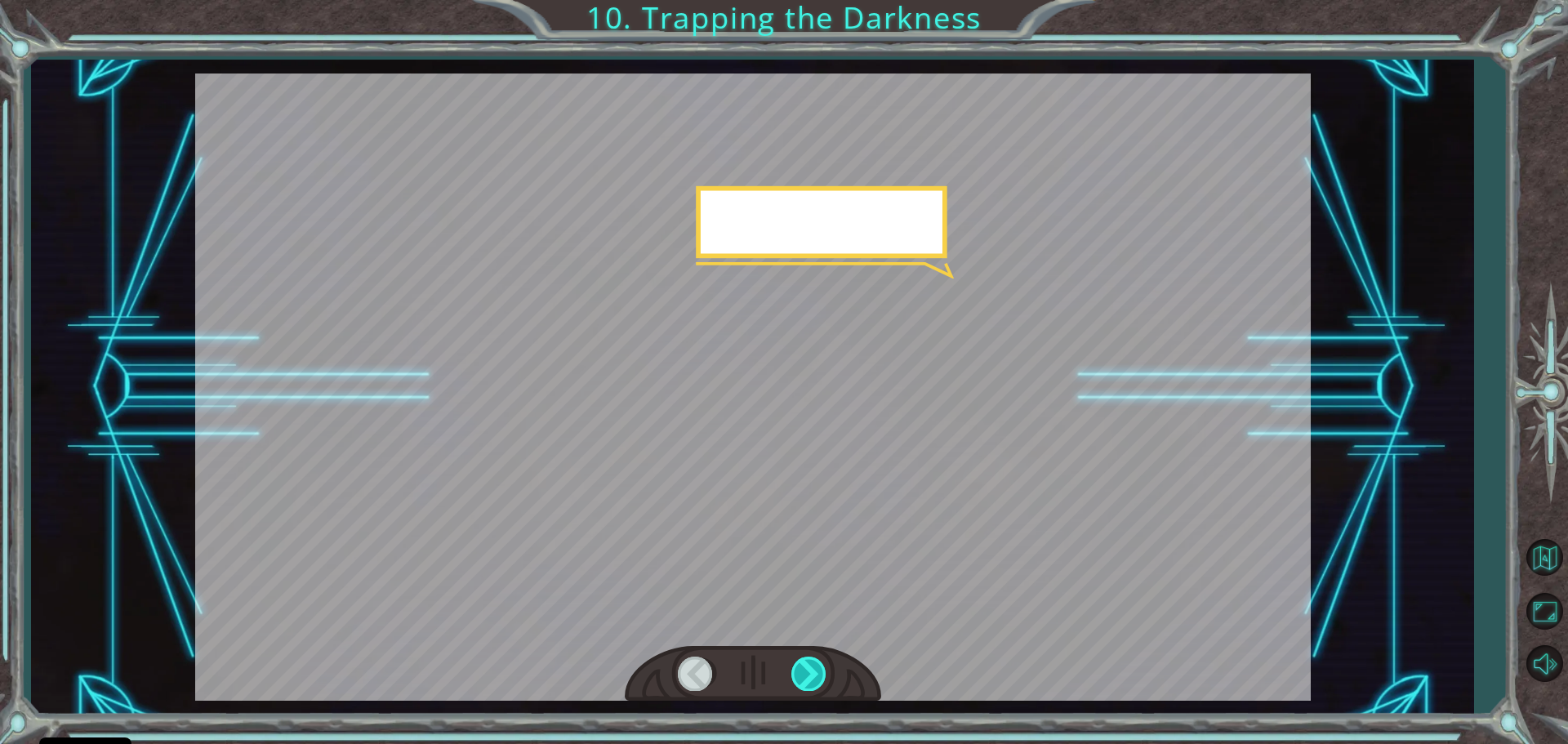
click at [805, 663] on div at bounding box center [810, 673] width 36 height 34
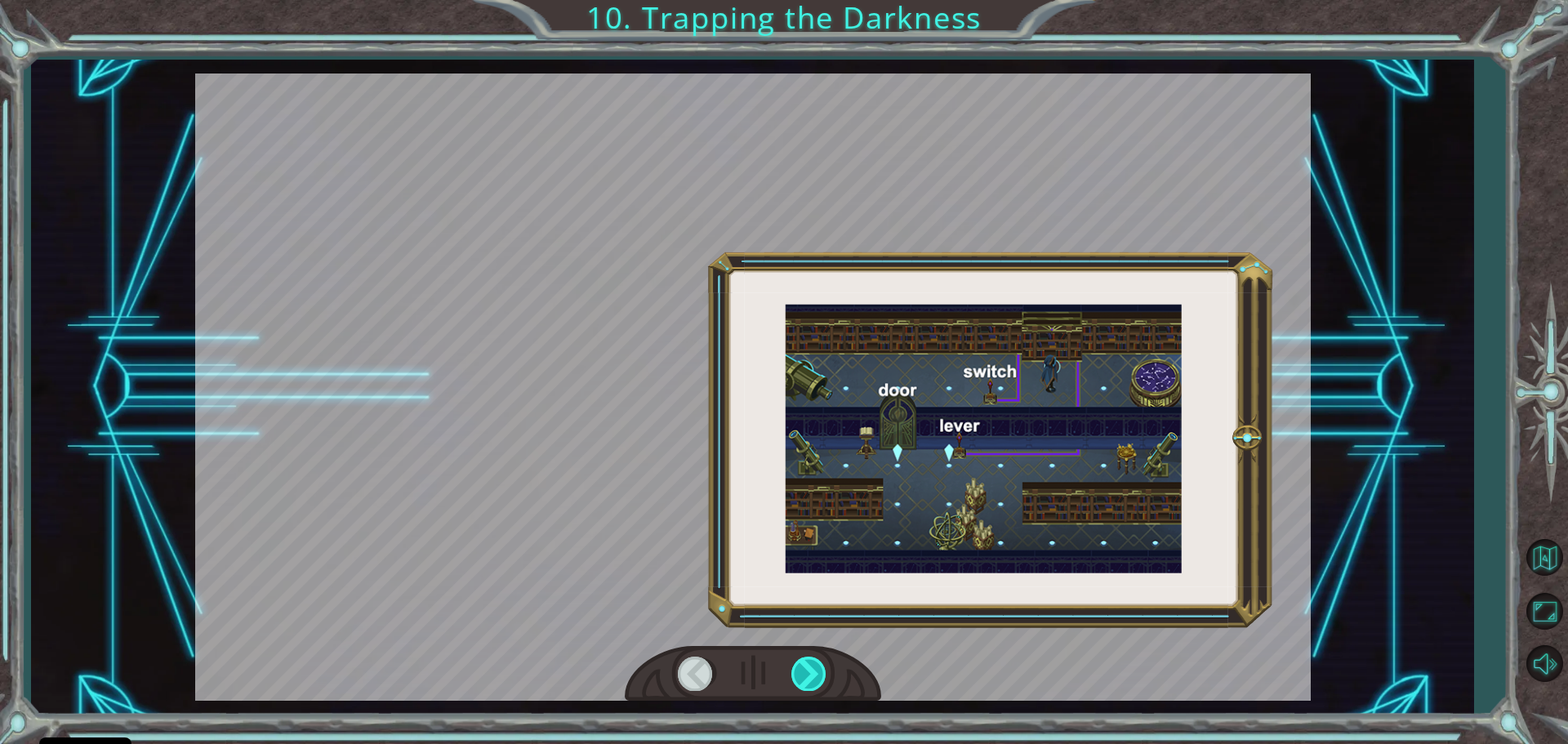
click at [803, 661] on div at bounding box center [810, 673] width 36 height 34
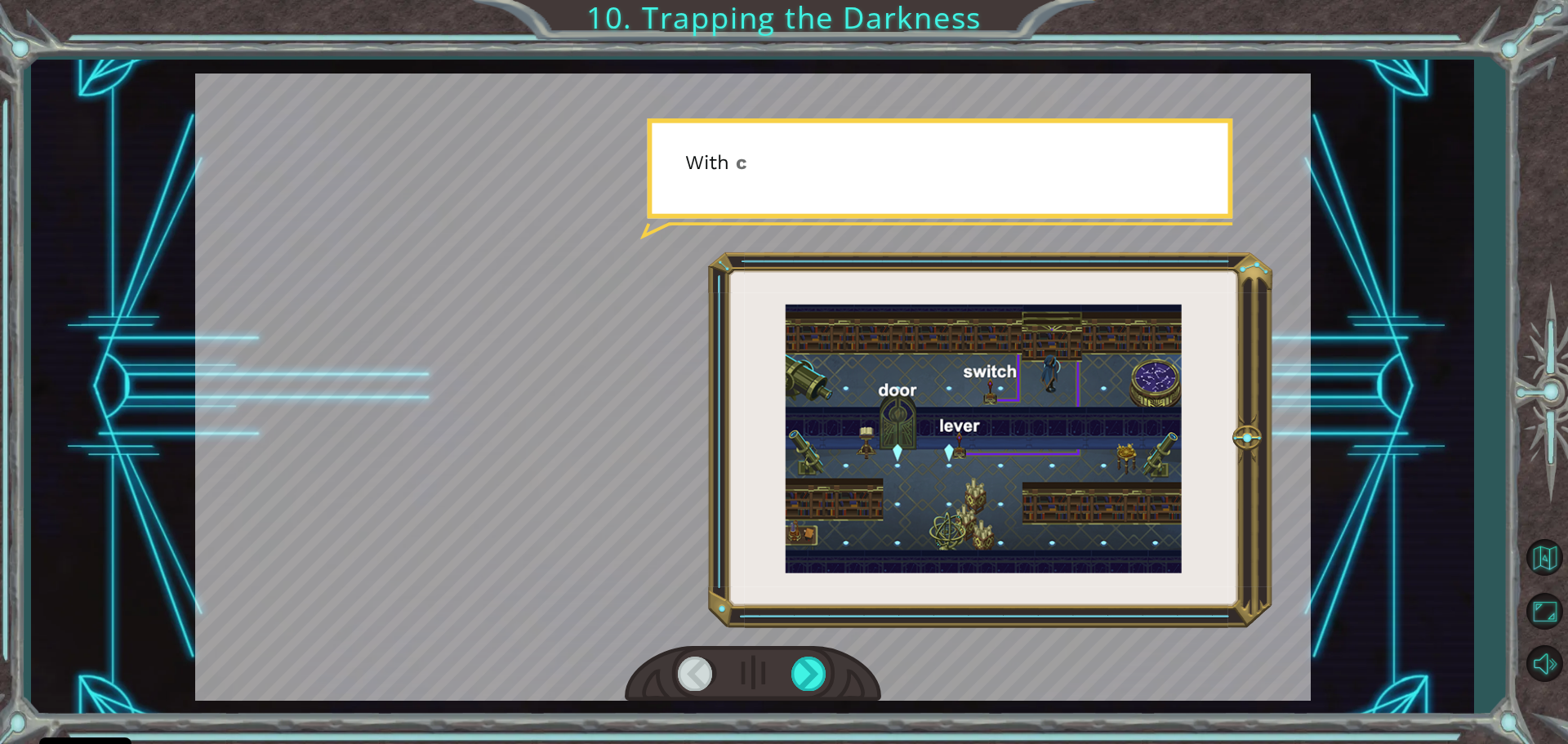
click at [803, 656] on div at bounding box center [753, 674] width 257 height 57
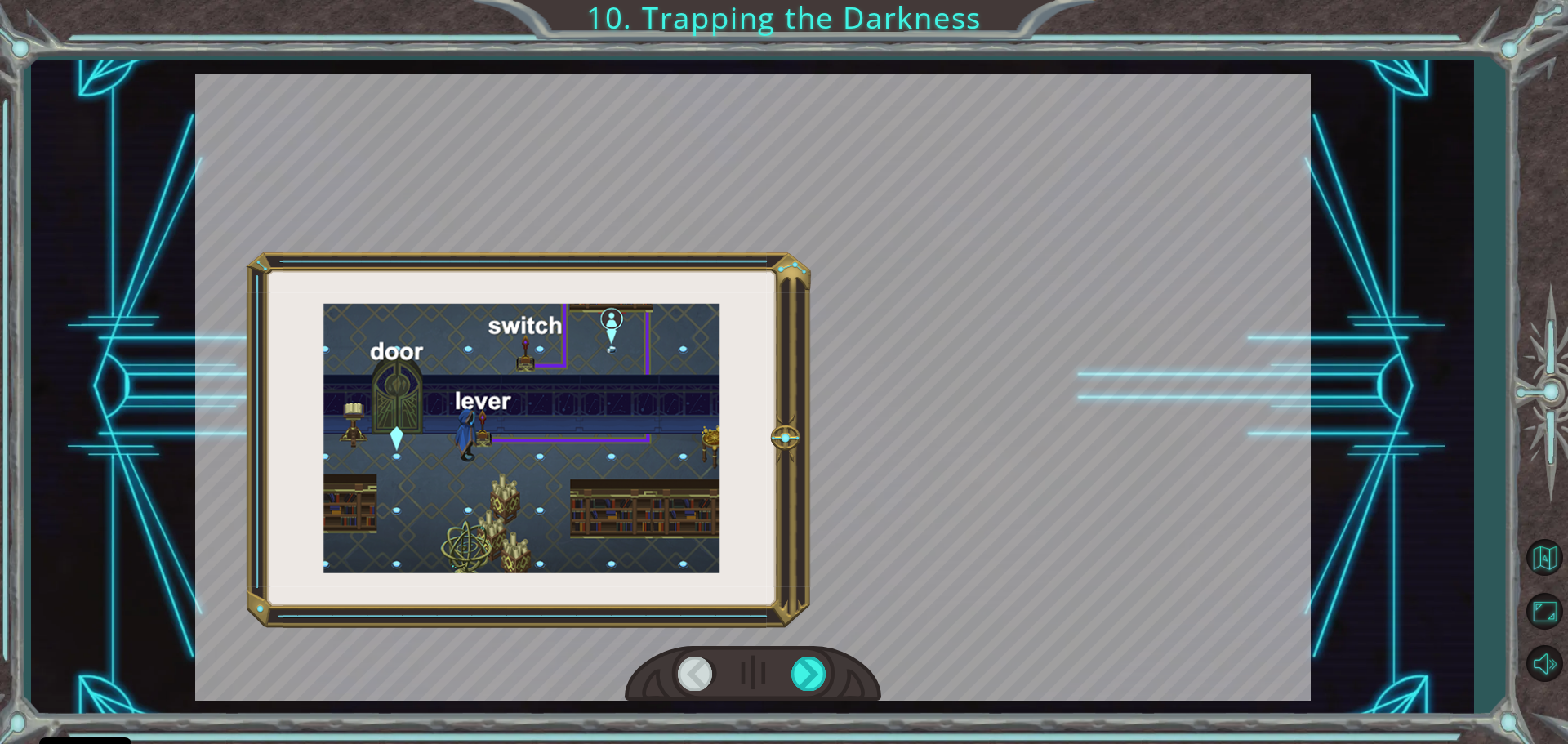
click at [798, 652] on div at bounding box center [753, 674] width 257 height 57
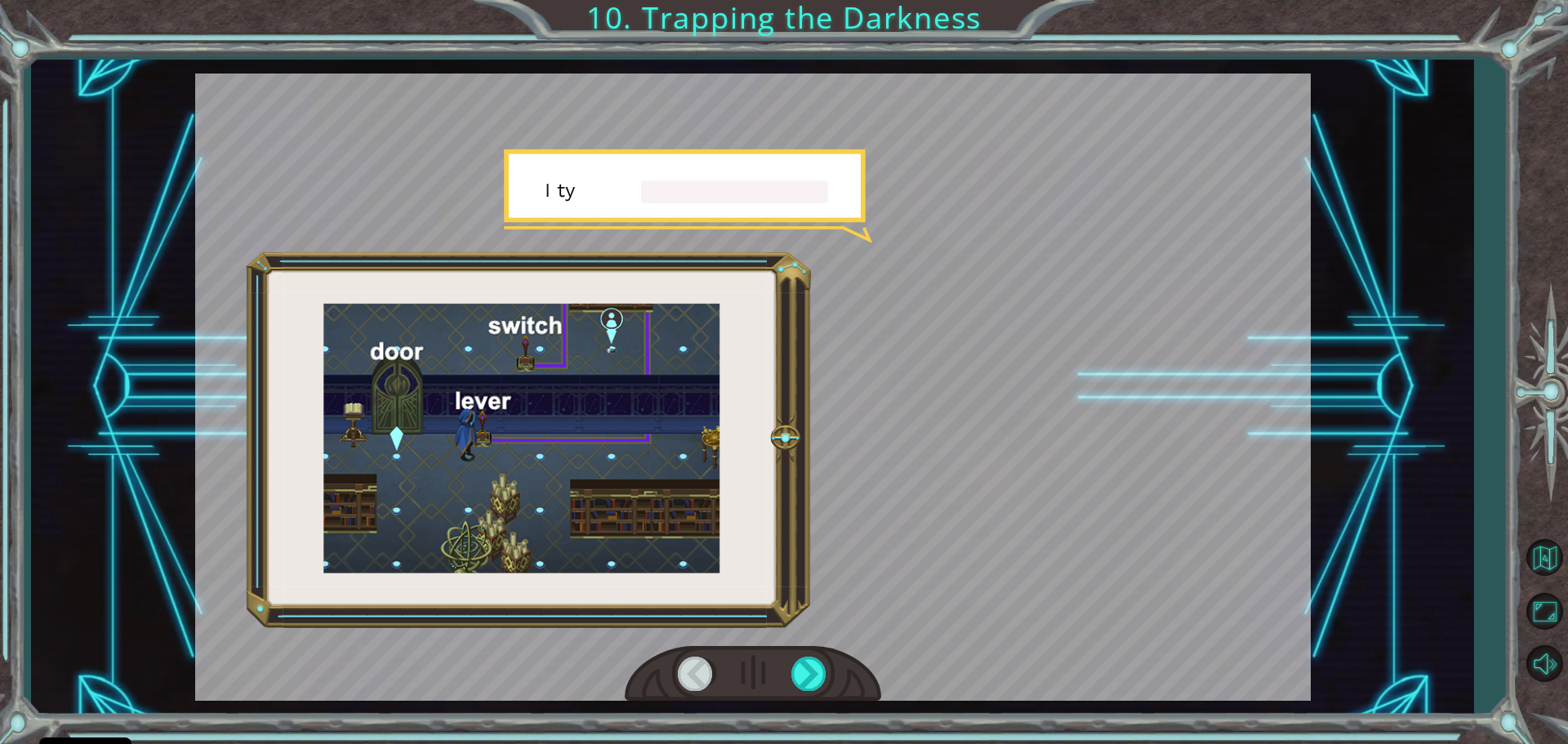
click at [798, 652] on div at bounding box center [753, 674] width 257 height 57
click at [789, 672] on div at bounding box center [753, 674] width 257 height 57
click at [809, 680] on div at bounding box center [810, 673] width 36 height 34
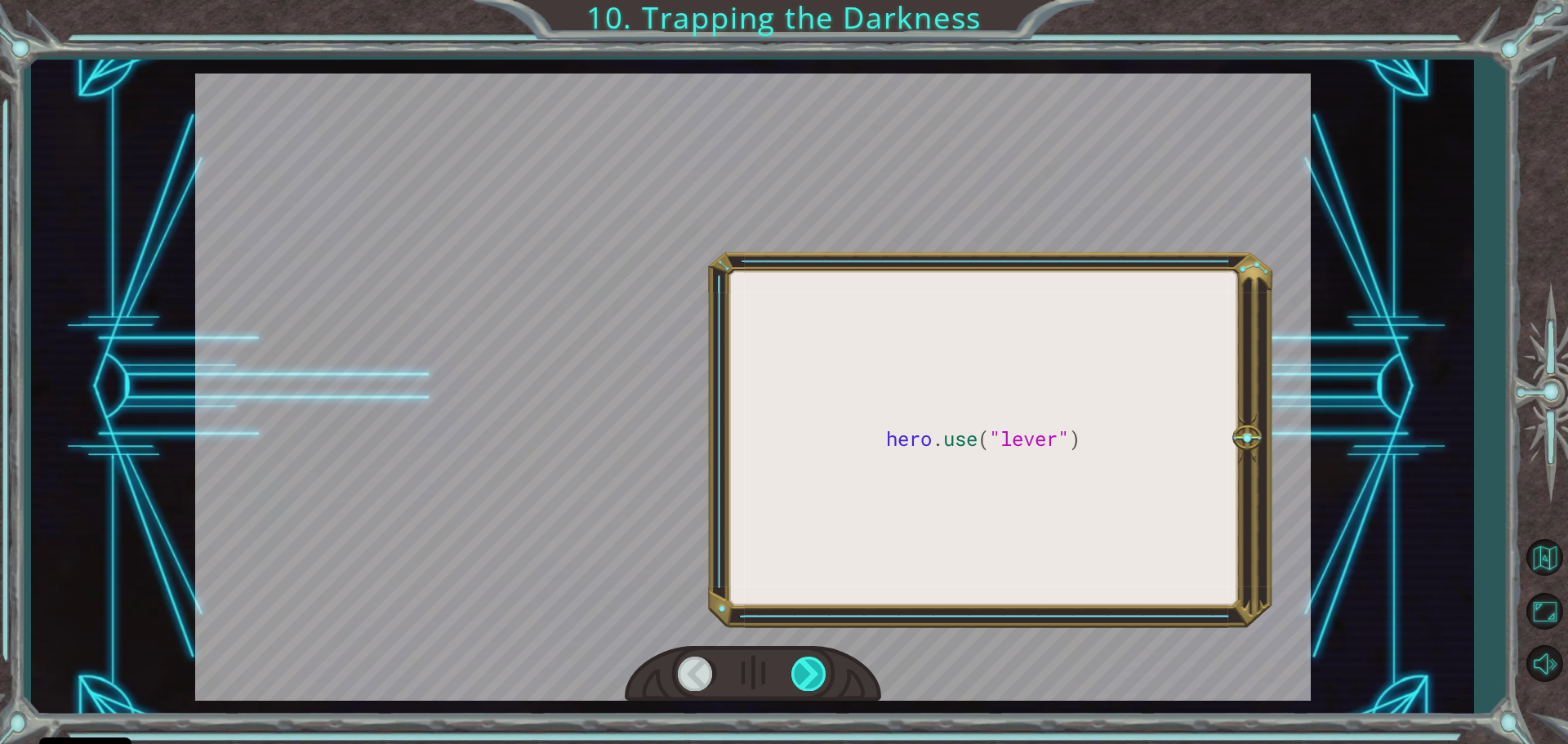
click at [809, 681] on div at bounding box center [810, 673] width 36 height 34
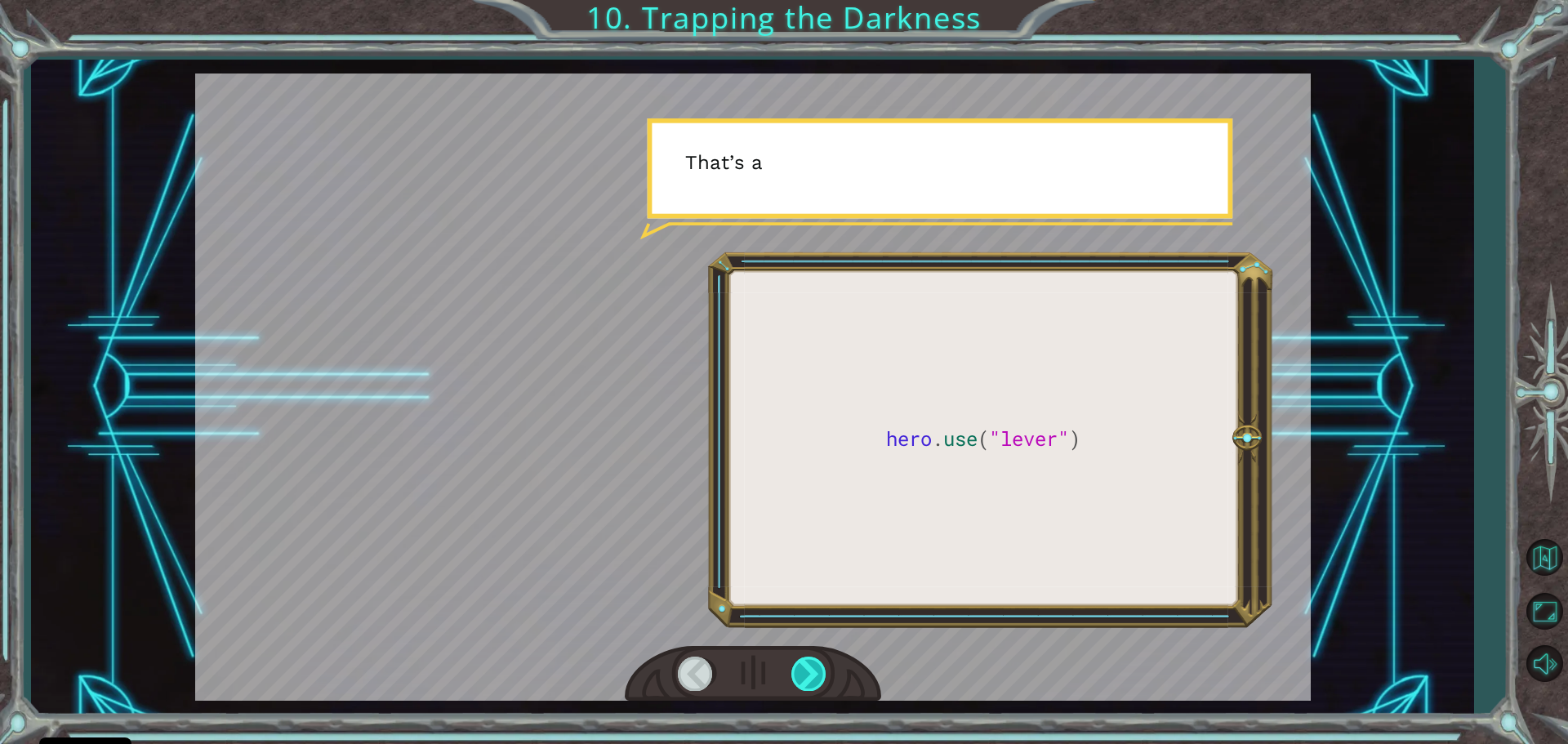
click at [809, 690] on div at bounding box center [810, 673] width 36 height 34
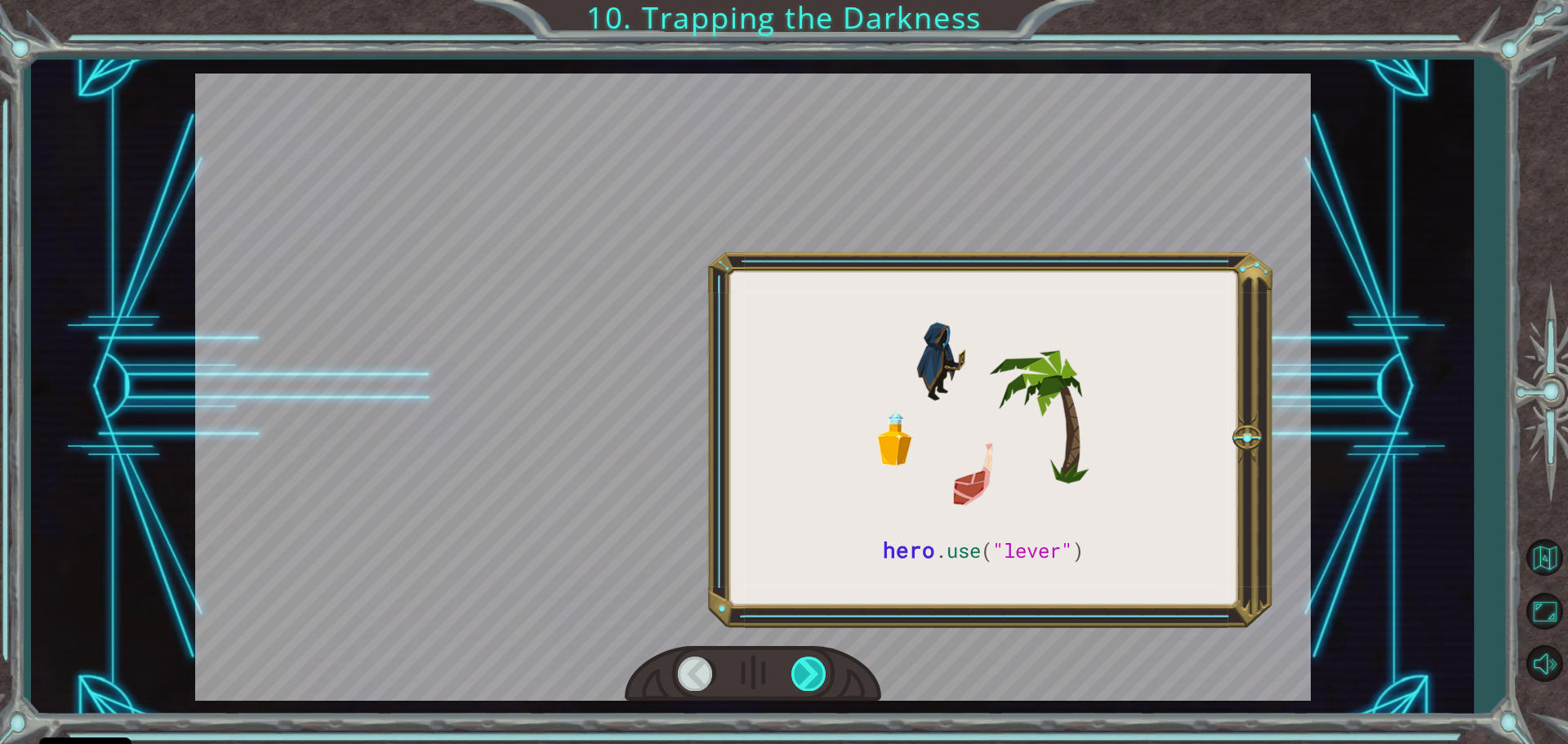
click at [809, 685] on div at bounding box center [810, 673] width 36 height 34
click at [808, 684] on div at bounding box center [810, 673] width 36 height 34
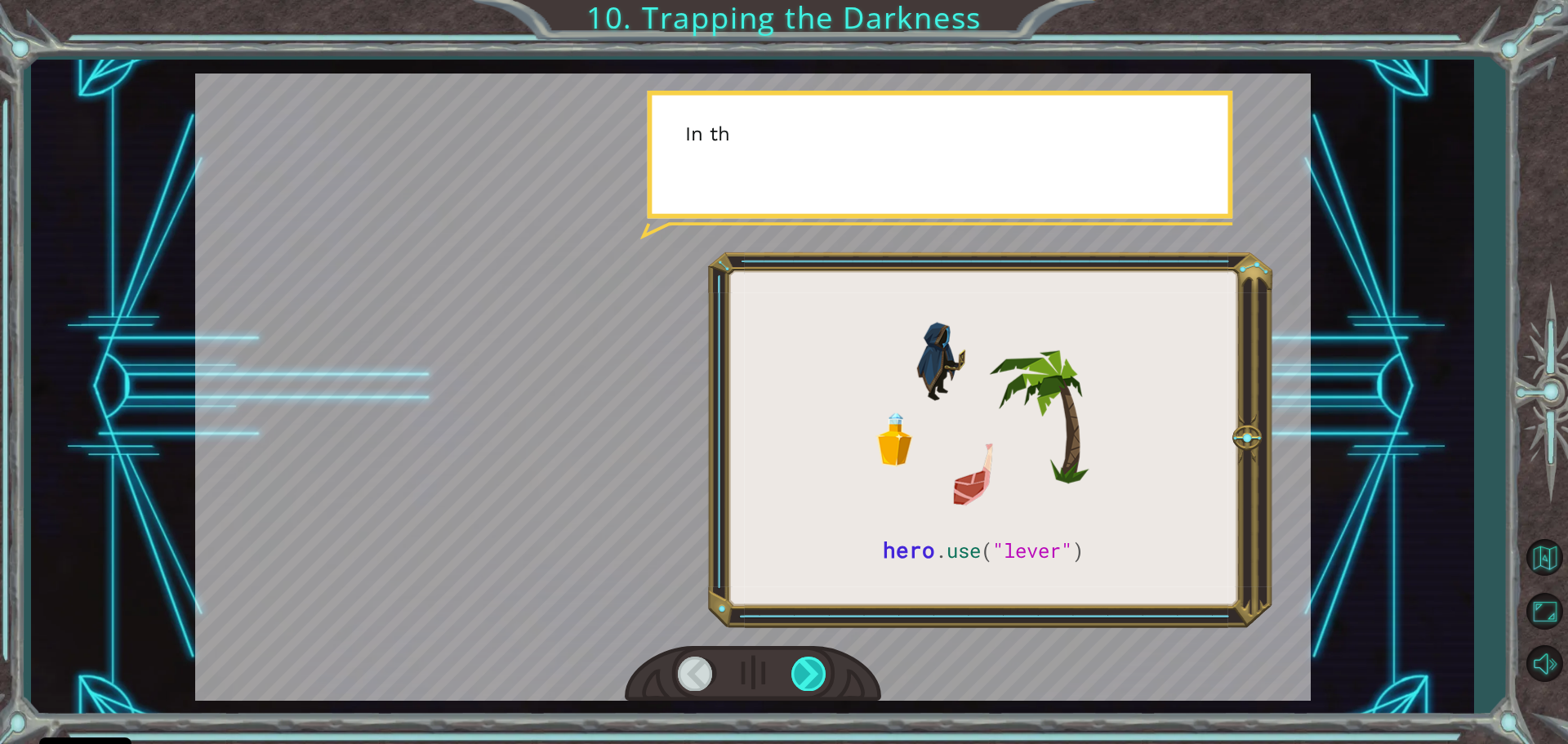
click at [799, 681] on div at bounding box center [810, 673] width 36 height 34
click at [797, 677] on div at bounding box center [810, 673] width 36 height 34
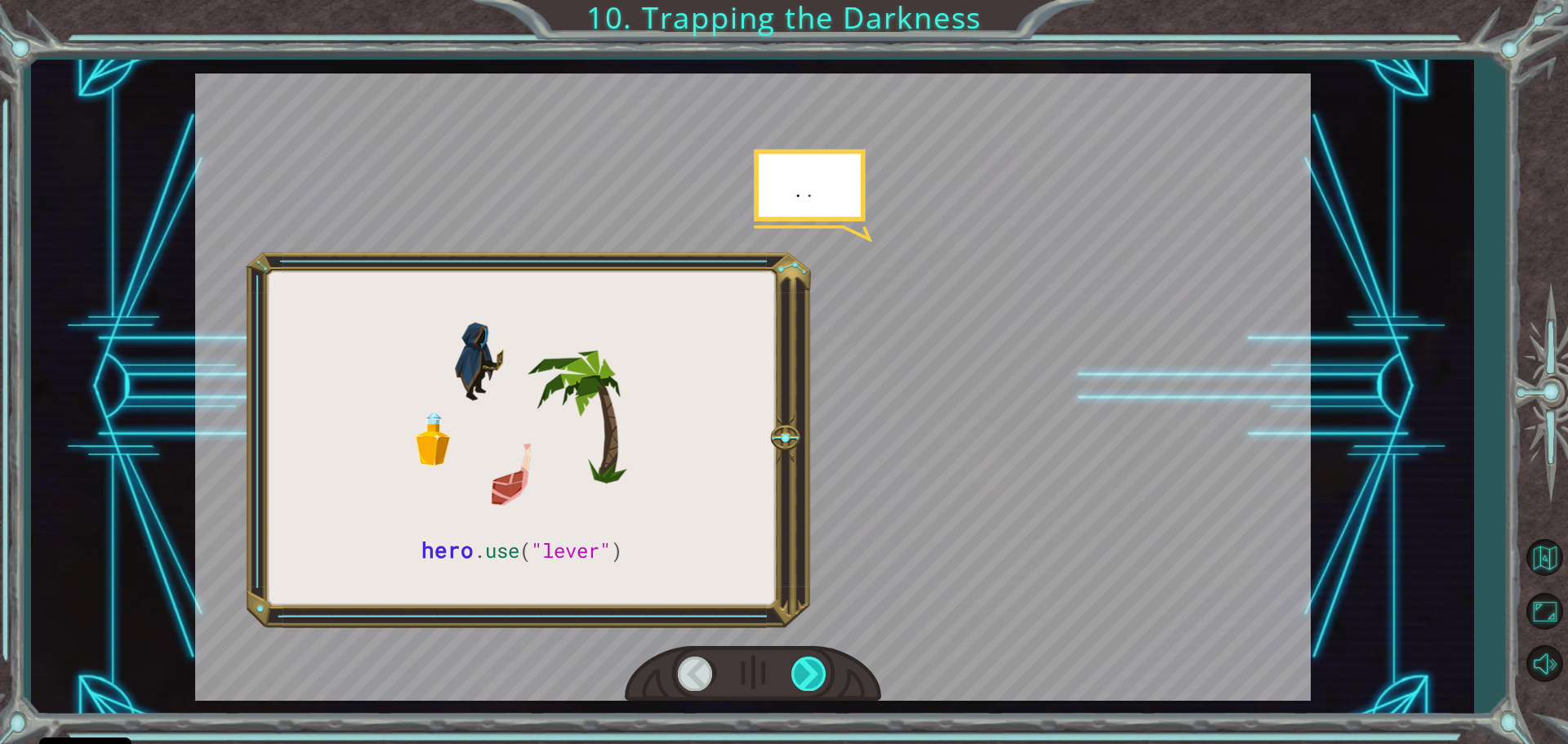
click at [799, 666] on div at bounding box center [810, 673] width 36 height 34
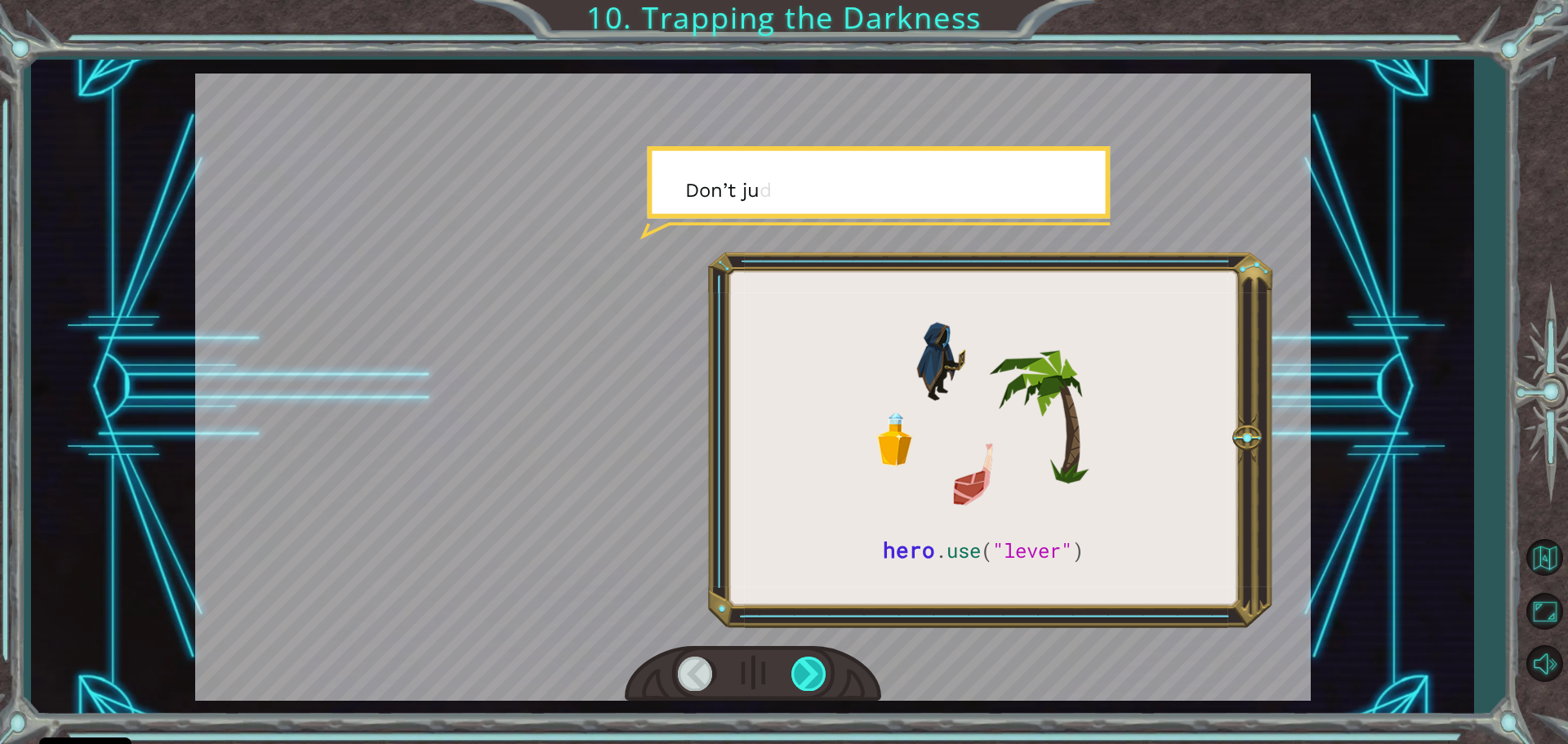
click at [799, 660] on div at bounding box center [810, 673] width 36 height 34
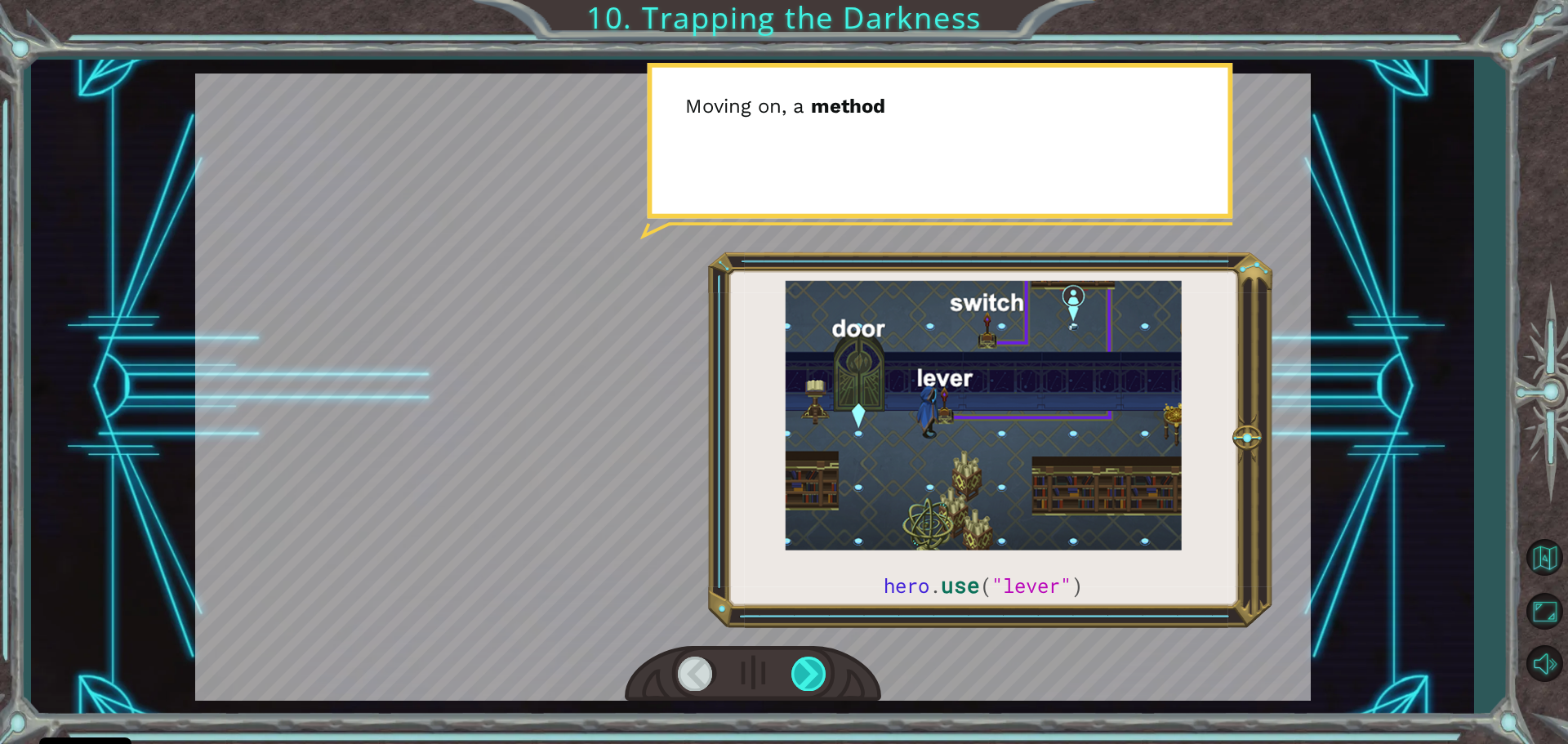
click at [808, 670] on div at bounding box center [810, 673] width 36 height 34
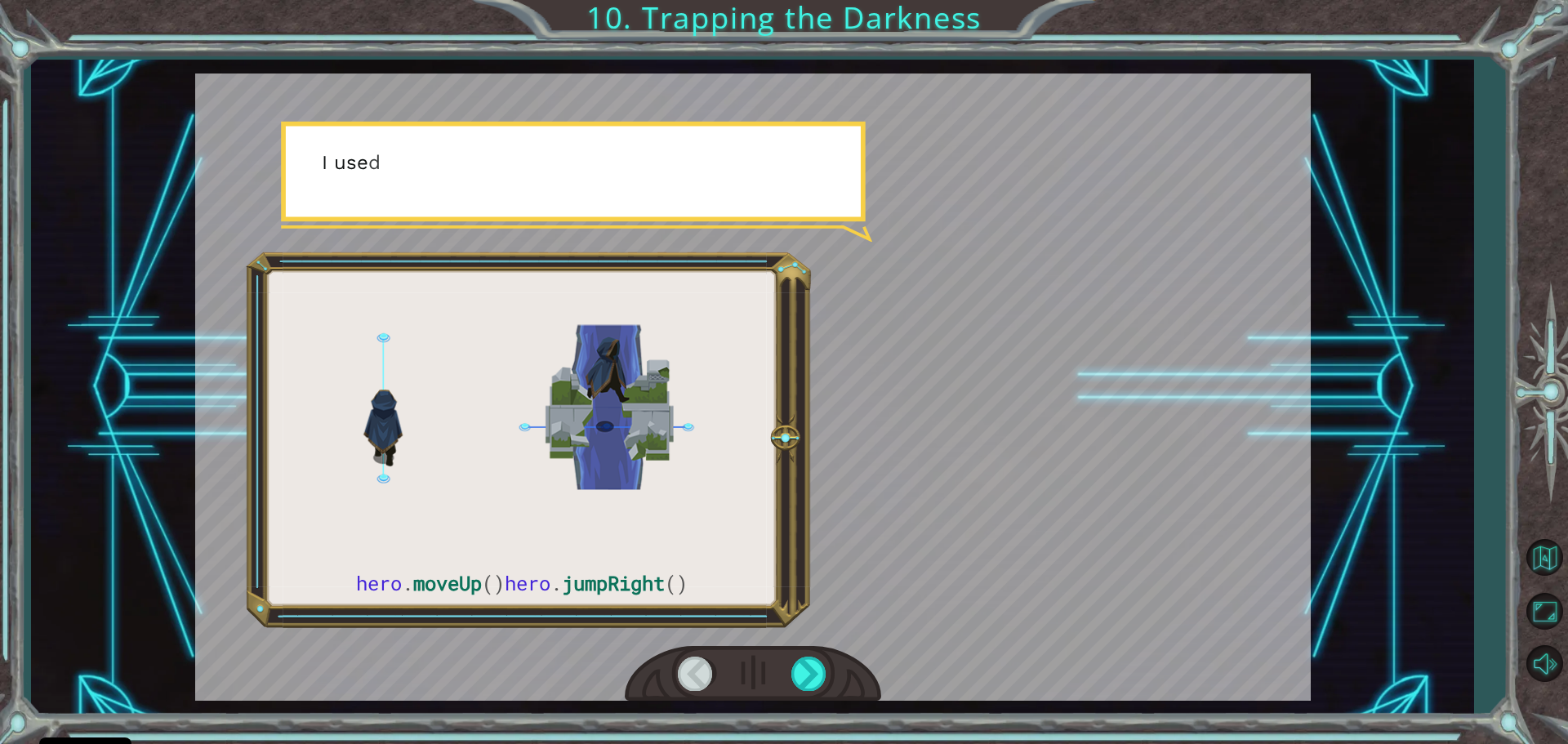
click at [808, 654] on div at bounding box center [753, 674] width 257 height 57
drag, startPoint x: 813, startPoint y: 668, endPoint x: 814, endPoint y: 678, distance: 10.0
click at [814, 678] on div at bounding box center [810, 673] width 36 height 34
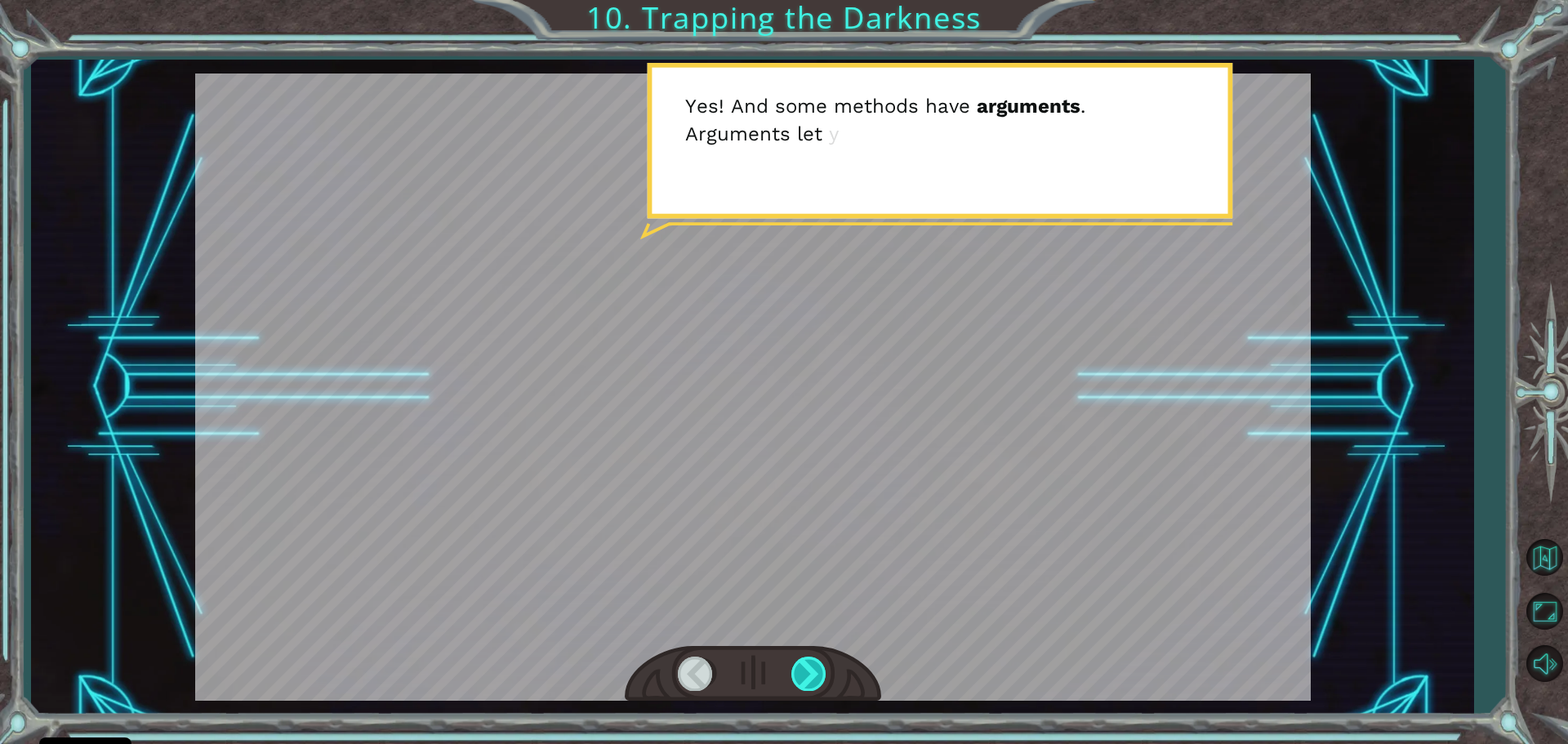
drag, startPoint x: 794, startPoint y: 681, endPoint x: 808, endPoint y: 683, distance: 14.1
click at [803, 682] on div at bounding box center [810, 673] width 36 height 34
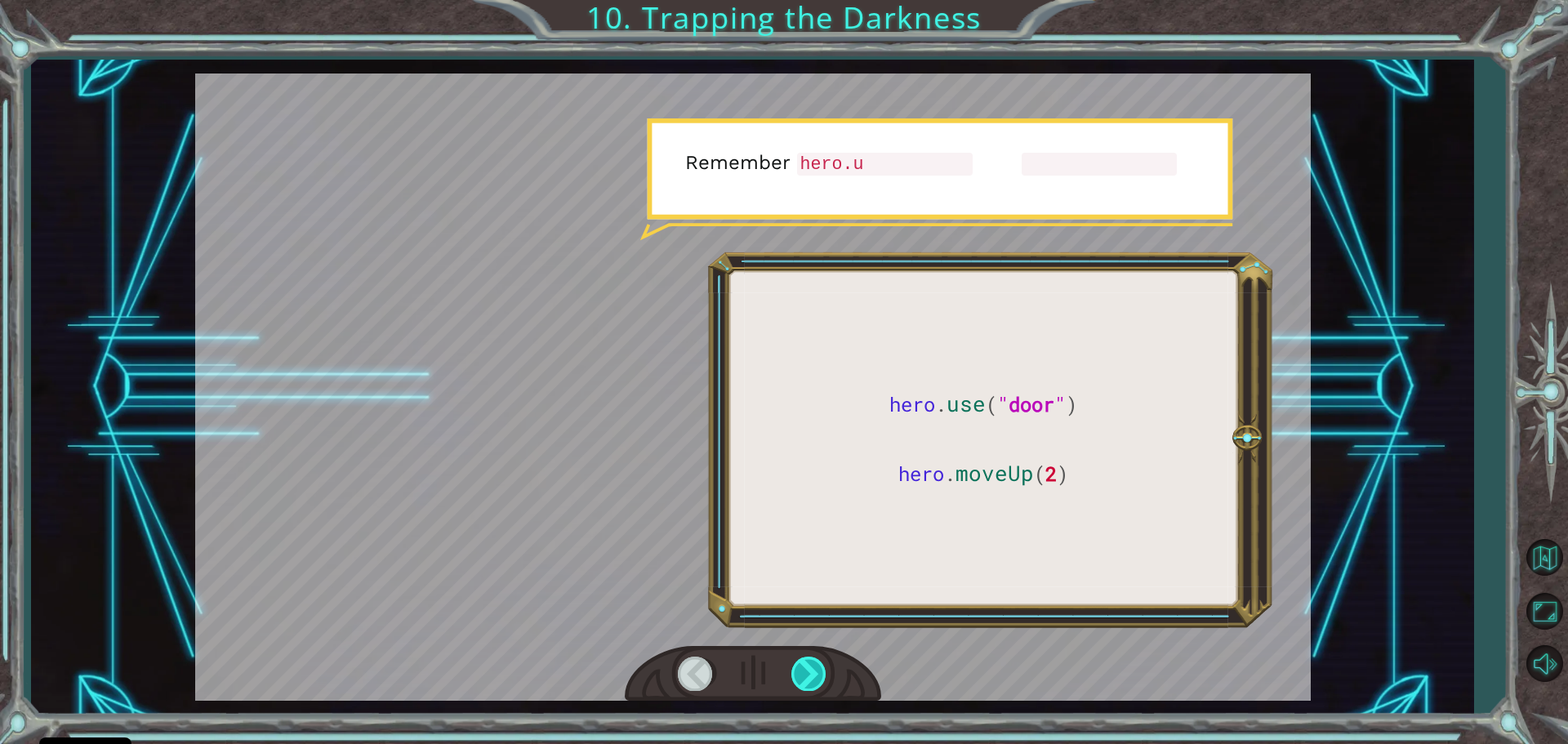
click at [815, 687] on div at bounding box center [810, 673] width 36 height 34
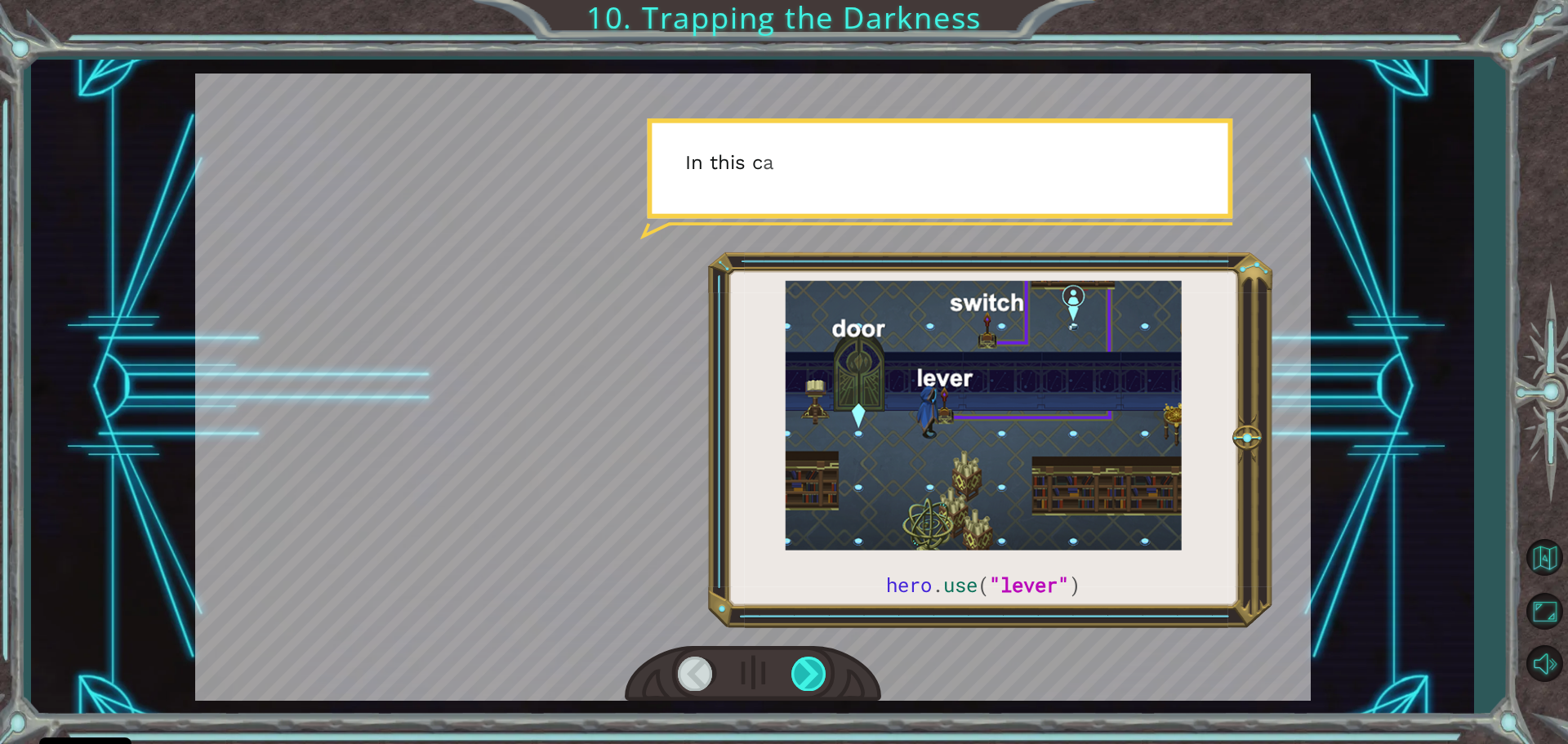
click at [823, 685] on div at bounding box center [810, 673] width 36 height 34
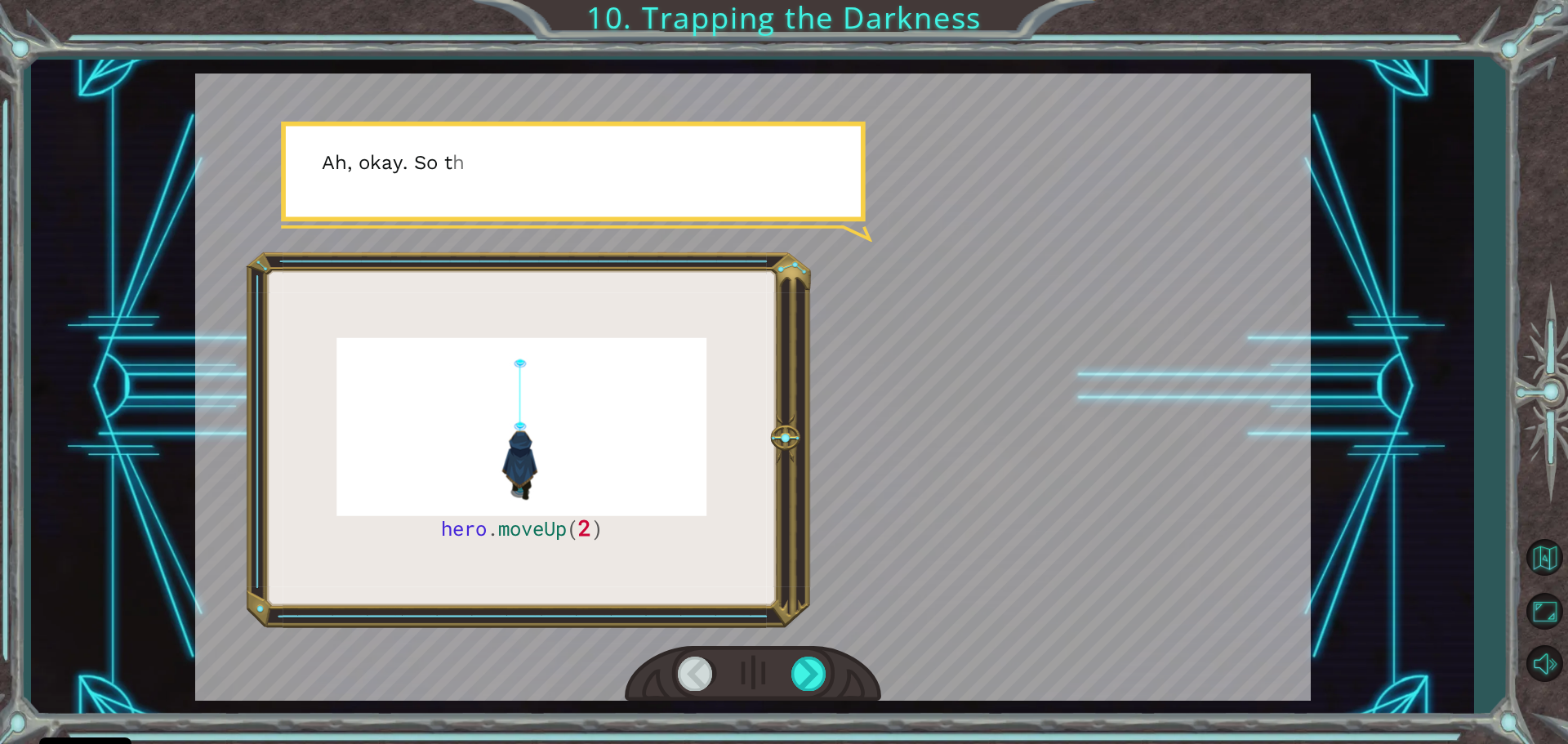
click at [806, 717] on div "hero . moveUp ( 2 ) B e f o r e w e c a n t r a p t h e D a r k n e s s w i t h…" at bounding box center [784, 372] width 1568 height 744
click at [808, 672] on div at bounding box center [810, 673] width 36 height 34
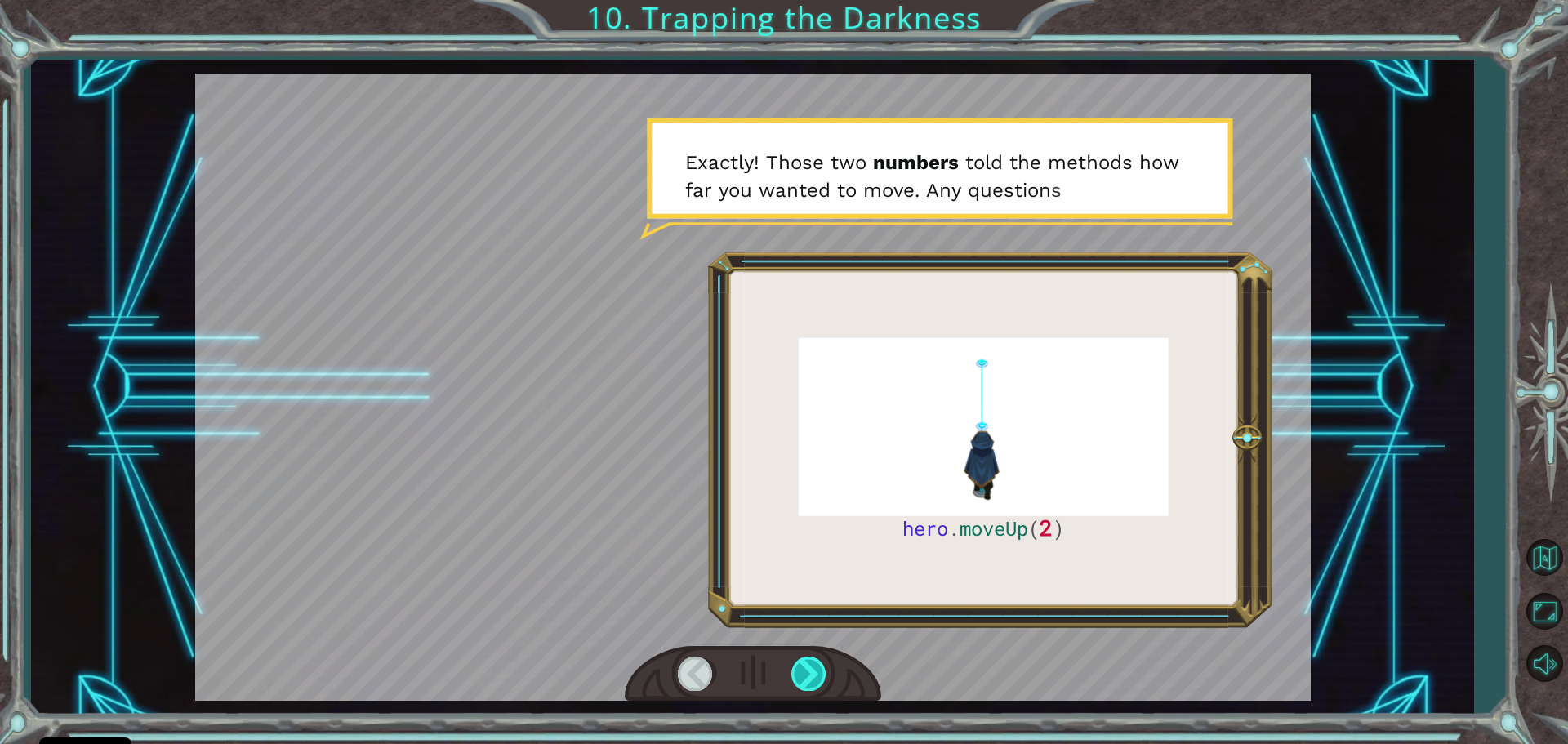
click at [809, 666] on div at bounding box center [810, 673] width 36 height 34
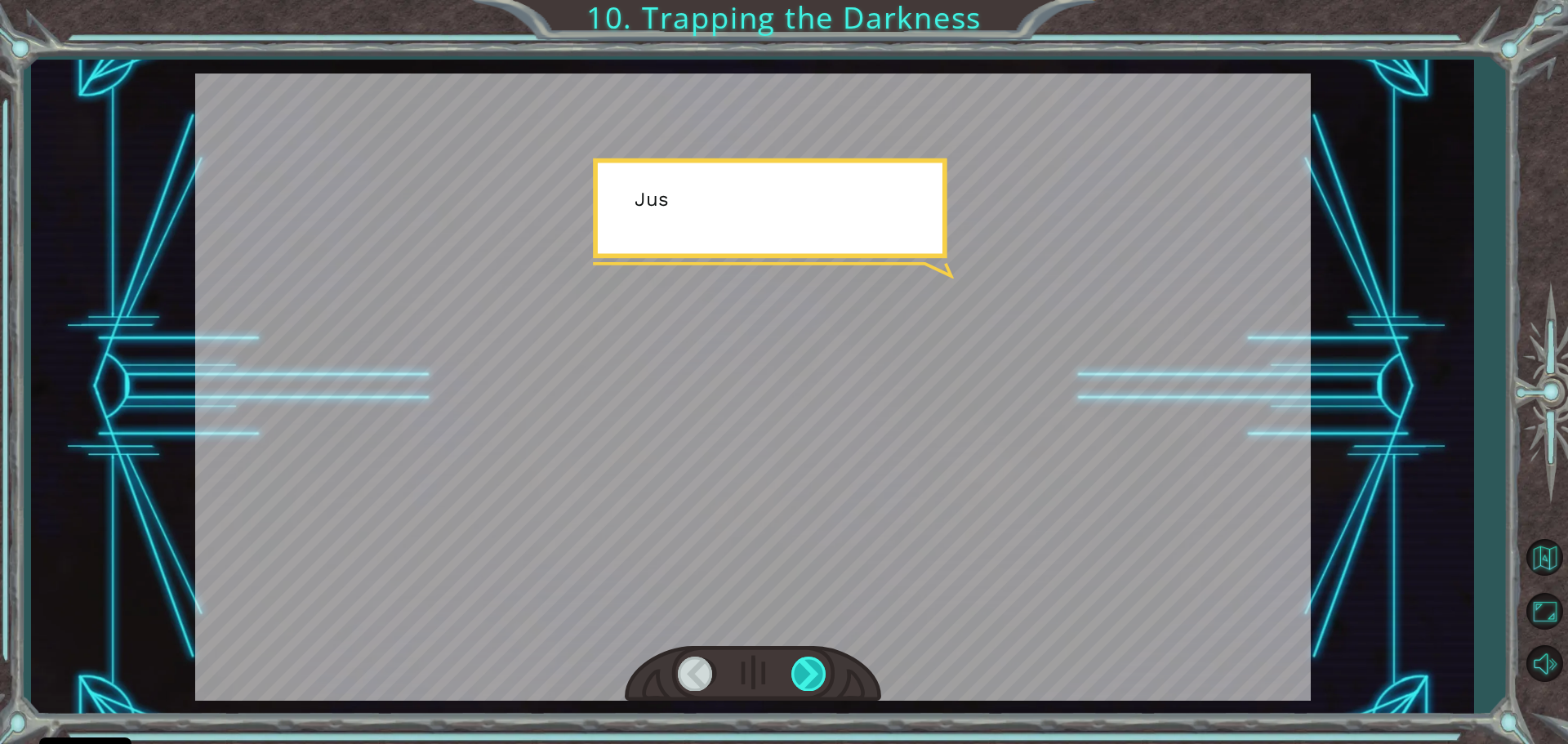
click at [809, 666] on div at bounding box center [810, 673] width 36 height 34
click at [809, 662] on div at bounding box center [810, 673] width 36 height 34
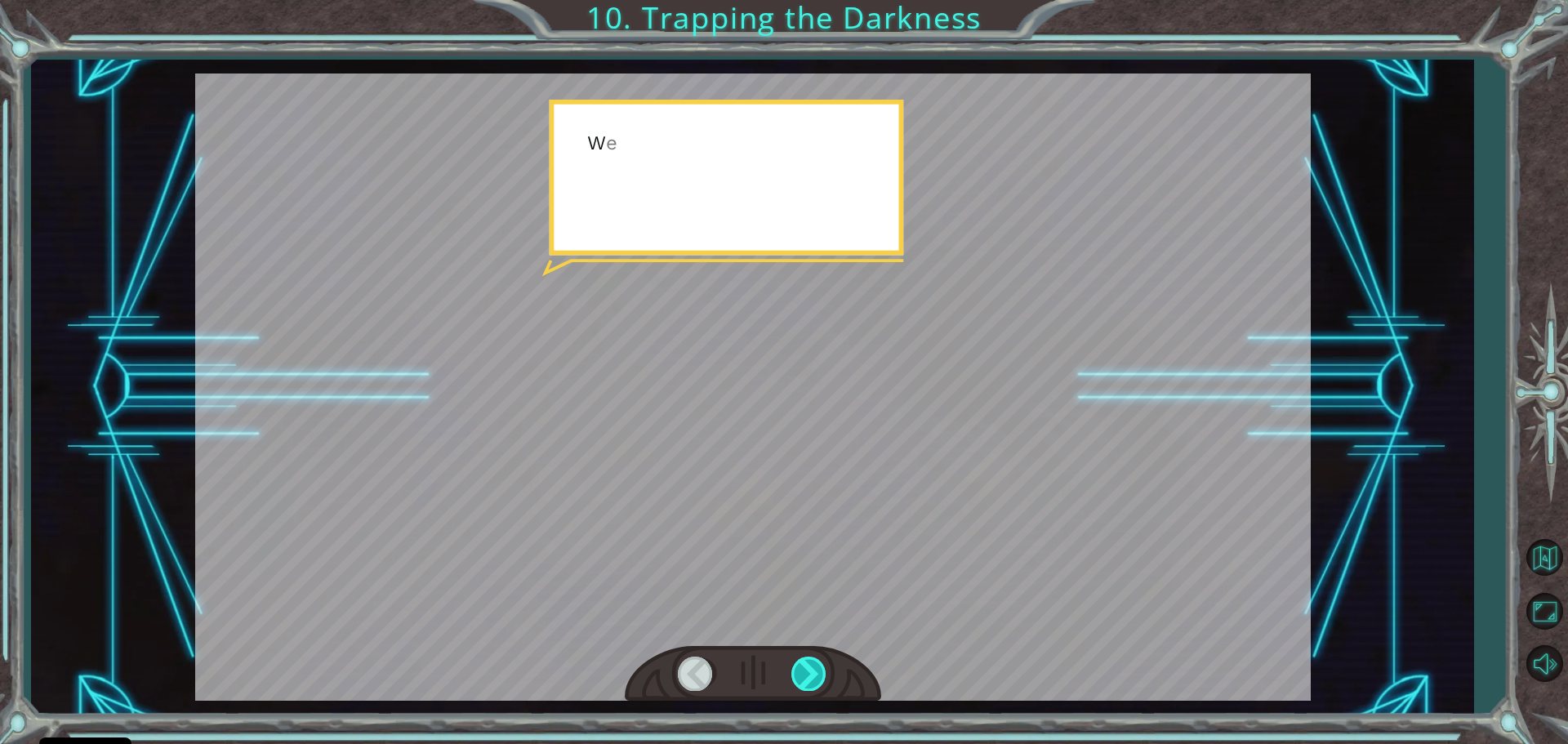
click at [809, 663] on div at bounding box center [810, 673] width 36 height 34
click at [806, 669] on div at bounding box center [810, 673] width 36 height 34
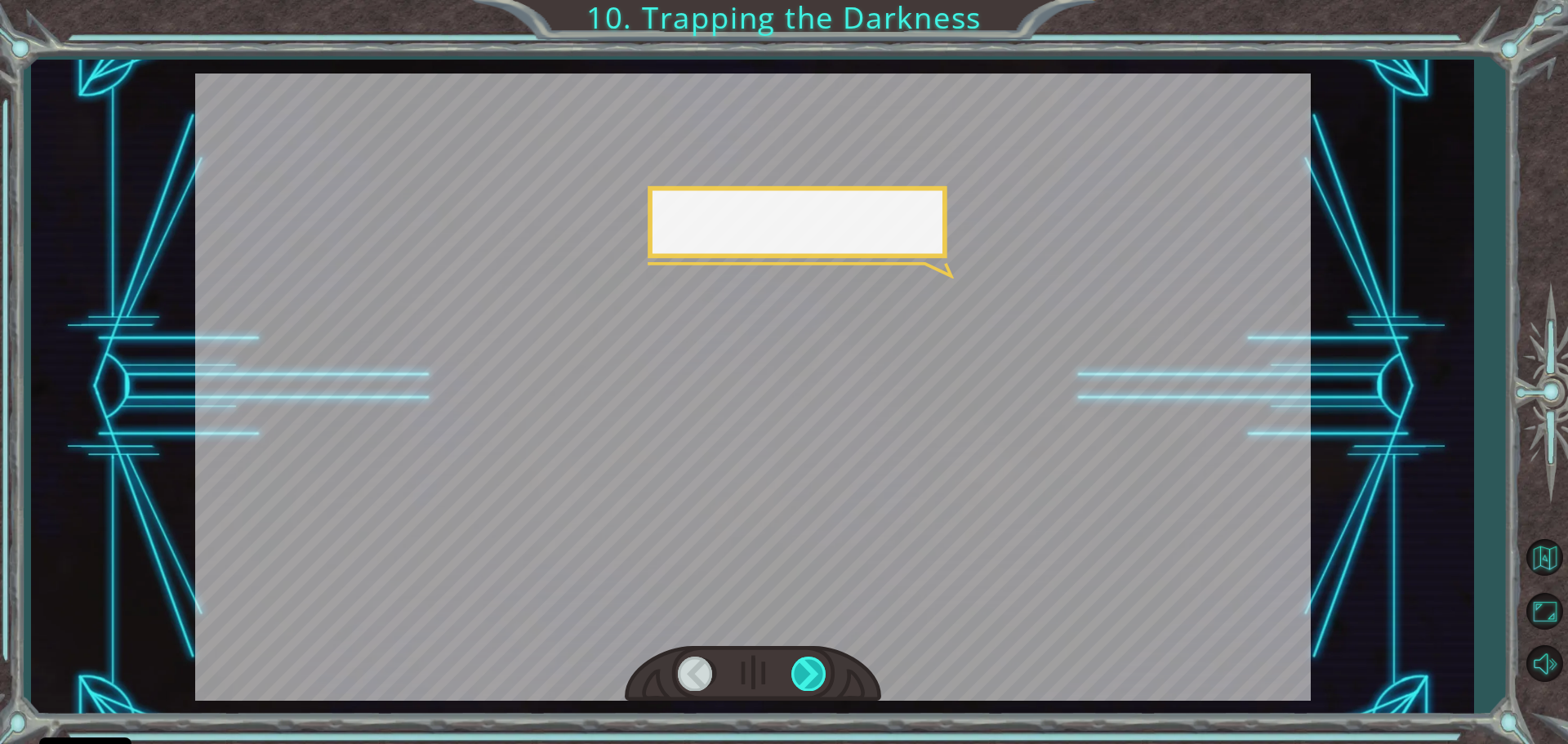
click at [804, 667] on div at bounding box center [810, 673] width 36 height 34
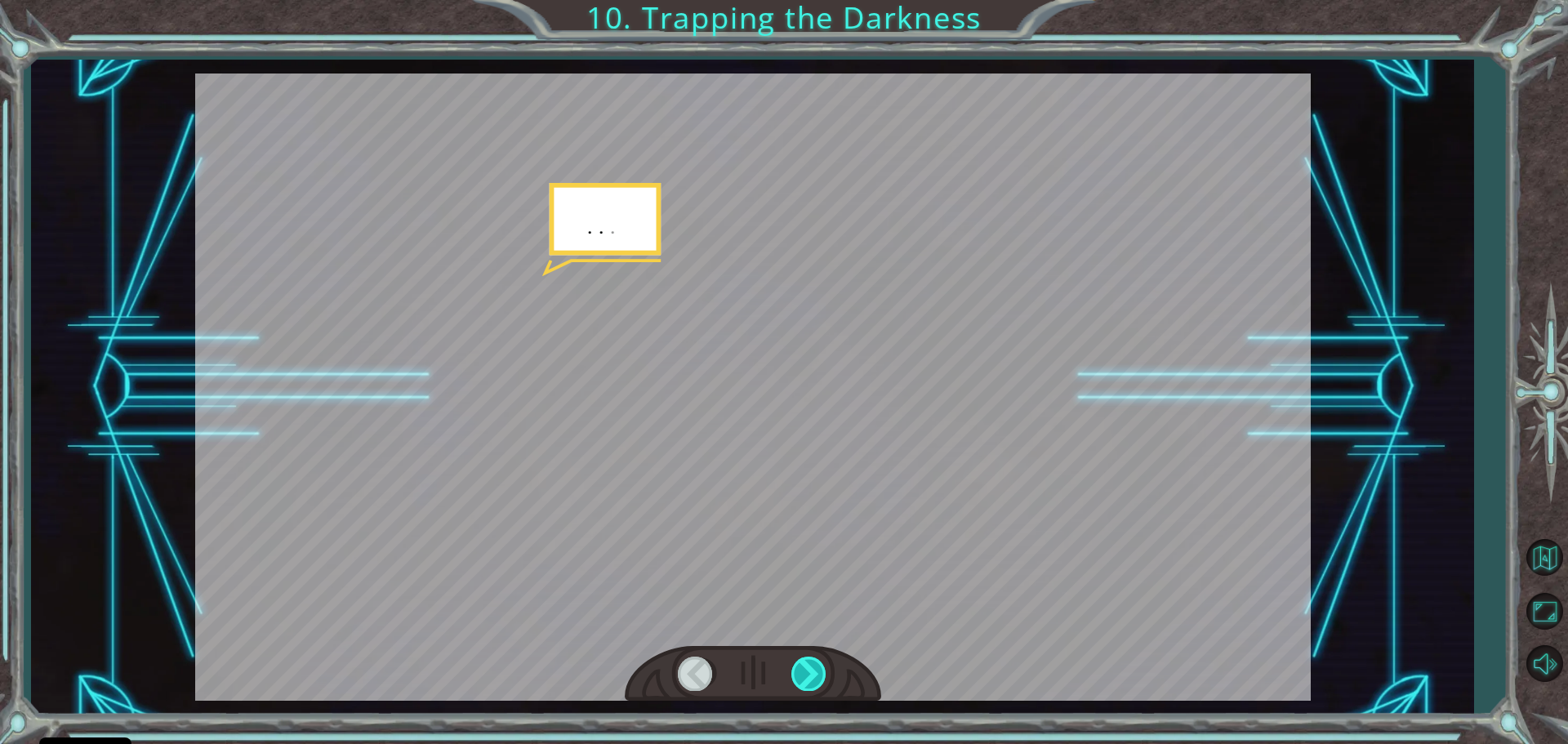
click at [809, 664] on div at bounding box center [810, 673] width 36 height 34
click at [810, 656] on div at bounding box center [753, 674] width 257 height 57
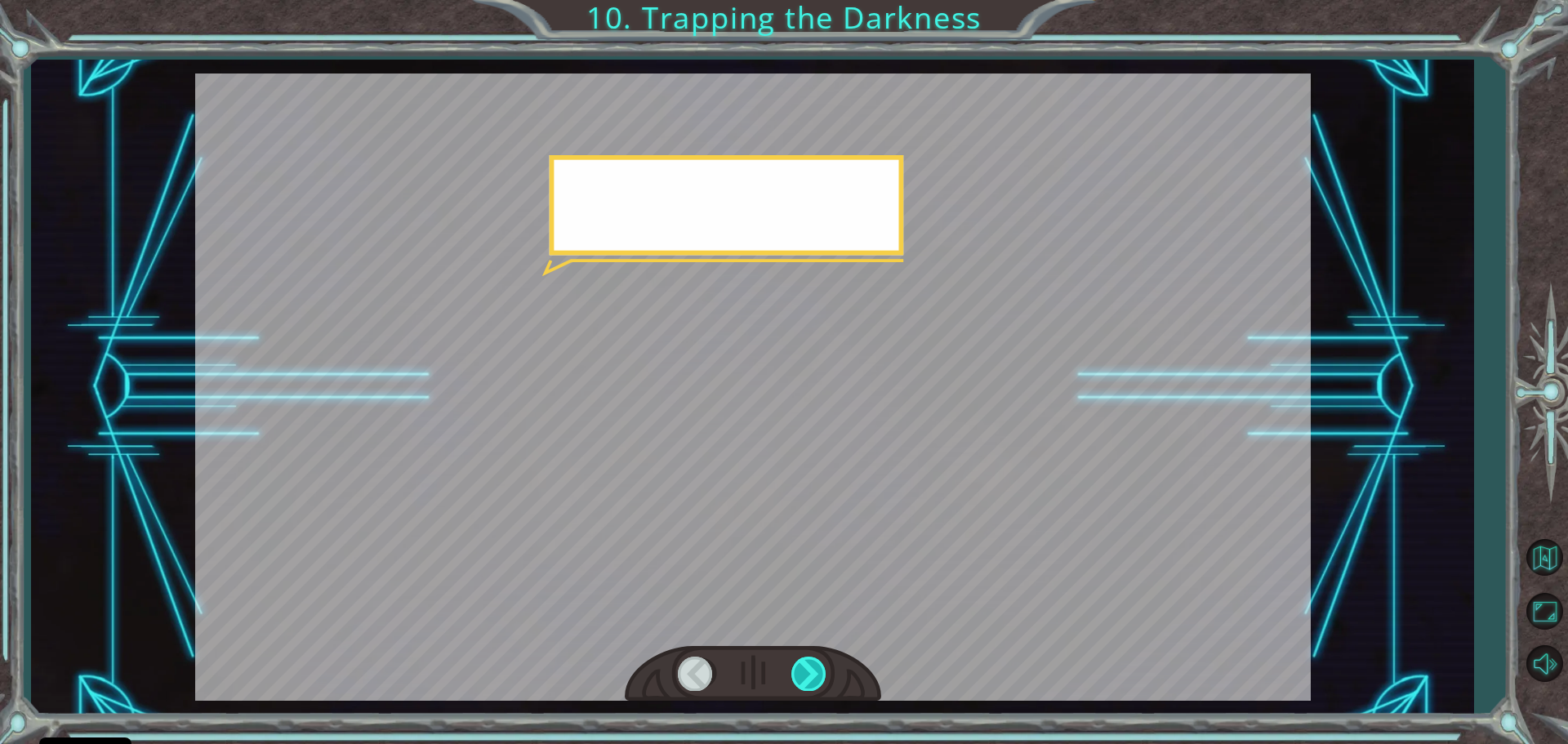
click at [818, 664] on div at bounding box center [810, 673] width 36 height 34
click at [819, 663] on div at bounding box center [810, 673] width 36 height 34
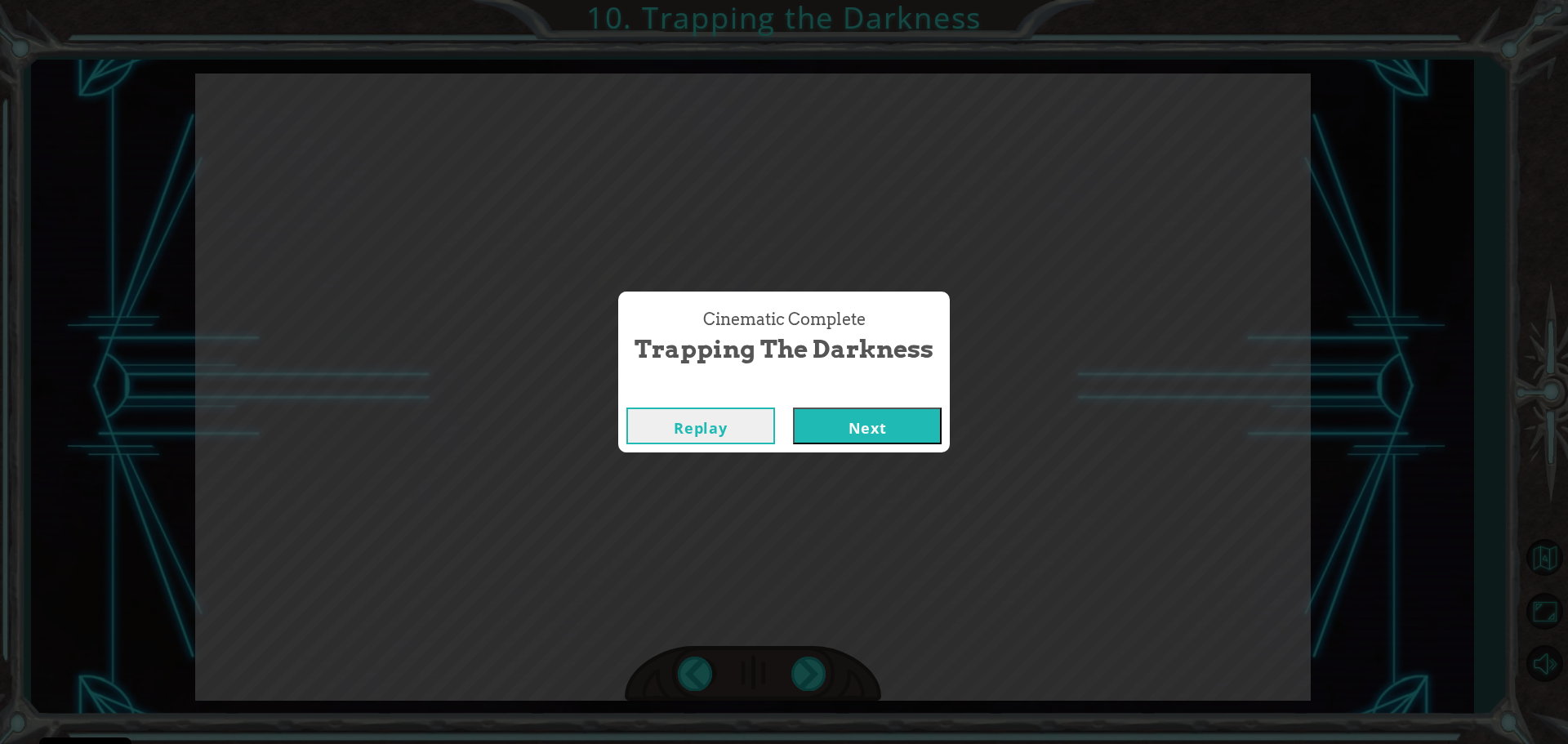
click at [819, 663] on div "Cinematic Complete Trapping the Darkness Replay Next" at bounding box center [784, 372] width 1568 height 744
drag, startPoint x: 924, startPoint y: 409, endPoint x: 914, endPoint y: 411, distance: 10.2
click at [923, 409] on button "Next" at bounding box center [866, 426] width 149 height 36
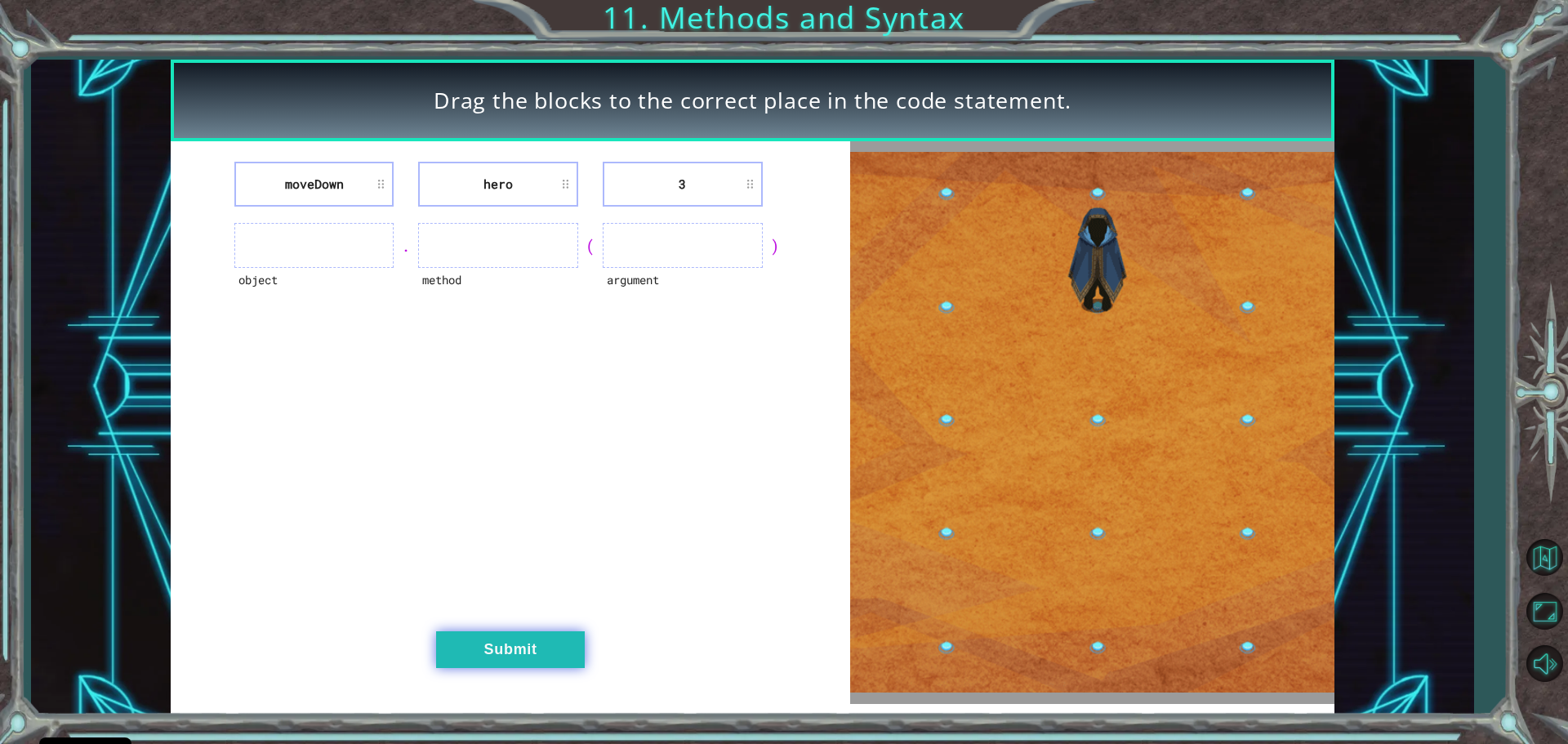
click at [500, 653] on button "Submit" at bounding box center [510, 650] width 149 height 36
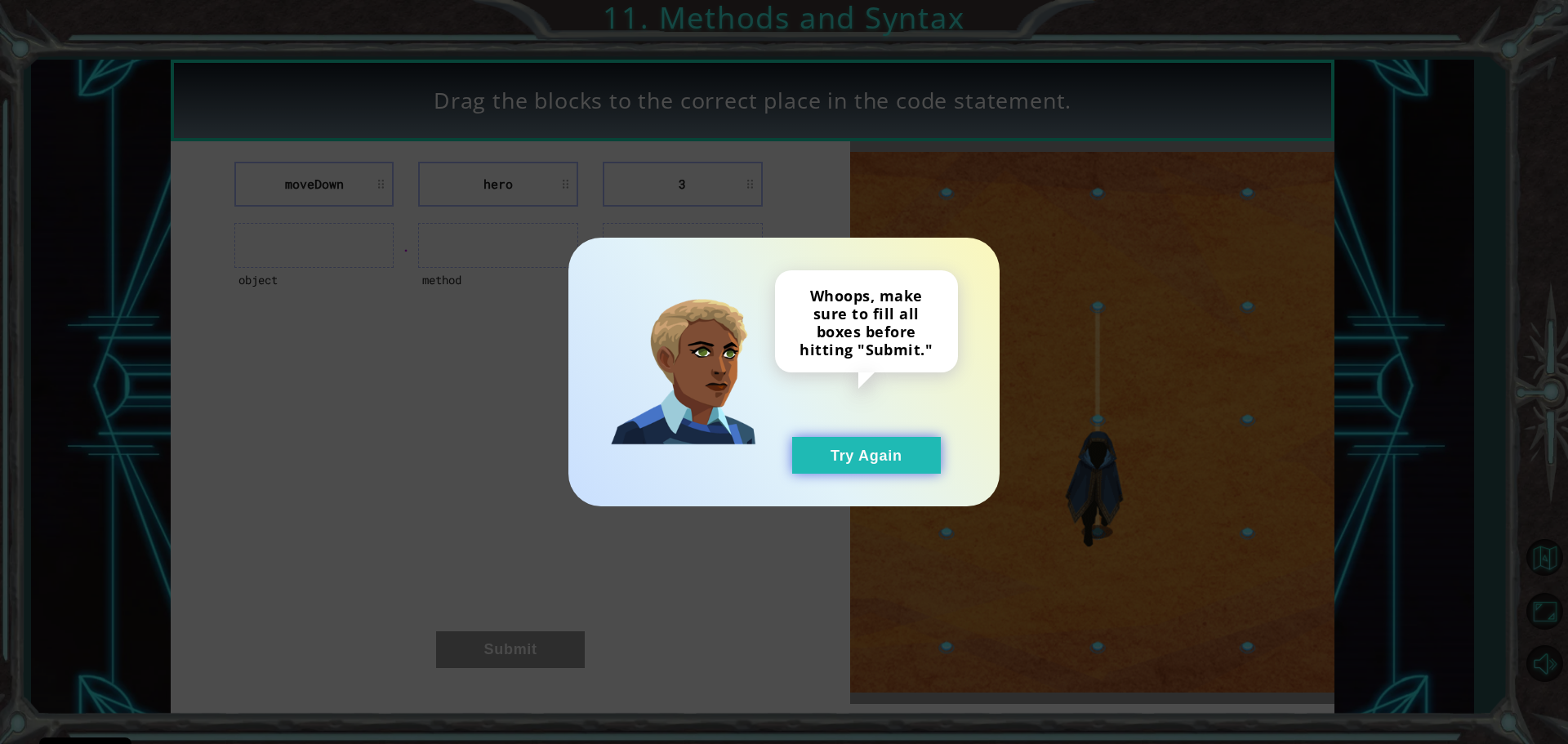
click at [842, 447] on button "Try Again" at bounding box center [865, 455] width 149 height 36
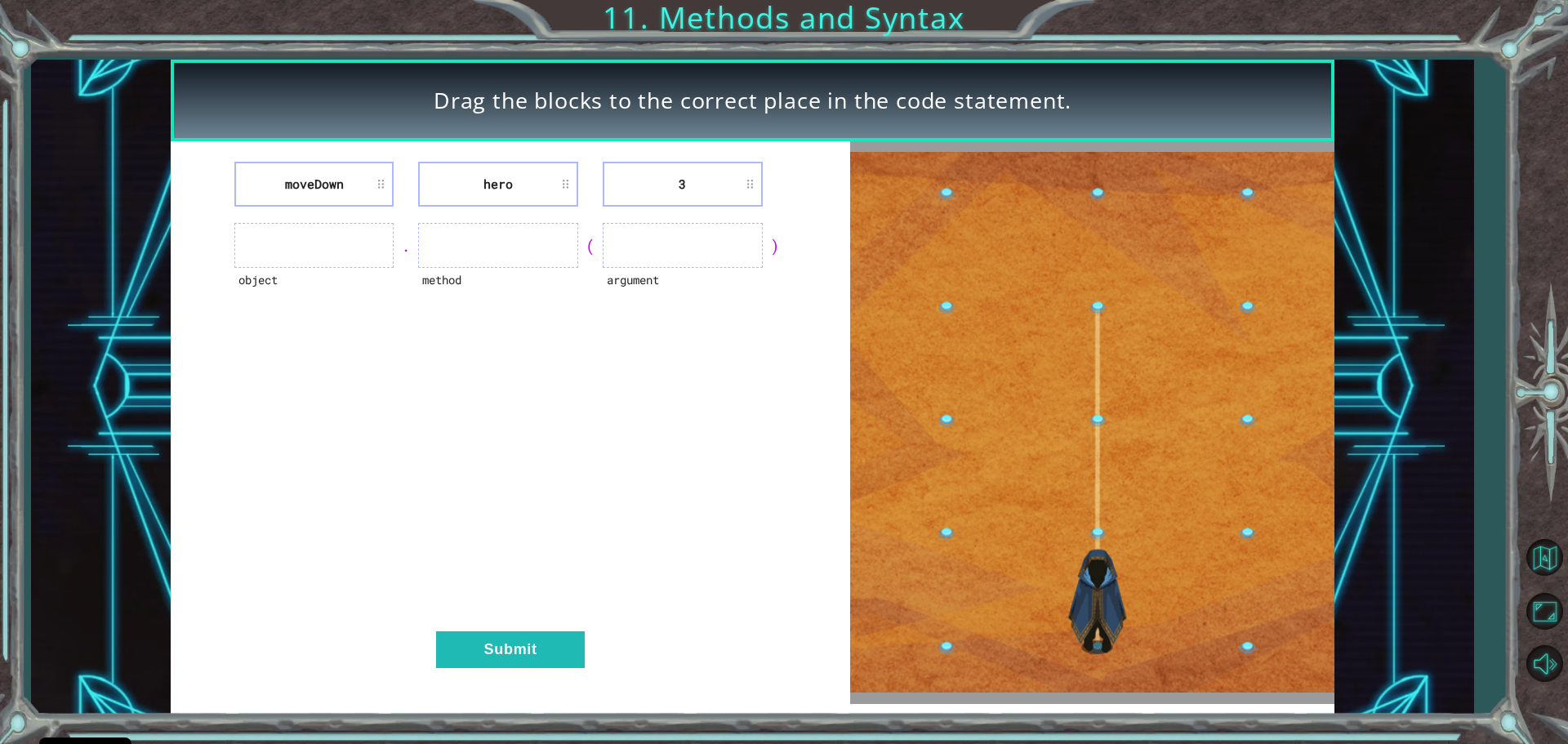
drag, startPoint x: 291, startPoint y: 234, endPoint x: 287, endPoint y: 215, distance: 19.4
click at [289, 221] on div "moveDown hero 3 object . method ( argument ) Submit" at bounding box center [510, 422] width 680 height 563
drag, startPoint x: 361, startPoint y: 258, endPoint x: 362, endPoint y: 221, distance: 37.0
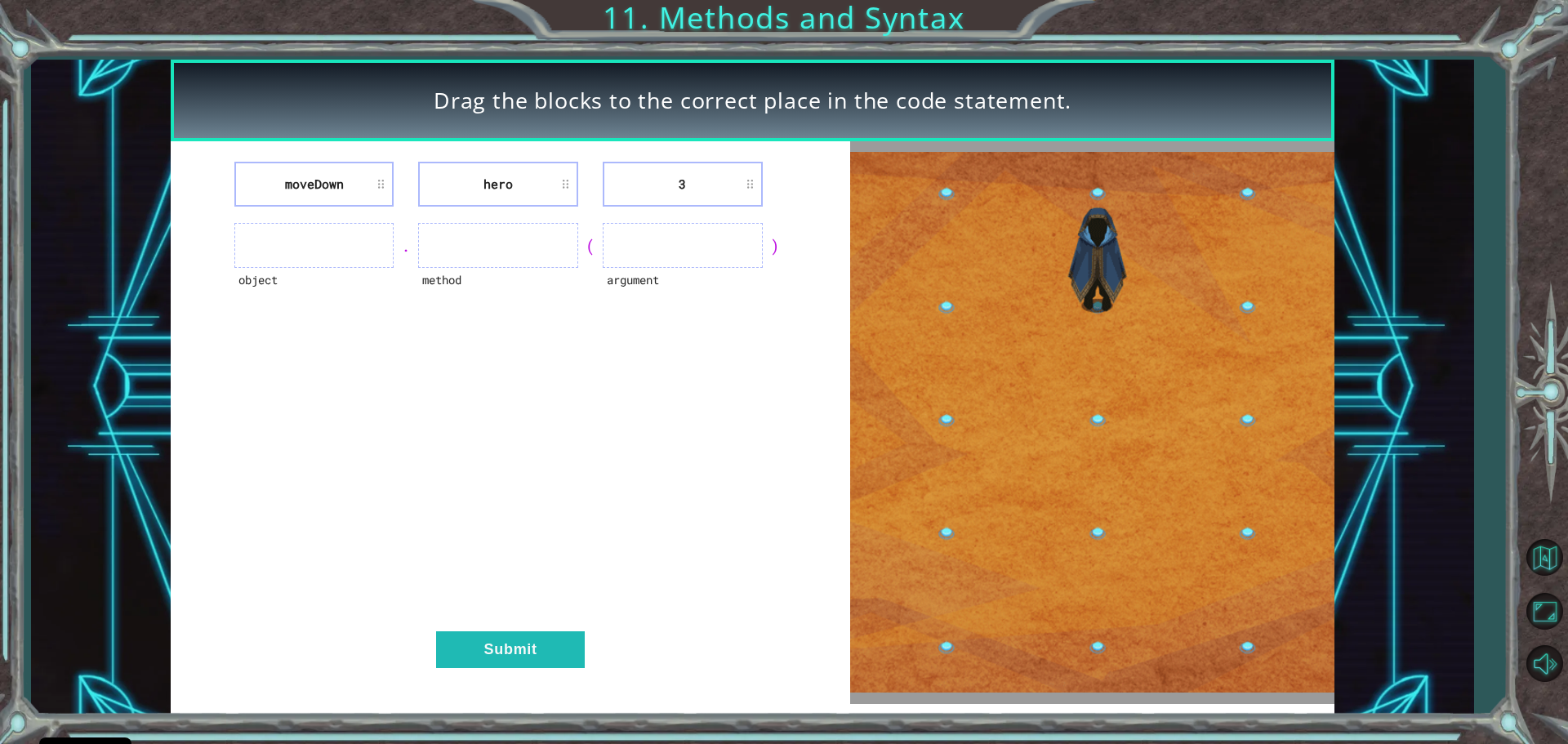
click at [362, 257] on ul at bounding box center [313, 245] width 160 height 45
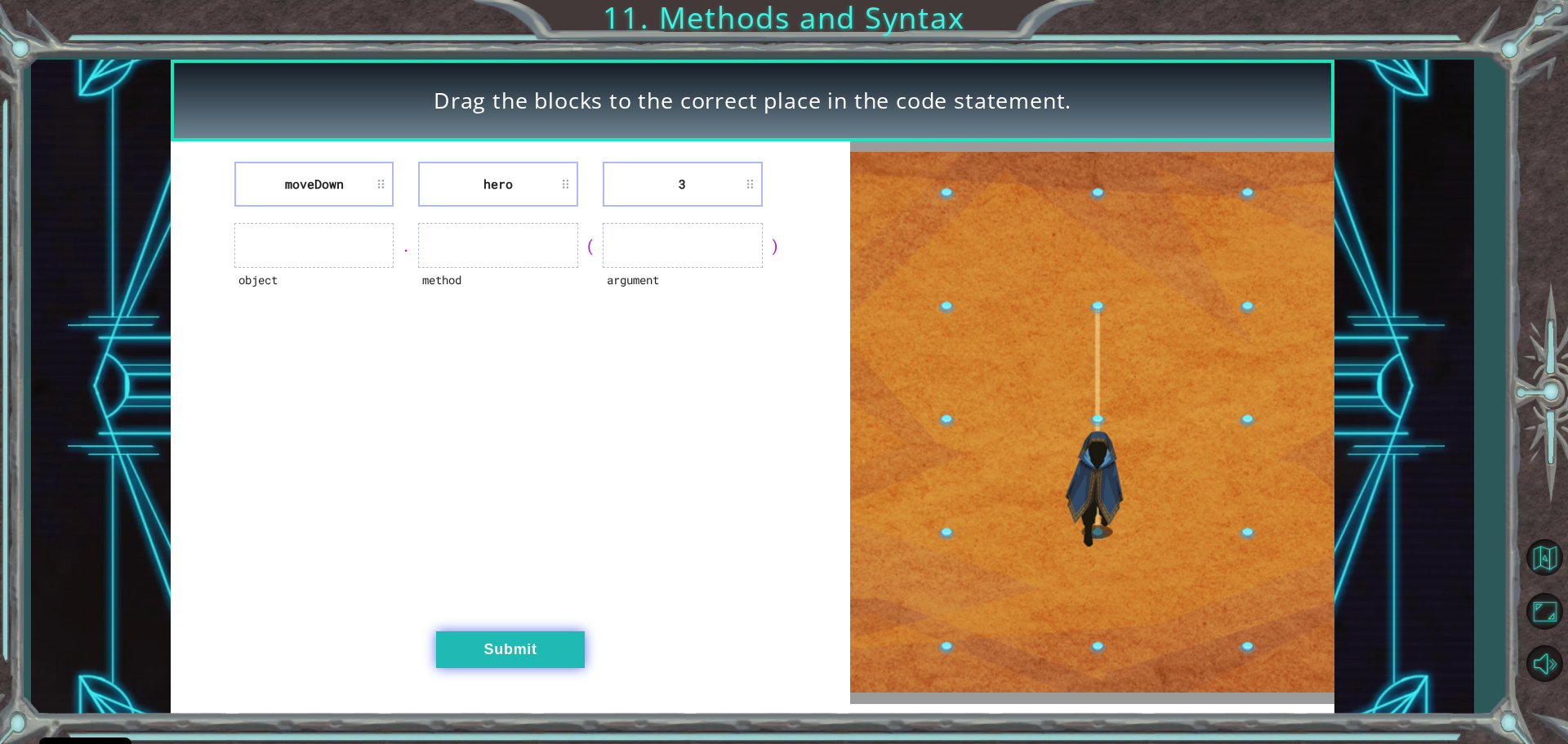
click at [560, 654] on button "Submit" at bounding box center [510, 650] width 149 height 36
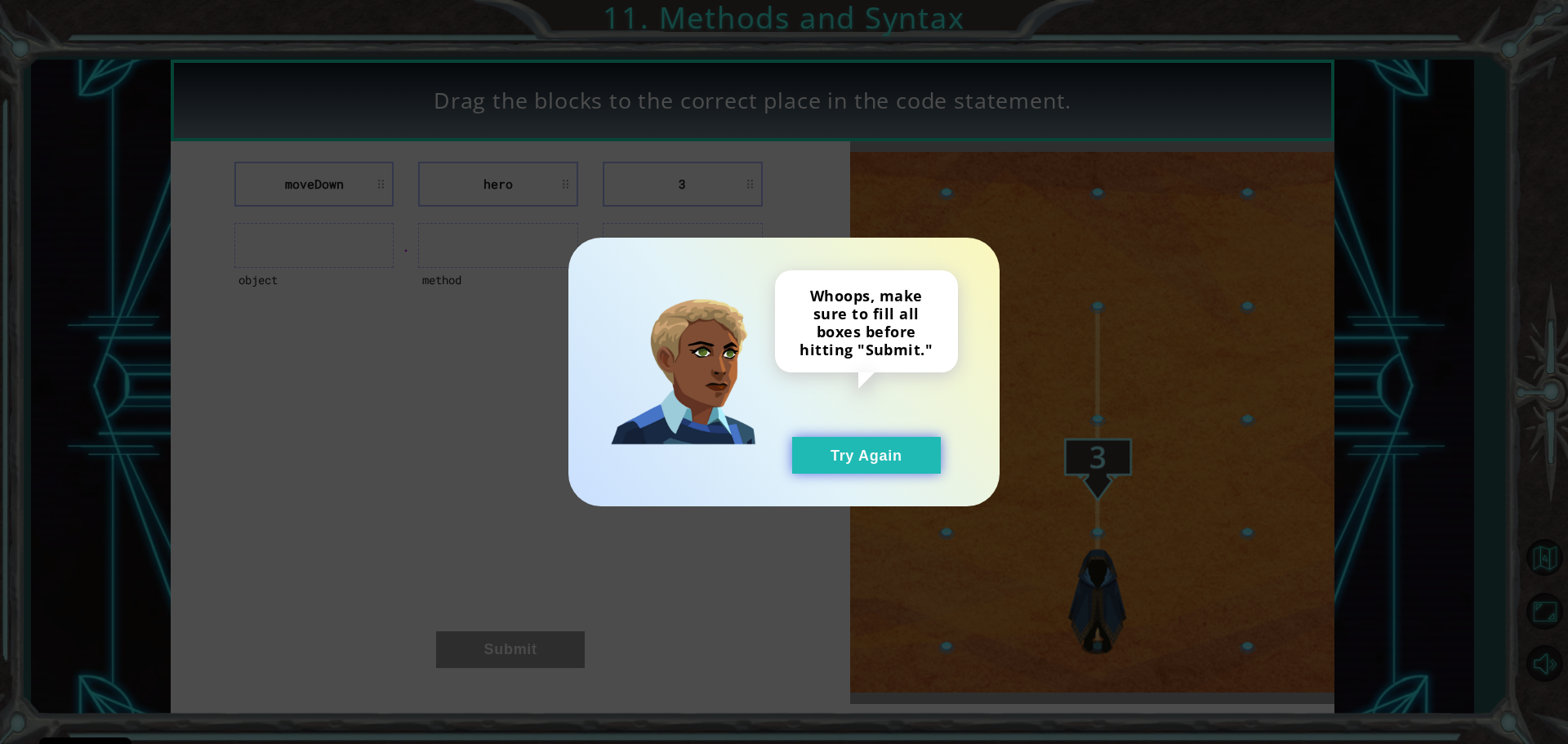
click at [924, 449] on button "Try Again" at bounding box center [865, 455] width 149 height 36
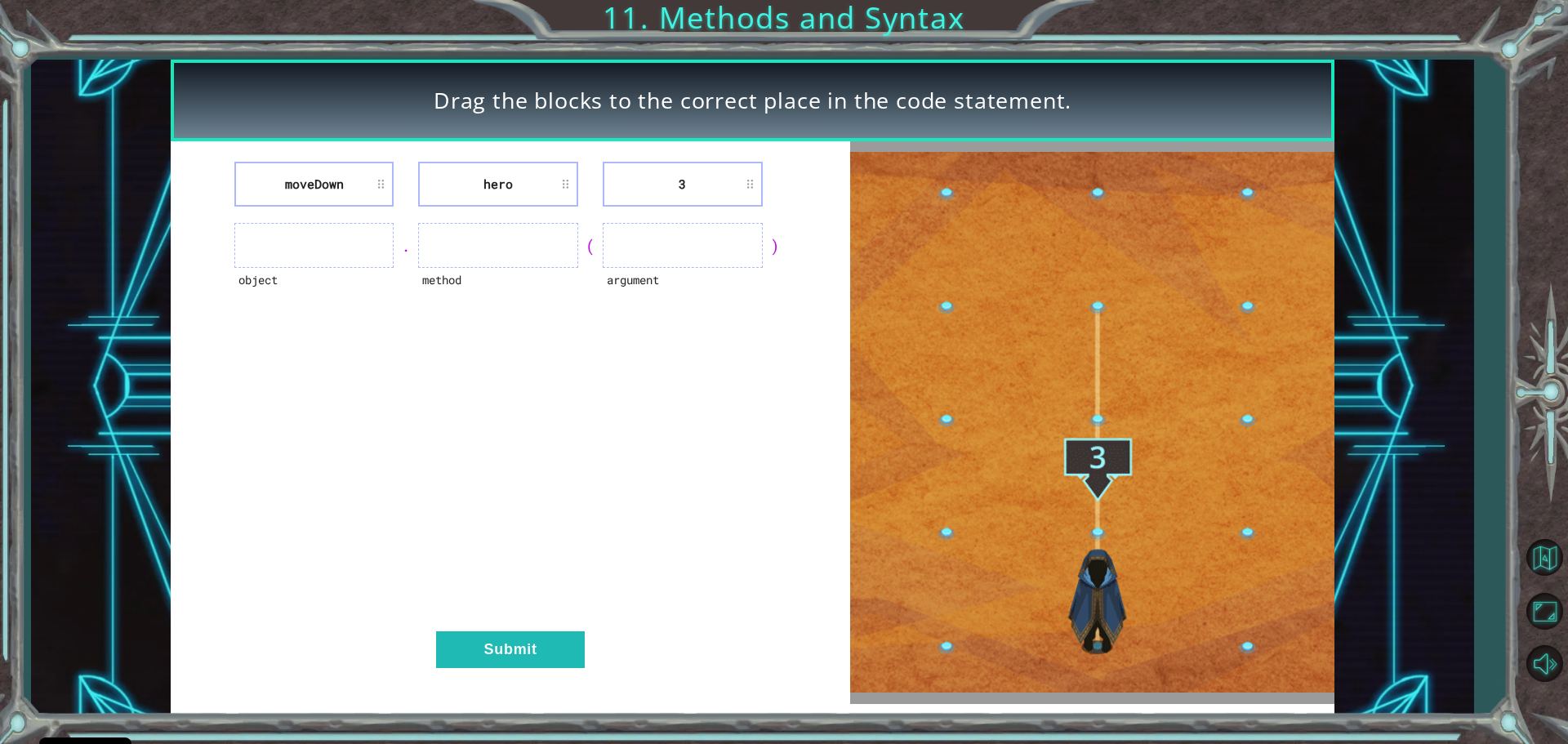
click at [712, 238] on ul at bounding box center [682, 245] width 160 height 45
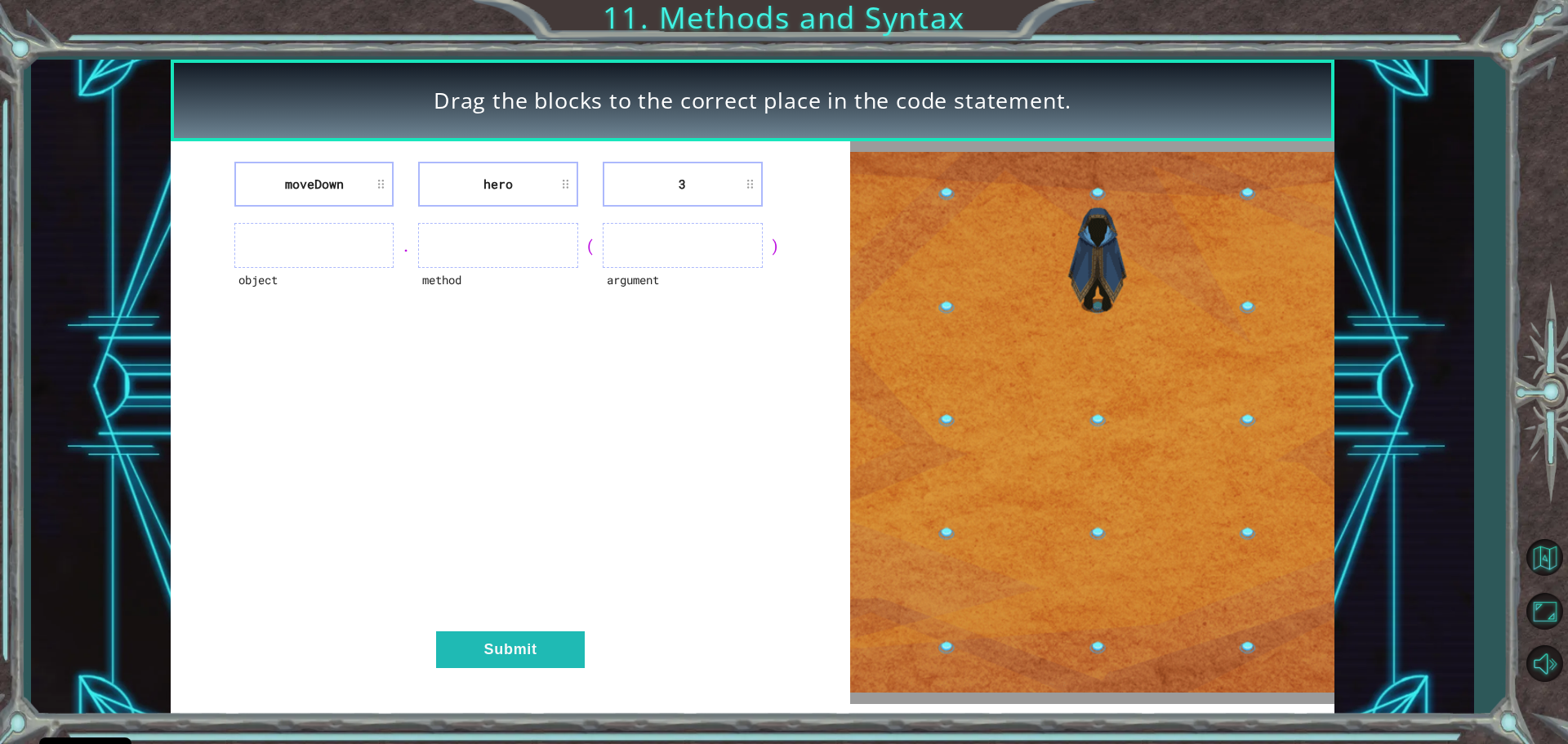
drag, startPoint x: 628, startPoint y: 243, endPoint x: 637, endPoint y: 270, distance: 28.5
click at [637, 267] on div "argument" at bounding box center [682, 245] width 160 height 45
click at [726, 186] on li "3" at bounding box center [682, 184] width 160 height 45
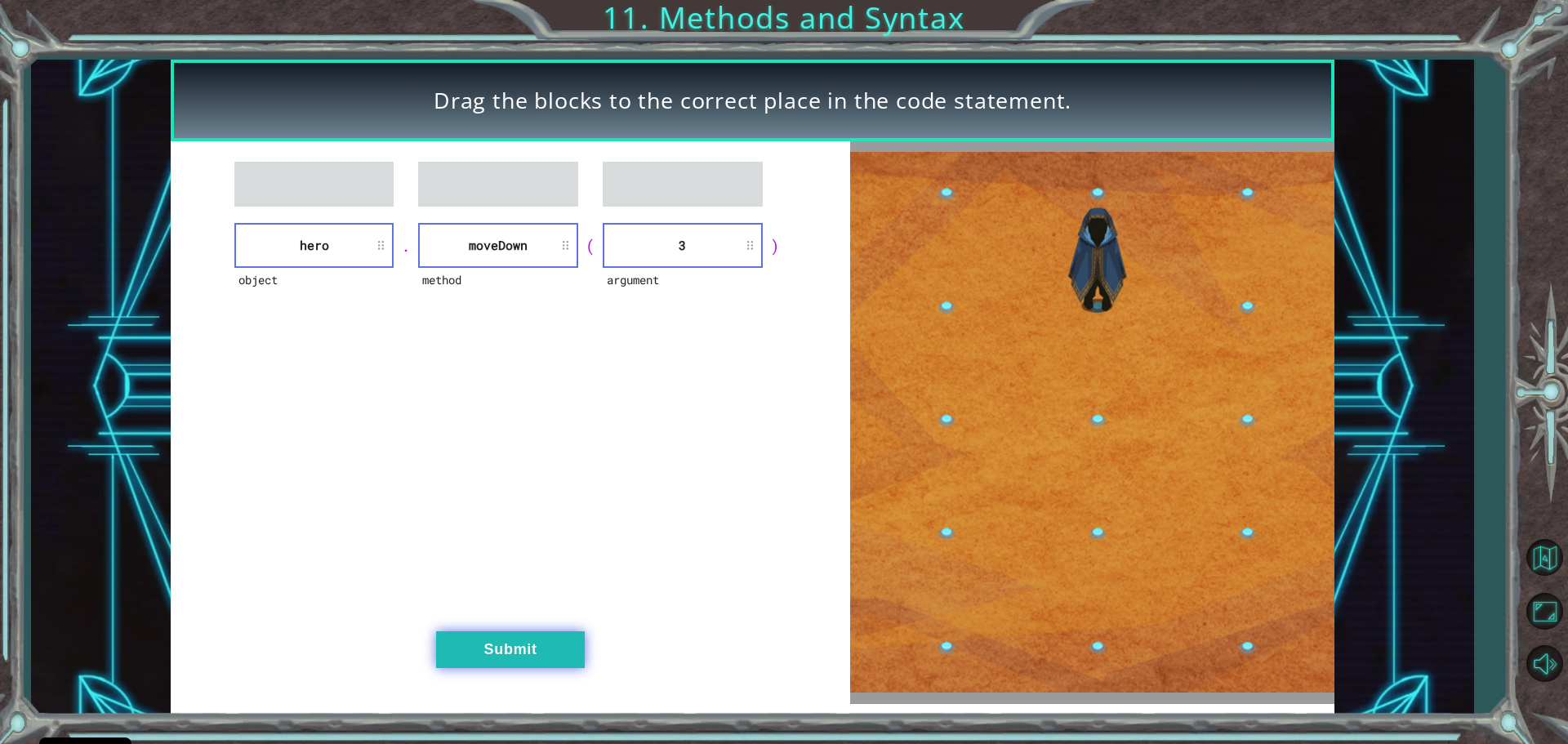
click at [533, 654] on button "Submit" at bounding box center [510, 650] width 149 height 36
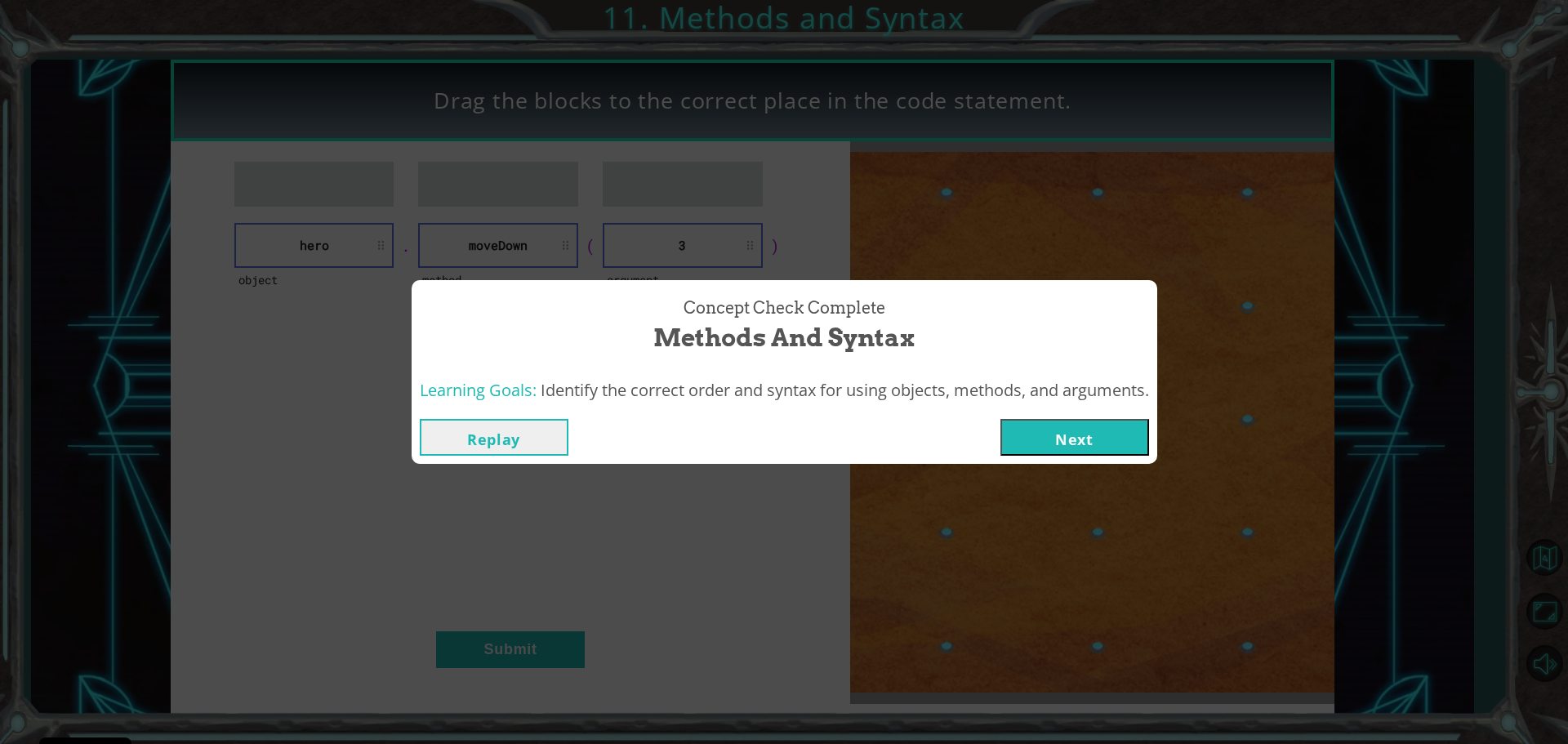
click at [1082, 427] on button "Next" at bounding box center [1074, 437] width 149 height 36
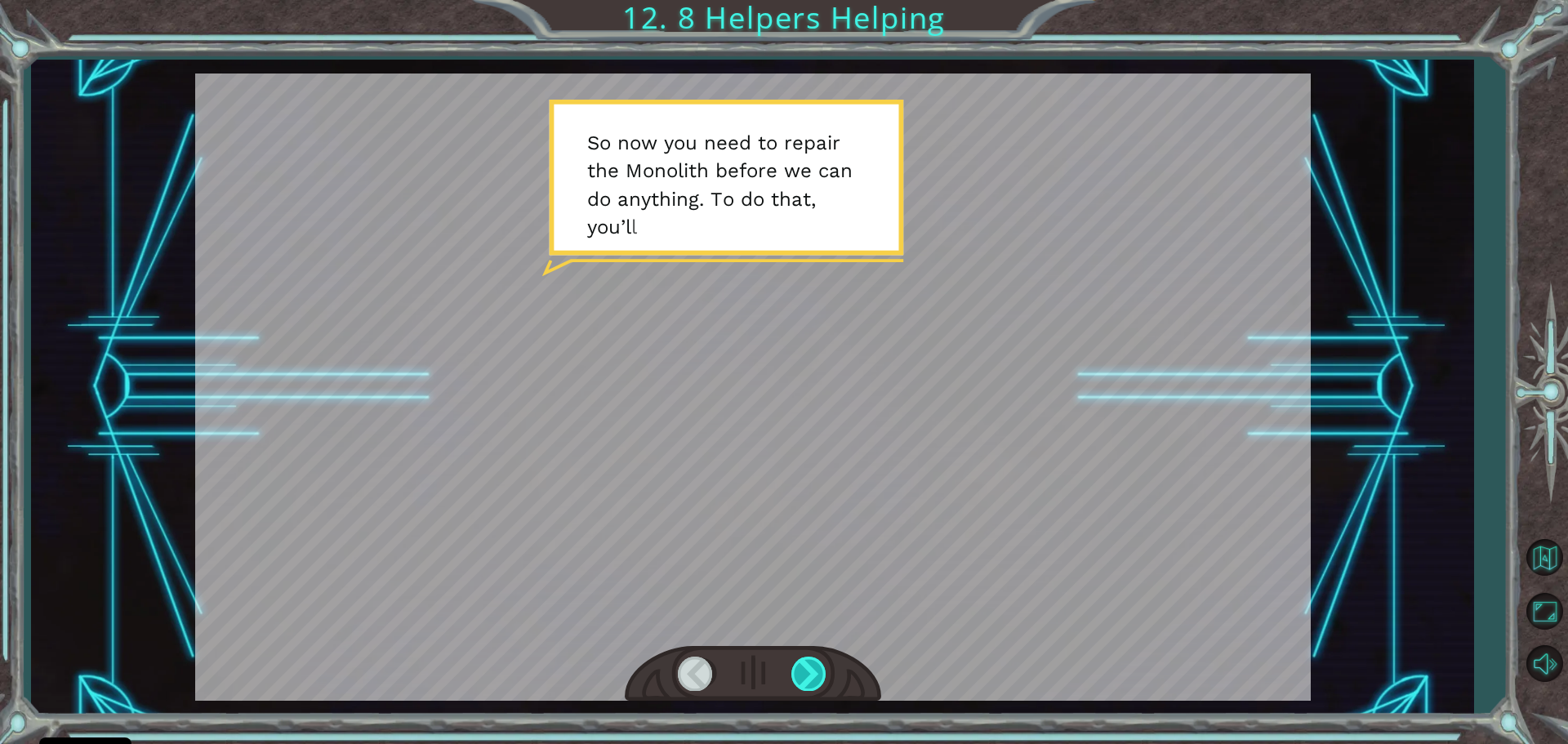
click at [811, 666] on div at bounding box center [810, 673] width 36 height 34
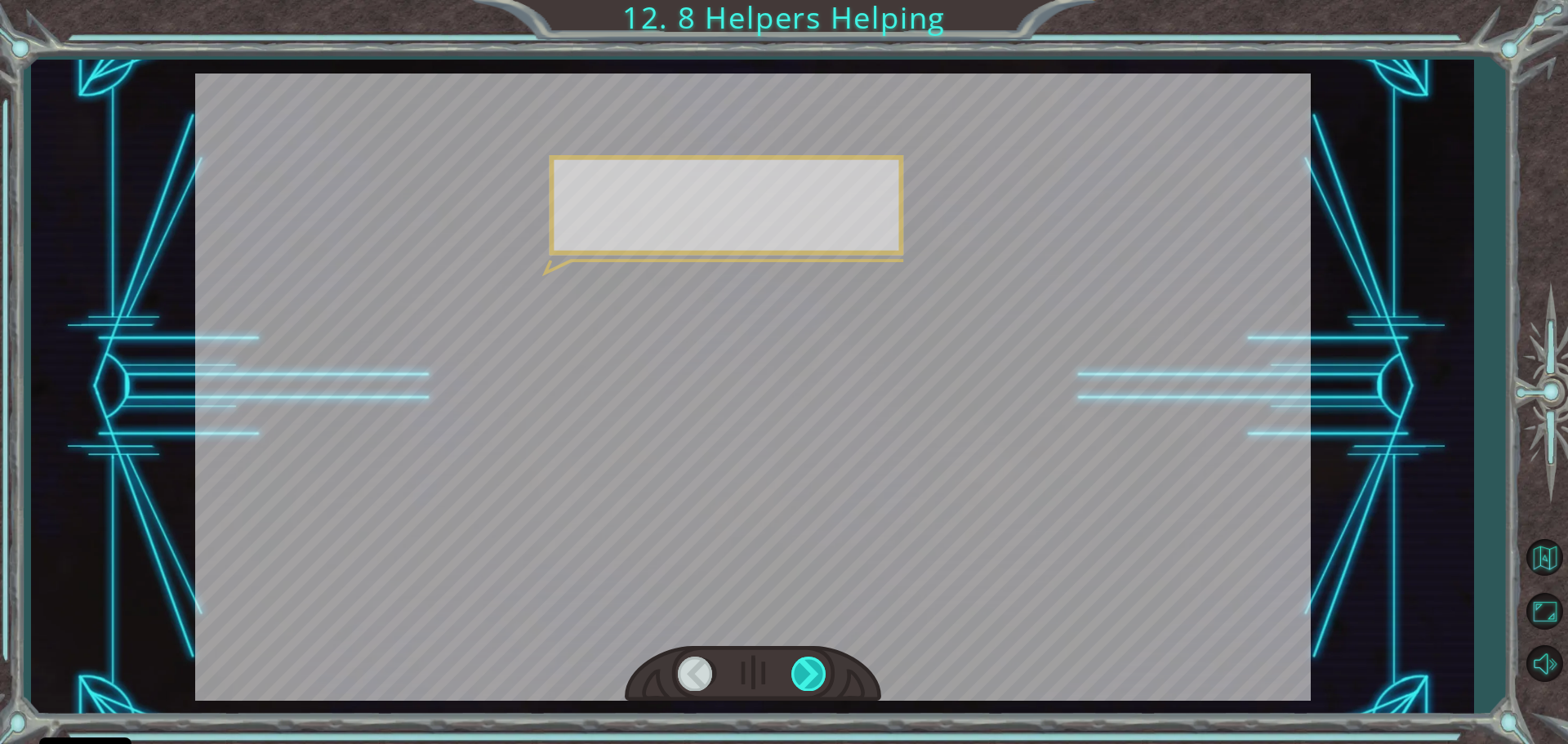
click at [804, 669] on div at bounding box center [810, 673] width 36 height 34
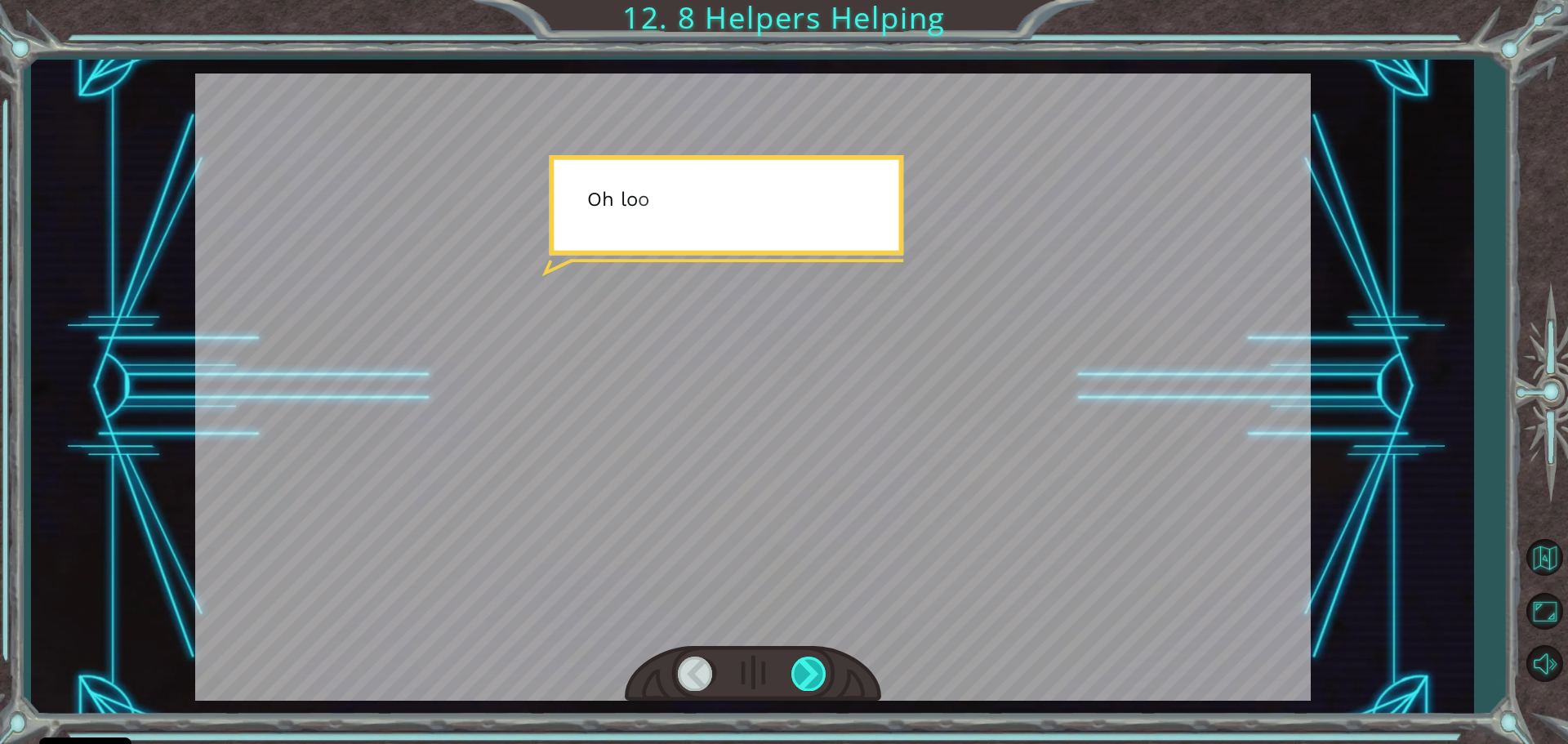
click at [804, 669] on div at bounding box center [810, 673] width 36 height 34
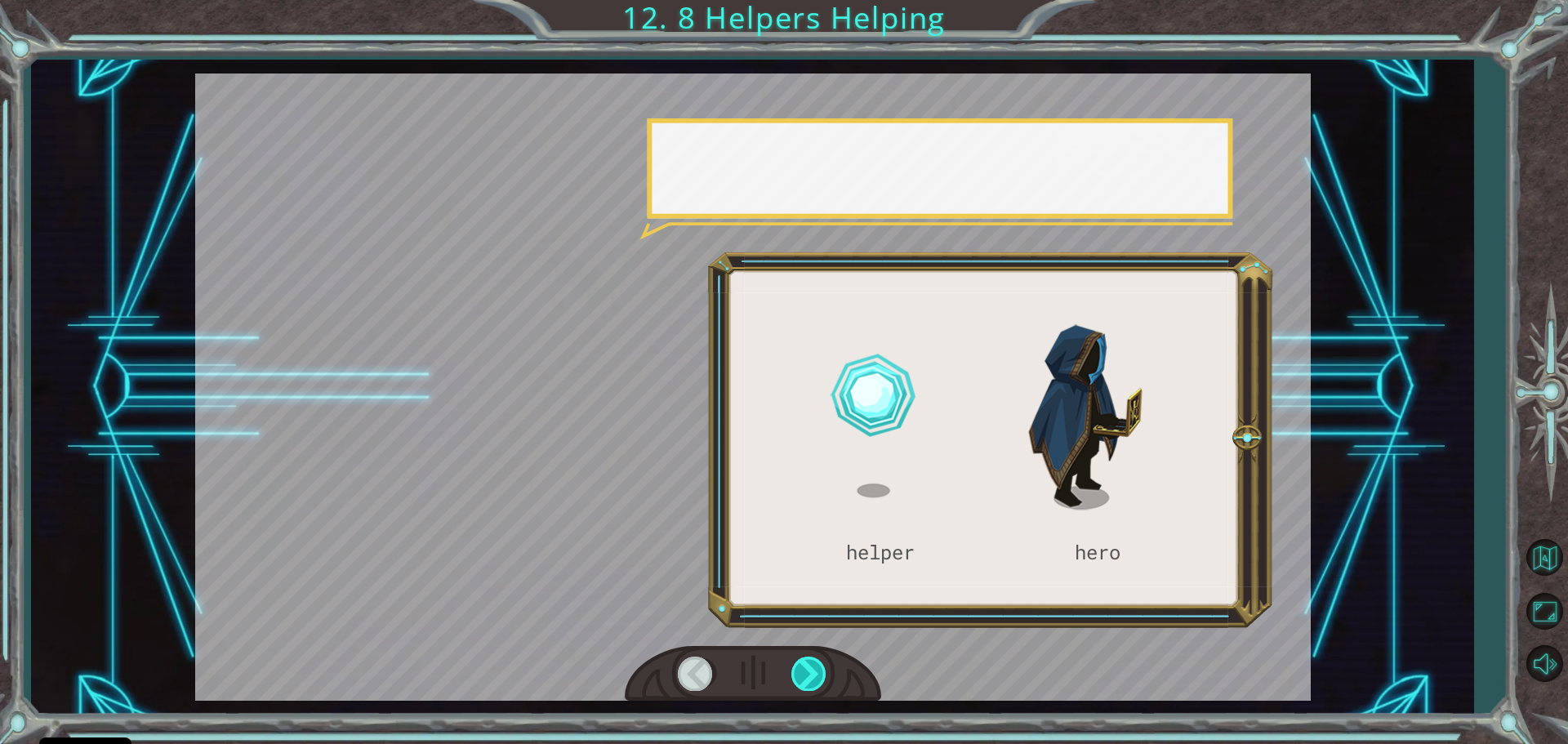
click at [806, 667] on div at bounding box center [810, 673] width 36 height 34
click at [811, 663] on div at bounding box center [810, 673] width 36 height 34
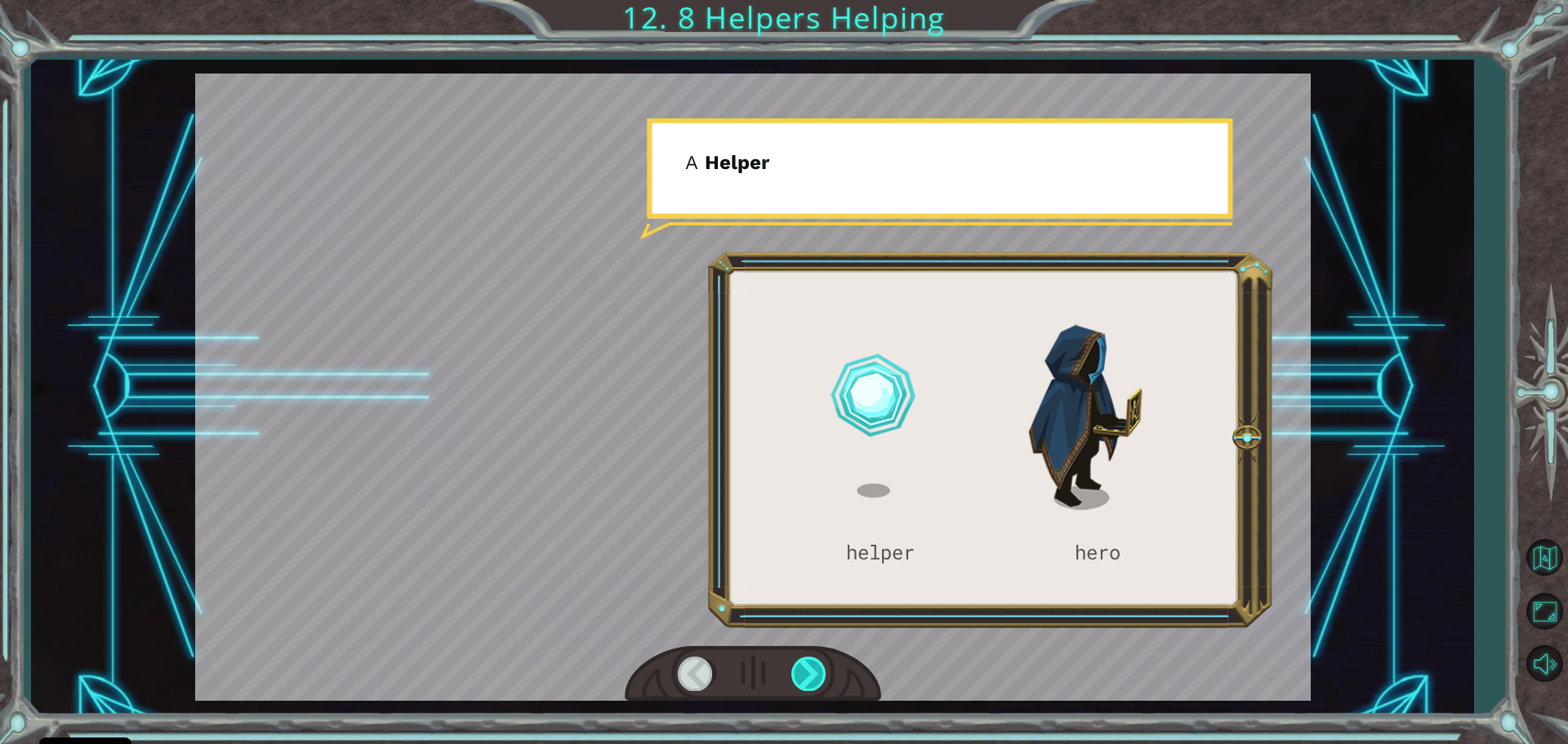
click at [812, 663] on div at bounding box center [810, 673] width 36 height 34
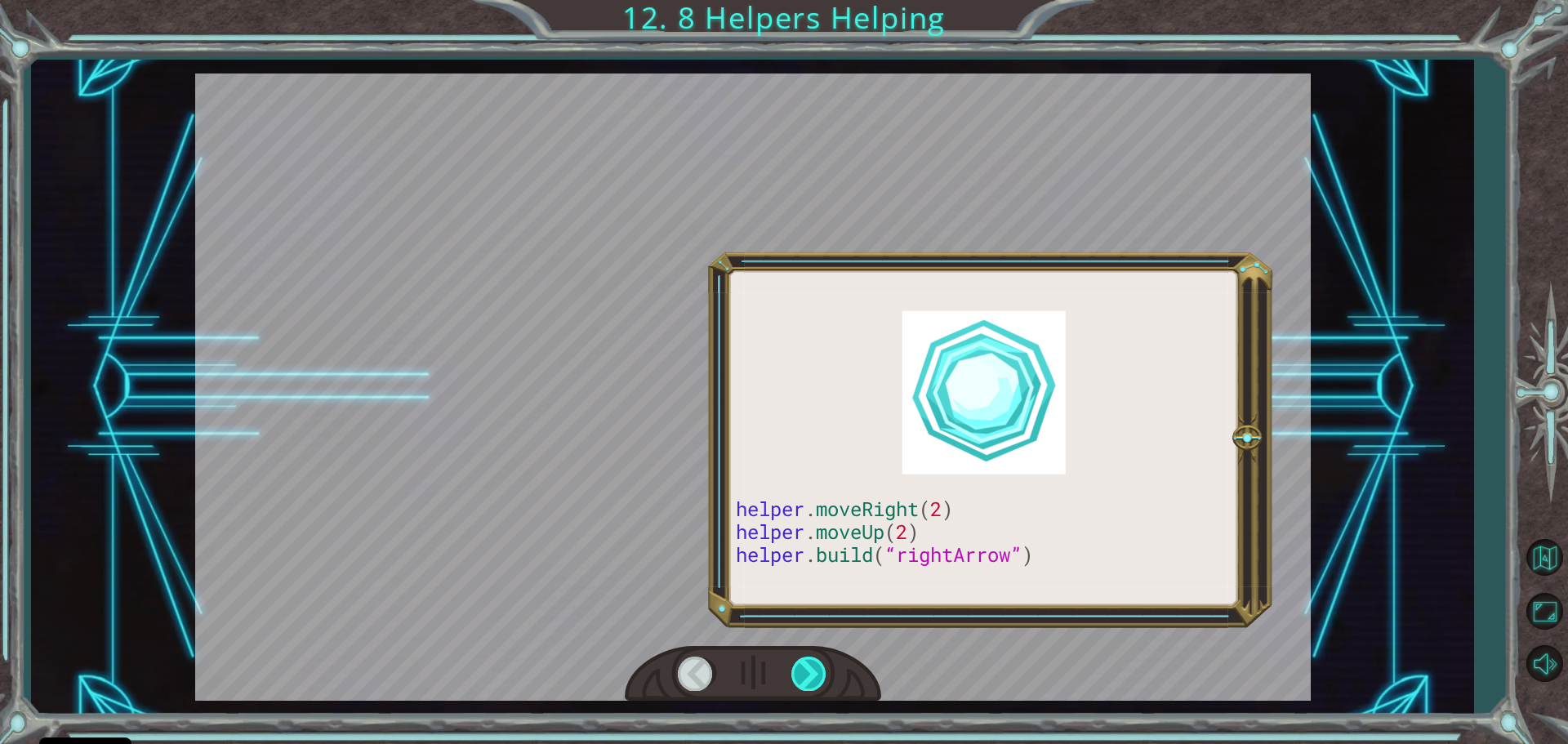
click at [812, 663] on div at bounding box center [810, 673] width 36 height 34
click at [814, 662] on div at bounding box center [810, 673] width 36 height 34
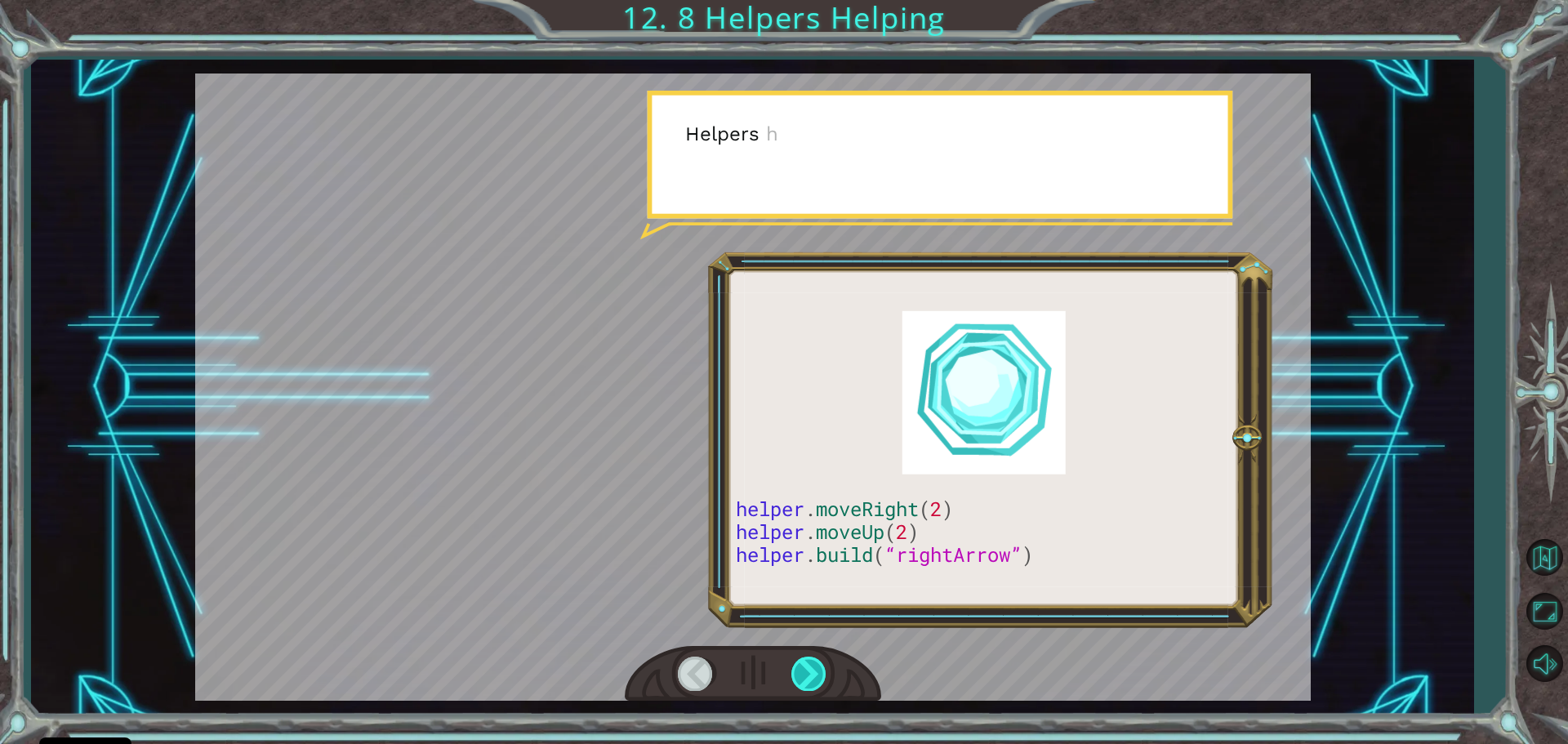
click at [814, 659] on div at bounding box center [810, 673] width 36 height 34
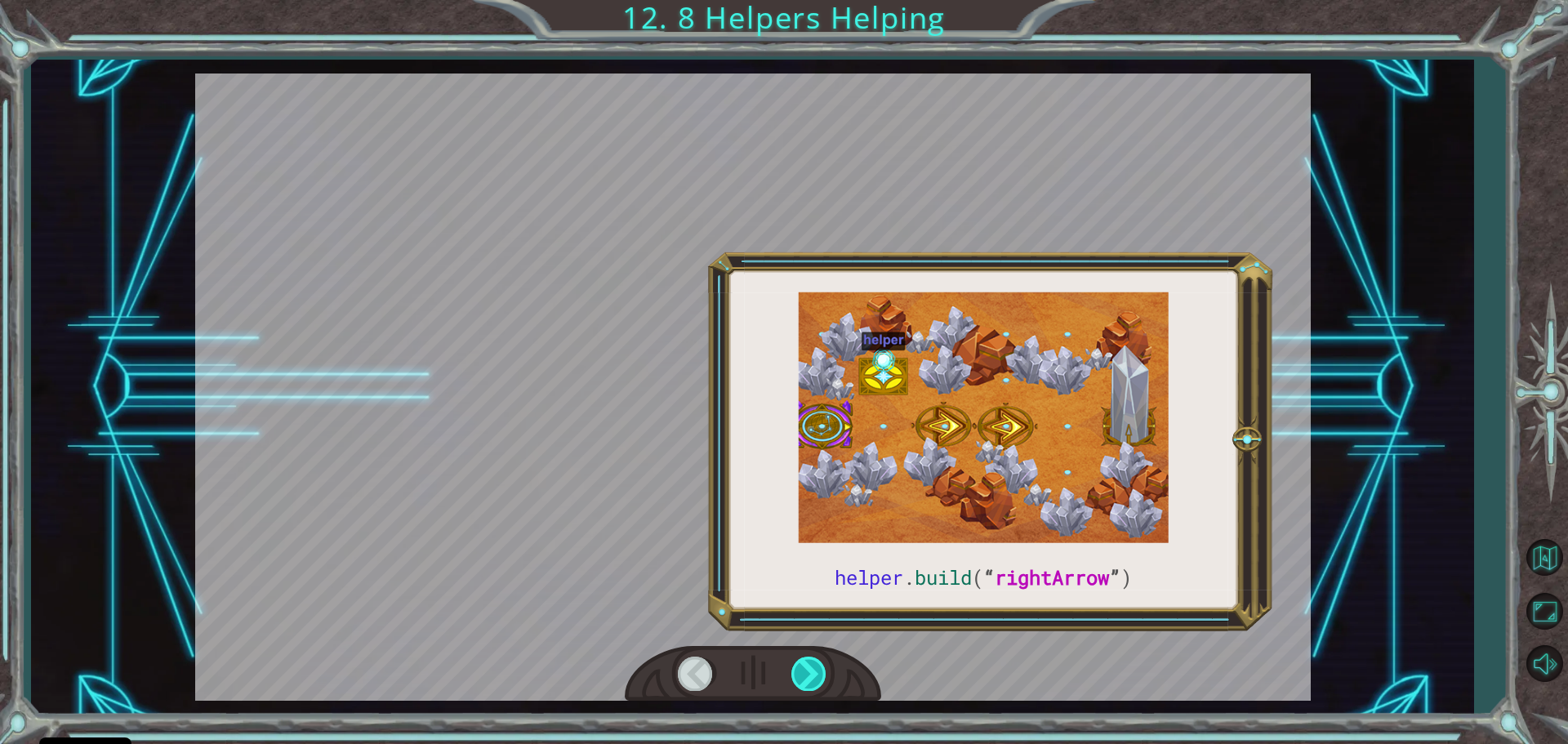
click at [814, 659] on div at bounding box center [810, 673] width 36 height 34
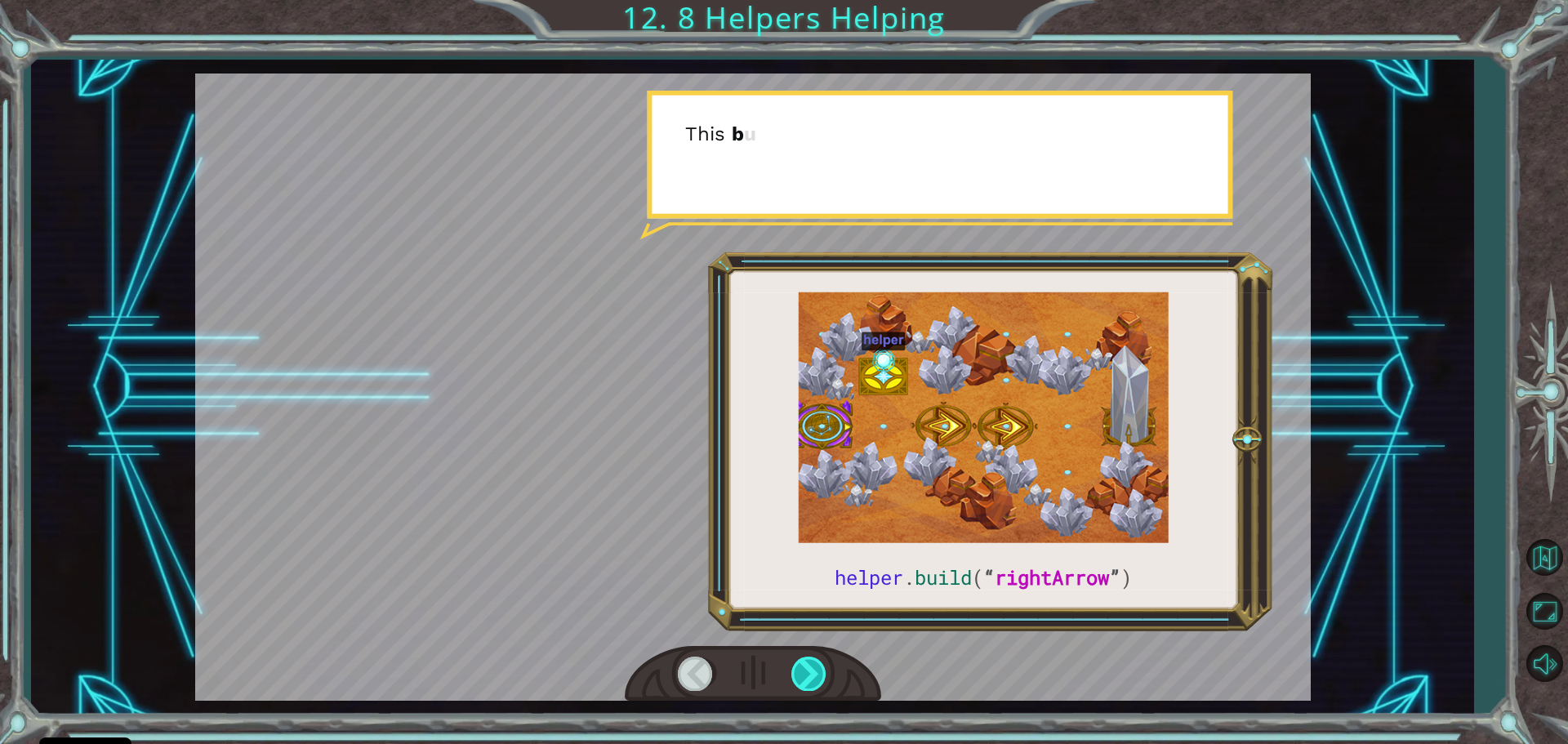
click at [815, 658] on div at bounding box center [810, 673] width 36 height 34
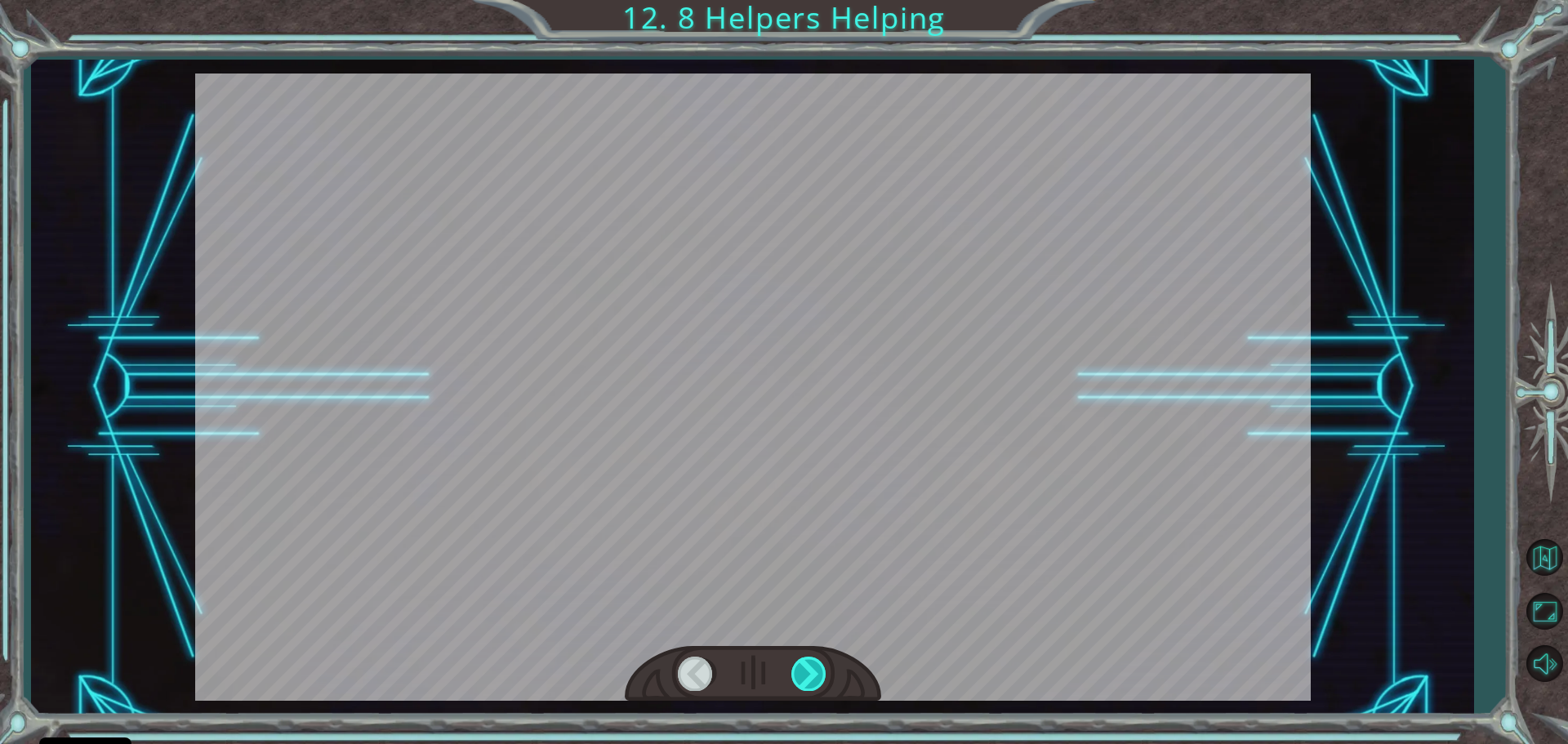
click at [815, 658] on div at bounding box center [810, 673] width 36 height 34
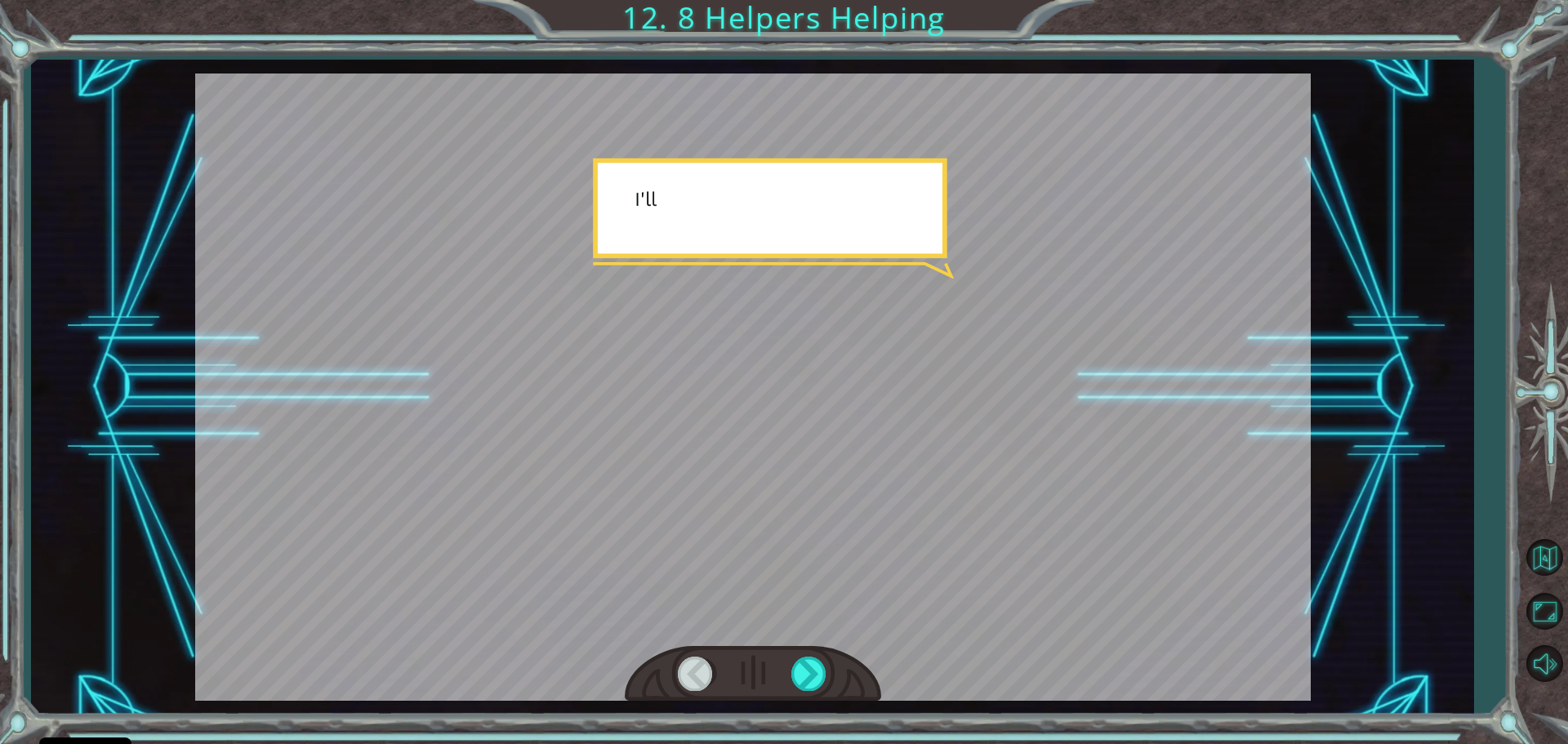
click at [815, 656] on div at bounding box center [753, 674] width 257 height 57
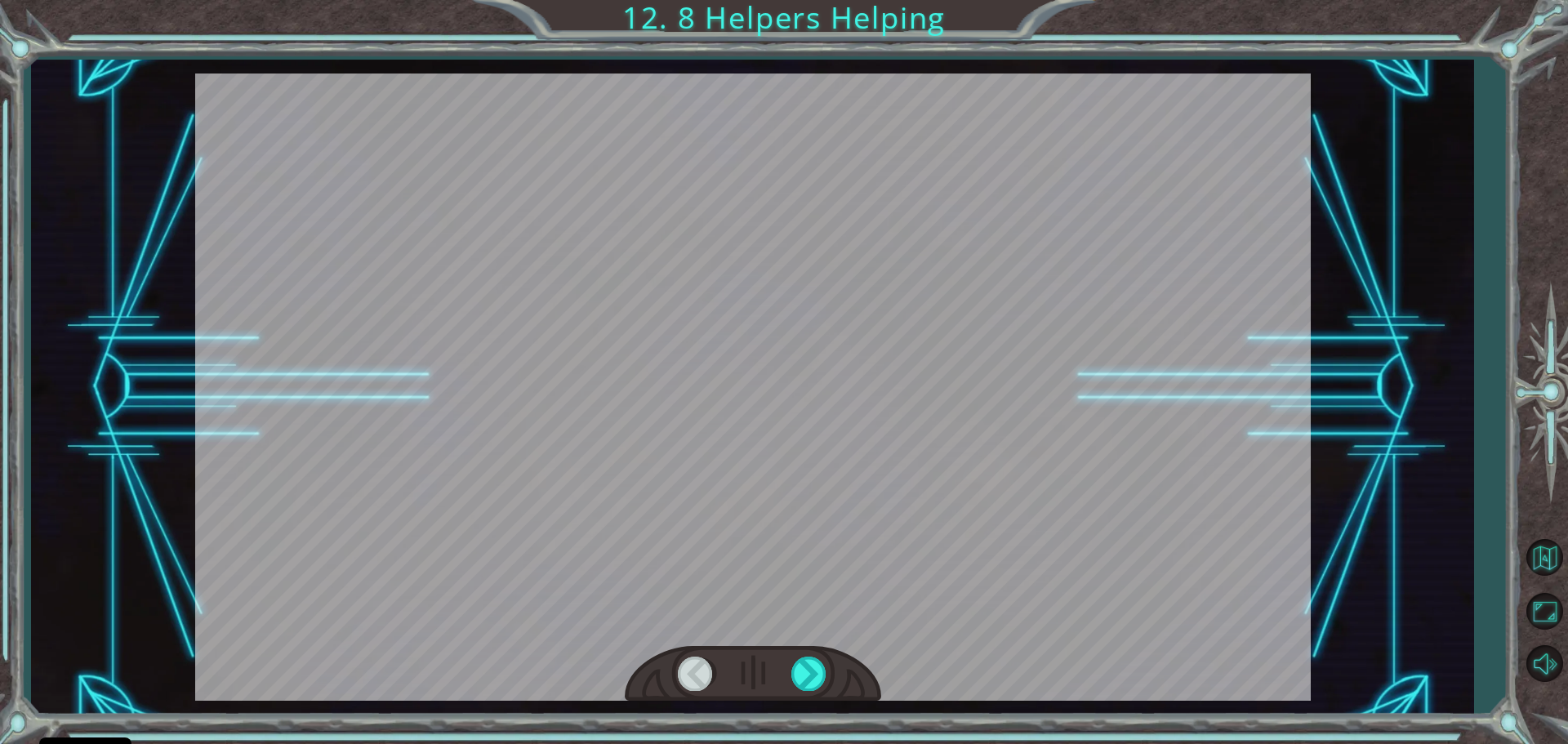
click at [815, 656] on div at bounding box center [753, 674] width 257 height 57
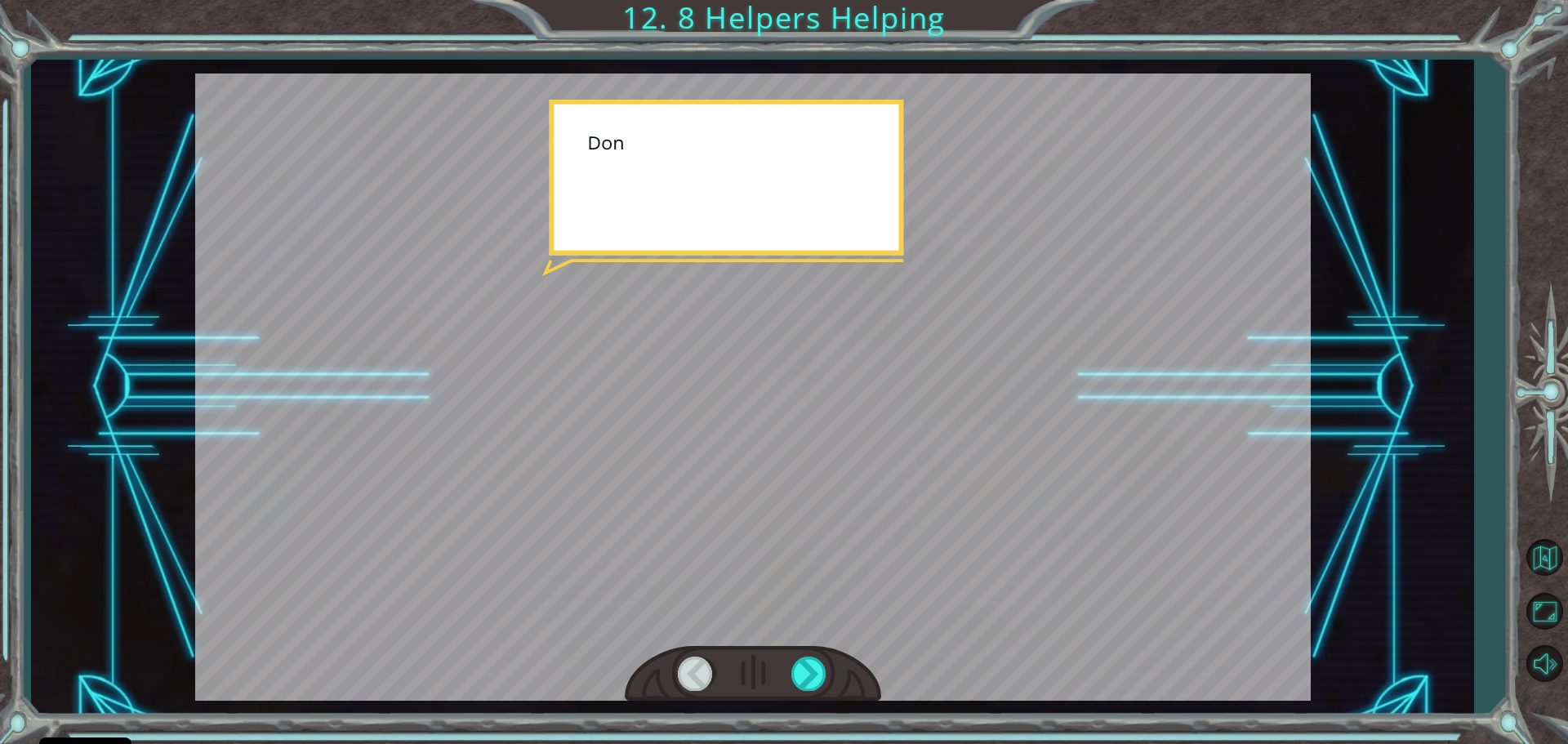
click at [815, 656] on div at bounding box center [753, 674] width 257 height 57
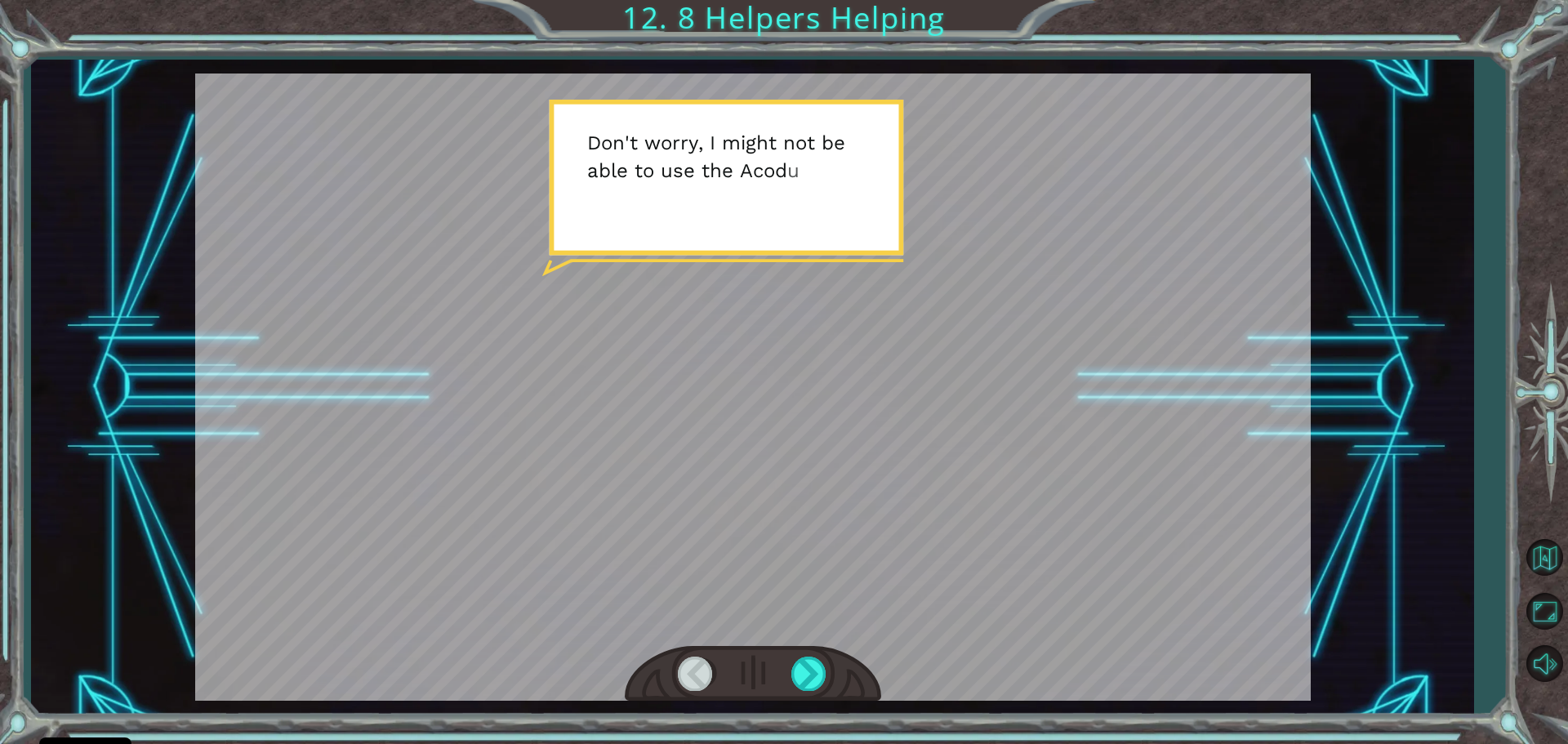
click at [822, 648] on div at bounding box center [753, 674] width 257 height 57
click at [816, 666] on div at bounding box center [810, 673] width 36 height 34
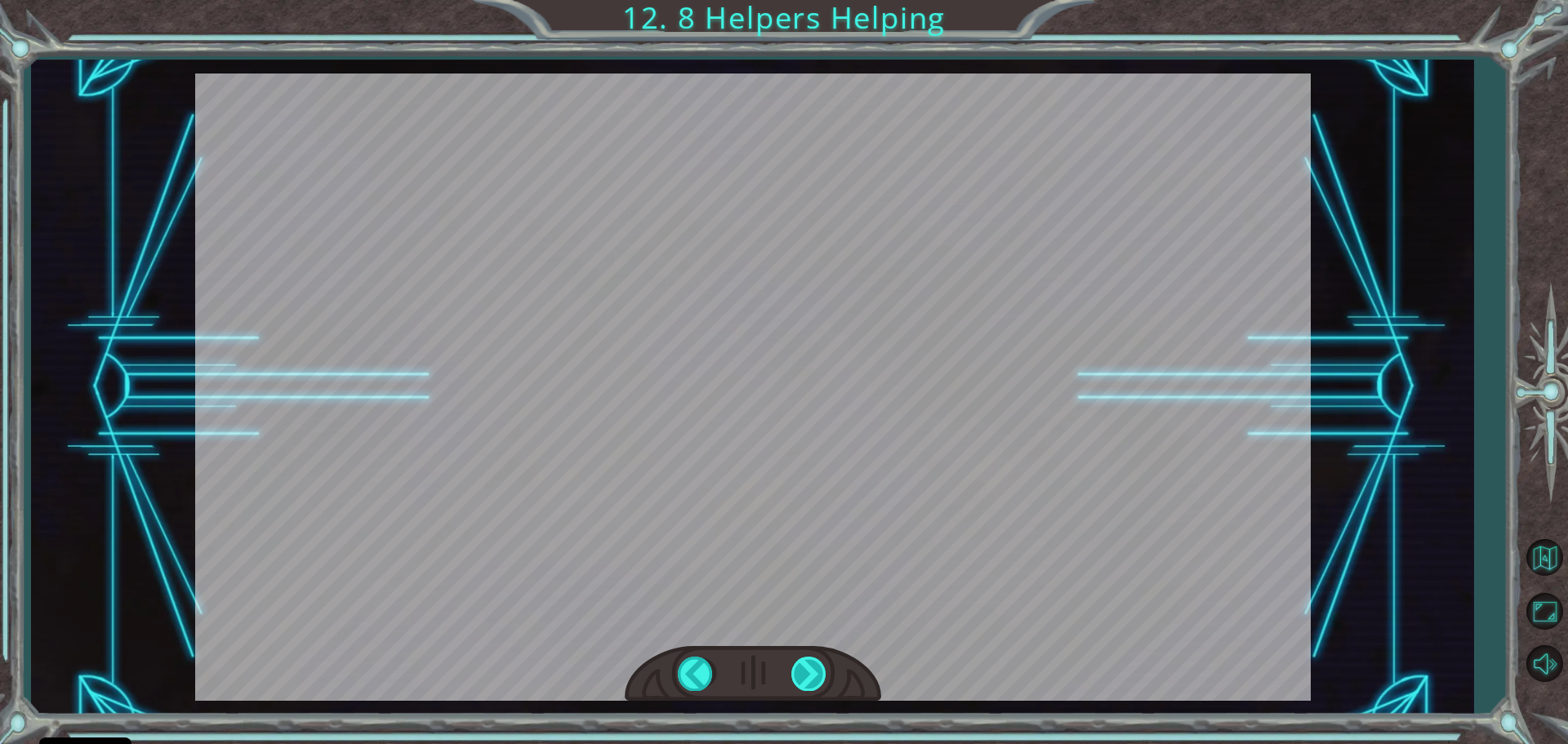
click at [815, 0] on div "helper . build ( “ rightArrow ” ) S o n o w y o u n e e d t o r e p a i r t h e…" at bounding box center [784, 0] width 1568 height 0
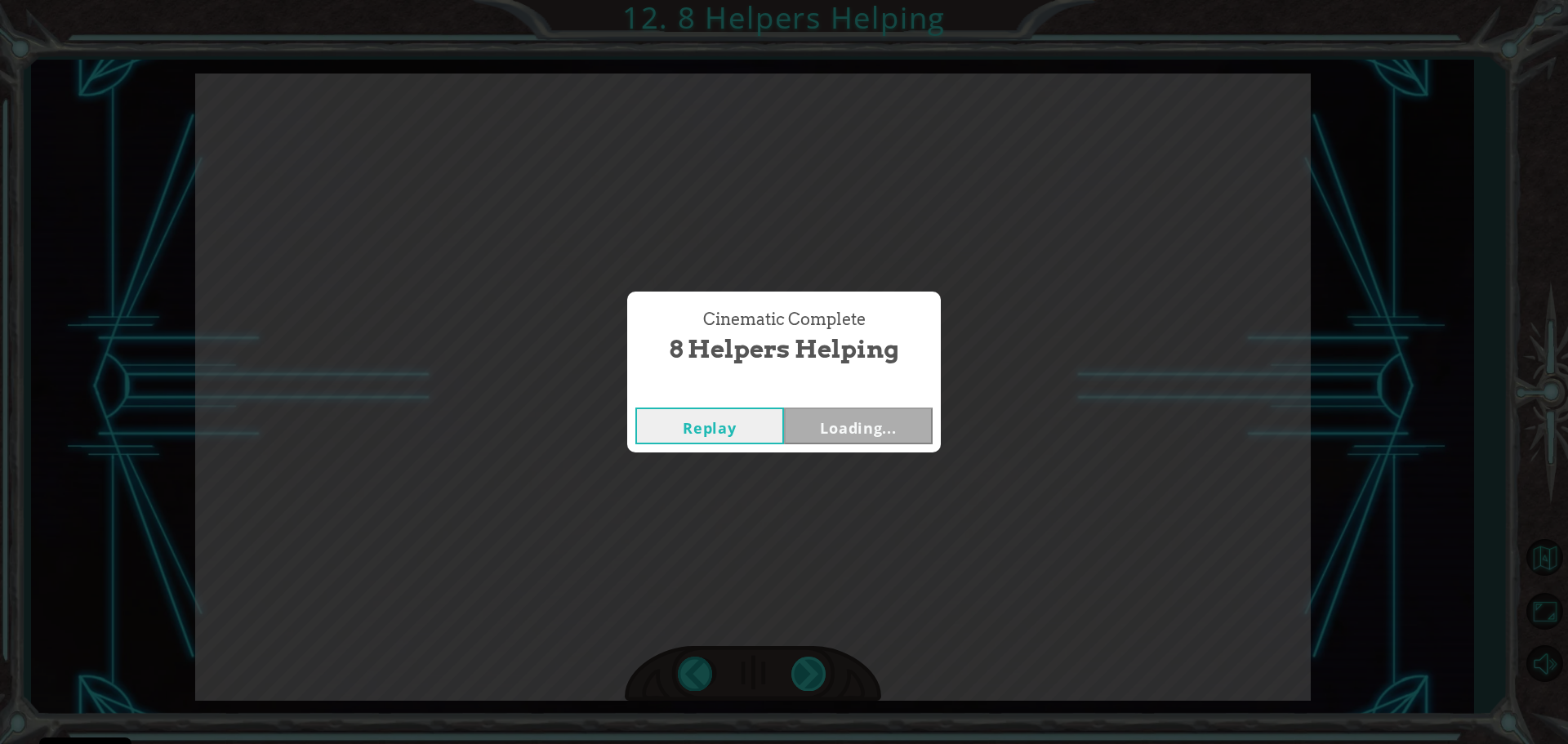
click at [814, 665] on div "Cinematic Complete 8 Helpers Helping Replay Loading..." at bounding box center [784, 372] width 1568 height 744
click at [846, 434] on button "Next" at bounding box center [858, 426] width 149 height 36
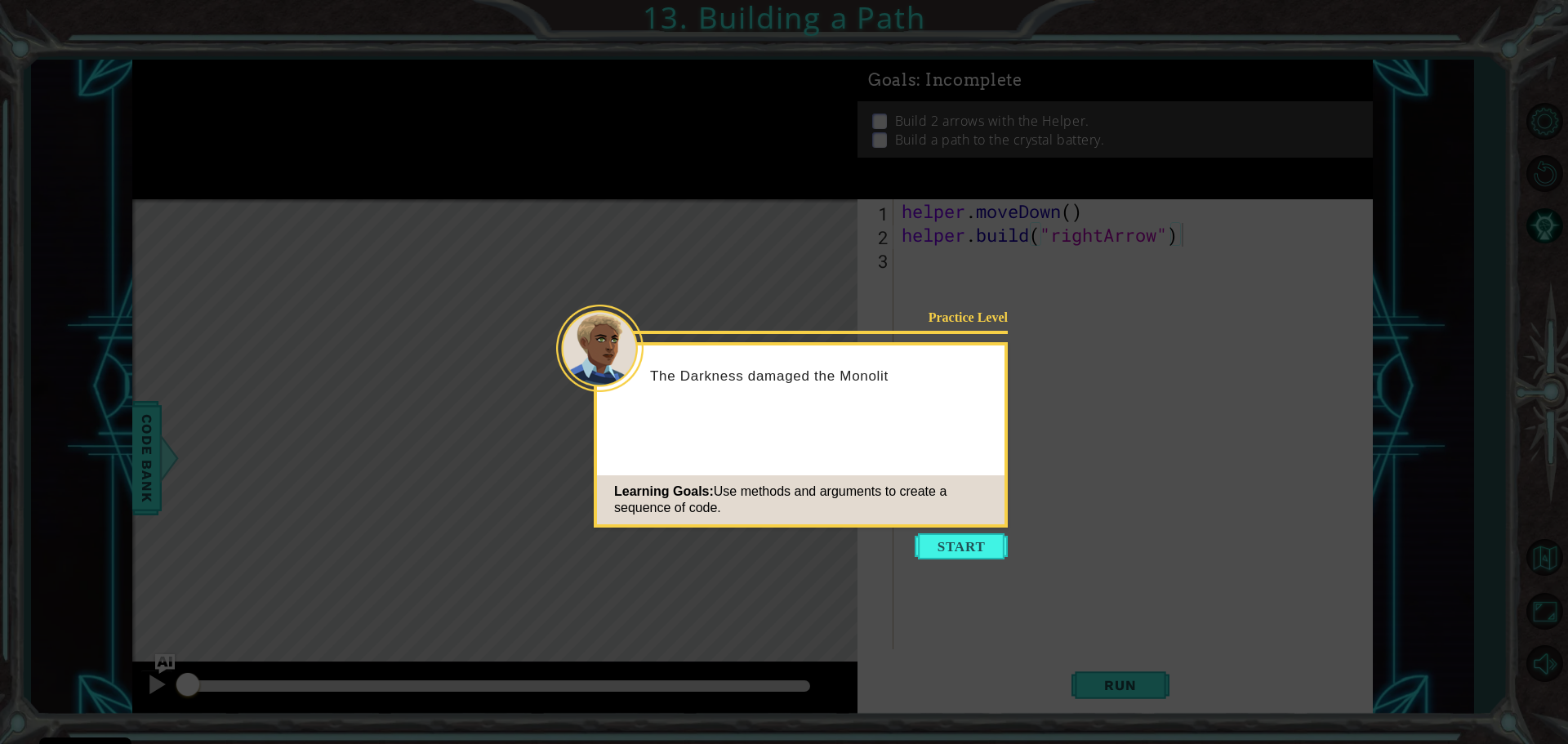
click at [958, 532] on icon at bounding box center [784, 372] width 1568 height 744
click at [965, 547] on button "Start" at bounding box center [960, 546] width 93 height 26
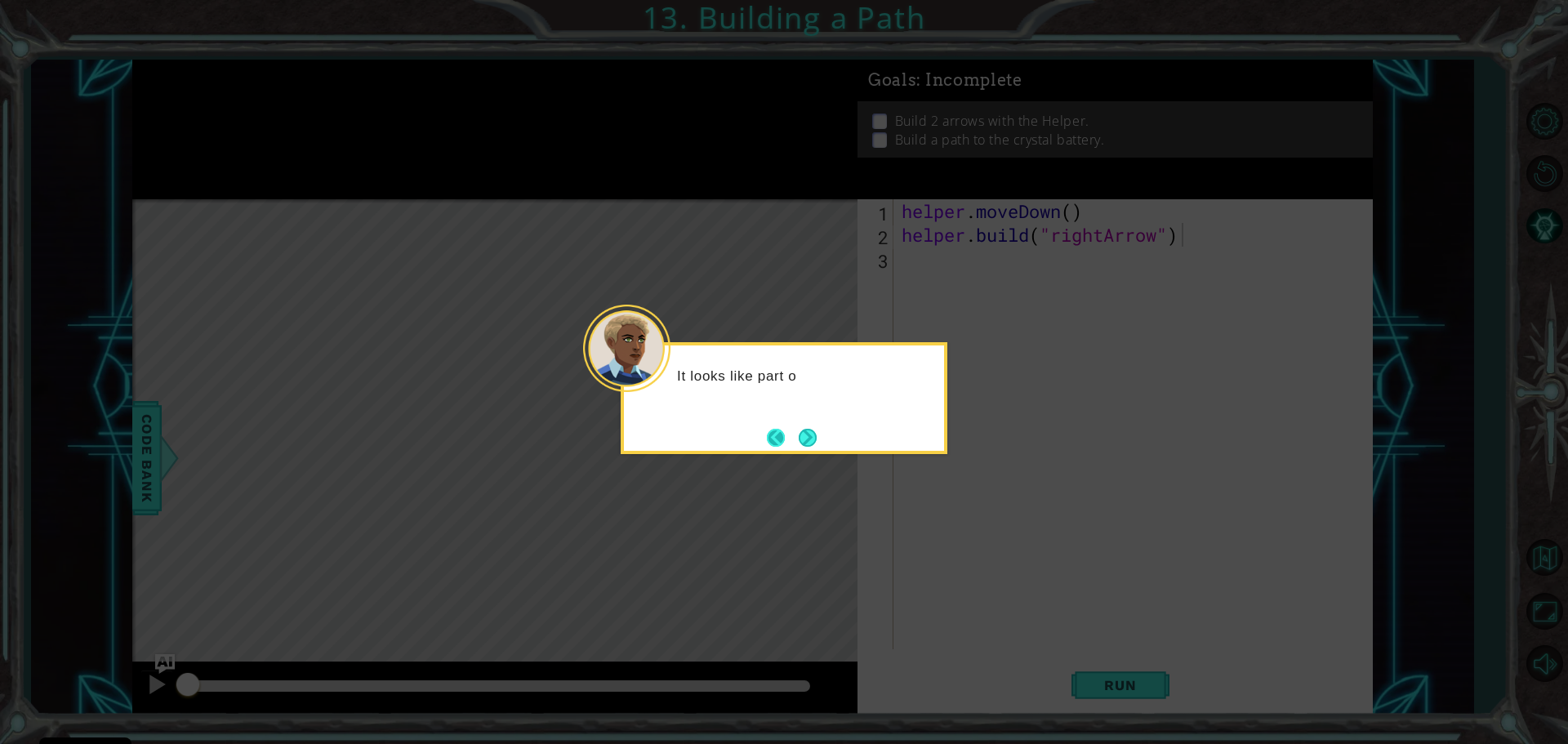
drag, startPoint x: 791, startPoint y: 430, endPoint x: 781, endPoint y: 429, distance: 10.0
click at [784, 428] on footer at bounding box center [792, 438] width 50 height 25
click at [784, 429] on button "Back" at bounding box center [782, 437] width 32 height 18
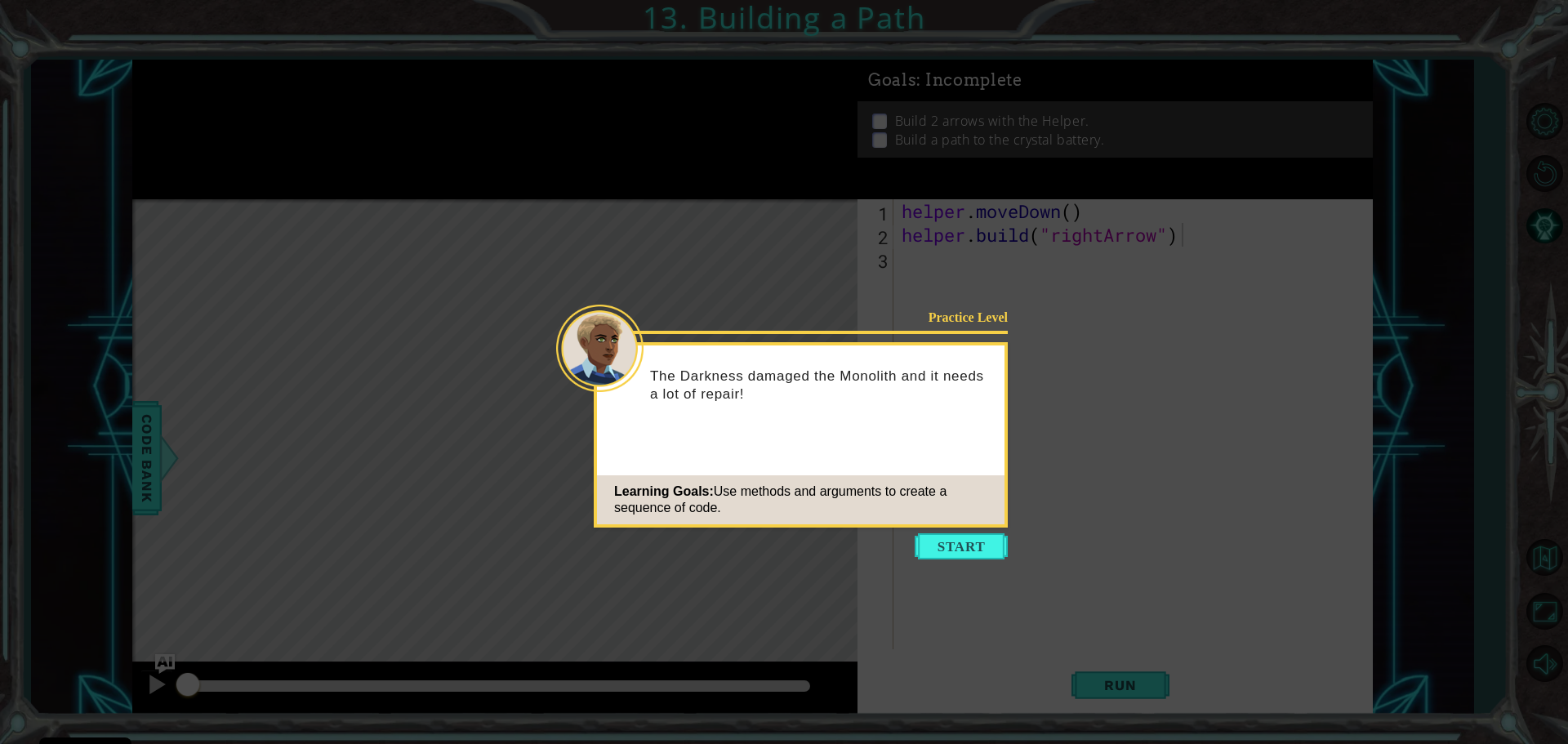
click at [789, 430] on div "The Darkness damaged the Monolith and it needs a lot of repair!" at bounding box center [800, 393] width 407 height 82
click at [959, 554] on button "Start" at bounding box center [960, 546] width 93 height 26
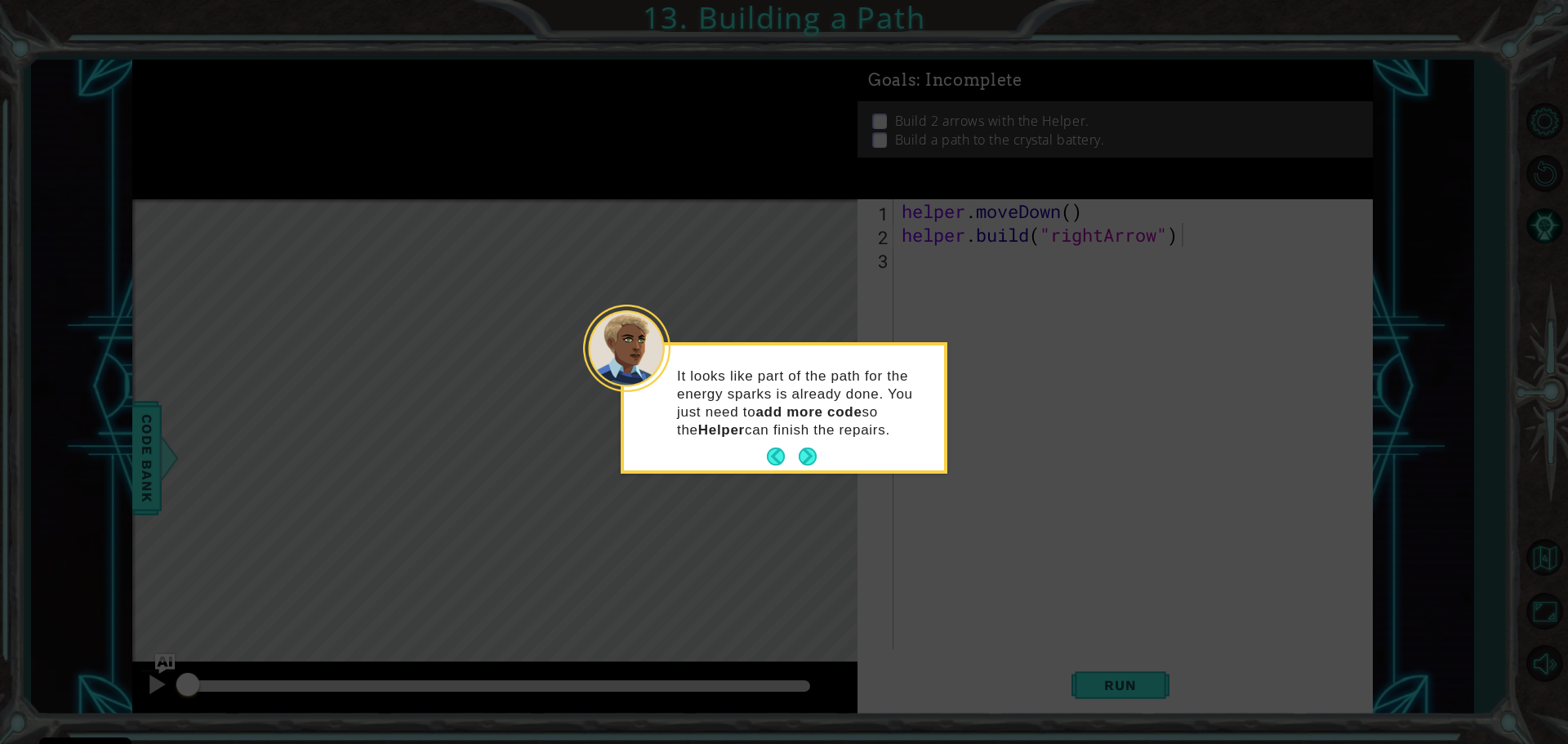
click at [817, 460] on button "Next" at bounding box center [807, 456] width 18 height 18
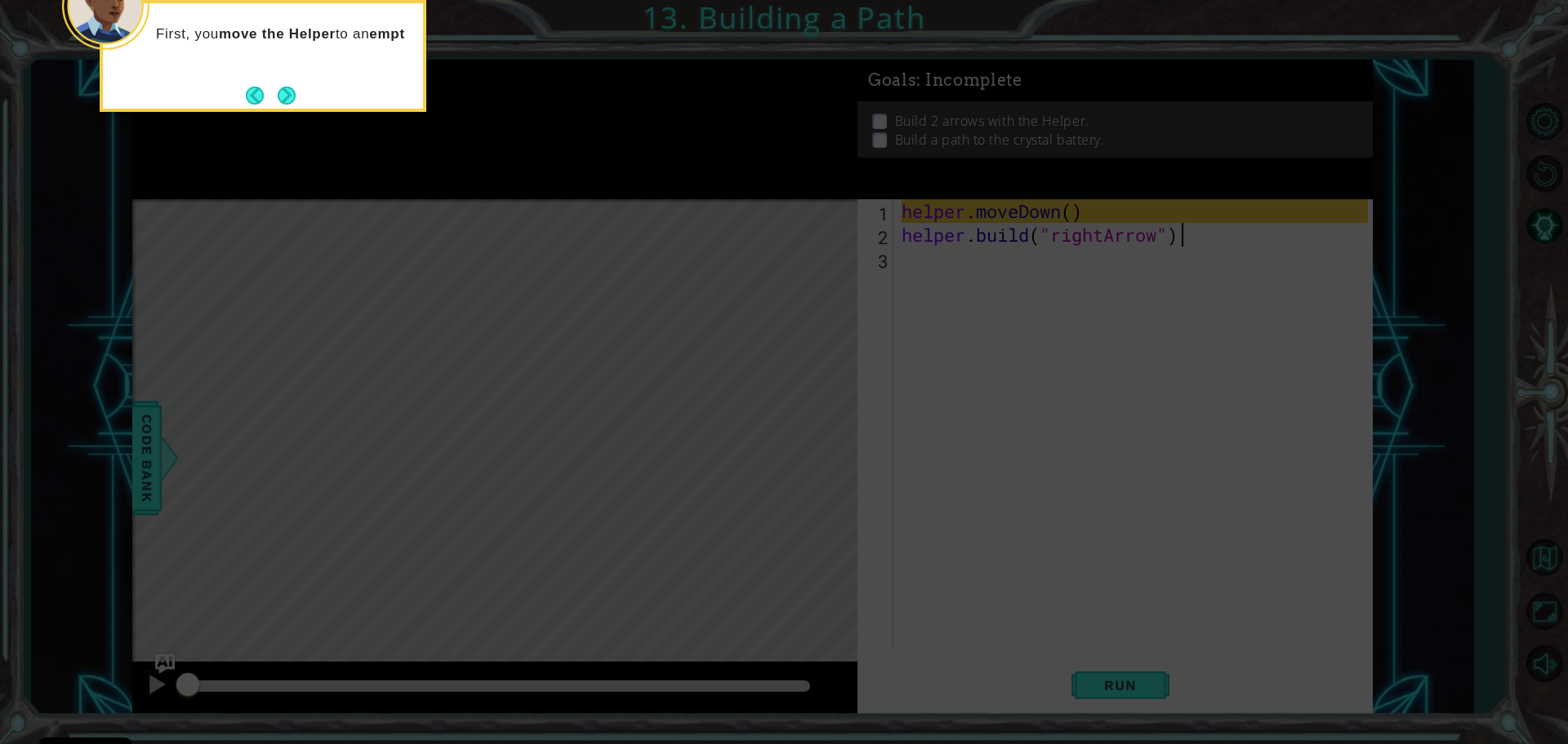
click at [278, 89] on button "Next" at bounding box center [287, 95] width 18 height 18
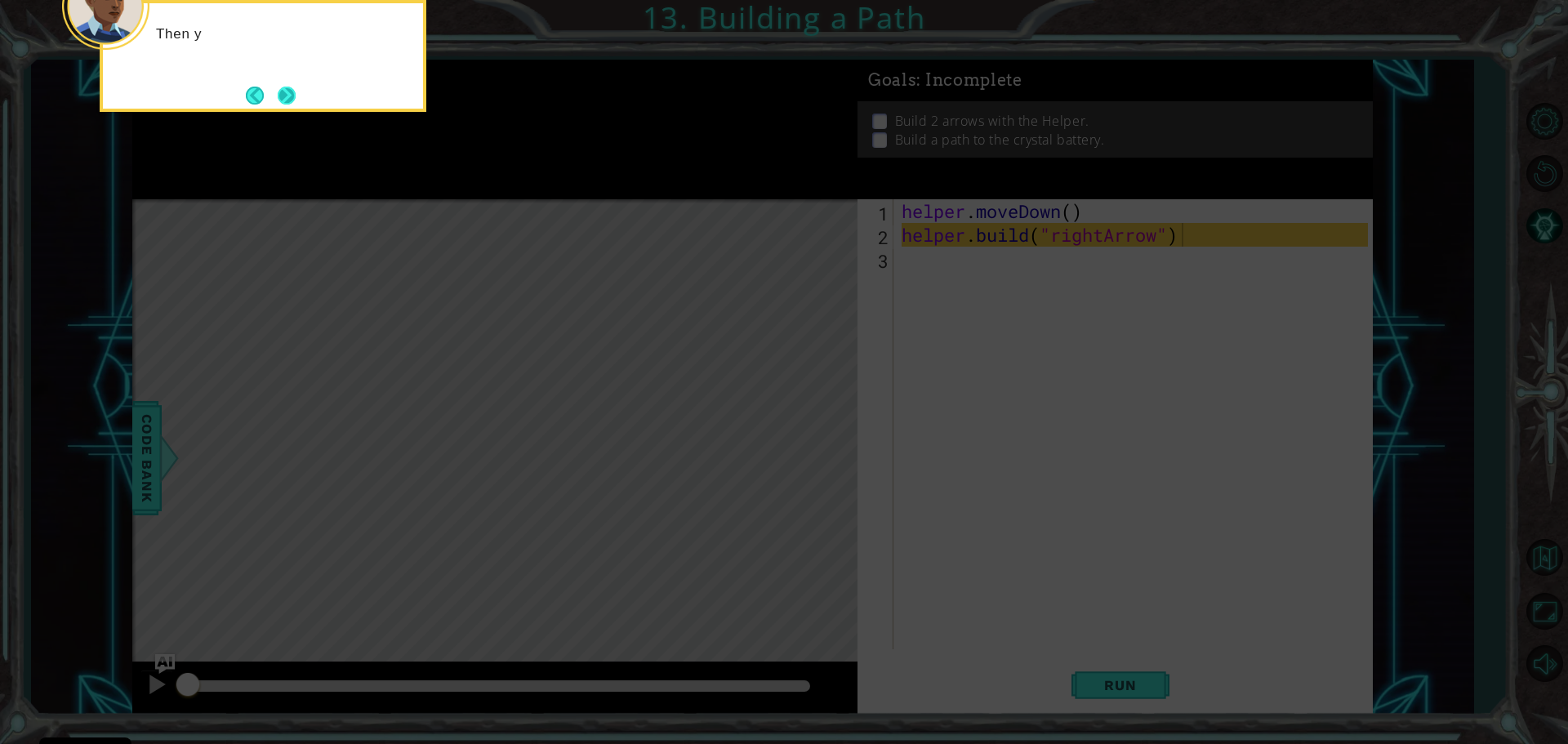
click at [278, 89] on button "Next" at bounding box center [287, 95] width 18 height 18
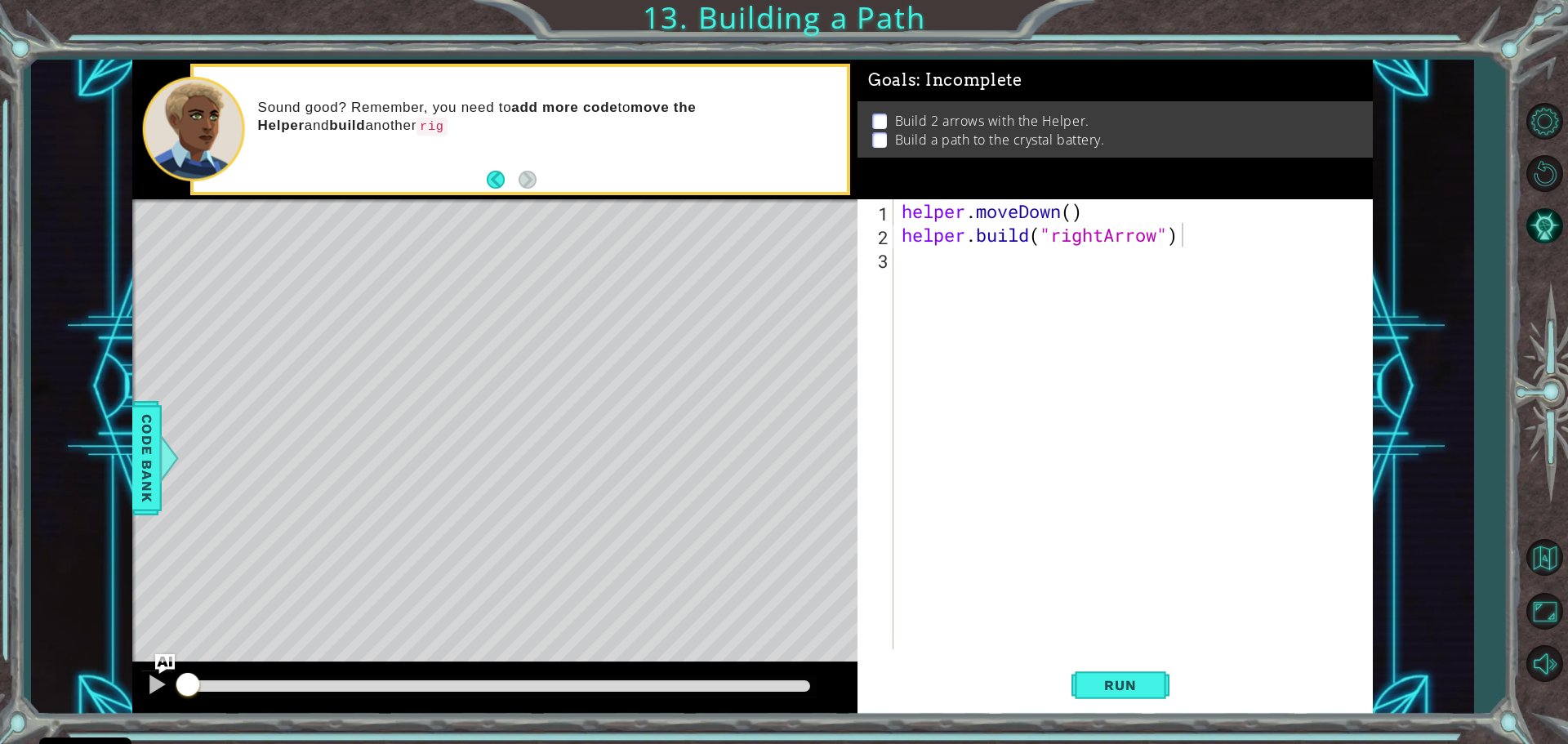
drag, startPoint x: 1118, startPoint y: 686, endPoint x: 965, endPoint y: 618, distance: 167.4
click at [1117, 683] on span "Run" at bounding box center [1119, 685] width 64 height 16
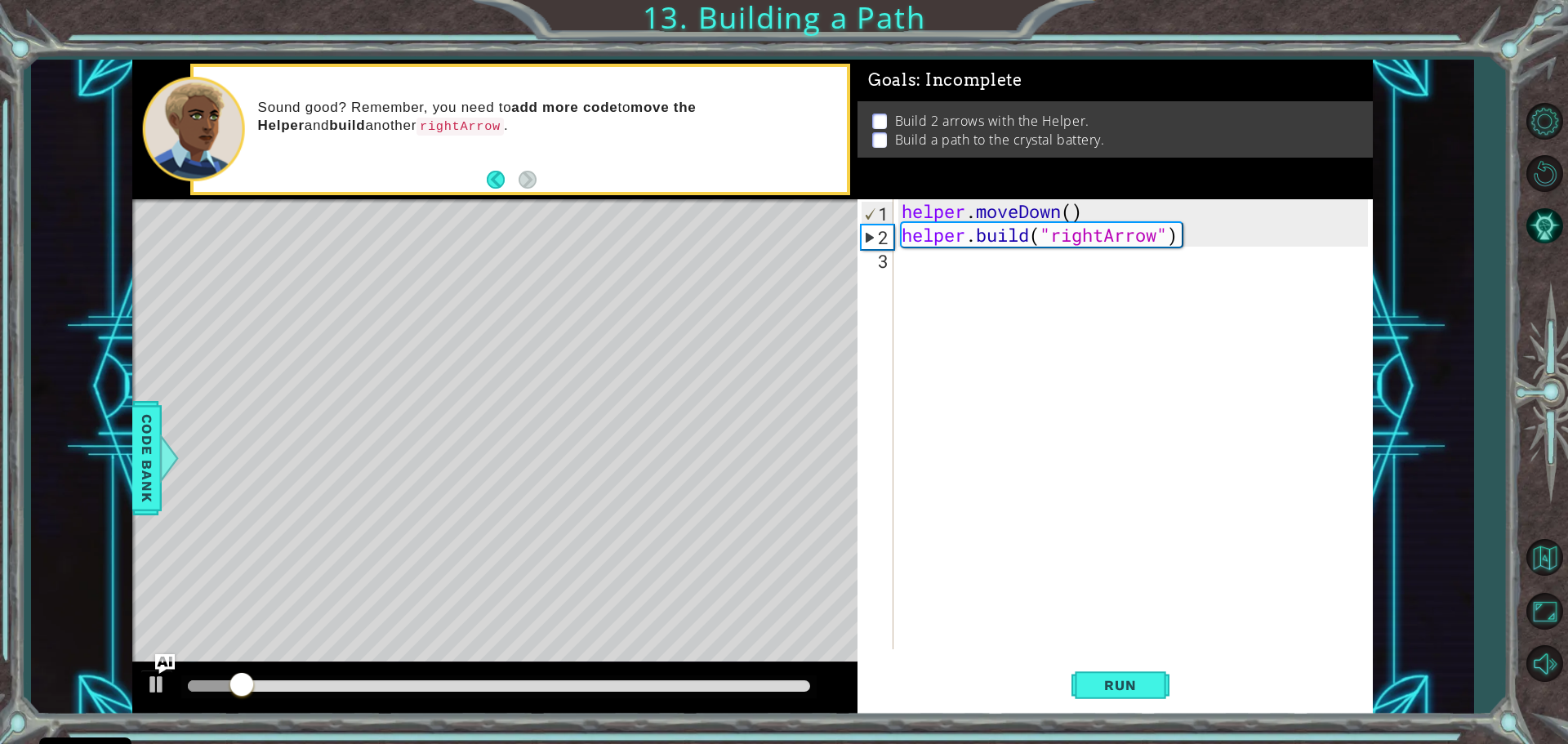
drag, startPoint x: 376, startPoint y: 686, endPoint x: 879, endPoint y: 698, distance: 503.1
click at [880, 700] on div "1 ההההההההההההההההההההההההההההההההההההההההההההההההההההההההההההההההההההההההההההה…" at bounding box center [752, 386] width 1240 height 655
drag, startPoint x: 276, startPoint y: 686, endPoint x: 0, endPoint y: 591, distance: 291.9
click at [0, 632] on div "1 ההההההההההההההההההההההההההההההההההההההההההההההההההההההההההההההההההההההההההההה…" at bounding box center [784, 372] width 1568 height 744
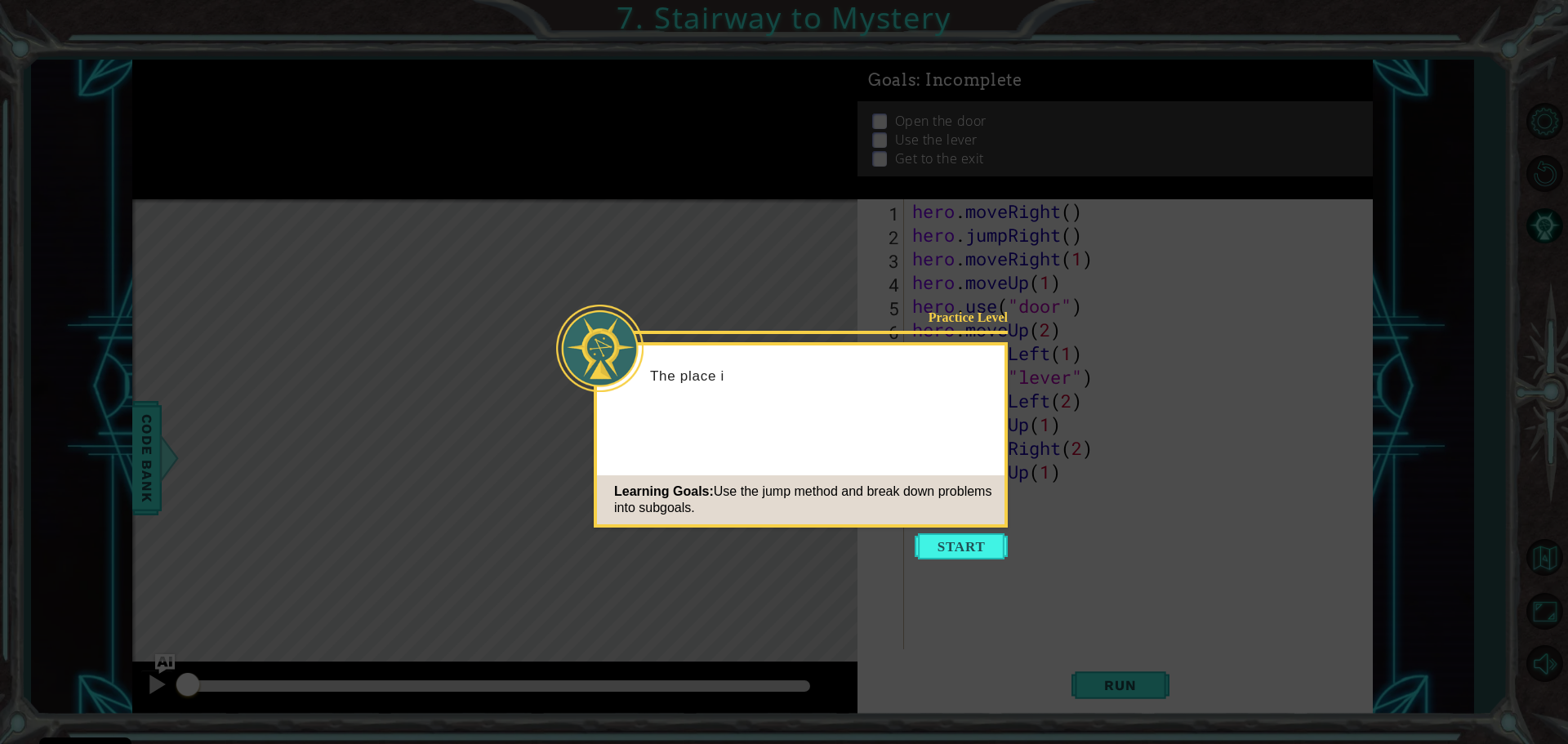
click at [969, 549] on button "Start" at bounding box center [960, 546] width 93 height 26
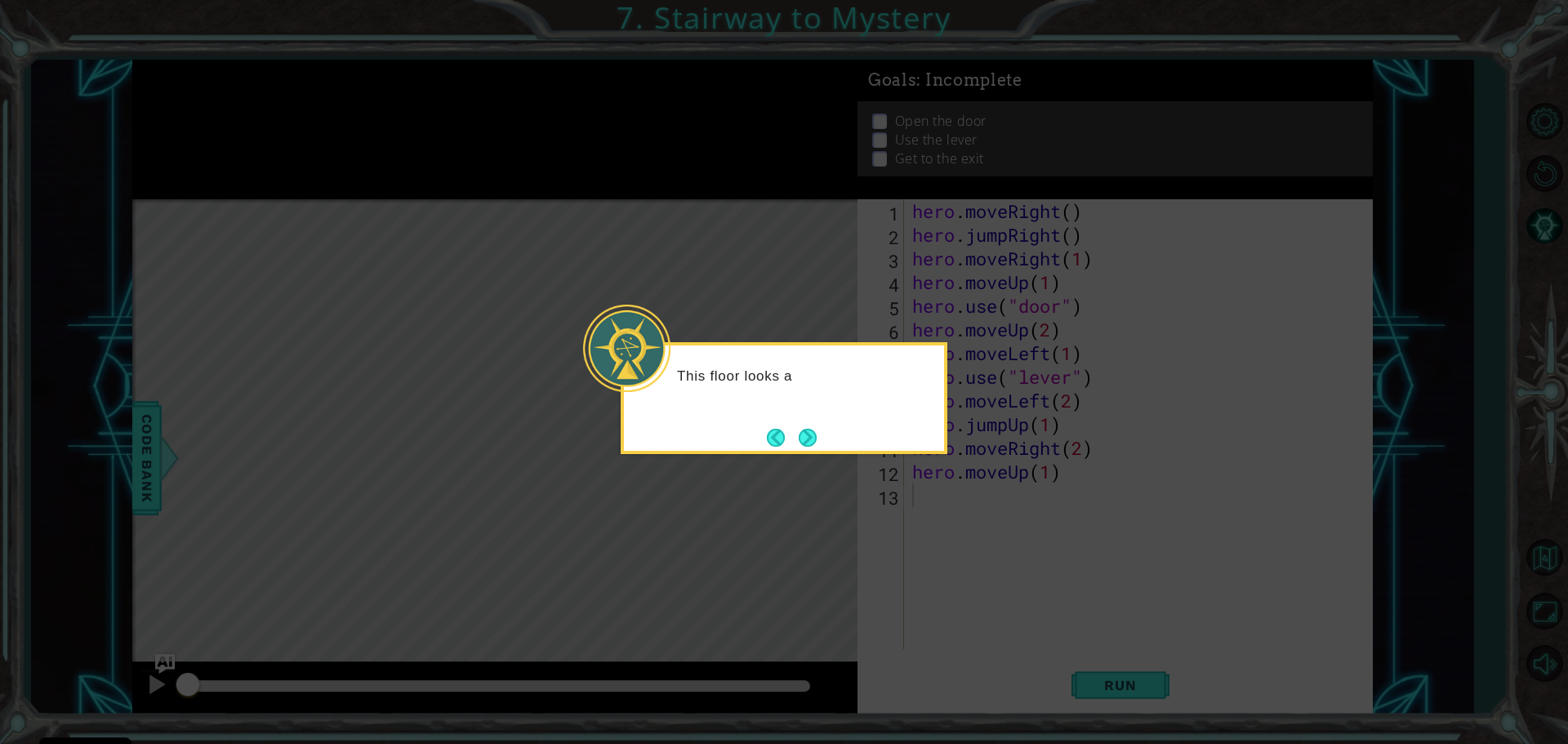
click at [802, 422] on div "This floor looks a" at bounding box center [783, 398] width 327 height 112
click at [802, 420] on div "This floor looks a littl" at bounding box center [783, 398] width 327 height 112
click at [803, 420] on div "This floor looks a little more c" at bounding box center [783, 398] width 327 height 112
click at [811, 429] on button "Next" at bounding box center [807, 437] width 18 height 18
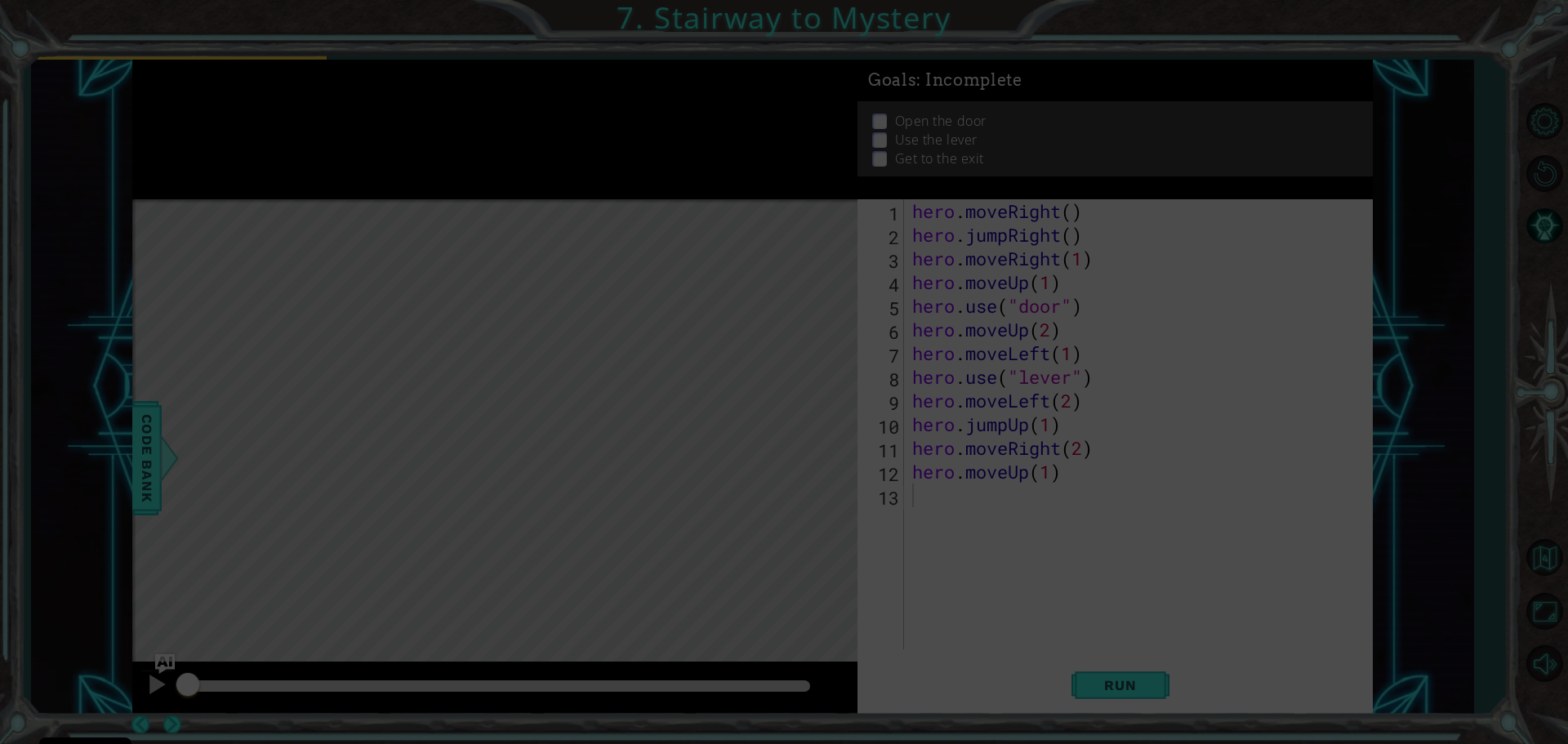
click at [811, 426] on div "Level Map" at bounding box center [509, 440] width 754 height 481
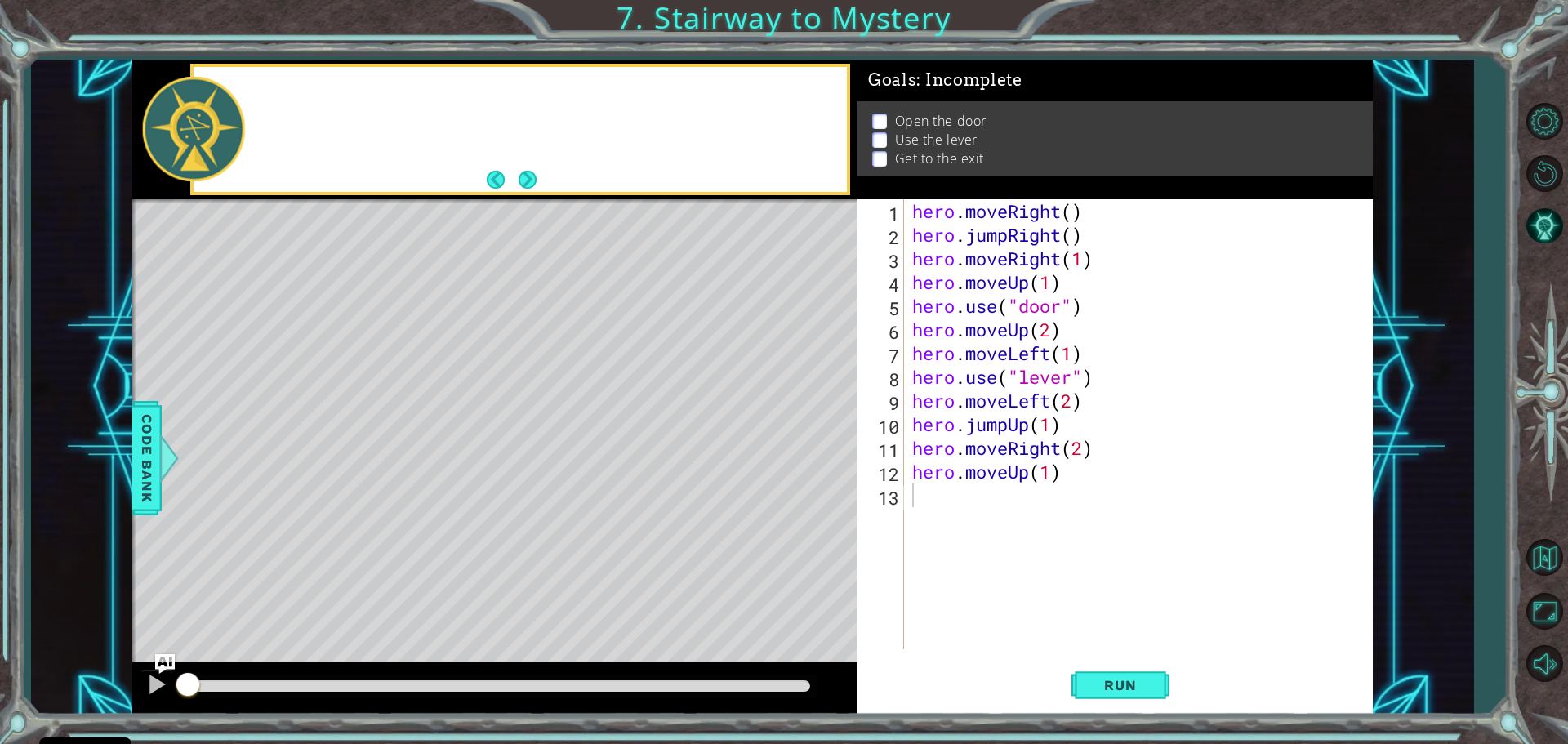
drag, startPoint x: 811, startPoint y: 426, endPoint x: 910, endPoint y: 472, distance: 109.2
click at [811, 427] on div "Level Map" at bounding box center [509, 440] width 754 height 481
click at [1105, 680] on span "Run" at bounding box center [1119, 685] width 64 height 16
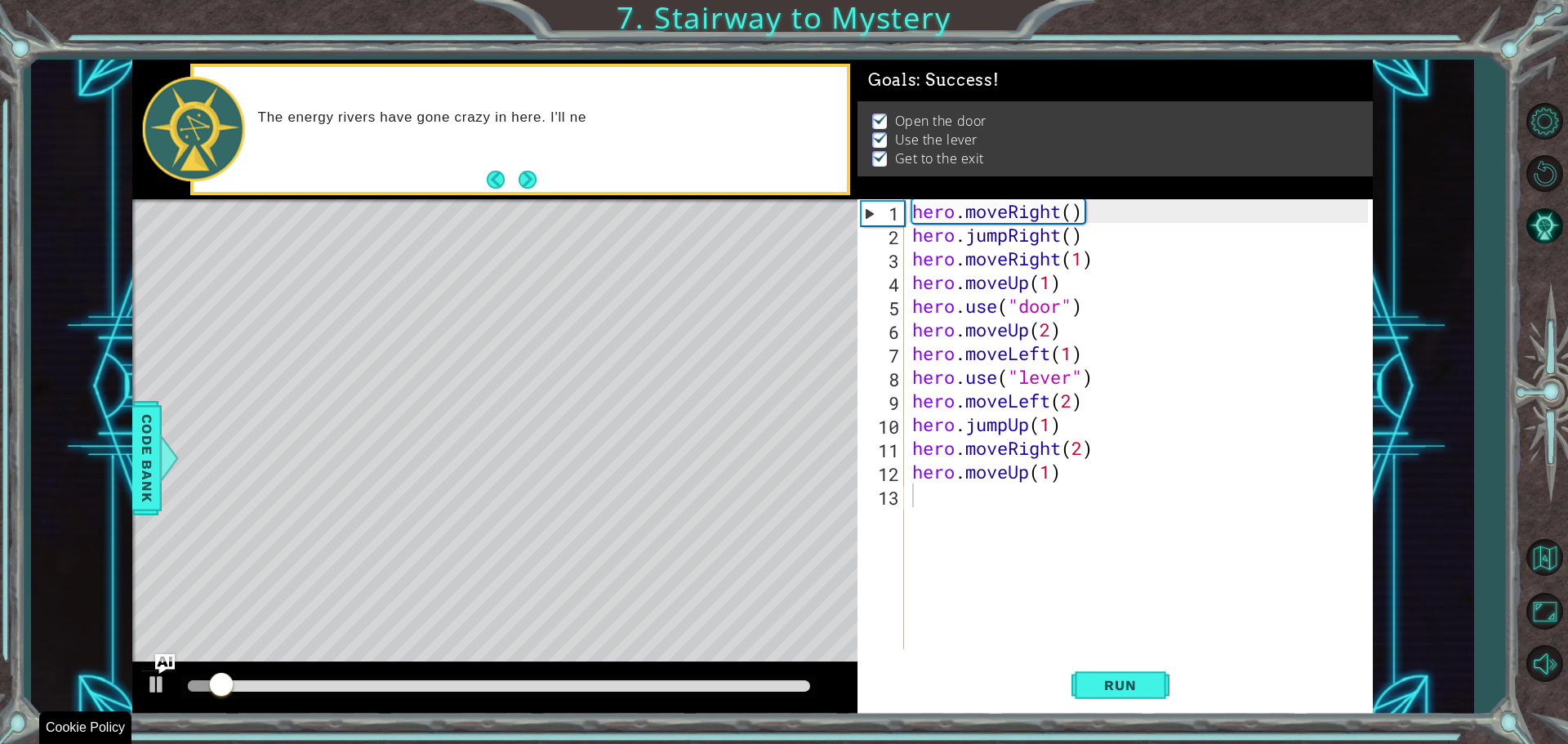
drag, startPoint x: 945, startPoint y: 729, endPoint x: 1550, endPoint y: 697, distance: 605.8
click at [1550, 697] on div "1 ההההההההההההההההההההההההההההההההההההההההההההההההההההההההההההההההההההההההההההה…" at bounding box center [784, 372] width 1568 height 744
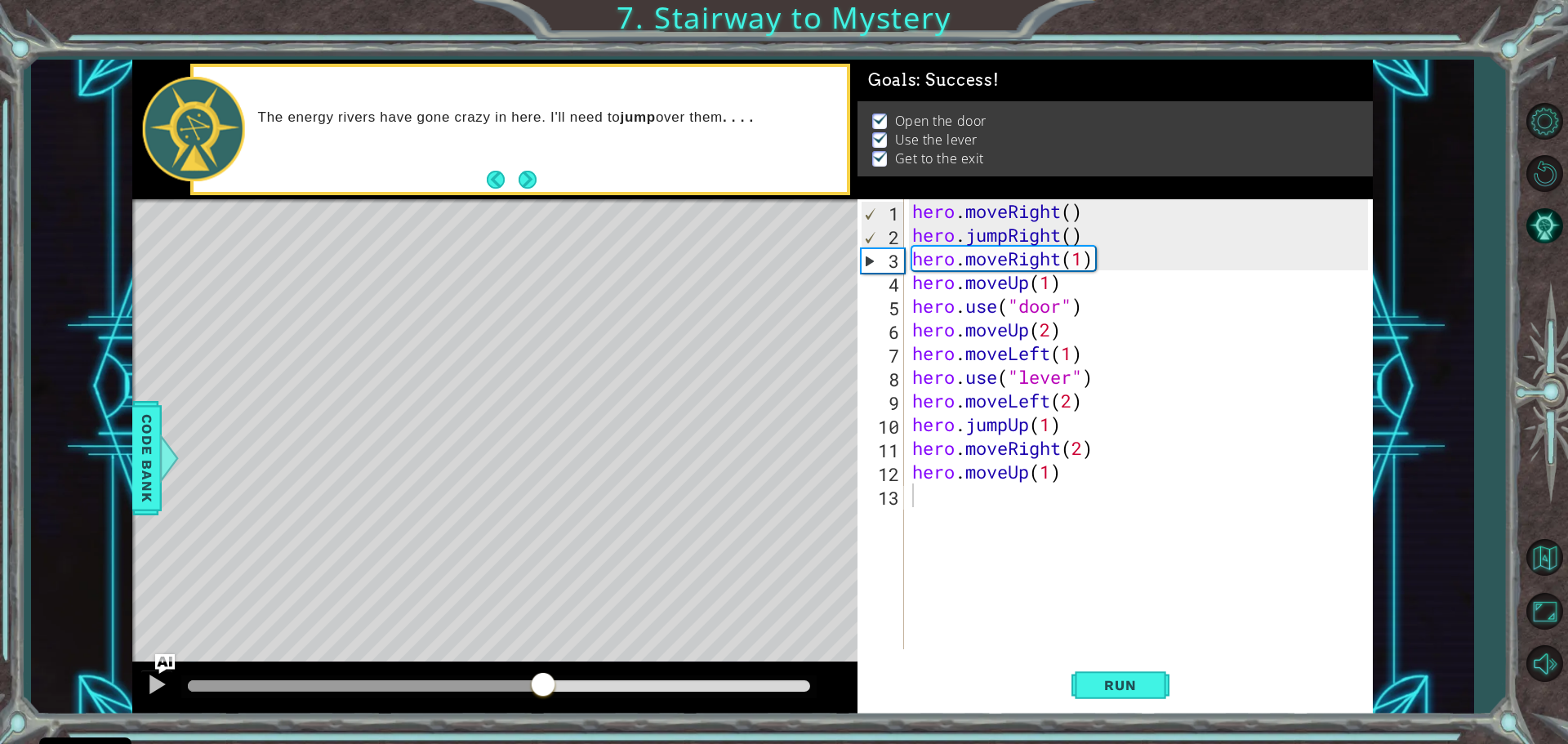
click at [1555, 634] on body "Cookie Policy CodeCombat uses a few essential and non-essential cookies. Privac…" at bounding box center [784, 372] width 1568 height 744
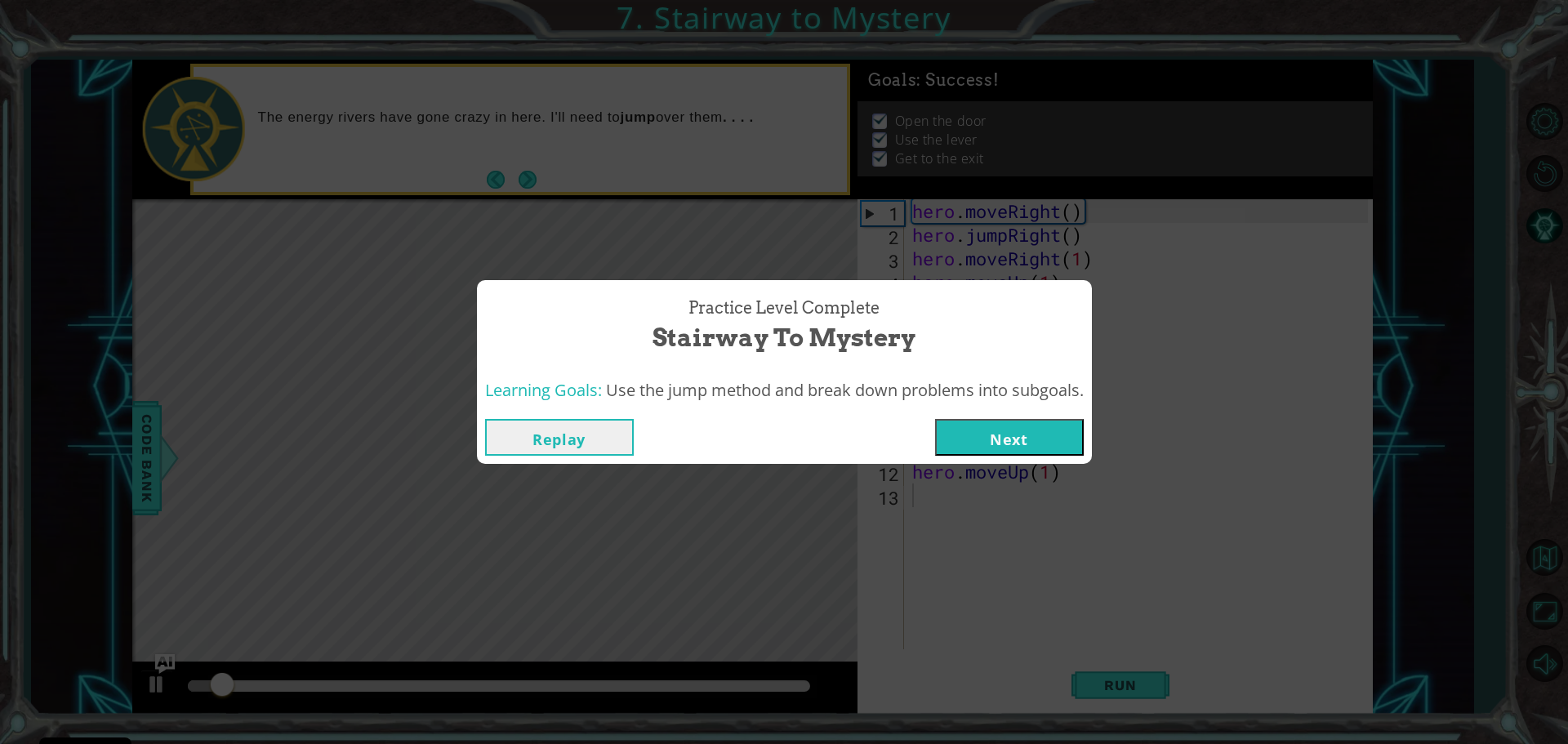
click at [1004, 426] on button "Next" at bounding box center [1008, 437] width 149 height 36
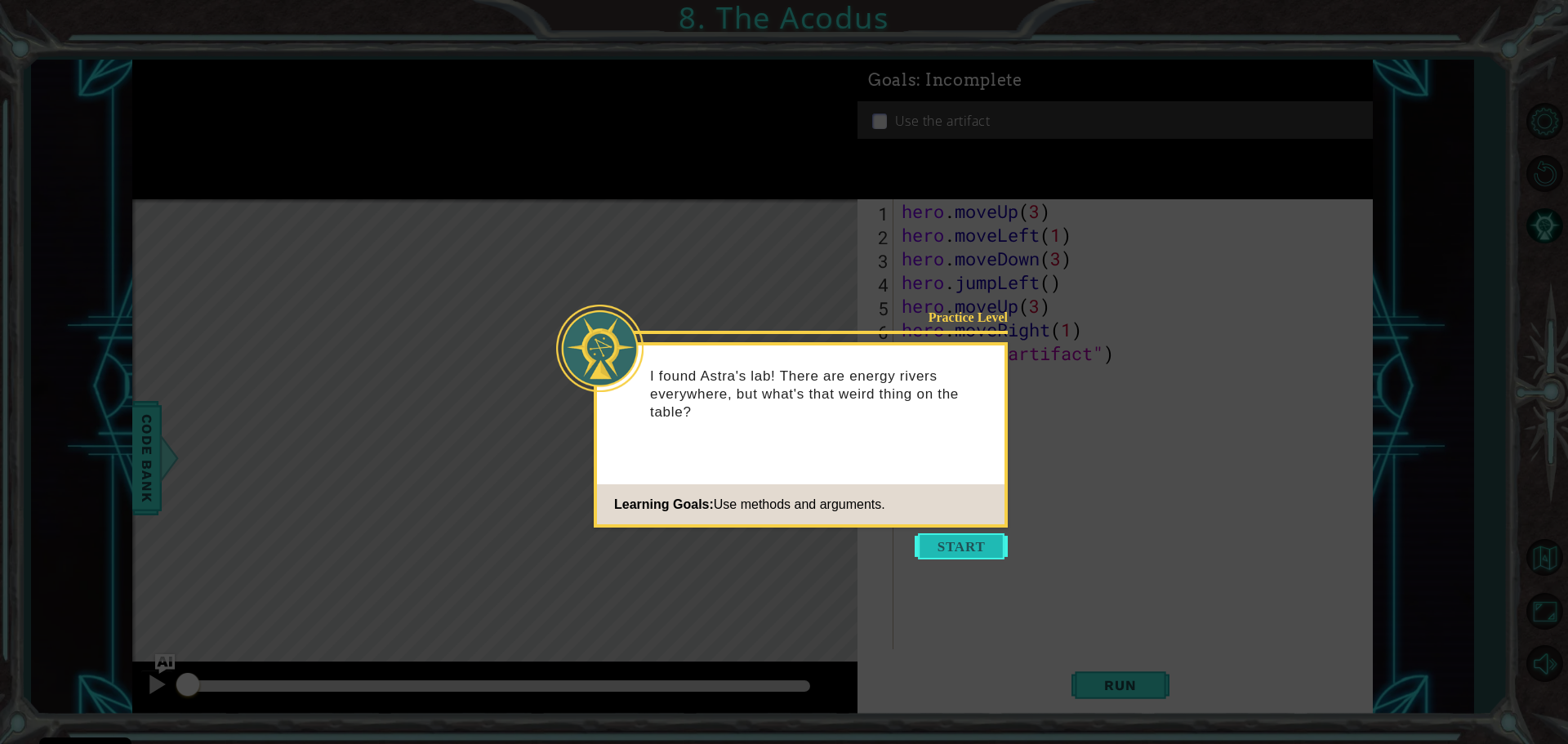
click at [969, 538] on button "Start" at bounding box center [960, 546] width 93 height 26
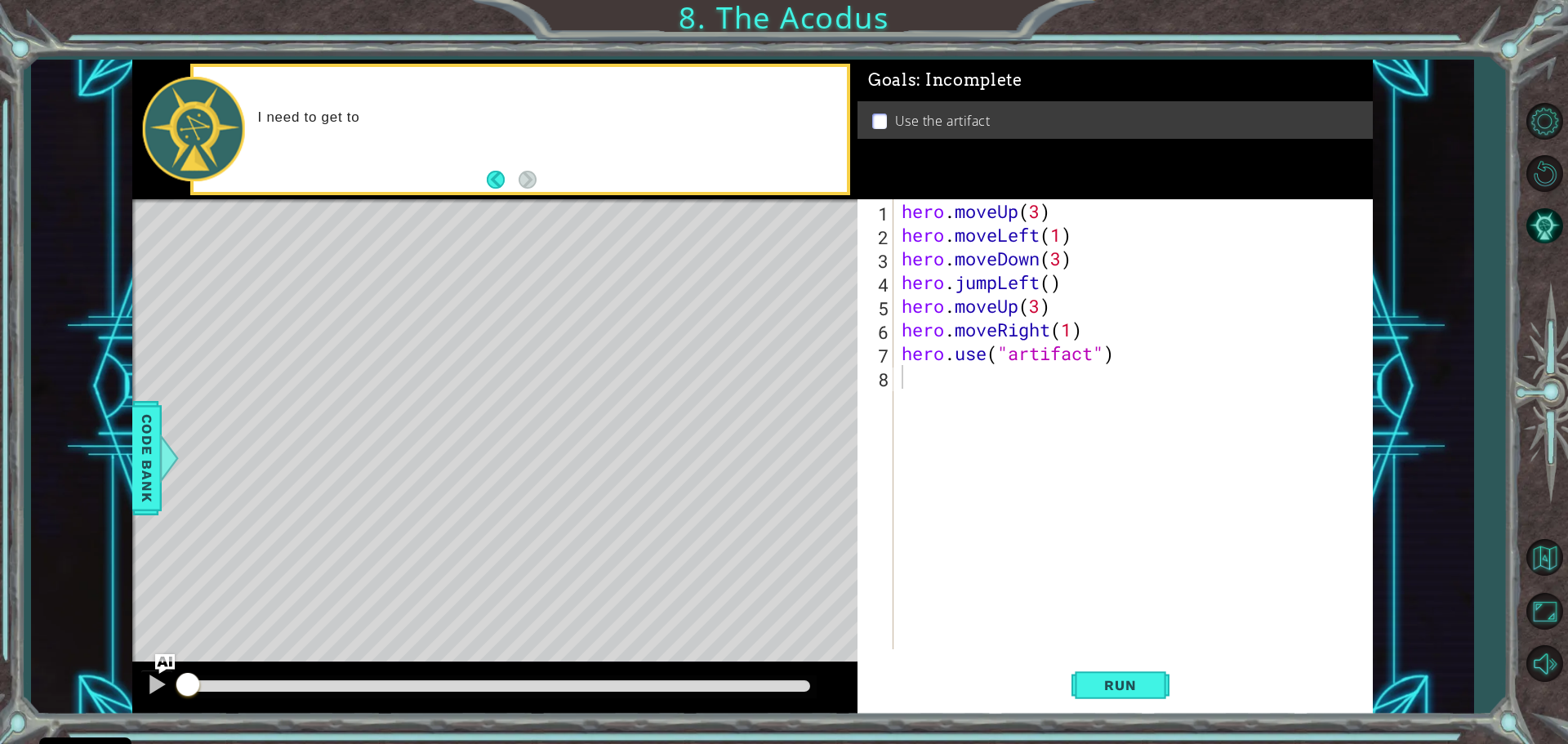
drag, startPoint x: 617, startPoint y: 698, endPoint x: 1192, endPoint y: 560, distance: 591.3
click at [1357, 544] on div "1 ההההההההההההההההההההההההההההההההההההההההההההההההההההההההההההההההההההההההההההה…" at bounding box center [752, 386] width 1240 height 655
drag, startPoint x: 202, startPoint y: 679, endPoint x: 1141, endPoint y: 680, distance: 939.0
click at [1172, 676] on div "1 ההההההההההההההההההההההההההההההההההההההההההההההההההההההההההההההההההההההההההההה…" at bounding box center [752, 386] width 1240 height 655
drag, startPoint x: 1171, startPoint y: 686, endPoint x: 1141, endPoint y: 691, distance: 30.4
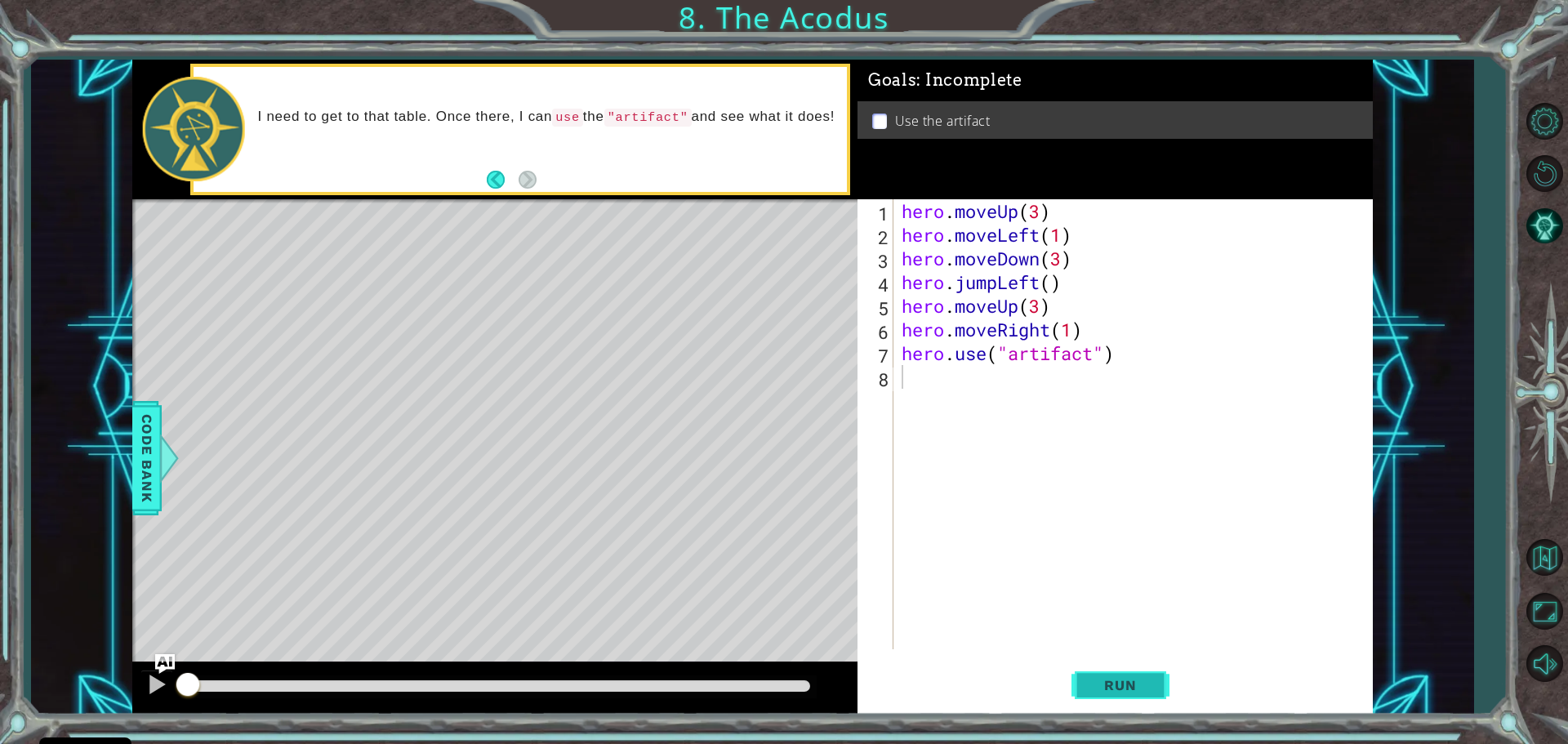
click at [1151, 691] on div "Run" at bounding box center [1120, 685] width 516 height 52
drag, startPoint x: 1097, startPoint y: 688, endPoint x: 1089, endPoint y: 687, distance: 8.1
click at [1111, 687] on span "Run" at bounding box center [1119, 685] width 64 height 16
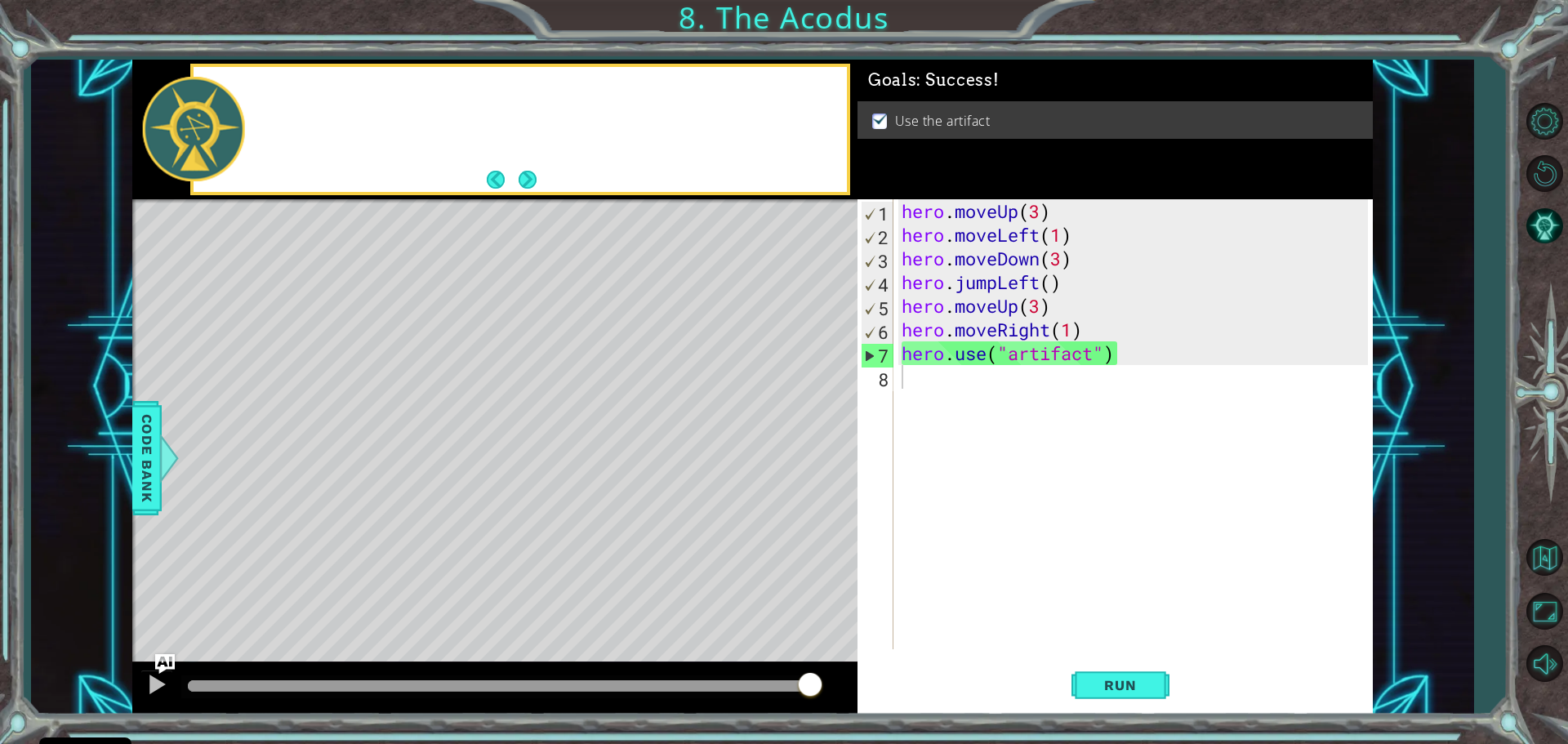
drag, startPoint x: 692, startPoint y: 686, endPoint x: 933, endPoint y: 681, distance: 241.1
click at [933, 681] on div "1 ההההההההההההההההההההההההההההההההההההההההההההההההההההההההההההההההההההההההההההה…" at bounding box center [752, 386] width 1240 height 655
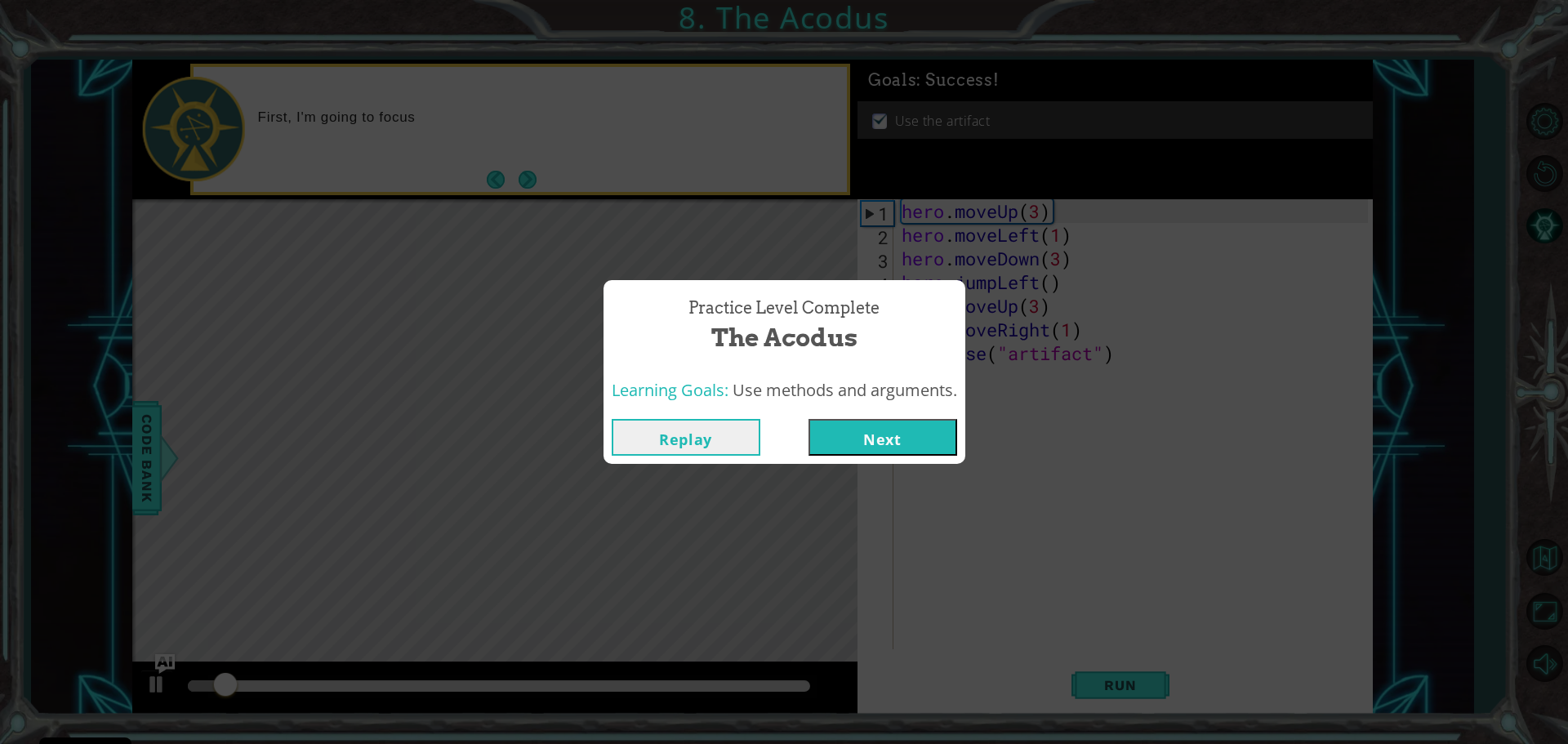
click at [924, 444] on button "Next" at bounding box center [882, 437] width 149 height 36
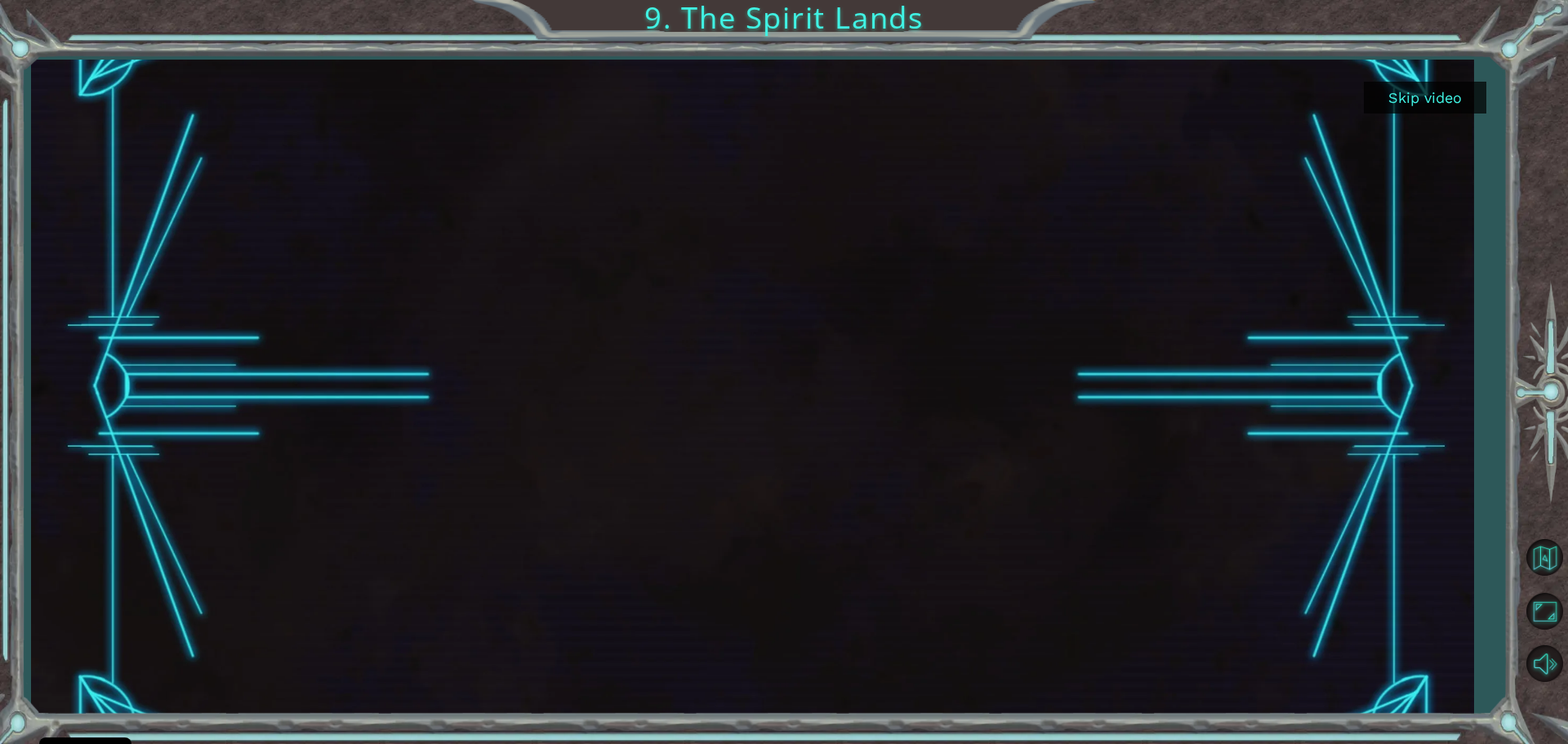
click at [1448, 83] on button "Skip video" at bounding box center [1425, 97] width 123 height 32
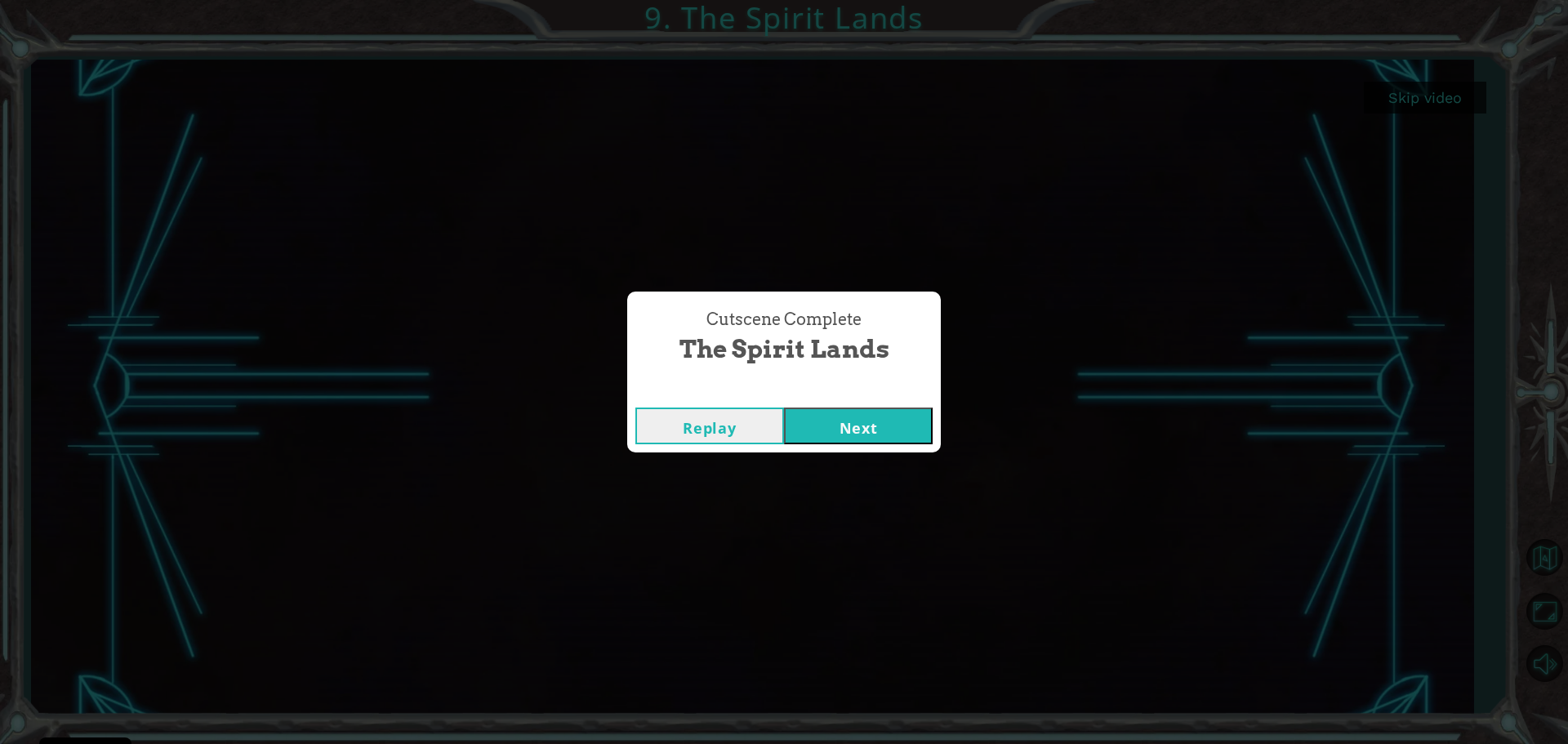
click at [858, 428] on button "Next" at bounding box center [858, 426] width 149 height 36
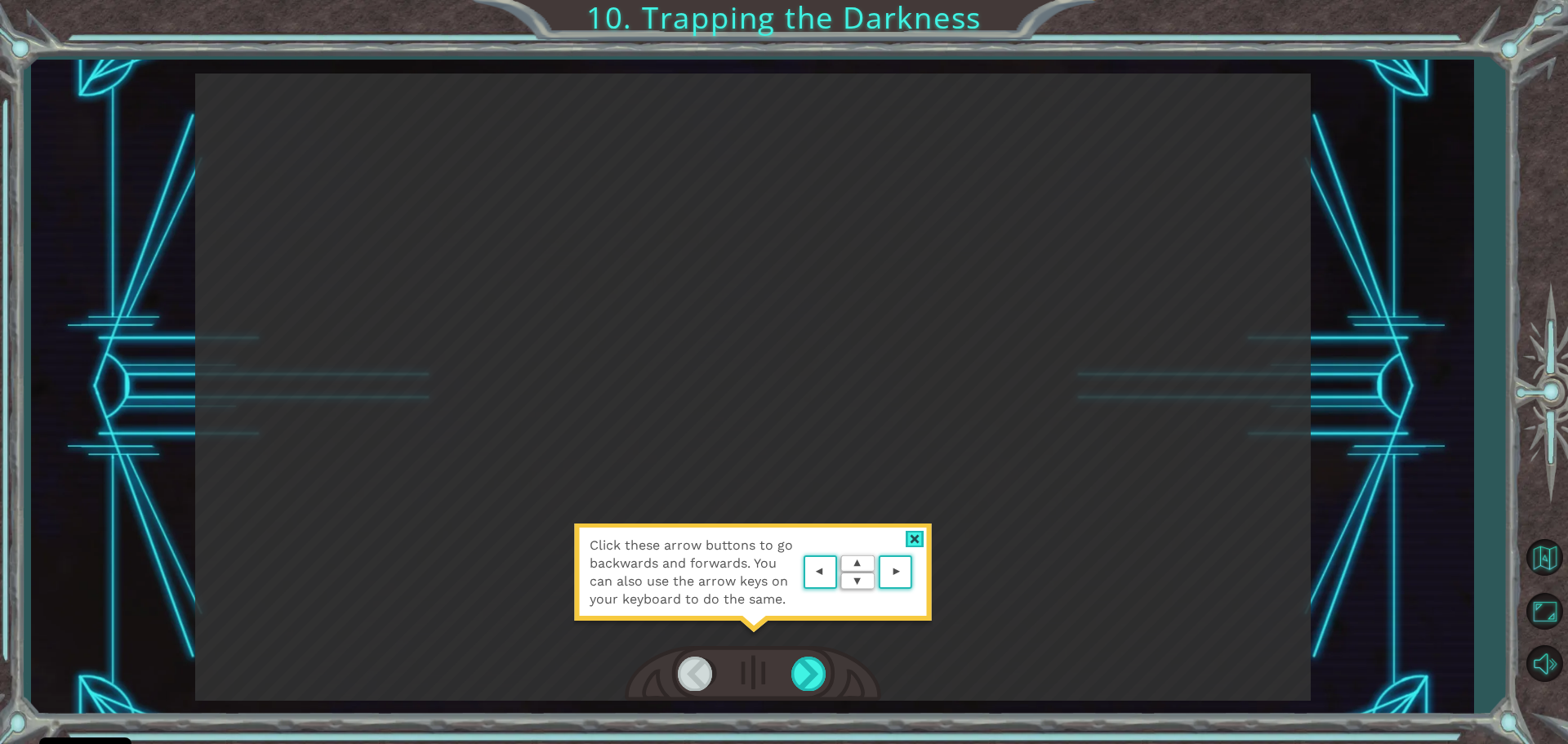
click at [1238, 615] on div "Click these arrow buttons to go backwards and forwards. You can also use the ar…" at bounding box center [753, 387] width 1116 height 627
